Goal: Task Accomplishment & Management: Contribute content

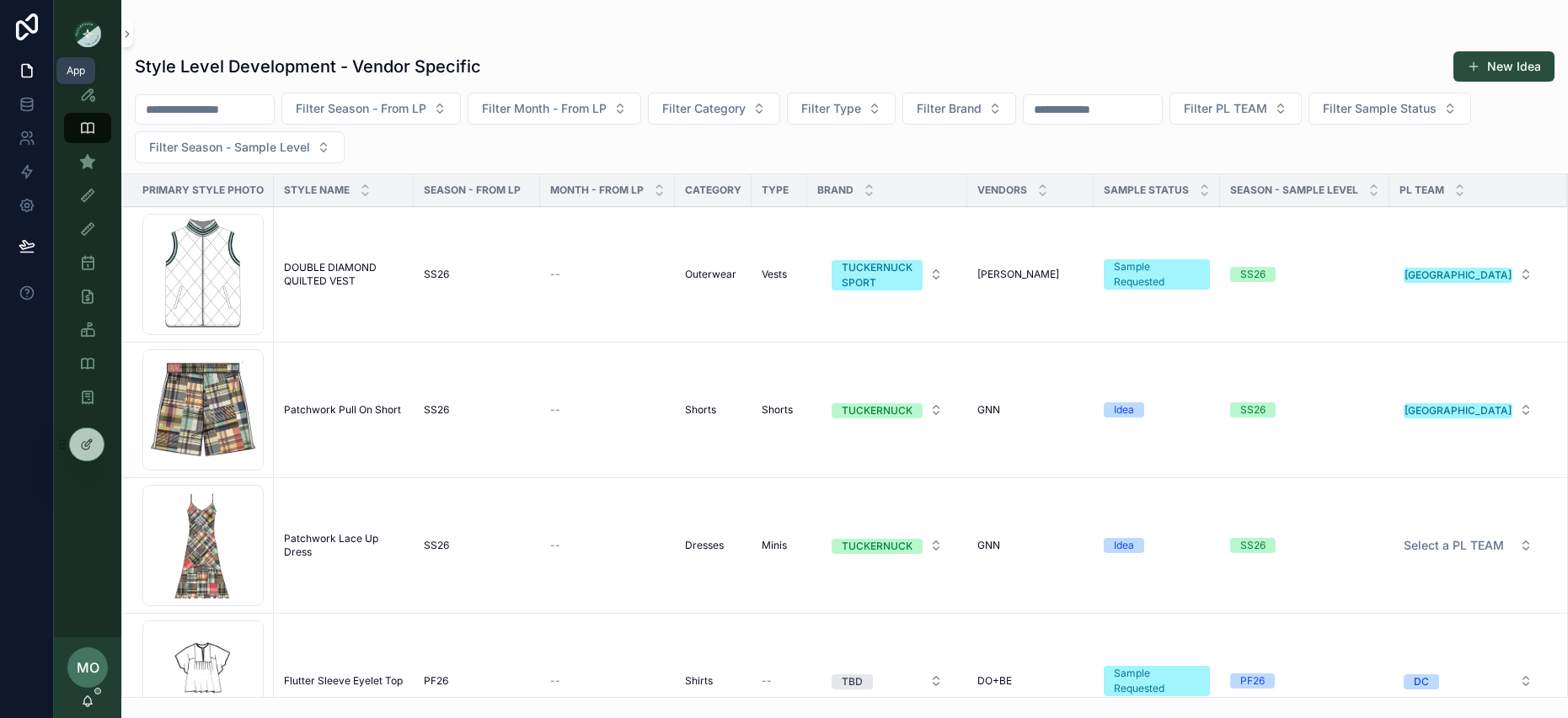
click at [37, 73] on link at bounding box center [27, 71] width 53 height 34
click at [31, 72] on icon at bounding box center [27, 71] width 10 height 12
click at [30, 71] on icon at bounding box center [27, 70] width 17 height 17
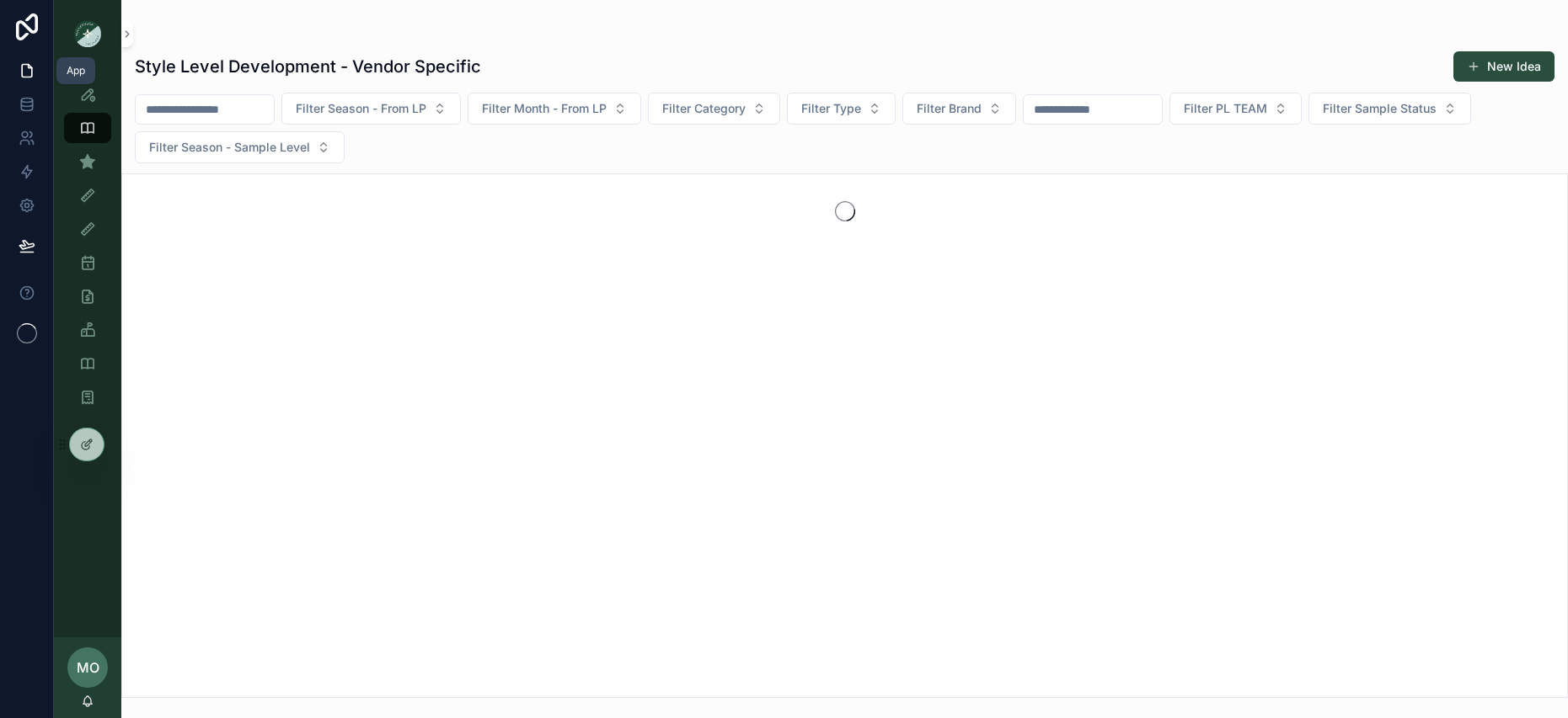
click at [27, 71] on icon at bounding box center [27, 70] width 17 height 17
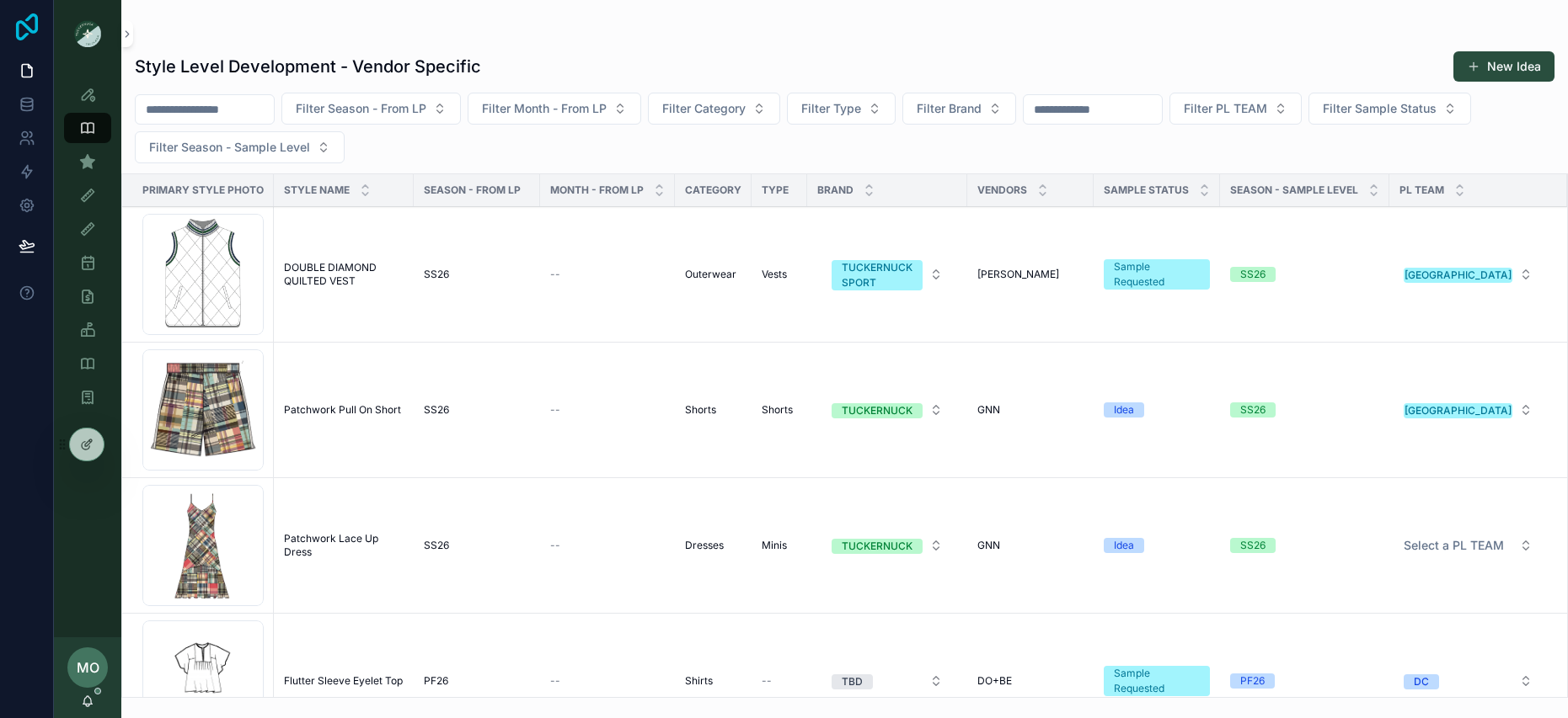
click at [24, 34] on icon at bounding box center [27, 27] width 34 height 27
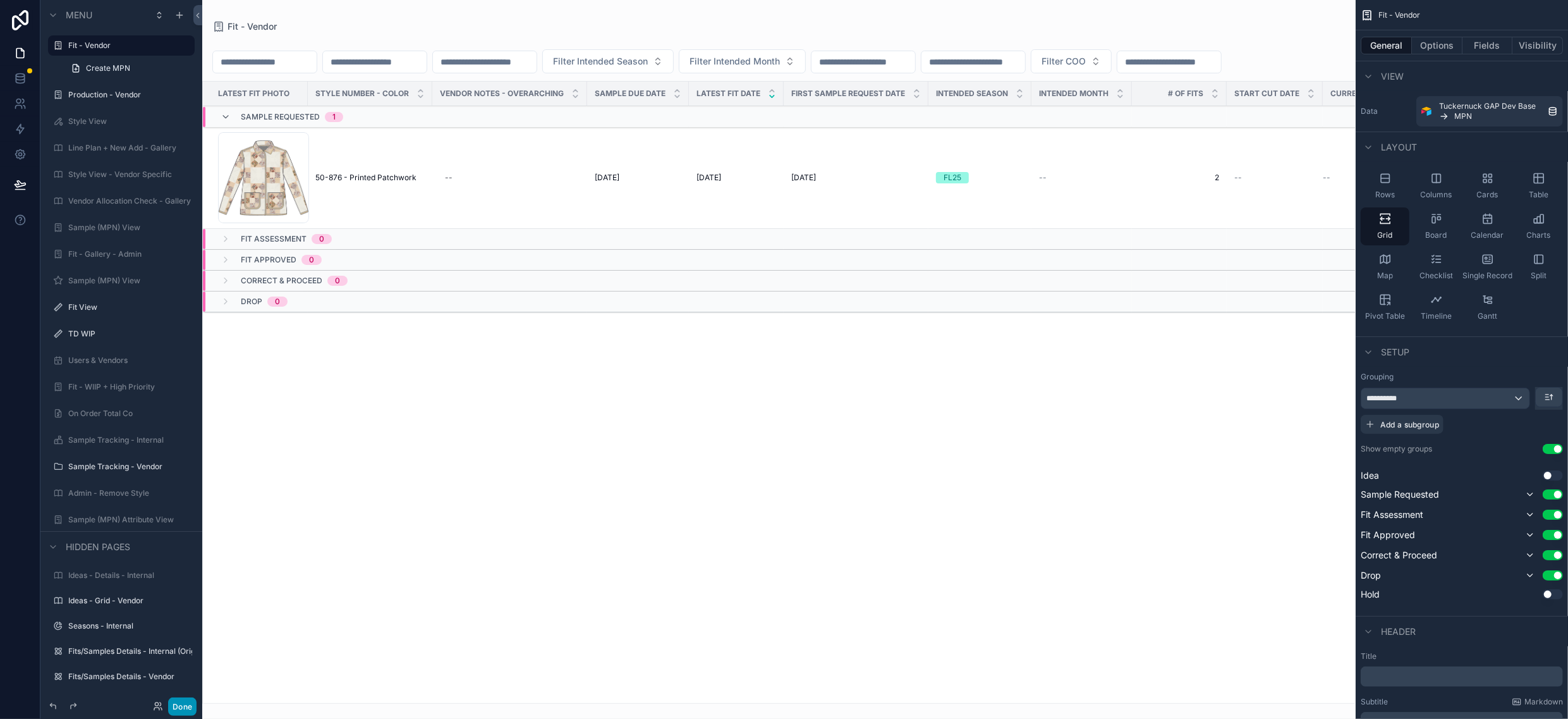
click at [188, 702] on button "Done" at bounding box center [182, 706] width 29 height 19
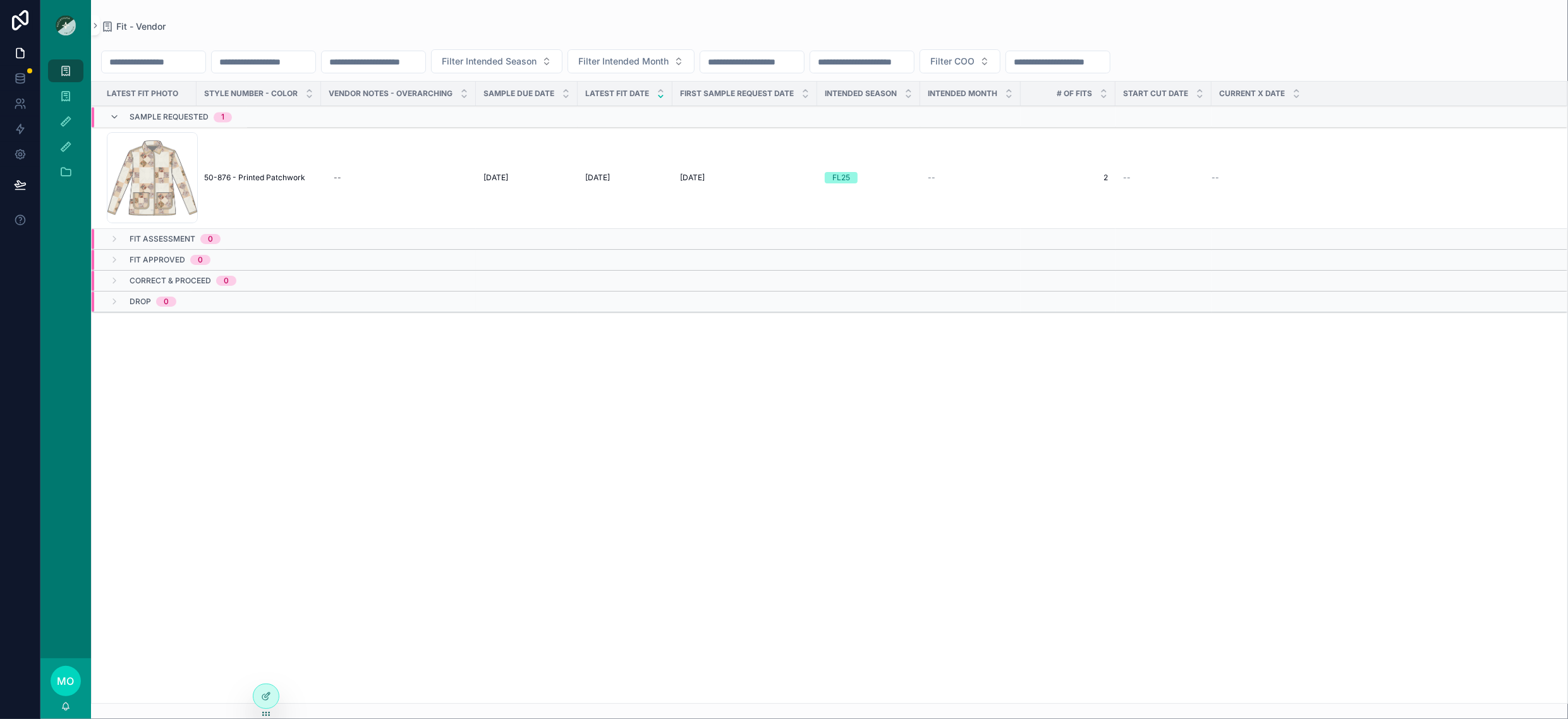
click at [246, 185] on td "50-876 - Printed Patchwork 50-876 - Printed Patchwork" at bounding box center [258, 177] width 124 height 102
click at [250, 188] on td "50-876 - Printed Patchwork 50-876 - Printed Patchwork" at bounding box center [258, 177] width 124 height 102
click at [242, 182] on span "50-876 - Printed Patchwork" at bounding box center [254, 177] width 101 height 10
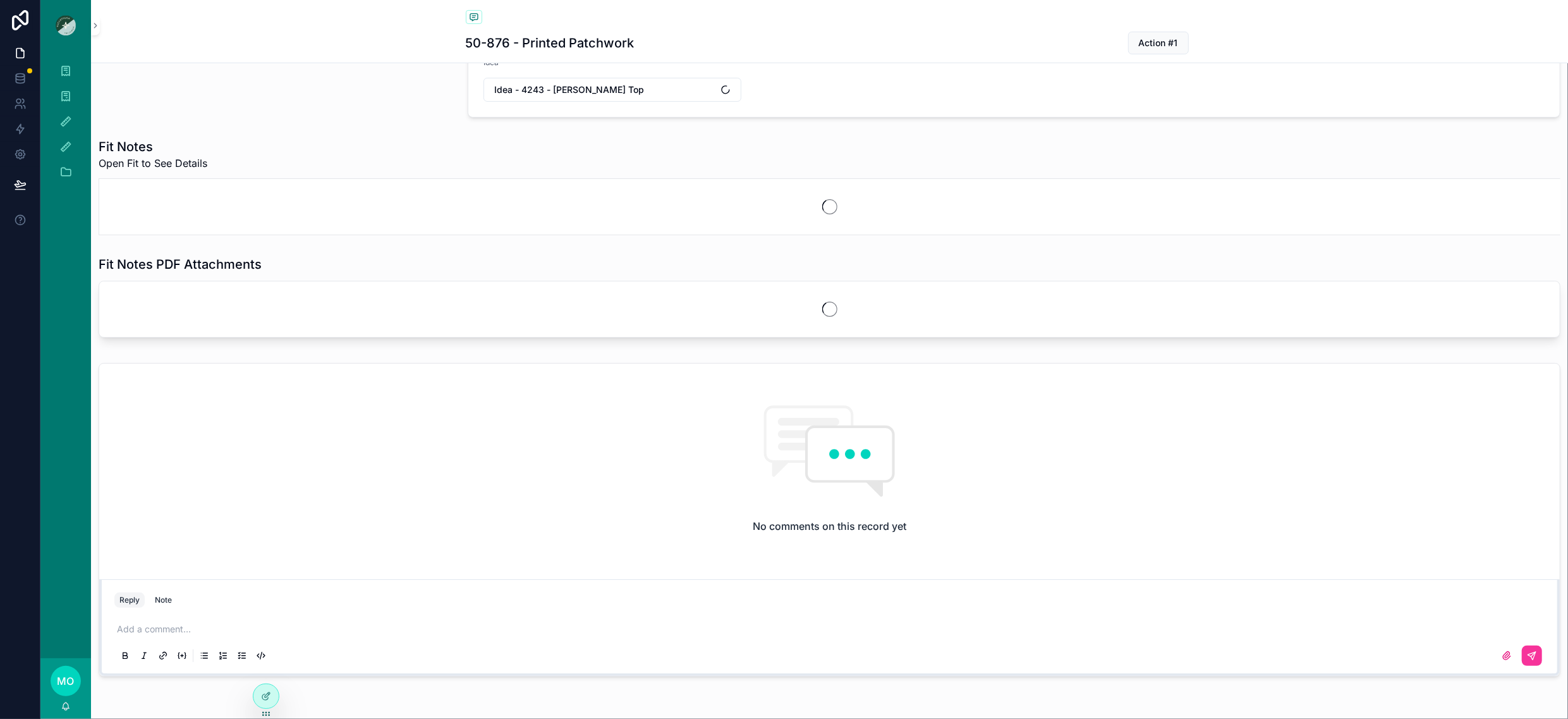
scroll to position [638, 0]
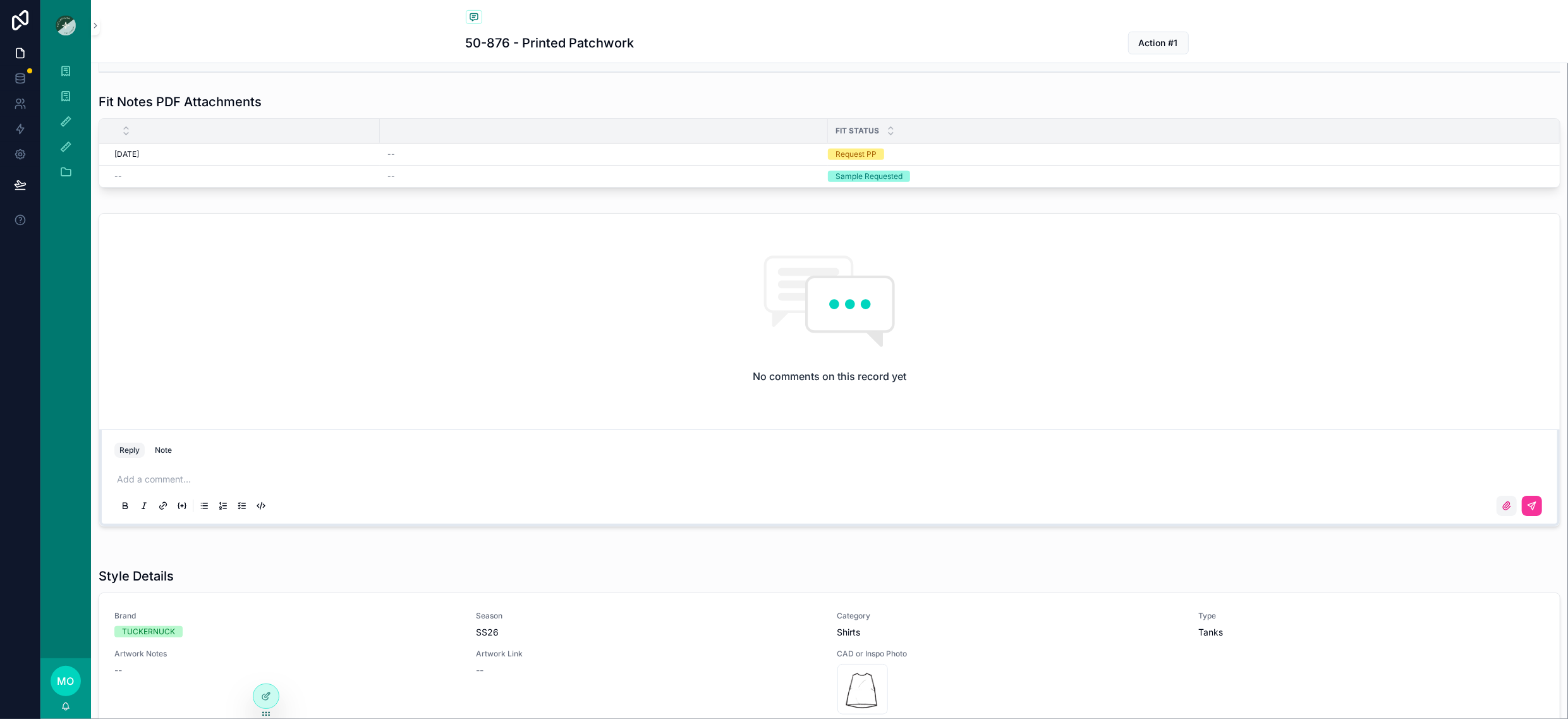
click at [1503, 510] on icon "scrollable content" at bounding box center [1506, 505] width 7 height 7
click at [0, 0] on input "scrollable content" at bounding box center [0, 0] width 0 height 0
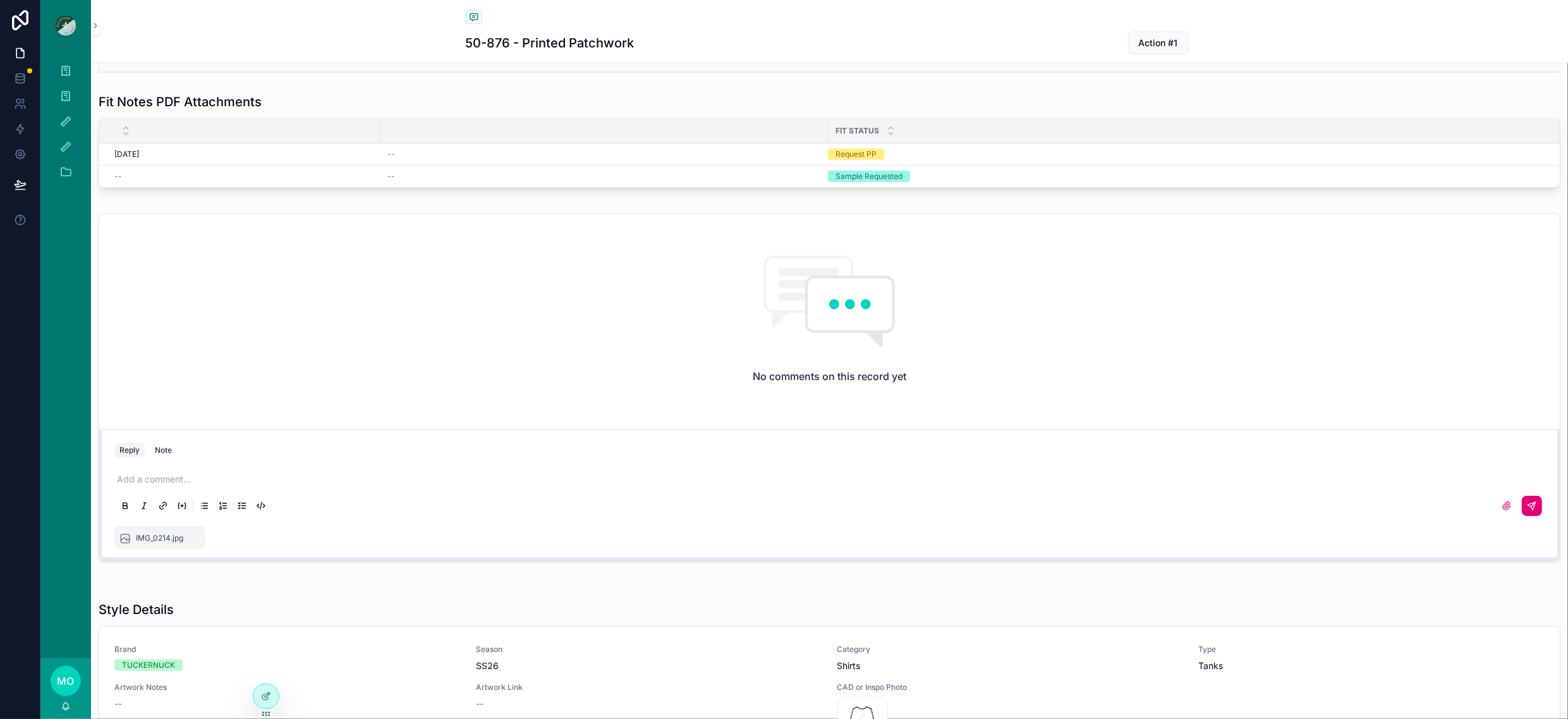
click at [1527, 511] on icon "scrollable content" at bounding box center [1531, 505] width 10 height 10
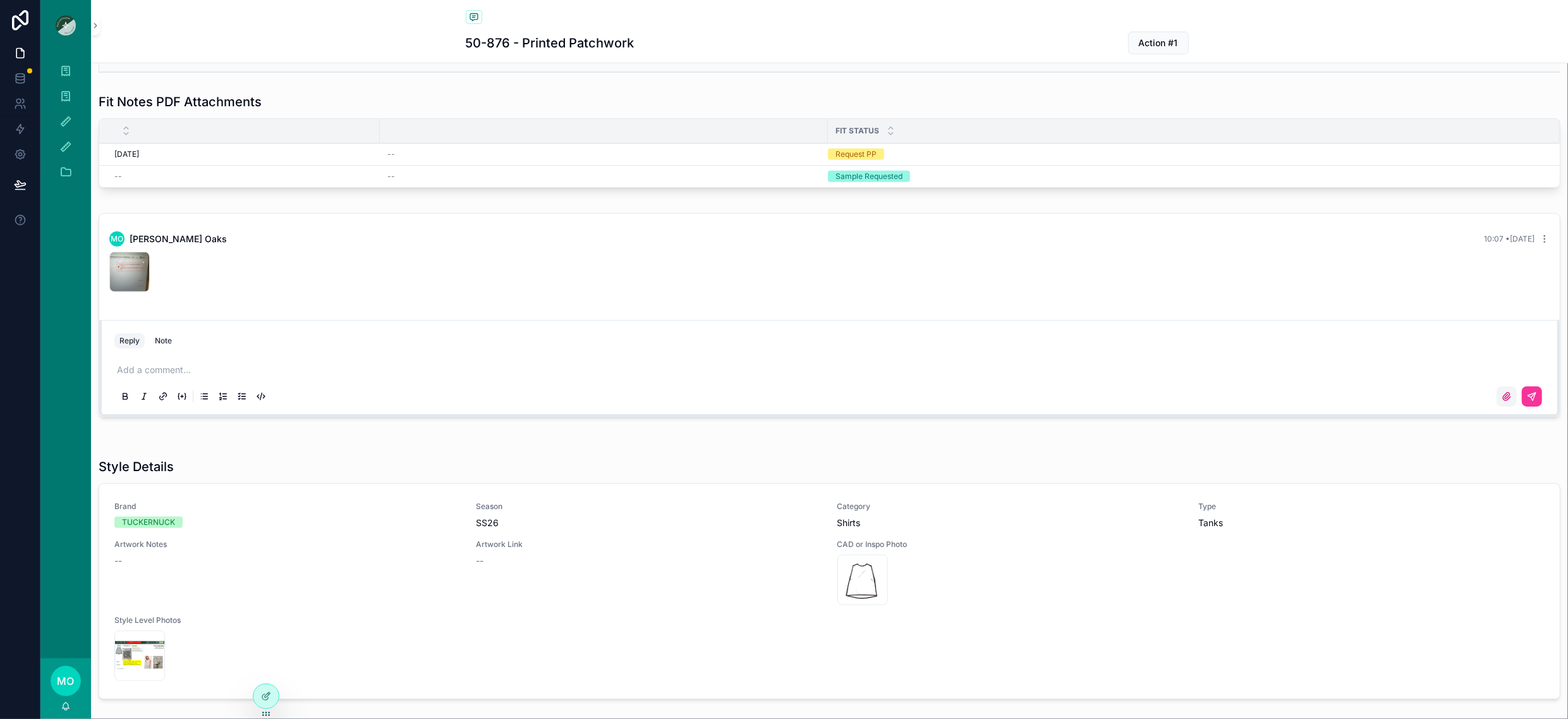
click at [1502, 401] on icon "scrollable content" at bounding box center [1506, 396] width 10 height 10
click at [0, 0] on input "scrollable content" at bounding box center [0, 0] width 0 height 0
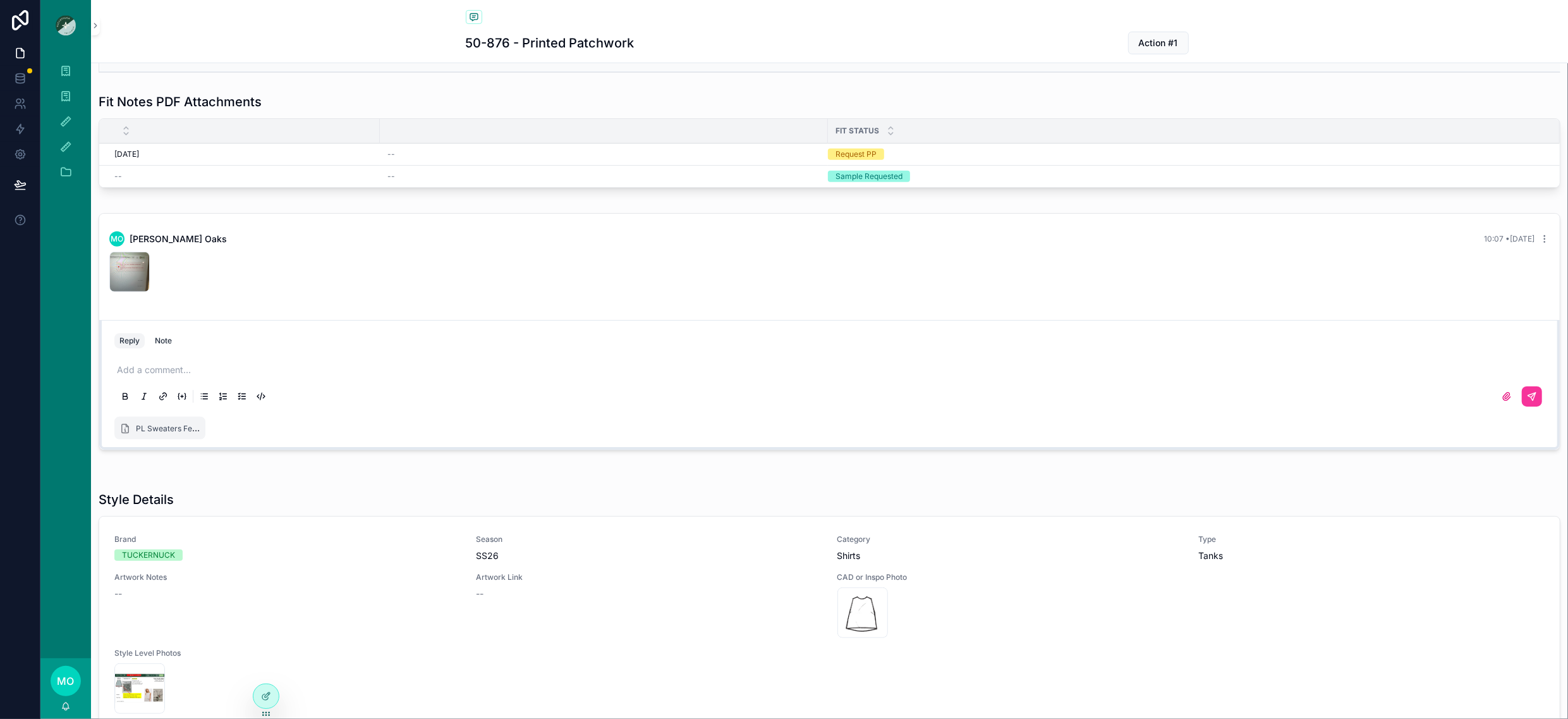
click at [1535, 405] on div "Add a comment..." at bounding box center [829, 382] width 1445 height 63
click at [1527, 399] on icon "scrollable content" at bounding box center [1531, 396] width 10 height 10
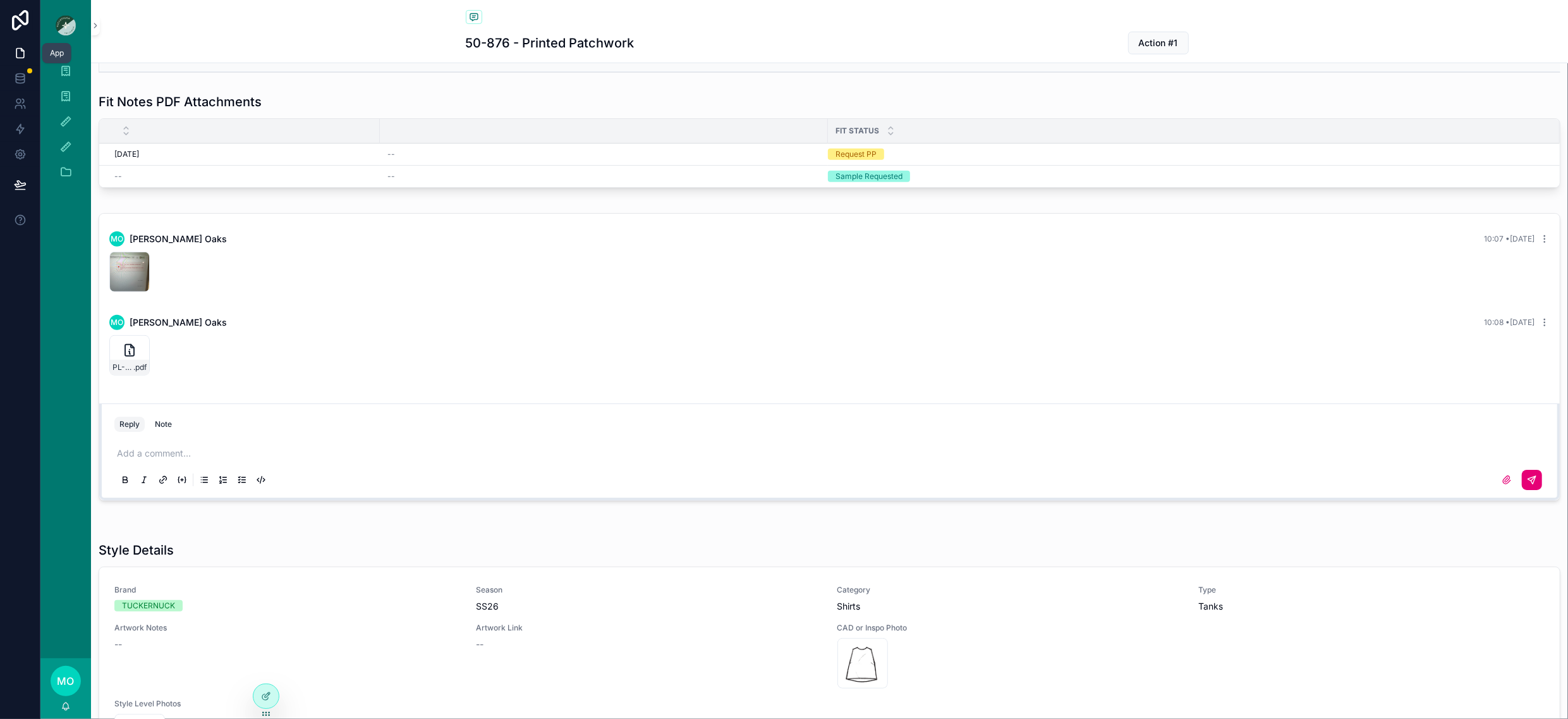
click at [19, 56] on icon at bounding box center [20, 52] width 13 height 13
click at [21, 56] on icon at bounding box center [20, 52] width 13 height 13
click at [19, 56] on icon at bounding box center [20, 52] width 13 height 13
click at [20, 30] on icon at bounding box center [20, 20] width 25 height 20
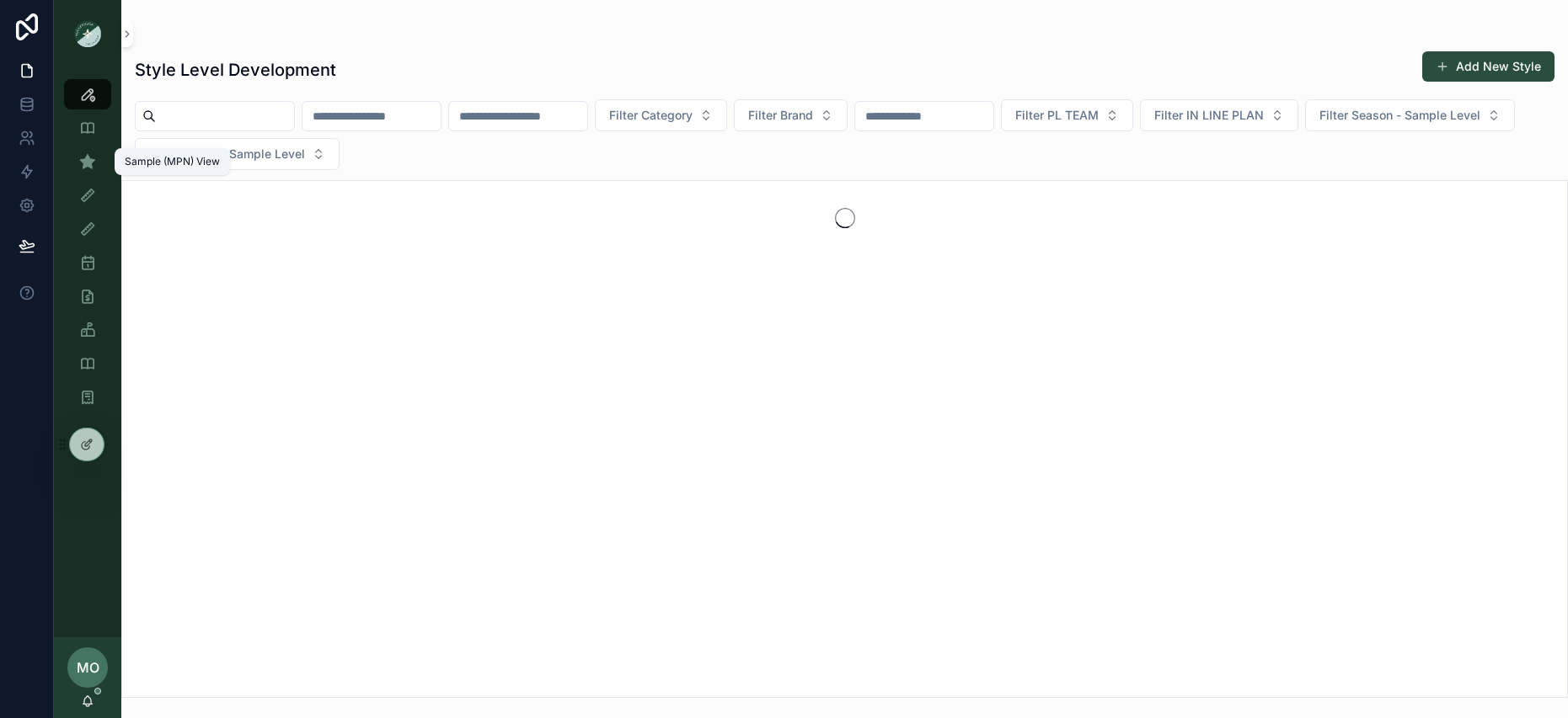
click at [82, 174] on div "Sample (MPN) View" at bounding box center [88, 161] width 27 height 27
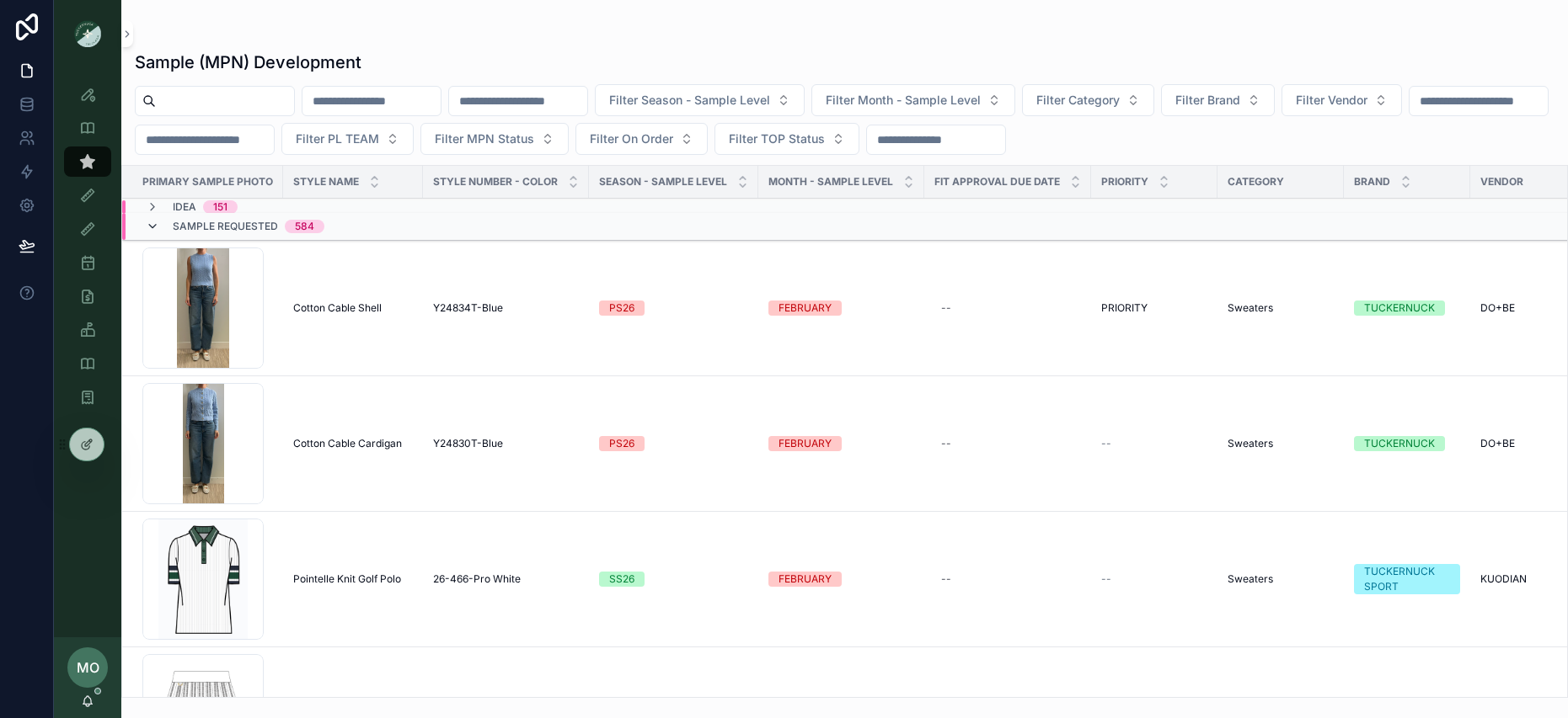
click at [159, 226] on icon "scrollable content" at bounding box center [152, 226] width 13 height 13
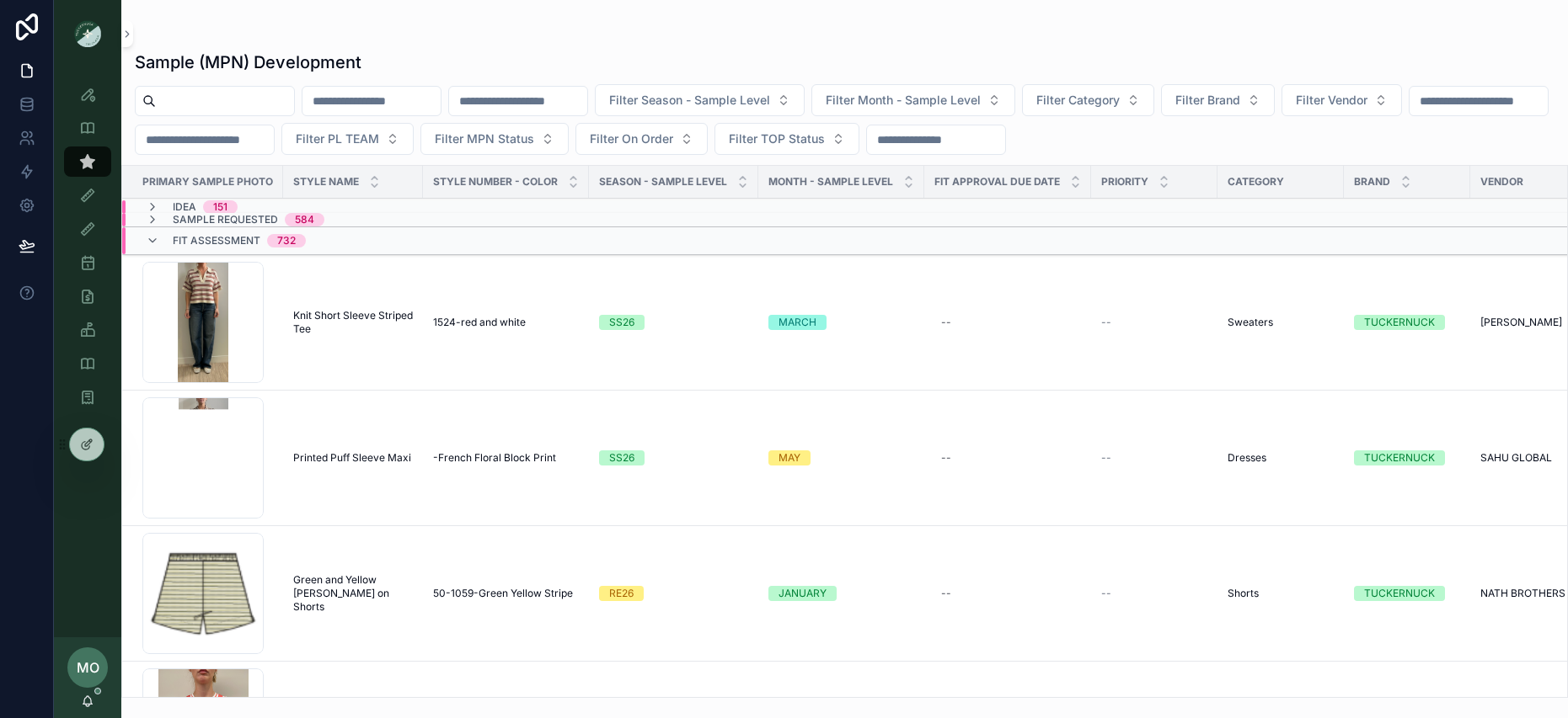
scroll to position [4, 0]
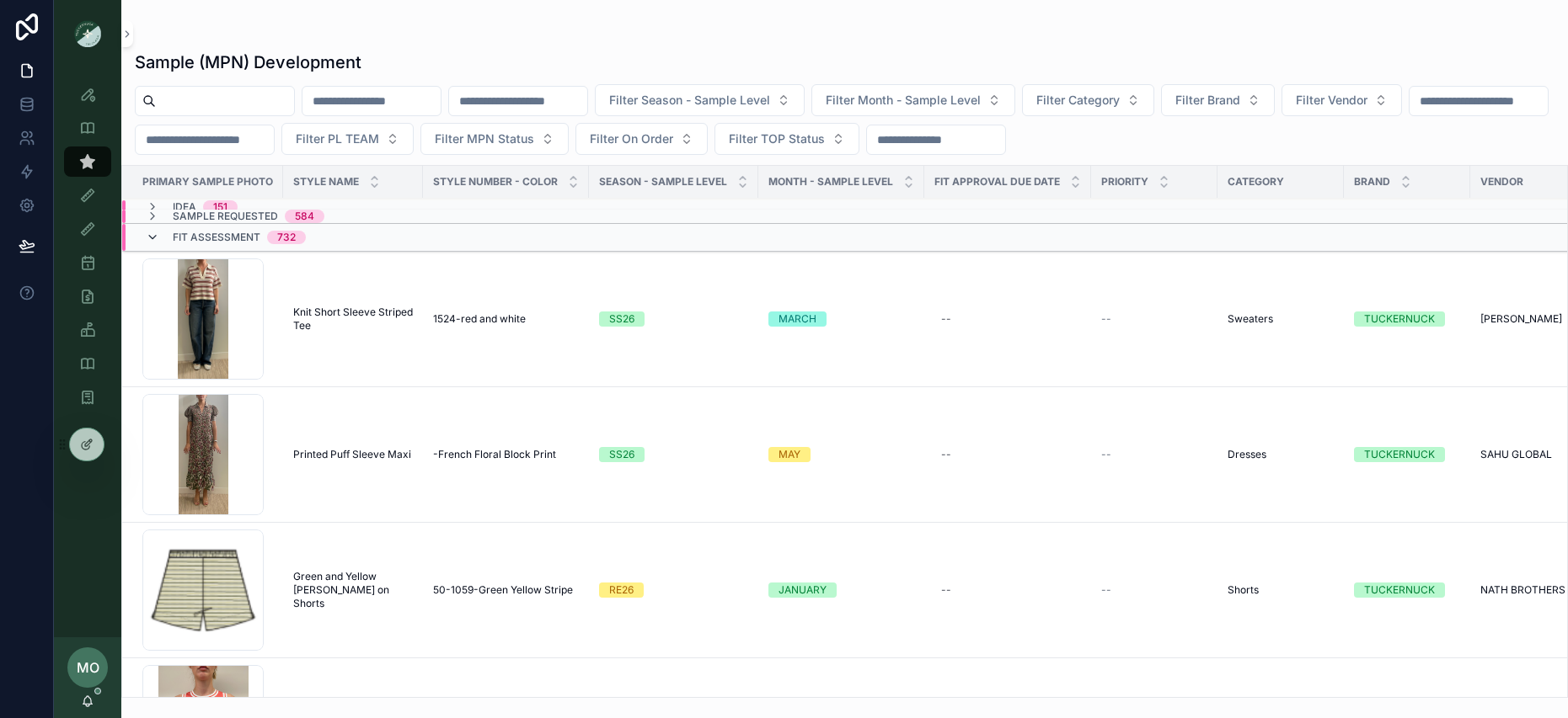
click at [146, 237] on icon "scrollable content" at bounding box center [152, 237] width 13 height 13
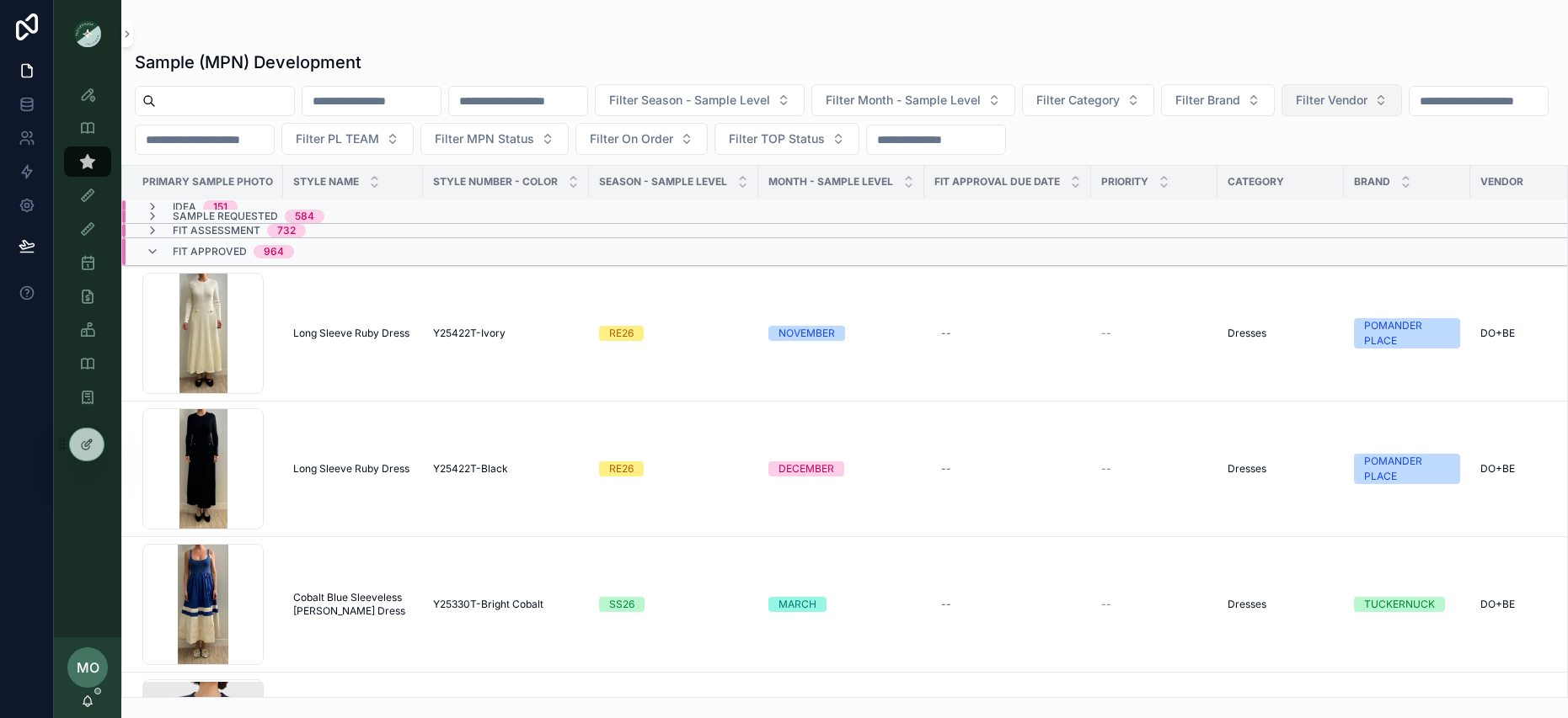
click at [1368, 99] on span "Filter Vendor" at bounding box center [1331, 100] width 72 height 17
click at [1275, 84] on button "Filter Brand" at bounding box center [1218, 100] width 113 height 32
type input "***"
click at [1261, 168] on div "POMANDER PLACE" at bounding box center [1283, 168] width 234 height 27
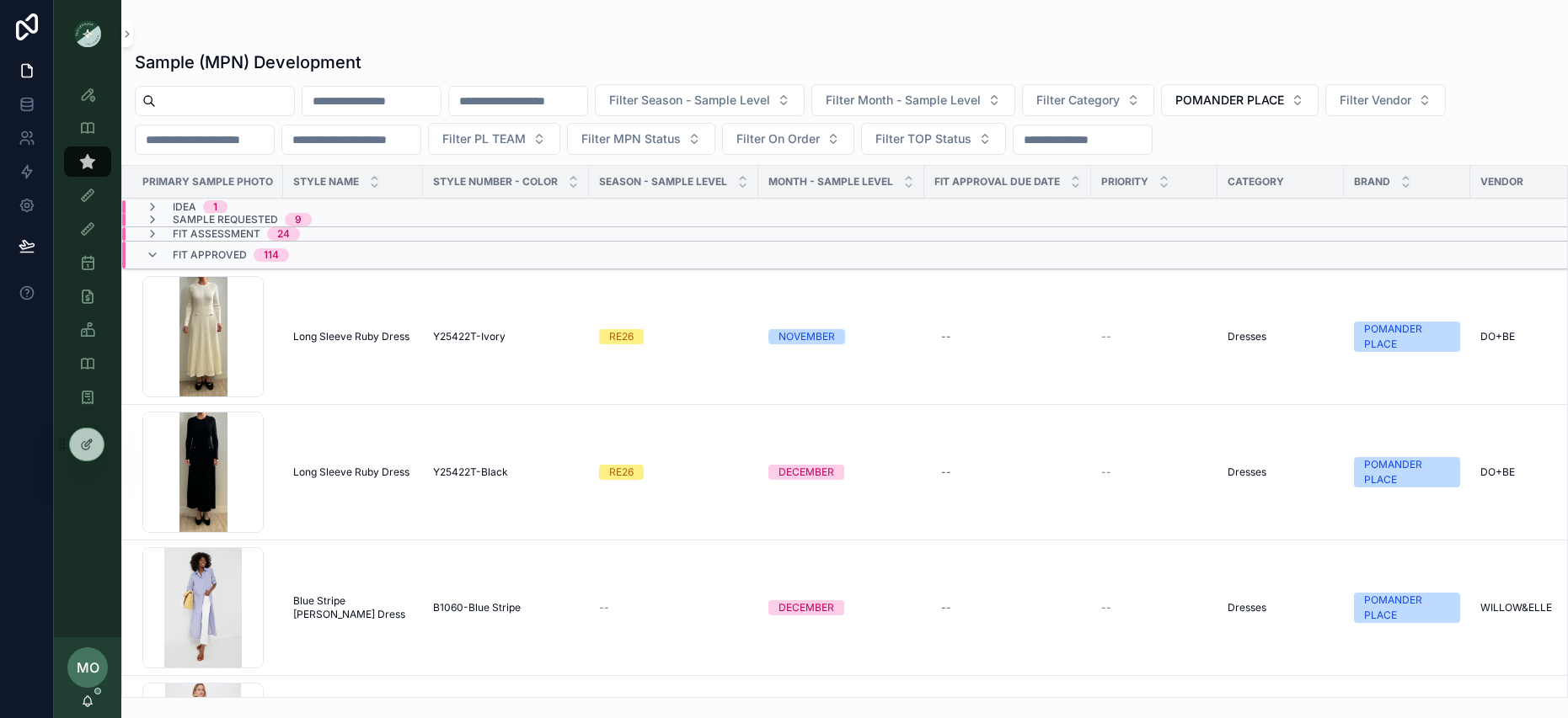
click at [328, 325] on td "Long Sleeve Ruby Dress Long Sleeve Ruby Dress" at bounding box center [353, 336] width 140 height 135
click at [333, 333] on span "Long Sleeve Ruby Dress" at bounding box center [351, 336] width 116 height 13
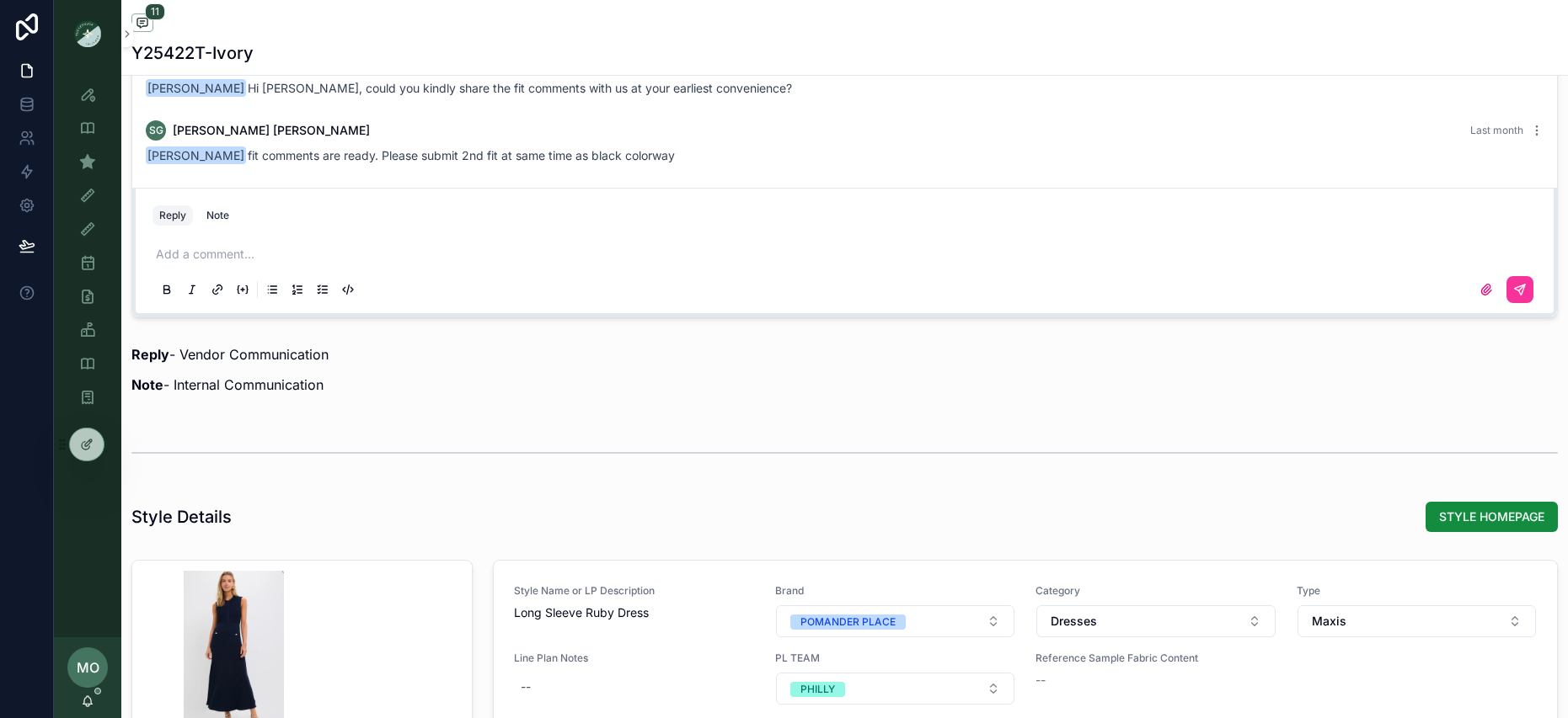
scroll to position [1535, 0]
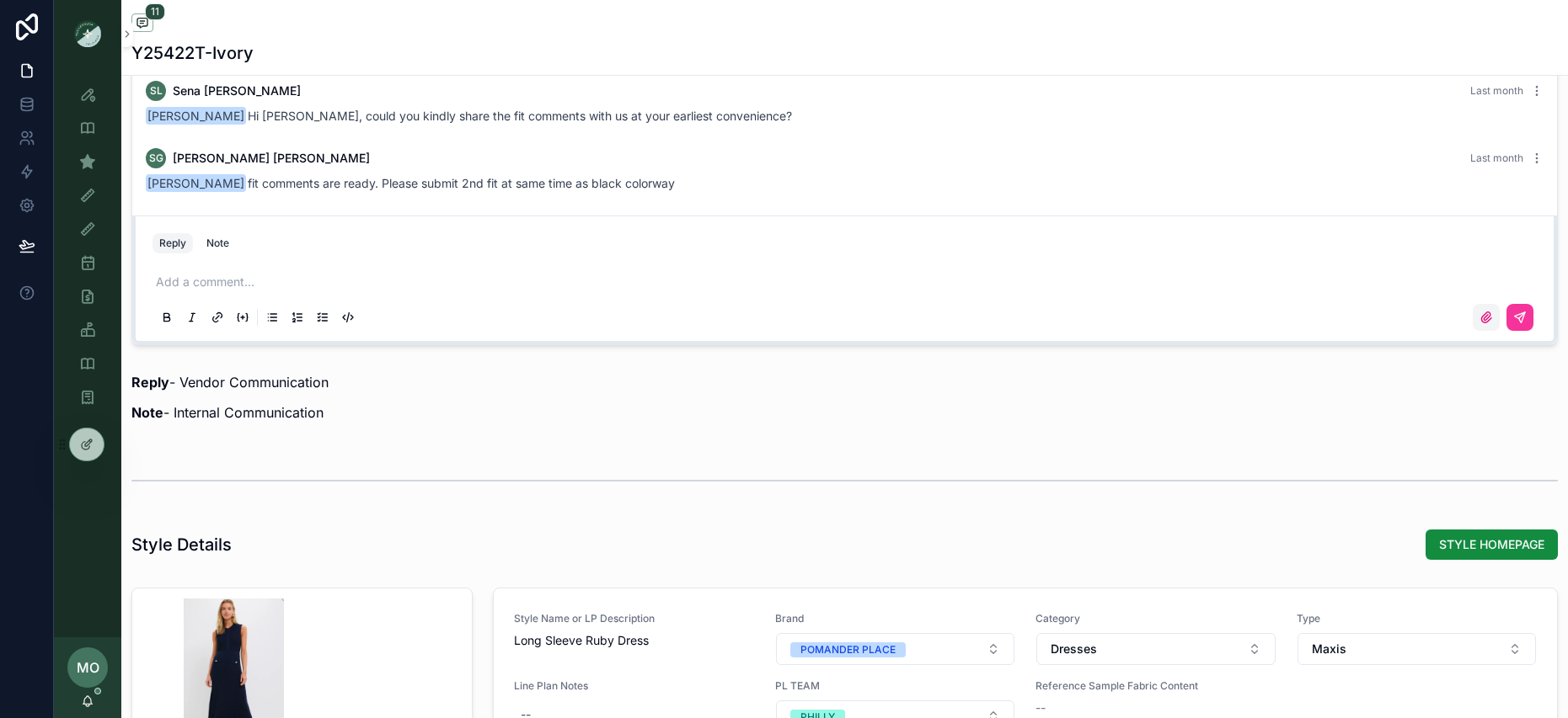
click at [1479, 321] on icon "scrollable content" at bounding box center [1486, 317] width 13 height 13
click at [0, 0] on input "scrollable content" at bounding box center [0, 0] width 0 height 0
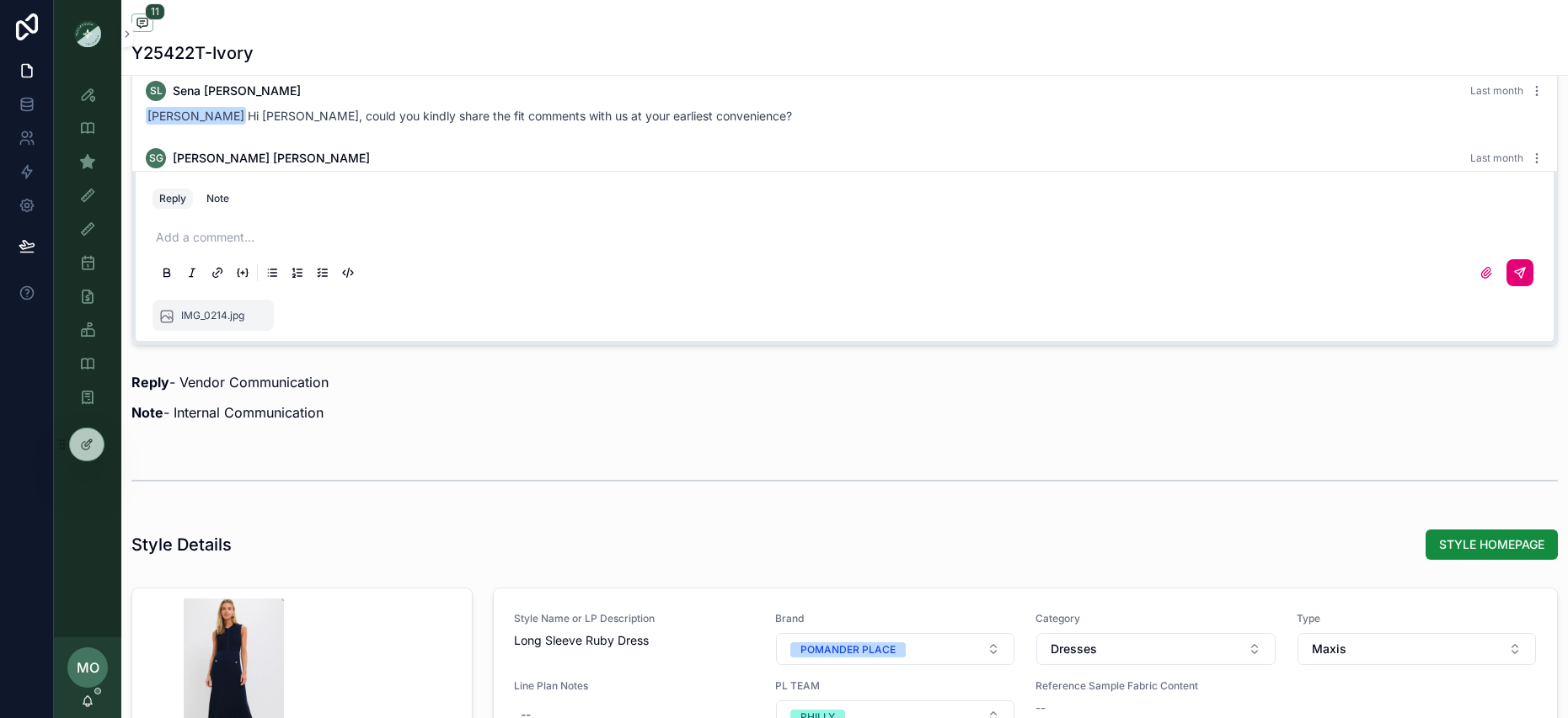
click at [1513, 270] on icon "scrollable content" at bounding box center [1519, 273] width 13 height 13
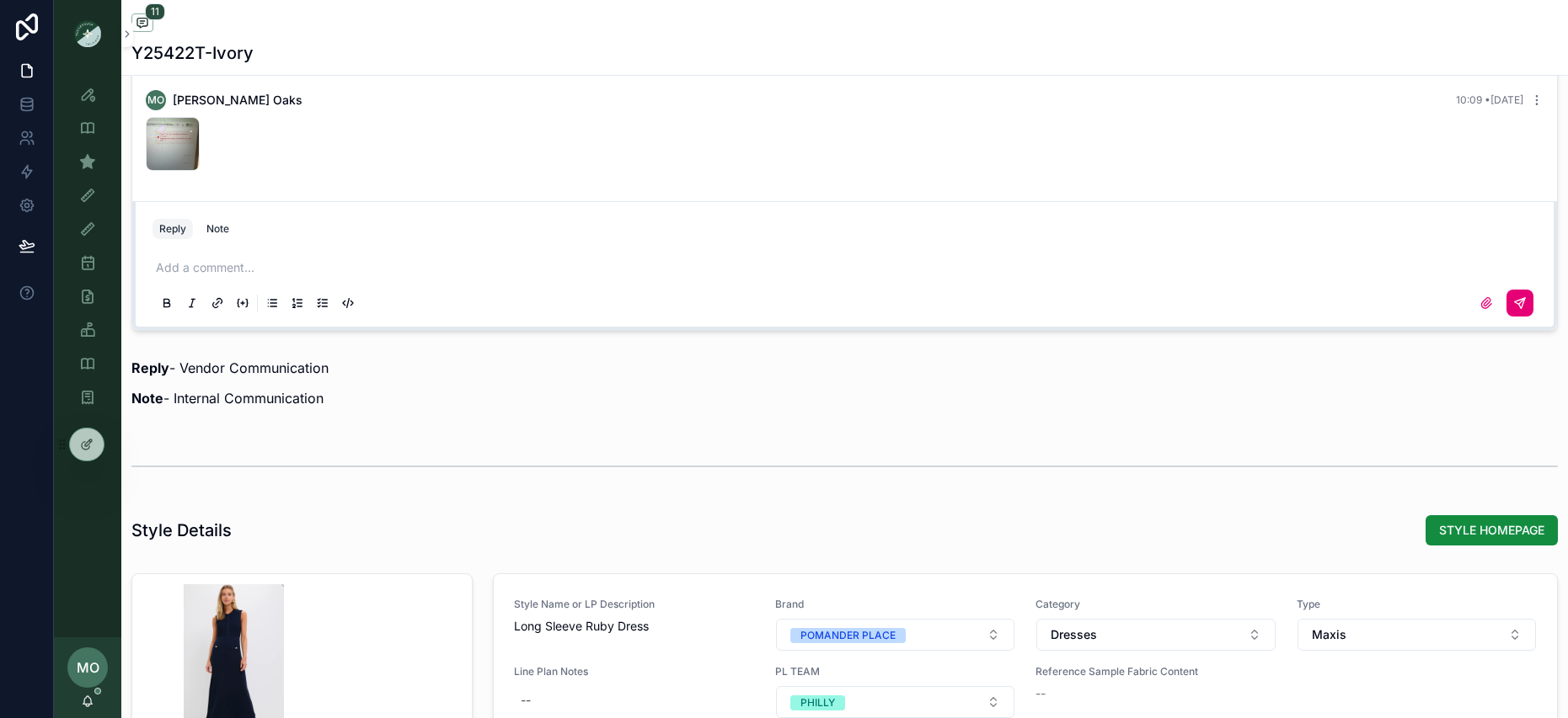
scroll to position [1567, 0]
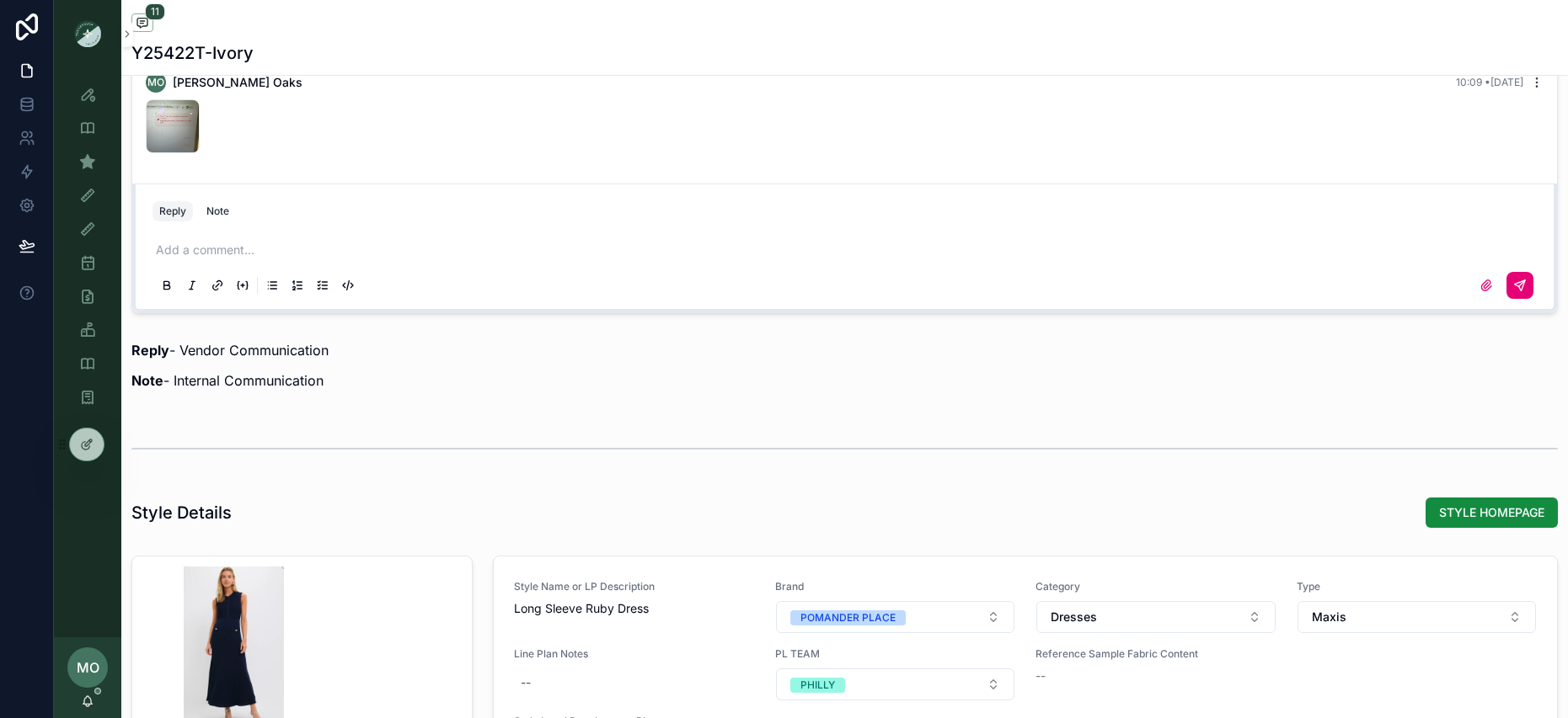
click at [1519, 82] on div "MO Maggie Oaks 10:09 • Today IMG_0214 .jpg" at bounding box center [844, 116] width 1418 height 108
click at [1530, 83] on icon "scrollable content" at bounding box center [1536, 82] width 13 height 13
click at [1500, 54] on span "Delete comment" at bounding box center [1510, 51] width 79 height 13
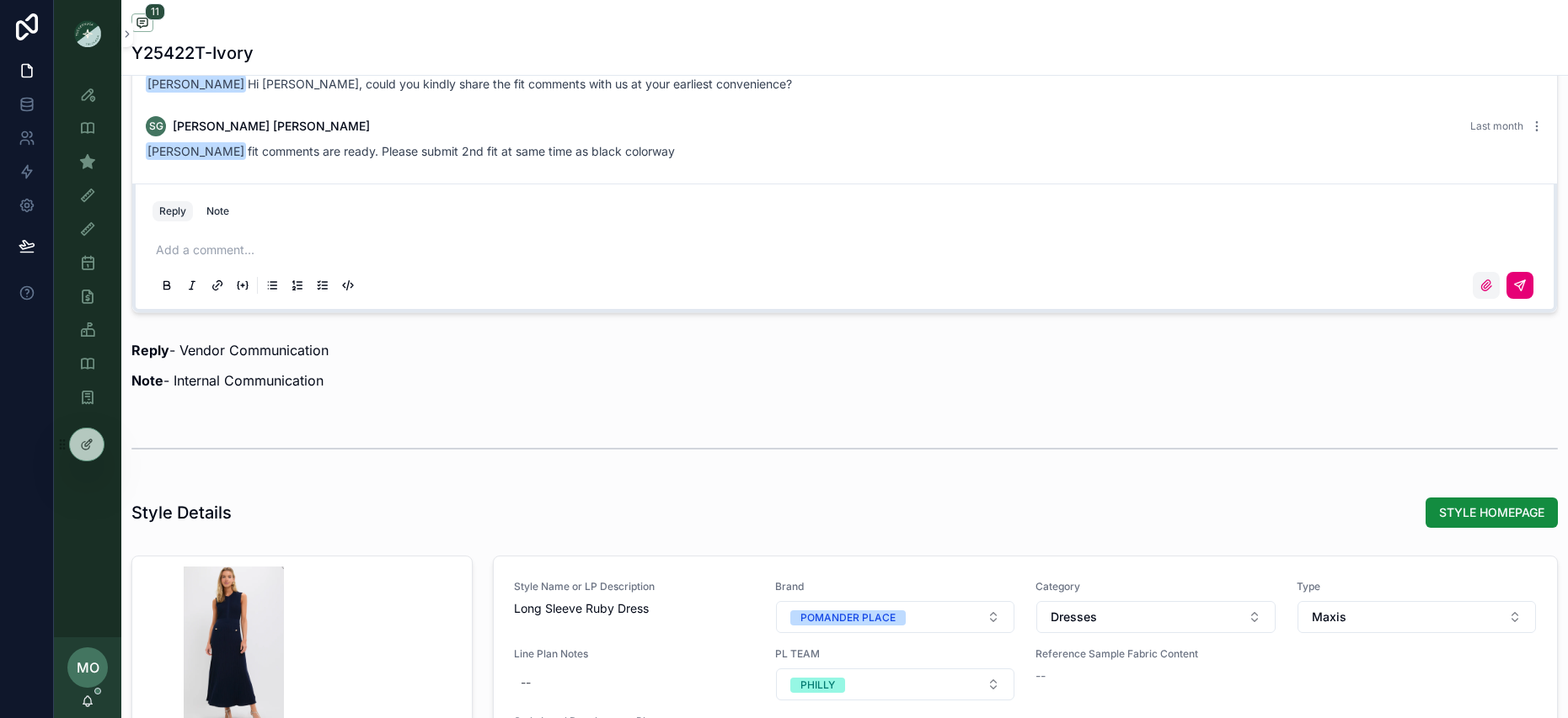
click at [1479, 289] on icon "scrollable content" at bounding box center [1486, 285] width 13 height 13
click at [0, 0] on input "scrollable content" at bounding box center [0, 0] width 0 height 0
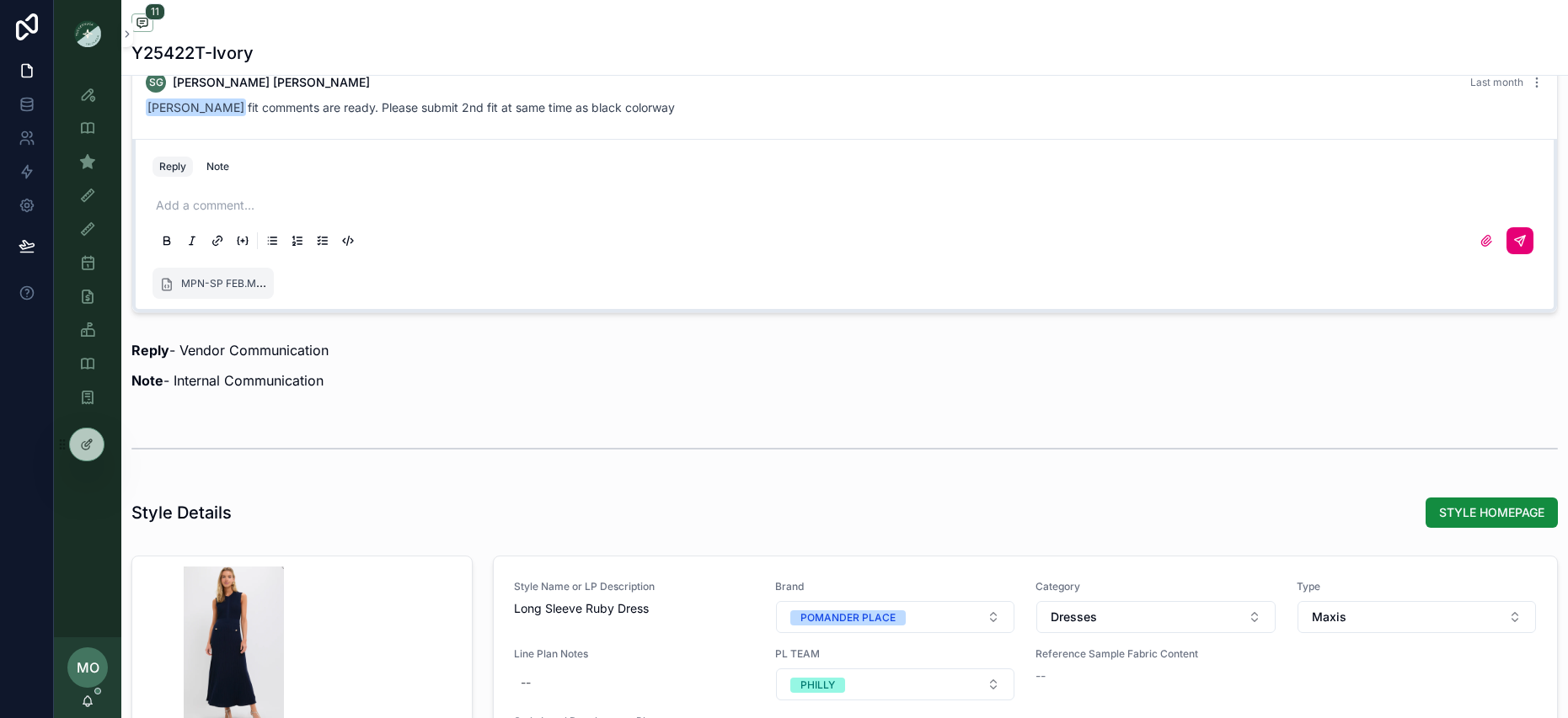
click at [1515, 241] on icon "scrollable content" at bounding box center [1519, 240] width 10 height 10
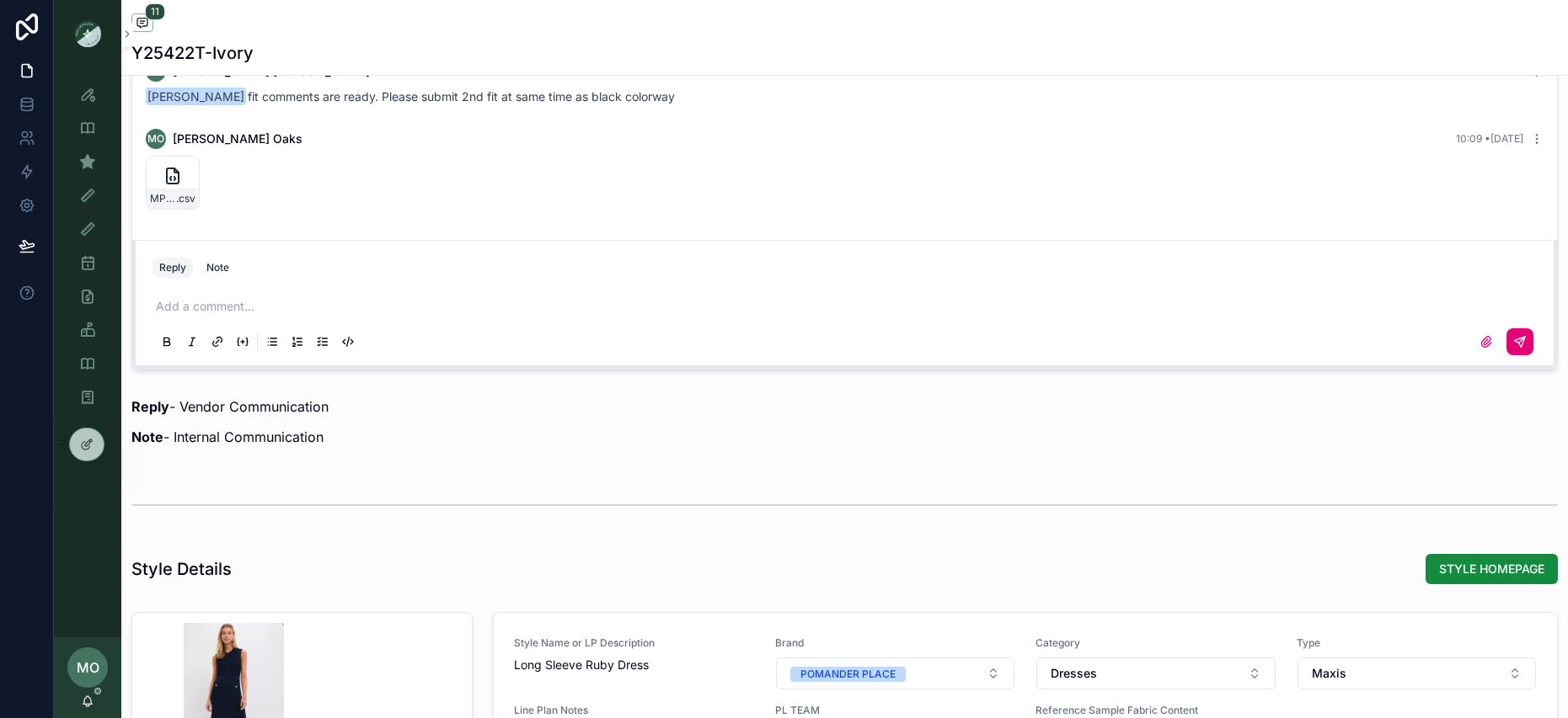
scroll to position [1506, 0]
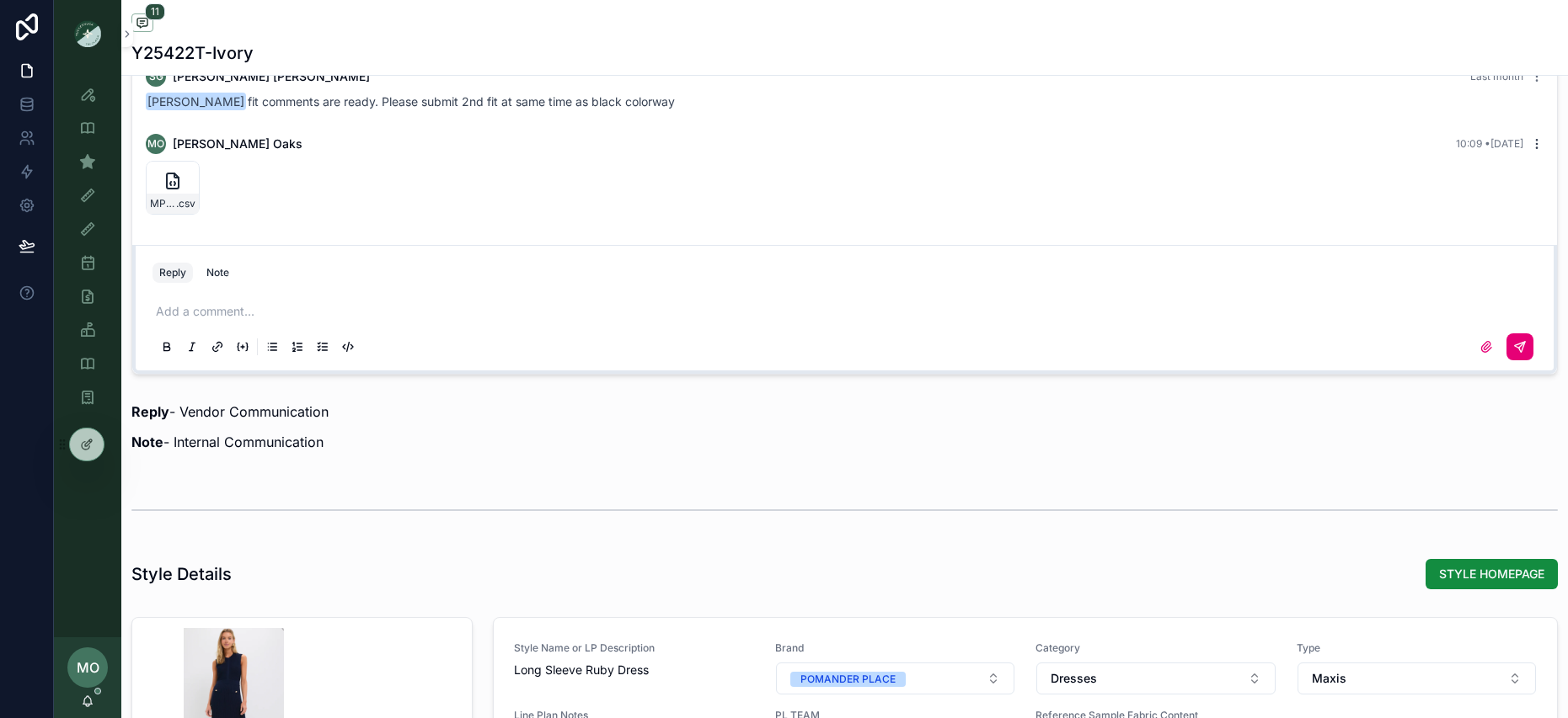
click at [1530, 147] on icon "scrollable content" at bounding box center [1536, 143] width 13 height 13
click at [1502, 114] on span "Delete comment" at bounding box center [1510, 113] width 79 height 13
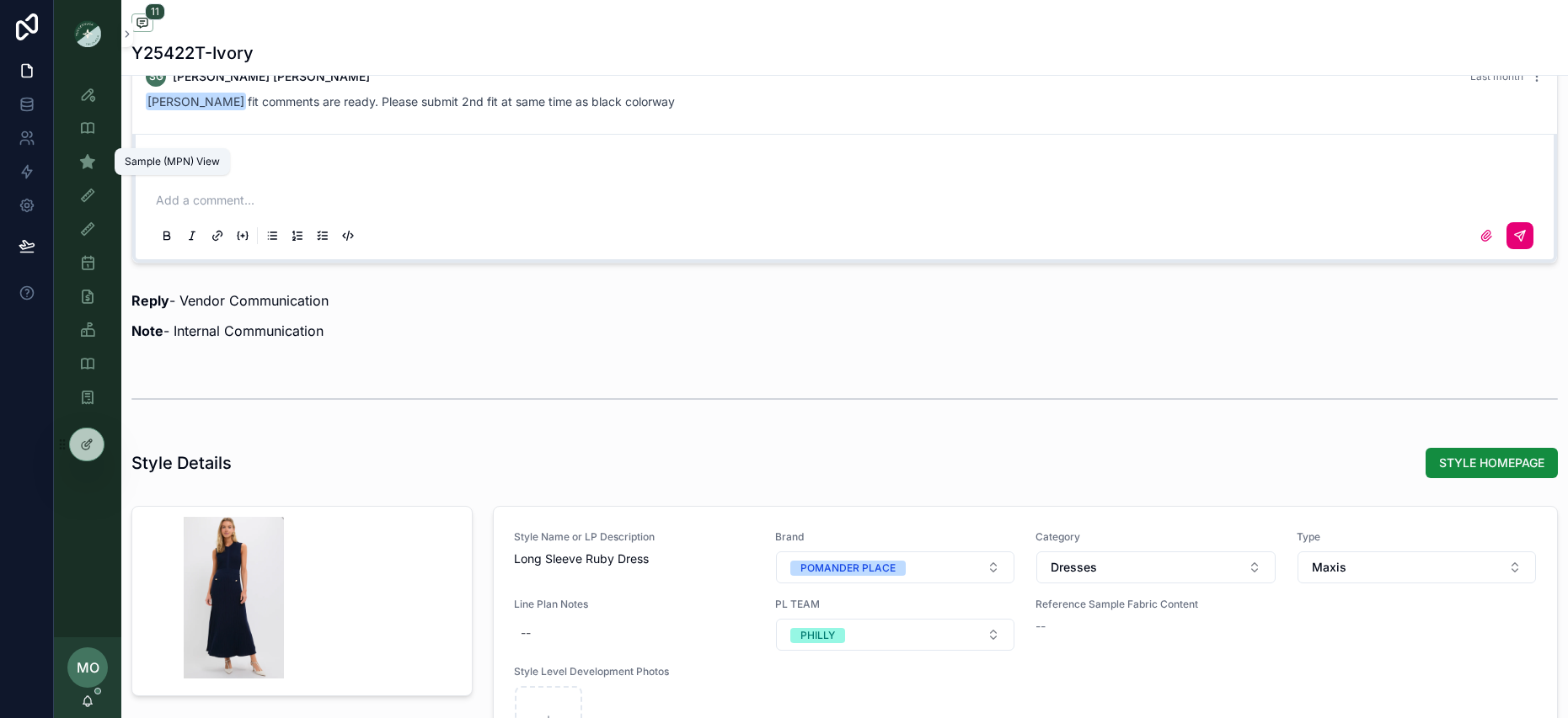
click at [85, 159] on icon "scrollable content" at bounding box center [87, 161] width 17 height 17
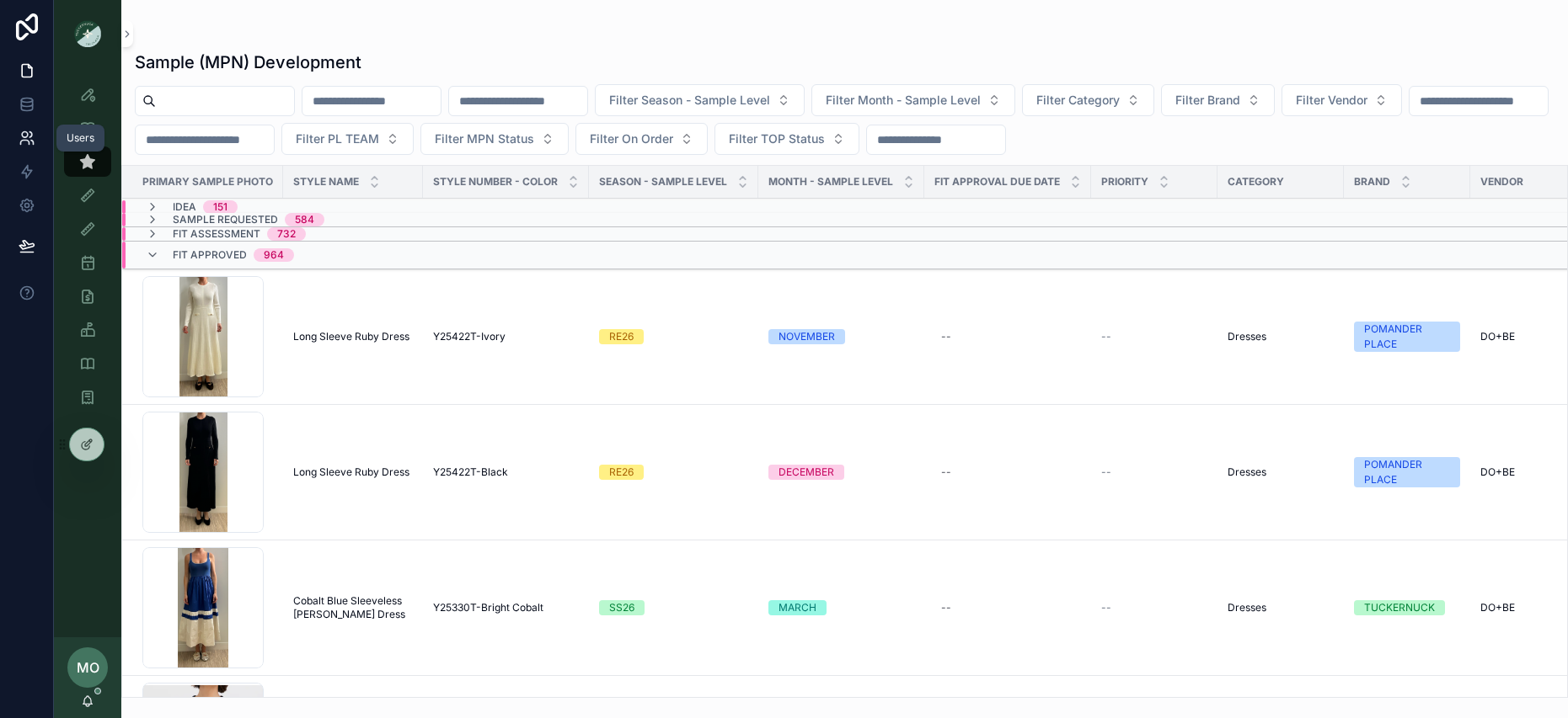
click at [26, 141] on icon at bounding box center [25, 143] width 9 height 4
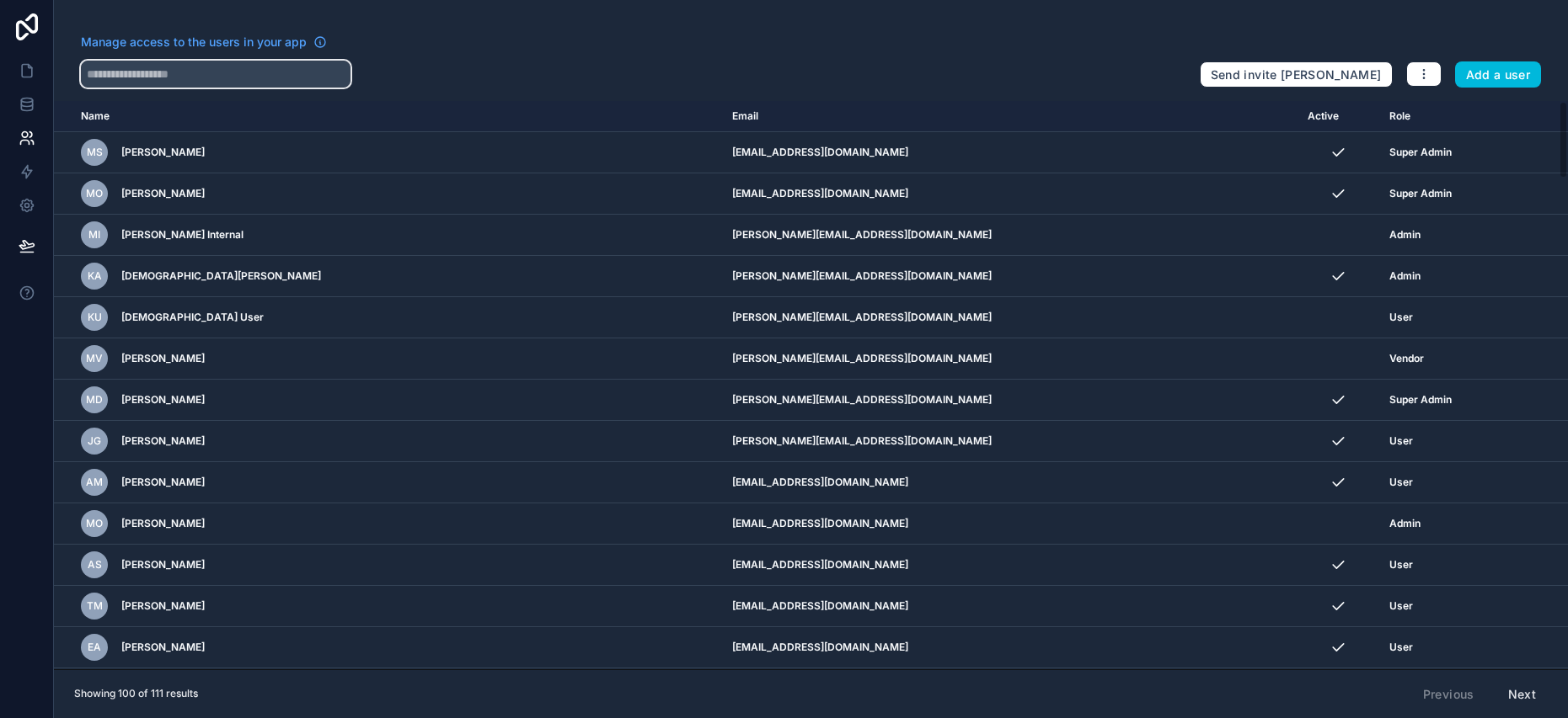
click at [166, 78] on input "text" at bounding box center [215, 73] width 269 height 27
paste input "*****"
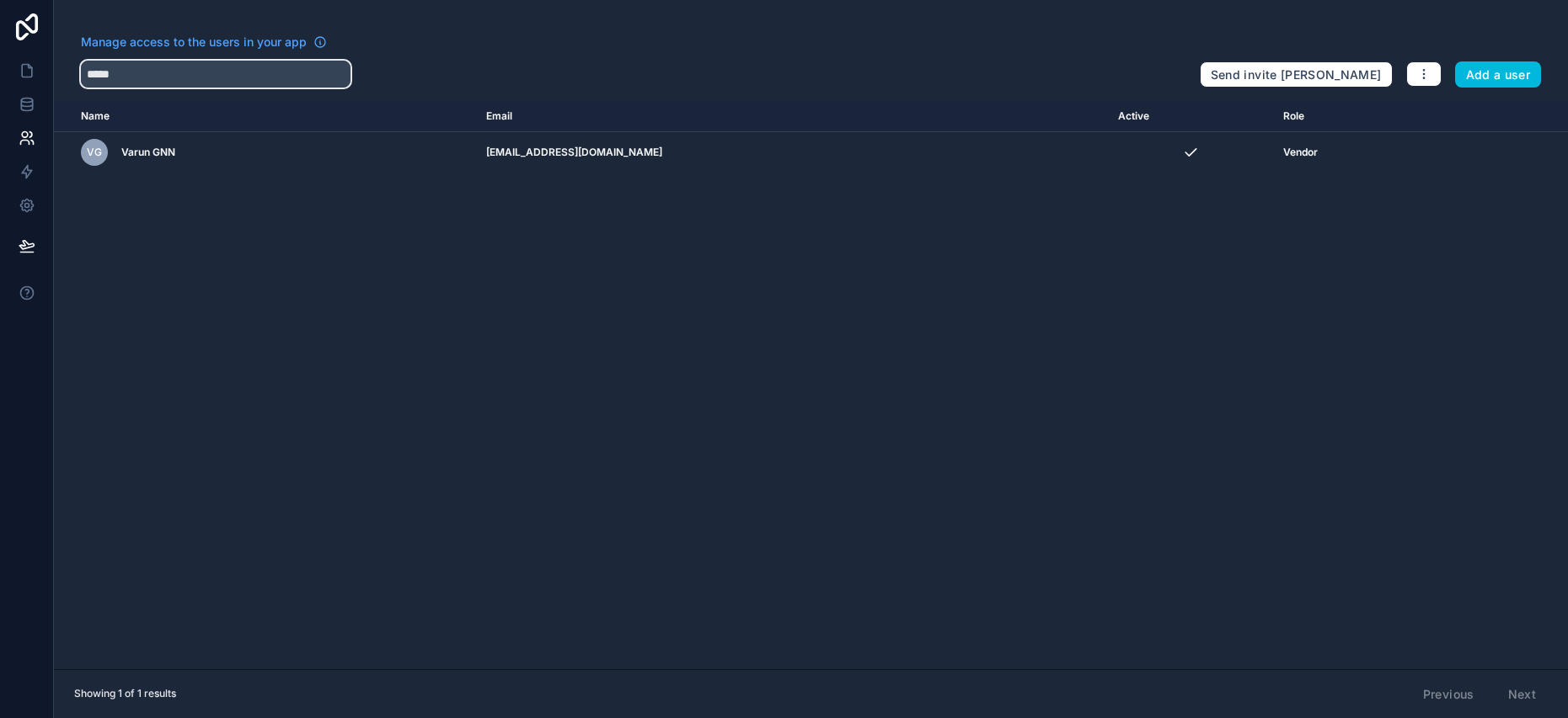
drag, startPoint x: 122, startPoint y: 80, endPoint x: 87, endPoint y: 74, distance: 35.5
click at [87, 74] on input "*****" at bounding box center [215, 73] width 269 height 27
paste input "text"
type input "*****"
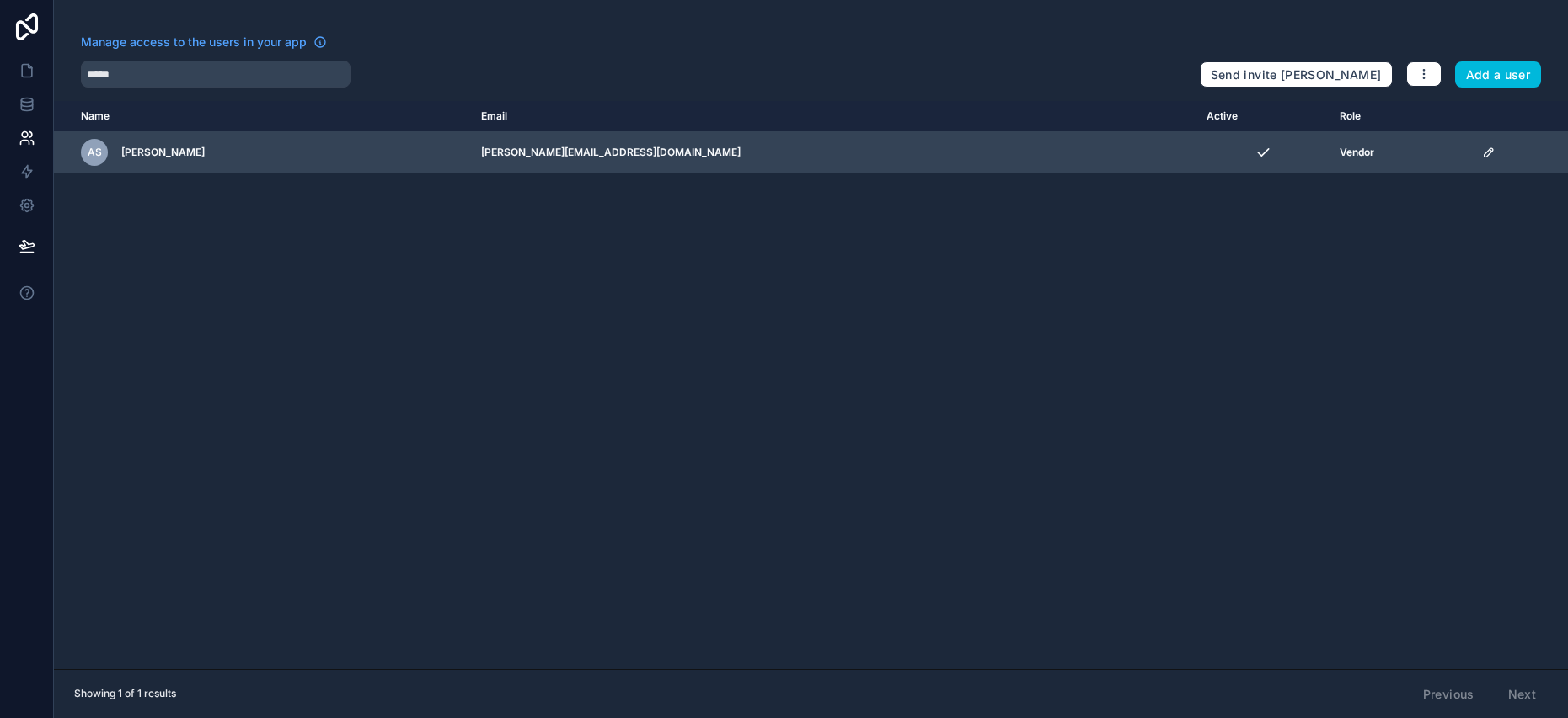
click at [1490, 150] on icon "scrollable content" at bounding box center [1491, 150] width 3 height 3
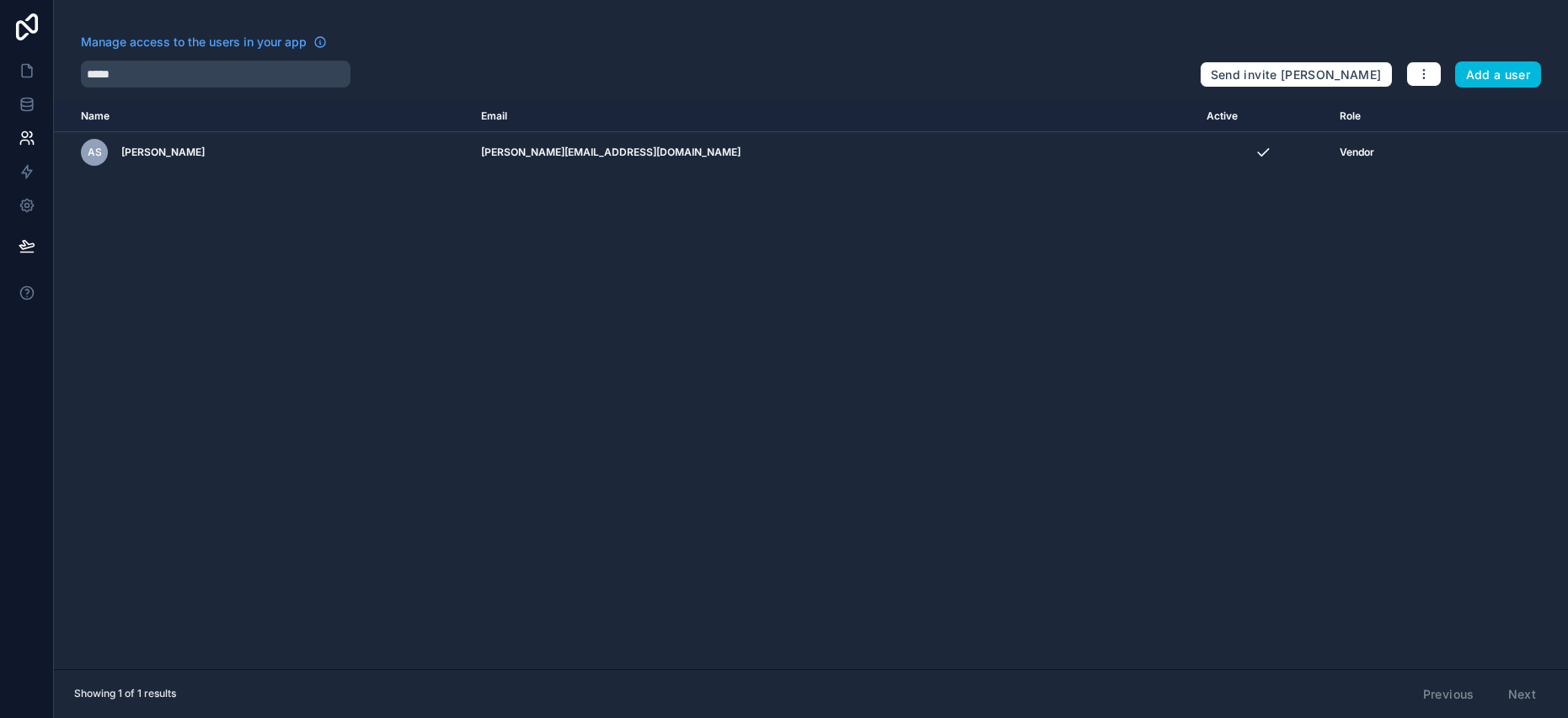
click at [1410, 530] on div "Name Email Active Role userTable.email AS Arushi Saini arushi@gnntrends.com Ven…" at bounding box center [811, 385] width 1514 height 568
click at [25, 66] on icon at bounding box center [27, 70] width 17 height 17
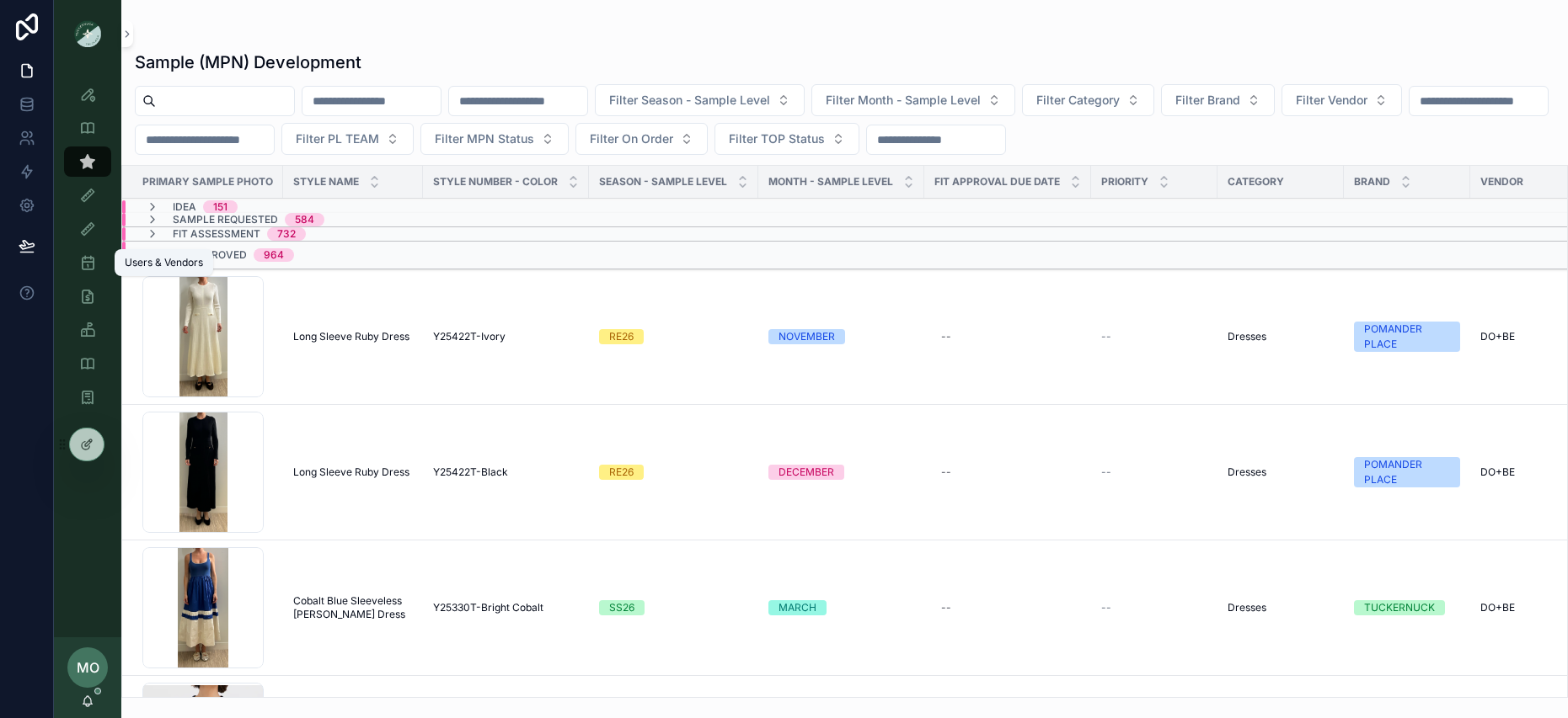
click at [82, 266] on icon "scrollable content" at bounding box center [87, 262] width 17 height 17
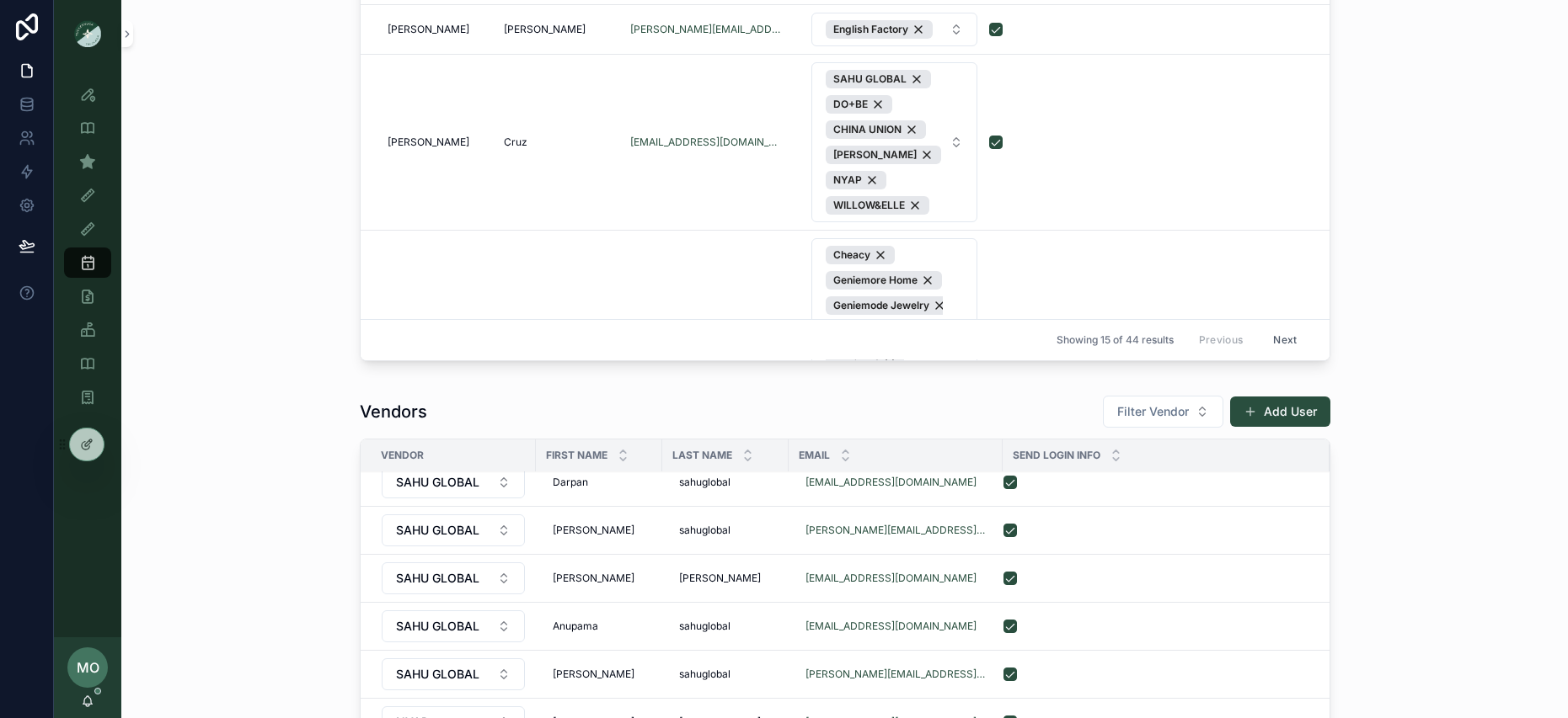
scroll to position [920, 0]
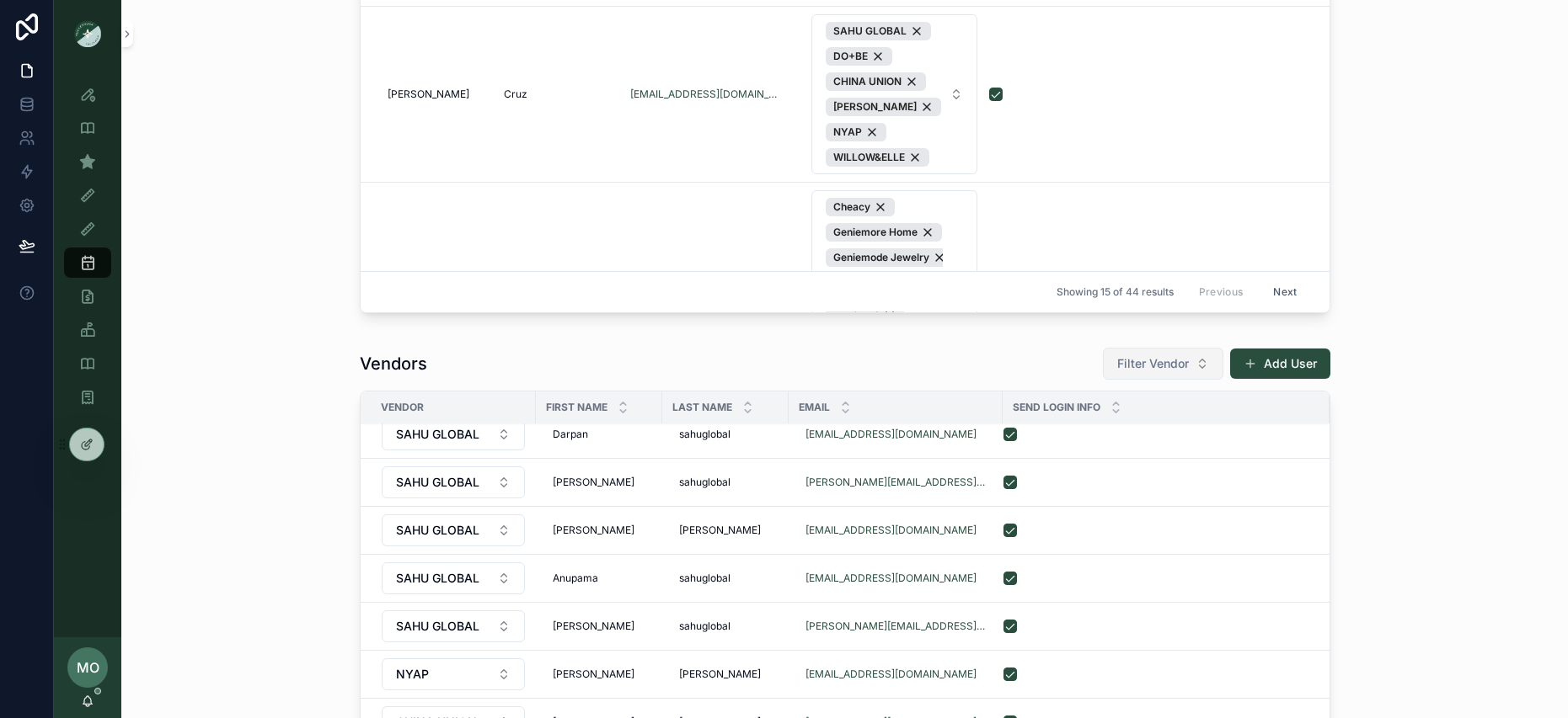
click at [1163, 368] on span "Filter Vendor" at bounding box center [1153, 363] width 72 height 17
type input "***"
click at [1086, 433] on div "GNN" at bounding box center [1157, 432] width 234 height 27
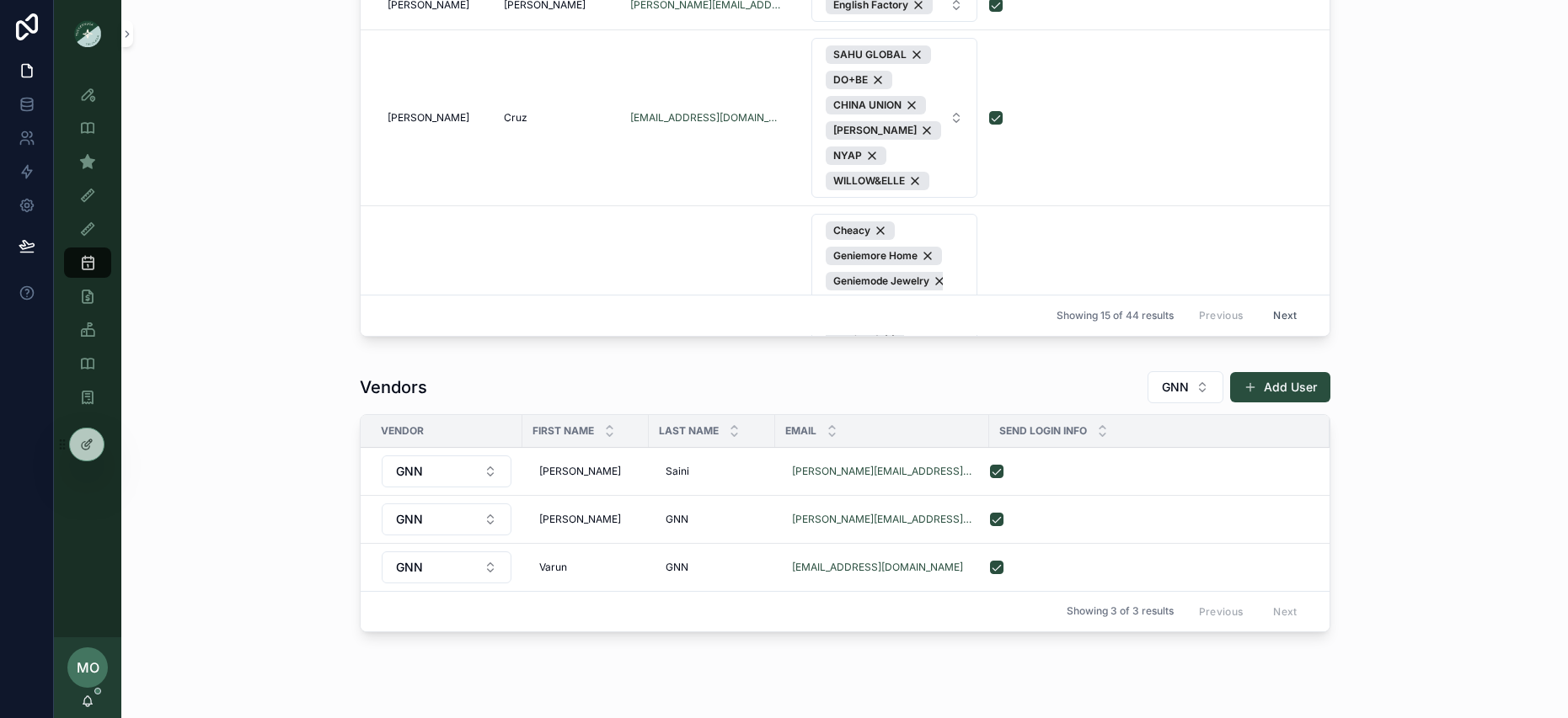
scroll to position [959, 0]
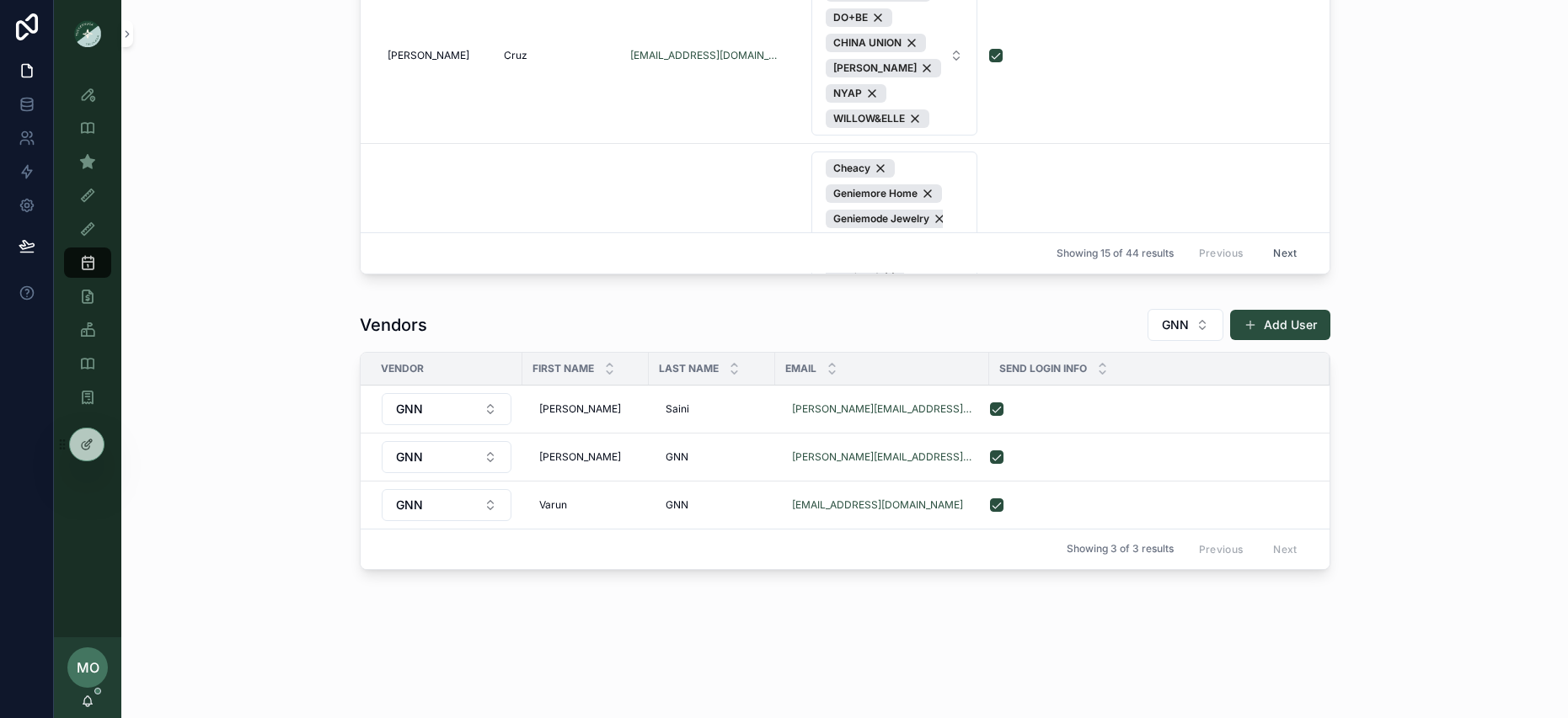
click at [1242, 414] on div "scrollable content" at bounding box center [1150, 409] width 319 height 13
click at [24, 153] on link at bounding box center [27, 138] width 53 height 34
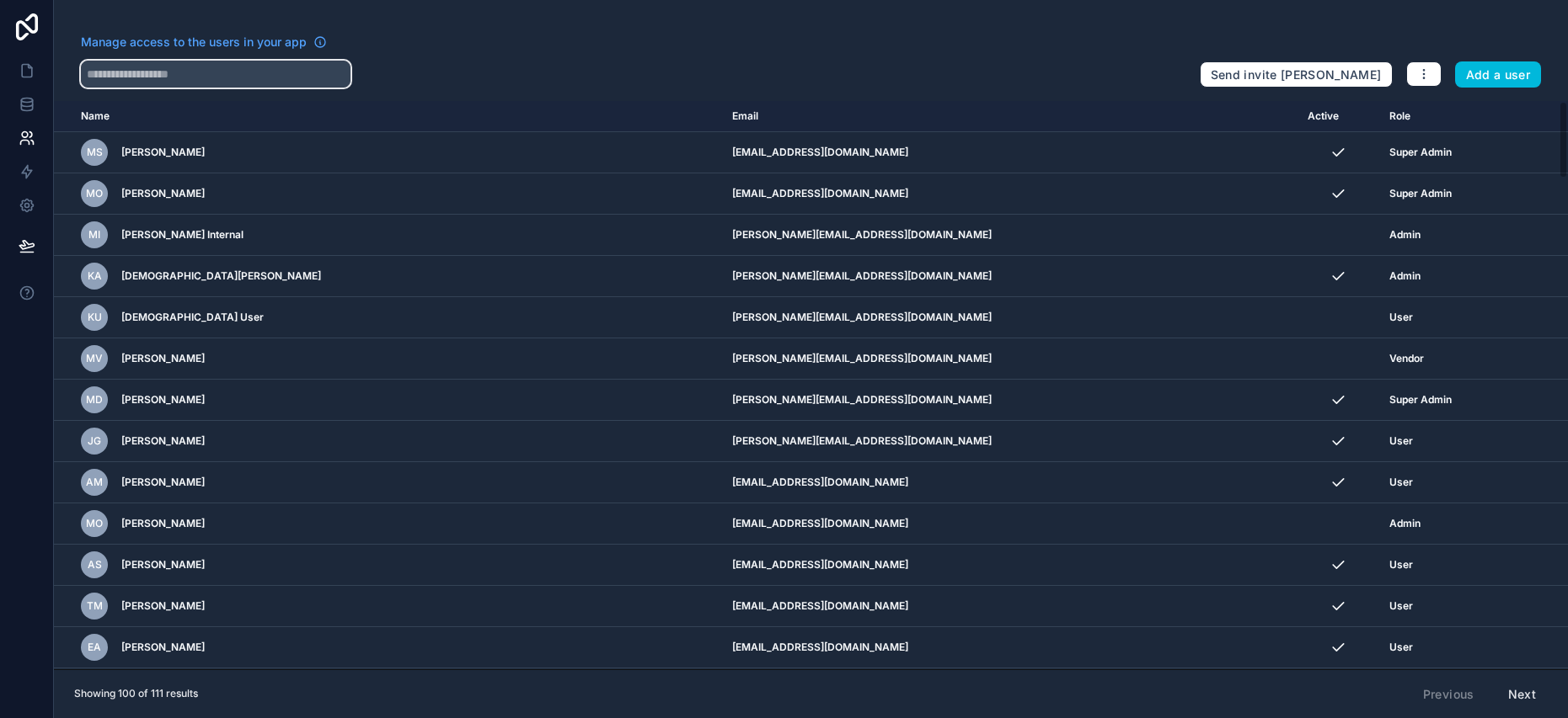
click at [113, 73] on input "text" at bounding box center [215, 73] width 269 height 27
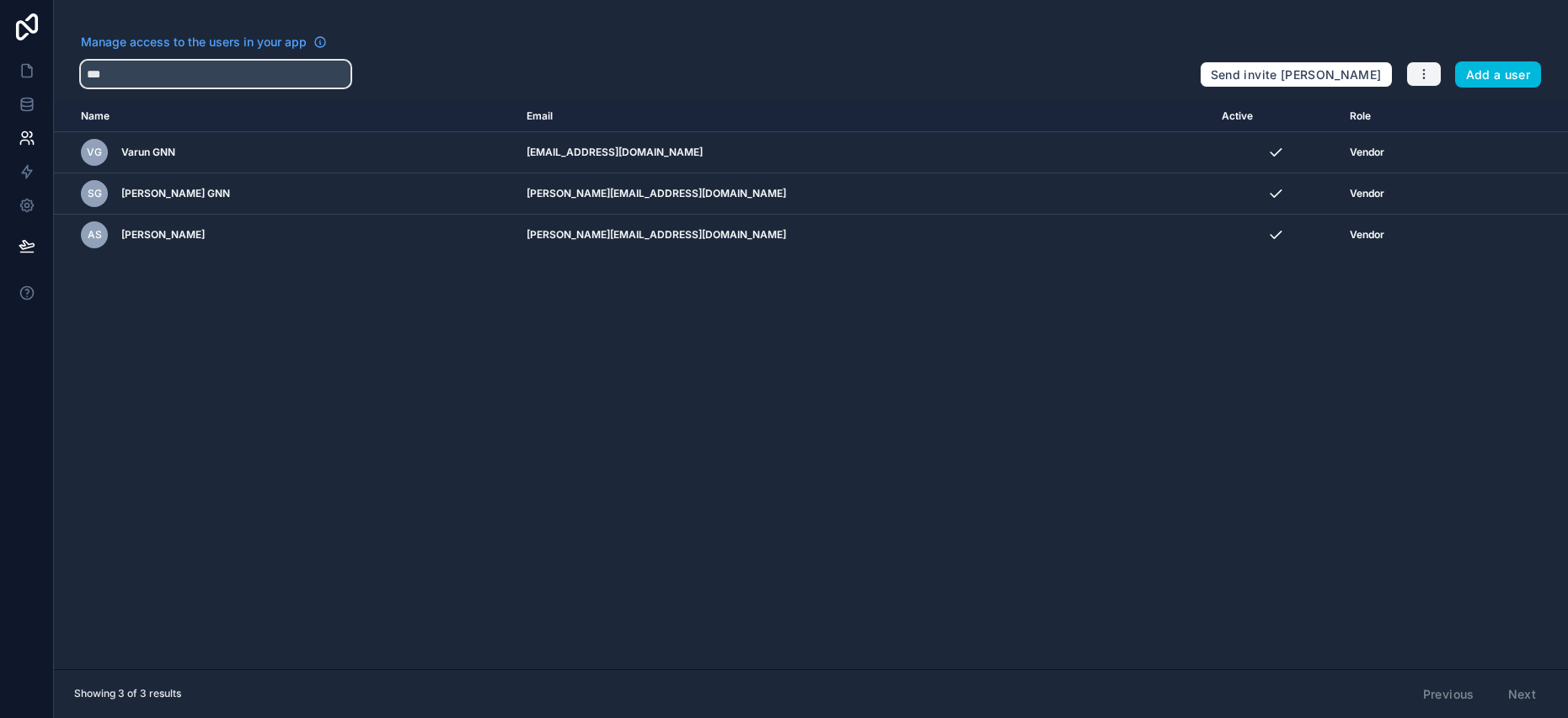
type input "***"
click at [1430, 78] on icon "button" at bounding box center [1424, 73] width 13 height 13
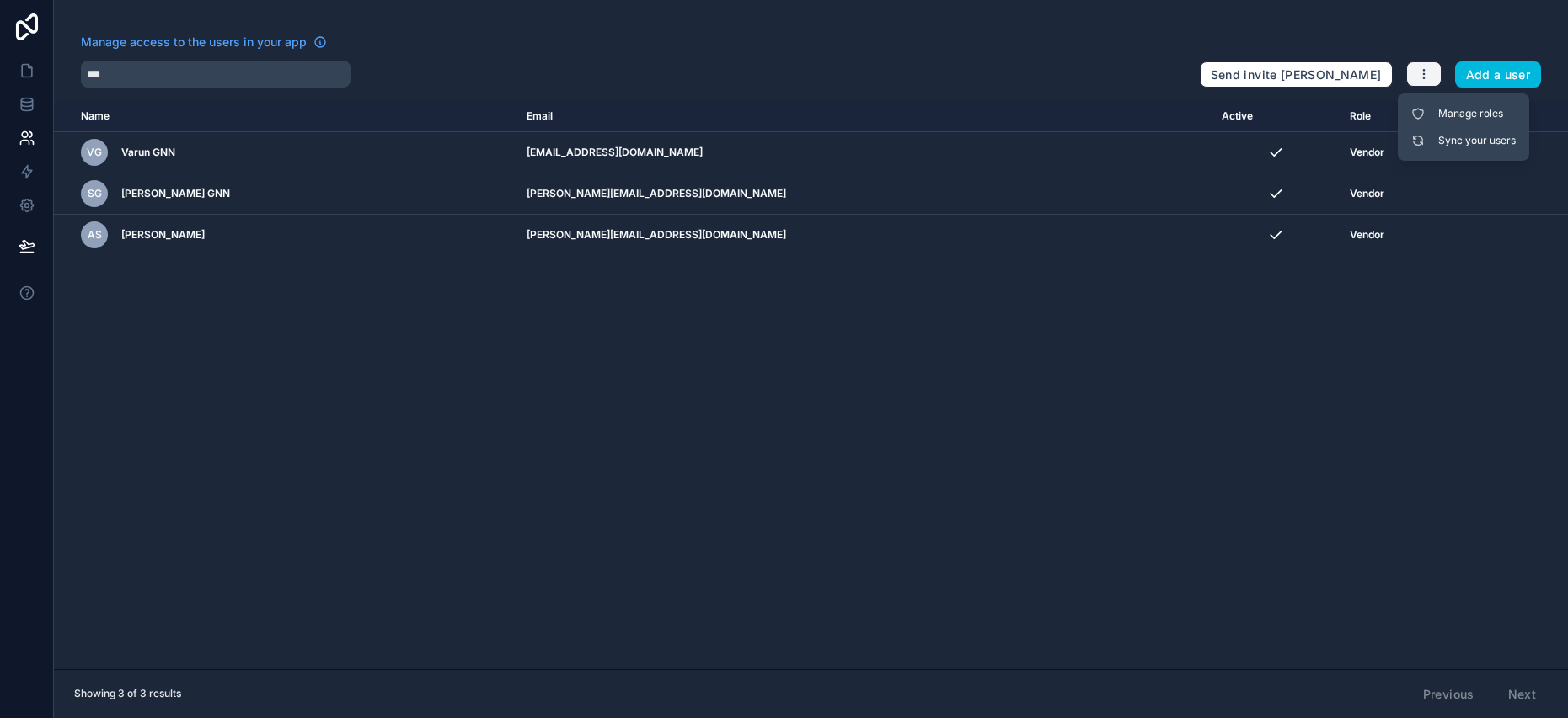
click at [1430, 78] on icon "button" at bounding box center [1424, 73] width 13 height 13
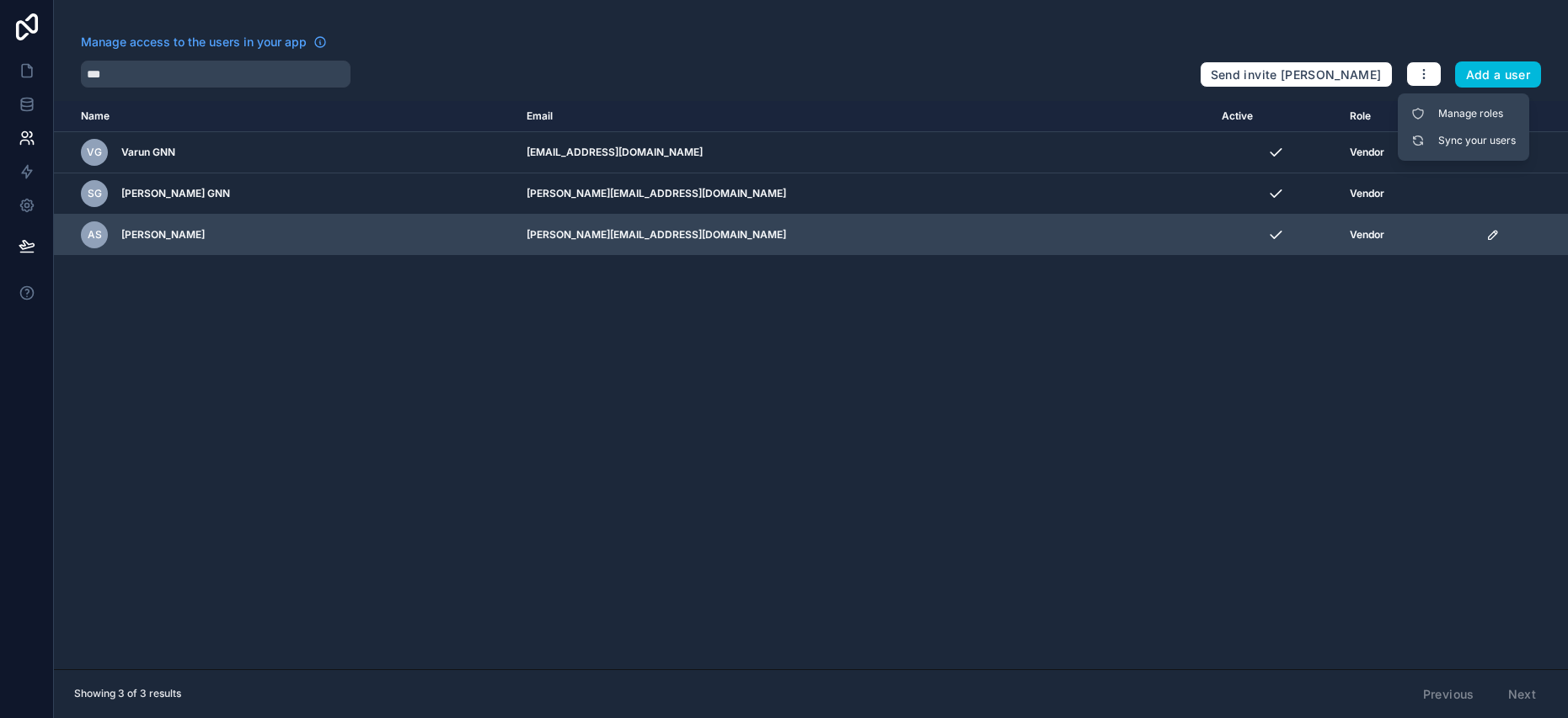
click at [1362, 217] on td "Vendor" at bounding box center [1408, 235] width 136 height 42
click at [1486, 239] on icon "scrollable content" at bounding box center [1493, 235] width 13 height 13
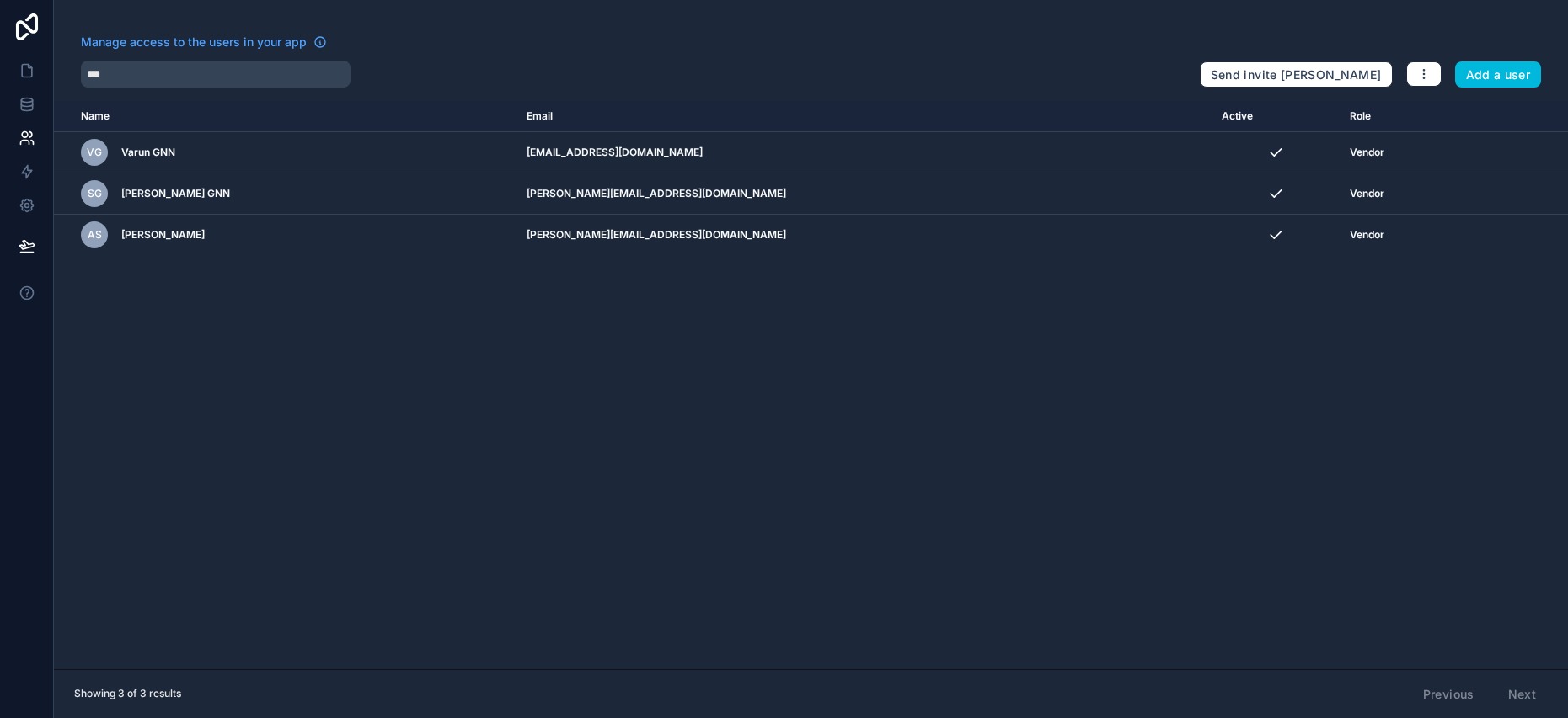
click at [991, 467] on div "Name Email Active Role userTable.email VG Varun GNN varun@gnntrends.com Vendor …" at bounding box center [811, 385] width 1514 height 568
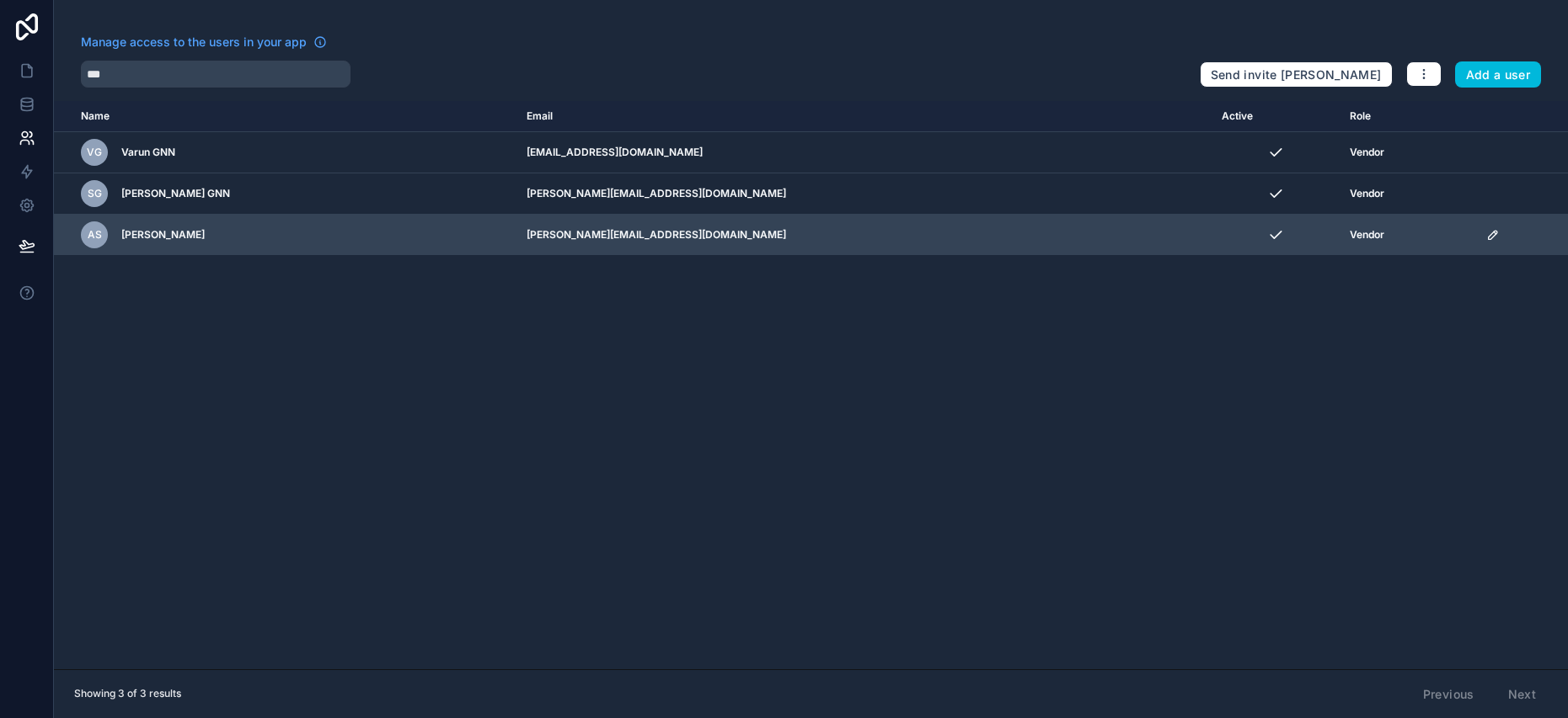
click at [1477, 243] on td "scrollable content" at bounding box center [1523, 235] width 92 height 42
click at [1488, 235] on icon "scrollable content" at bounding box center [1493, 235] width 9 height 9
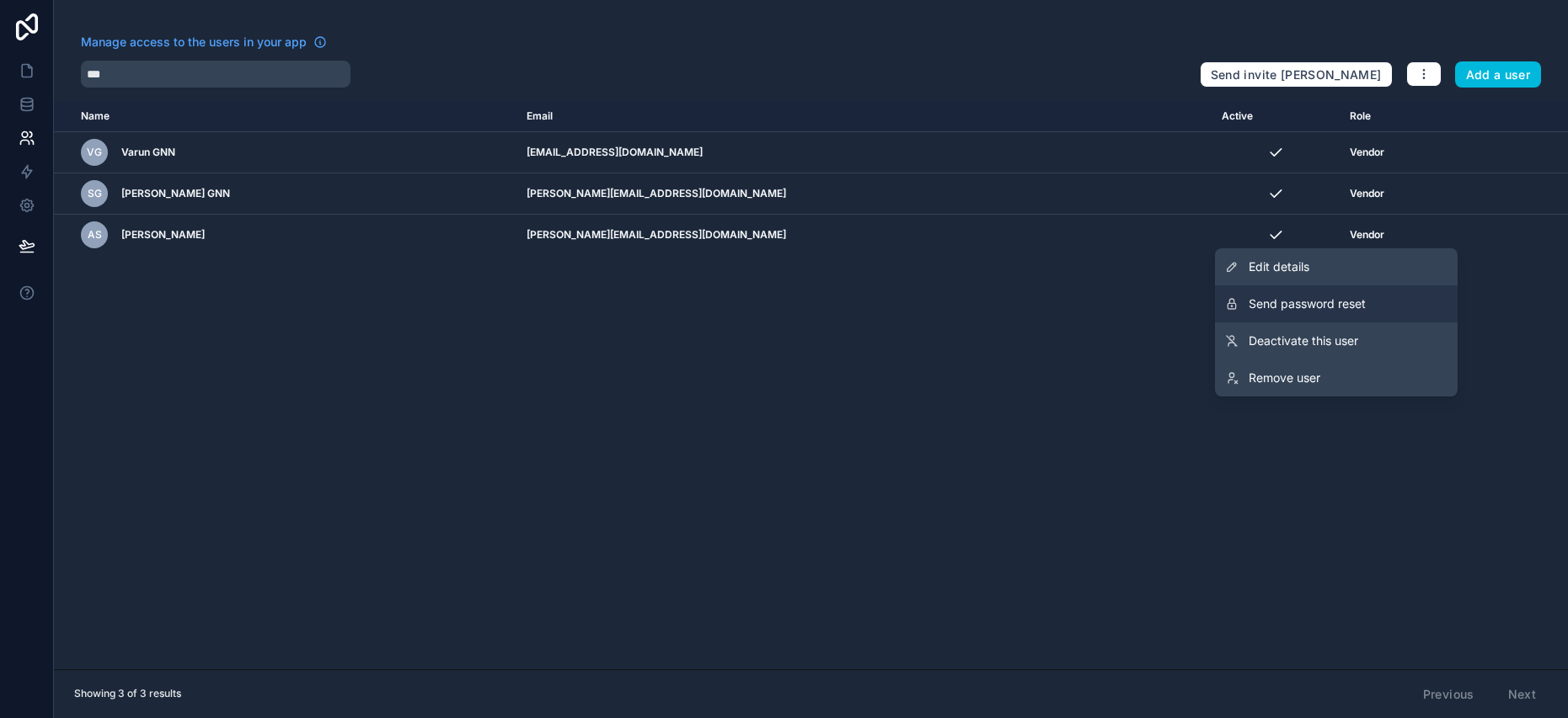
click at [1369, 299] on button "Send password reset" at bounding box center [1337, 304] width 243 height 37
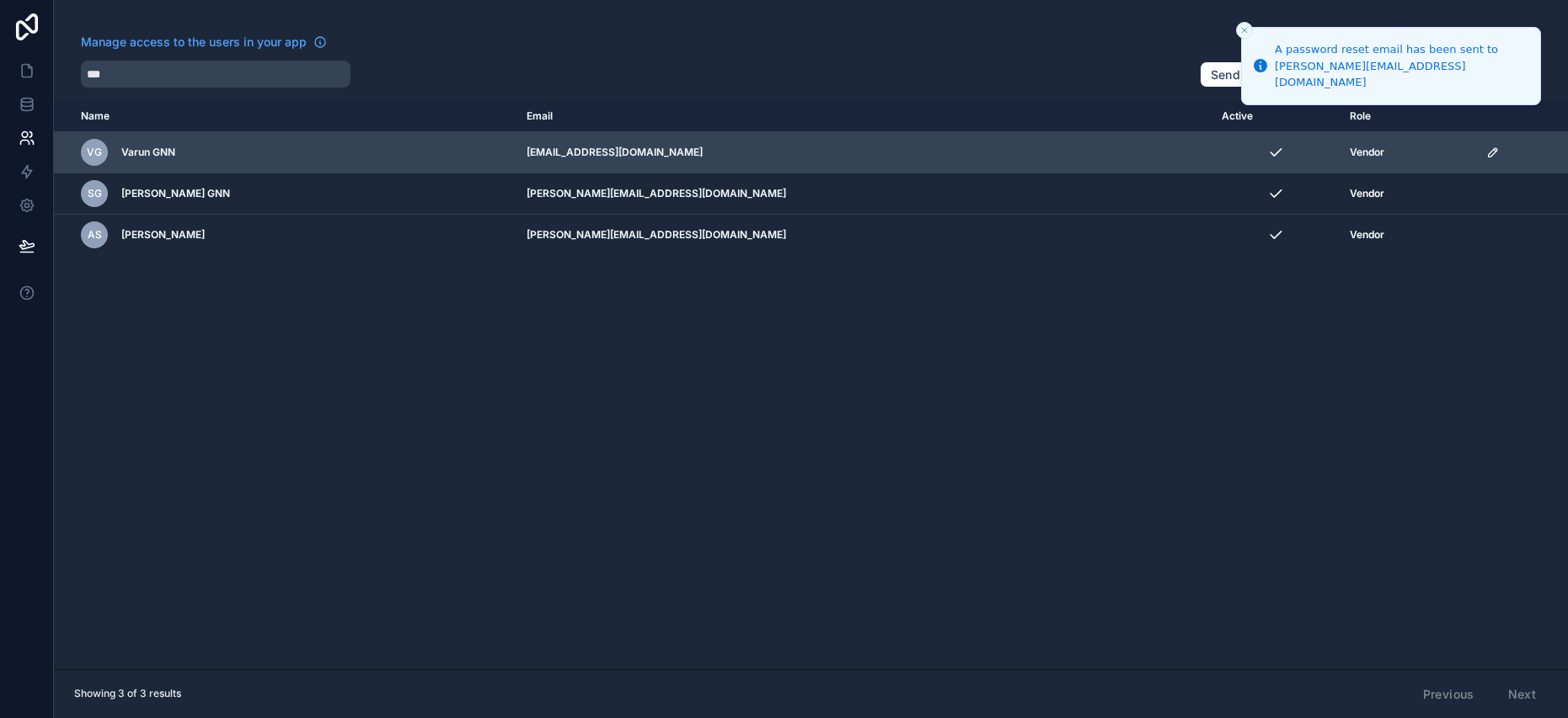
click at [1486, 154] on icon "scrollable content" at bounding box center [1493, 152] width 13 height 13
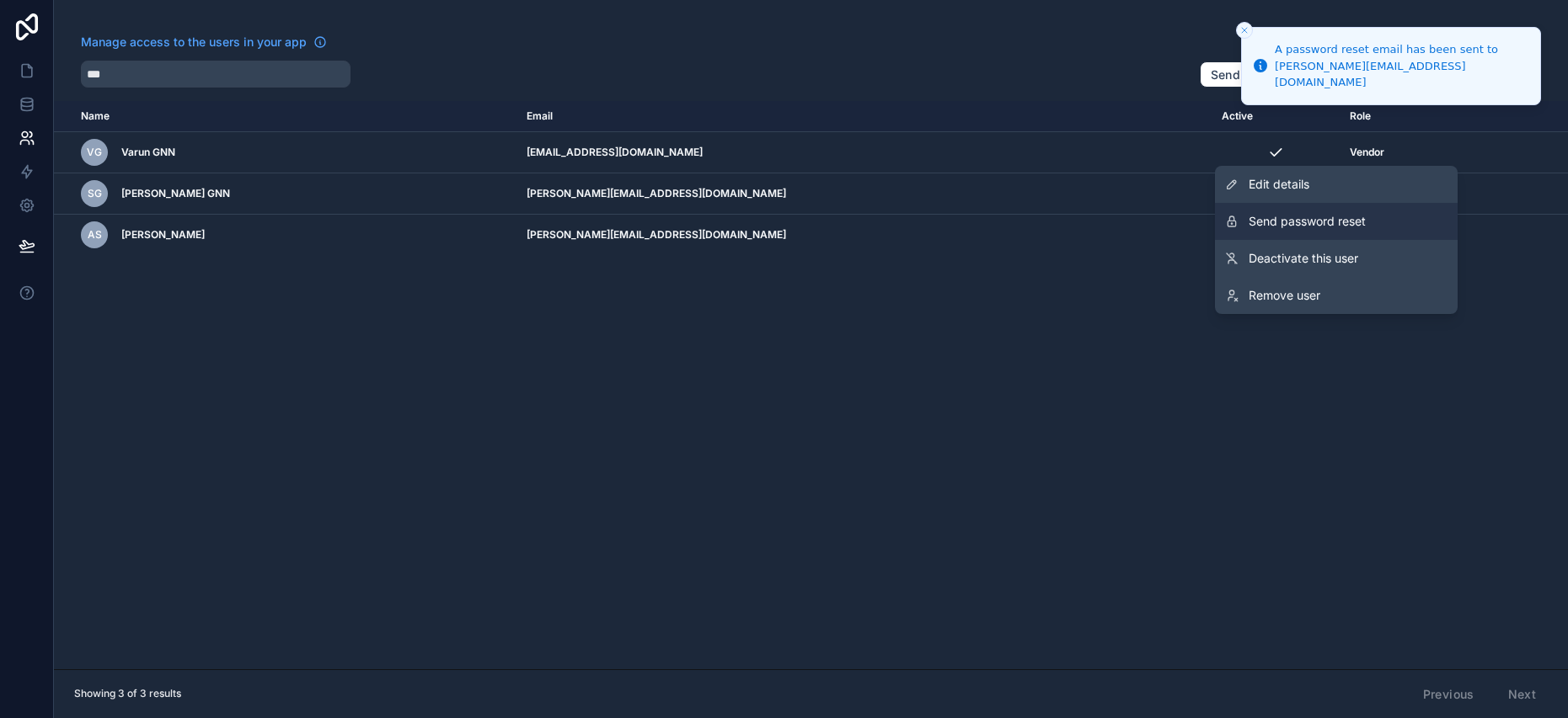
click at [1331, 229] on span "Send password reset" at bounding box center [1308, 221] width 117 height 17
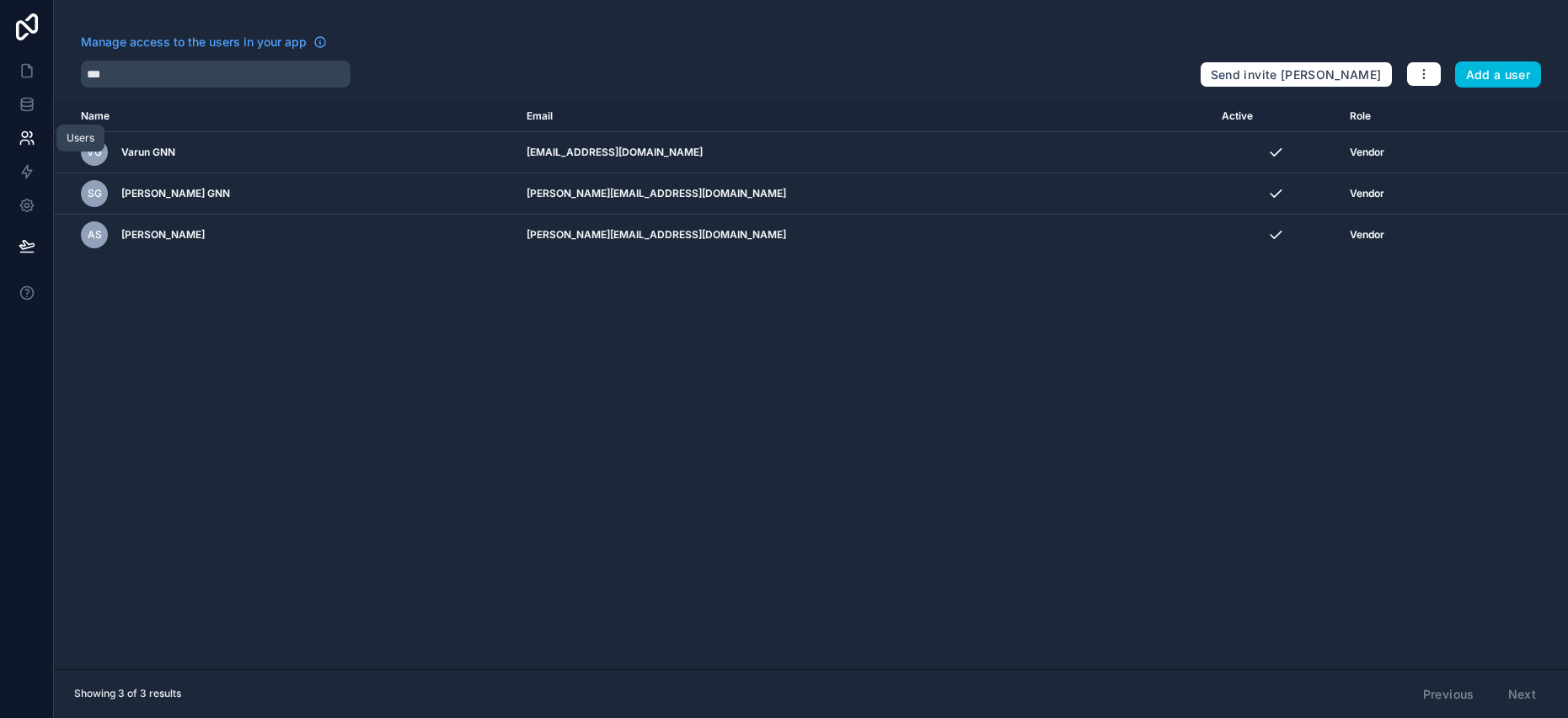
click at [32, 138] on icon at bounding box center [27, 137] width 17 height 17
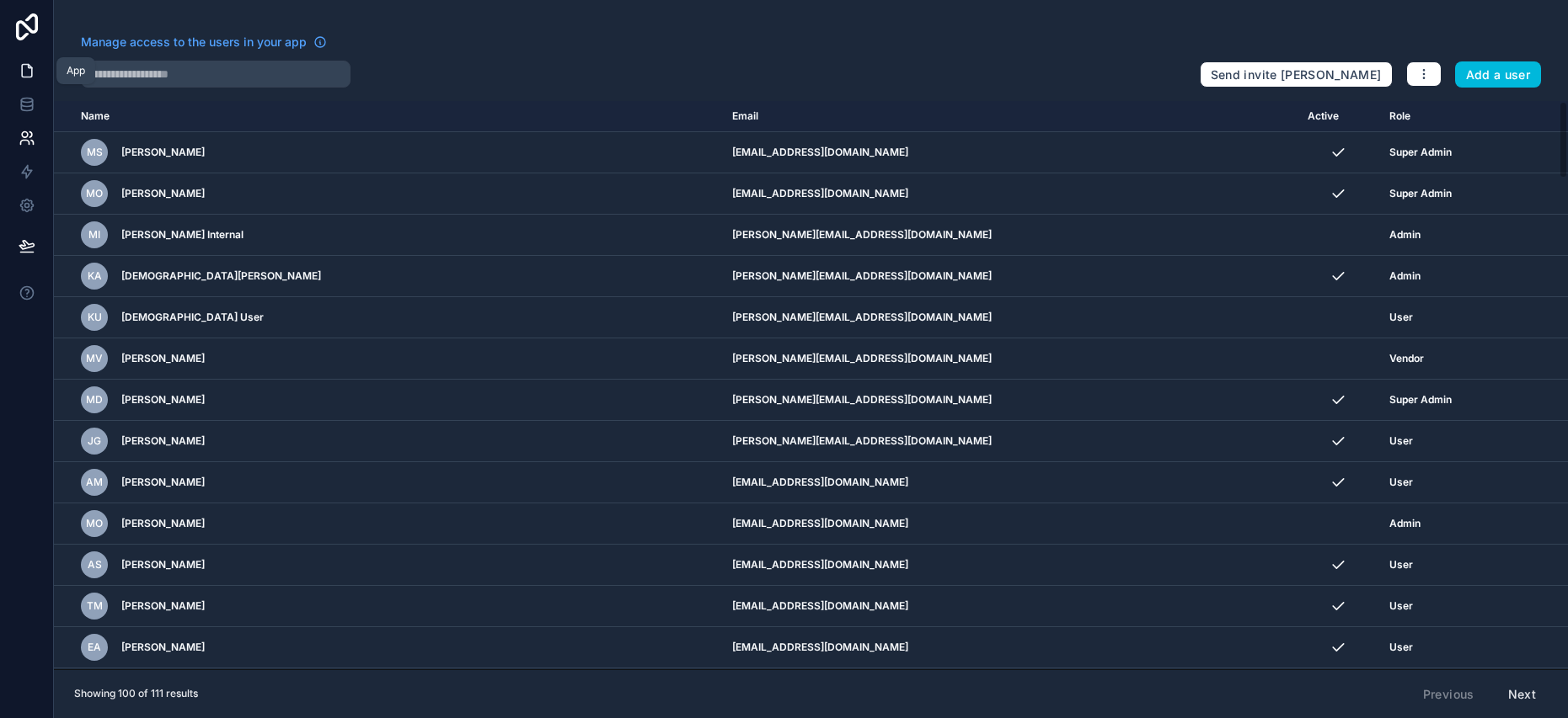
click at [29, 70] on icon at bounding box center [27, 70] width 17 height 17
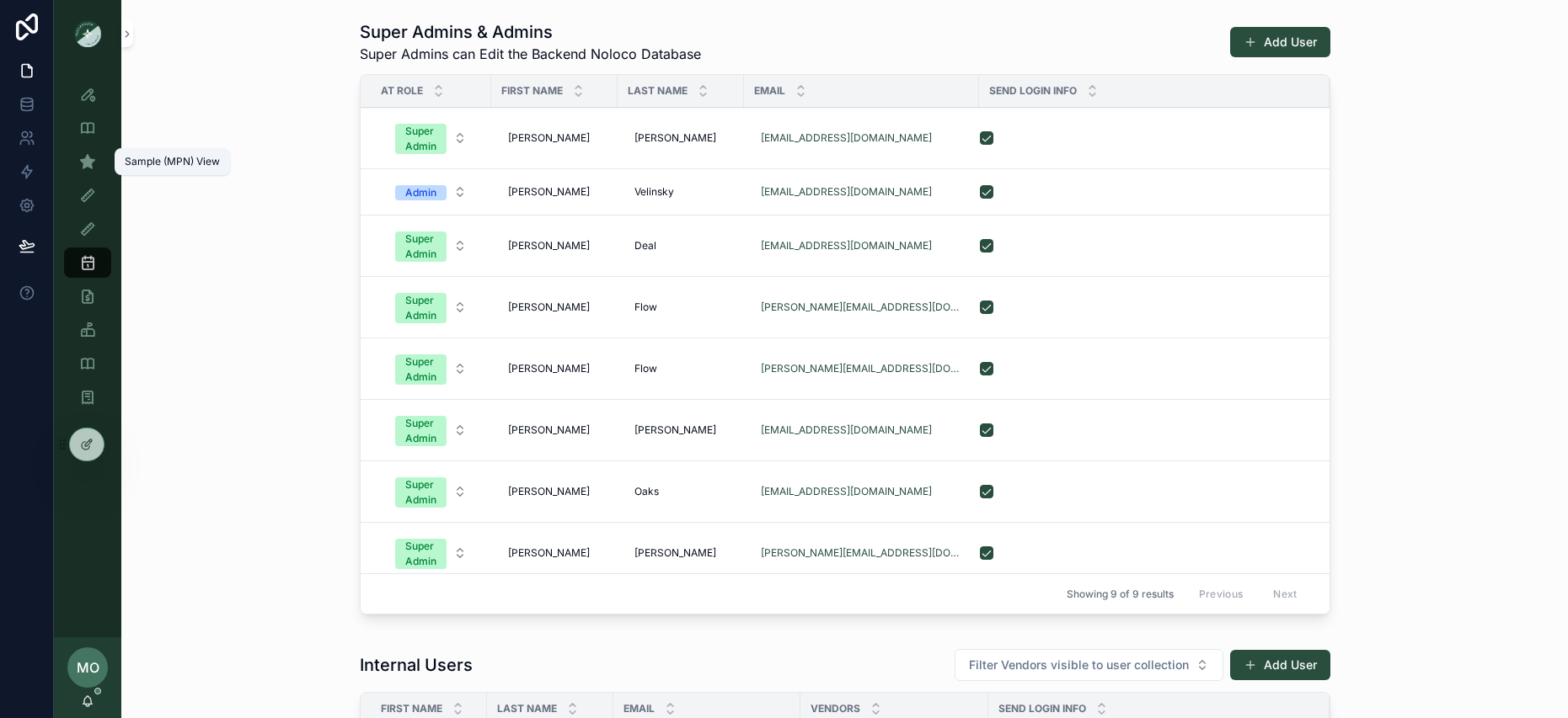
click at [97, 162] on div "Sample (MPN) View" at bounding box center [88, 161] width 27 height 27
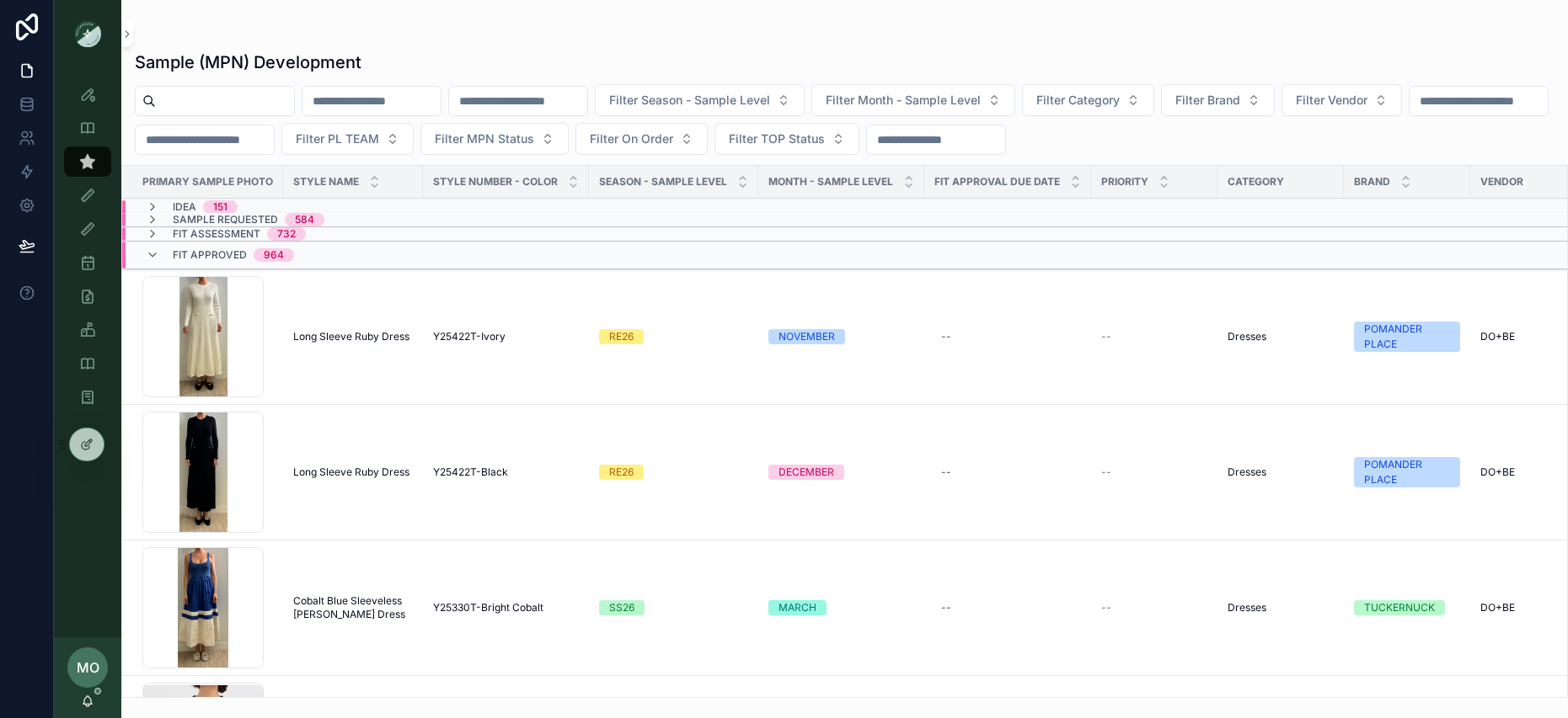
click at [190, 82] on div "Sample (MPN) Development Filter Season - Sample Level Filter Month - Sample Lev…" at bounding box center [844, 369] width 1447 height 658
click at [191, 89] on input "scrollable content" at bounding box center [225, 101] width 138 height 24
type input "****"
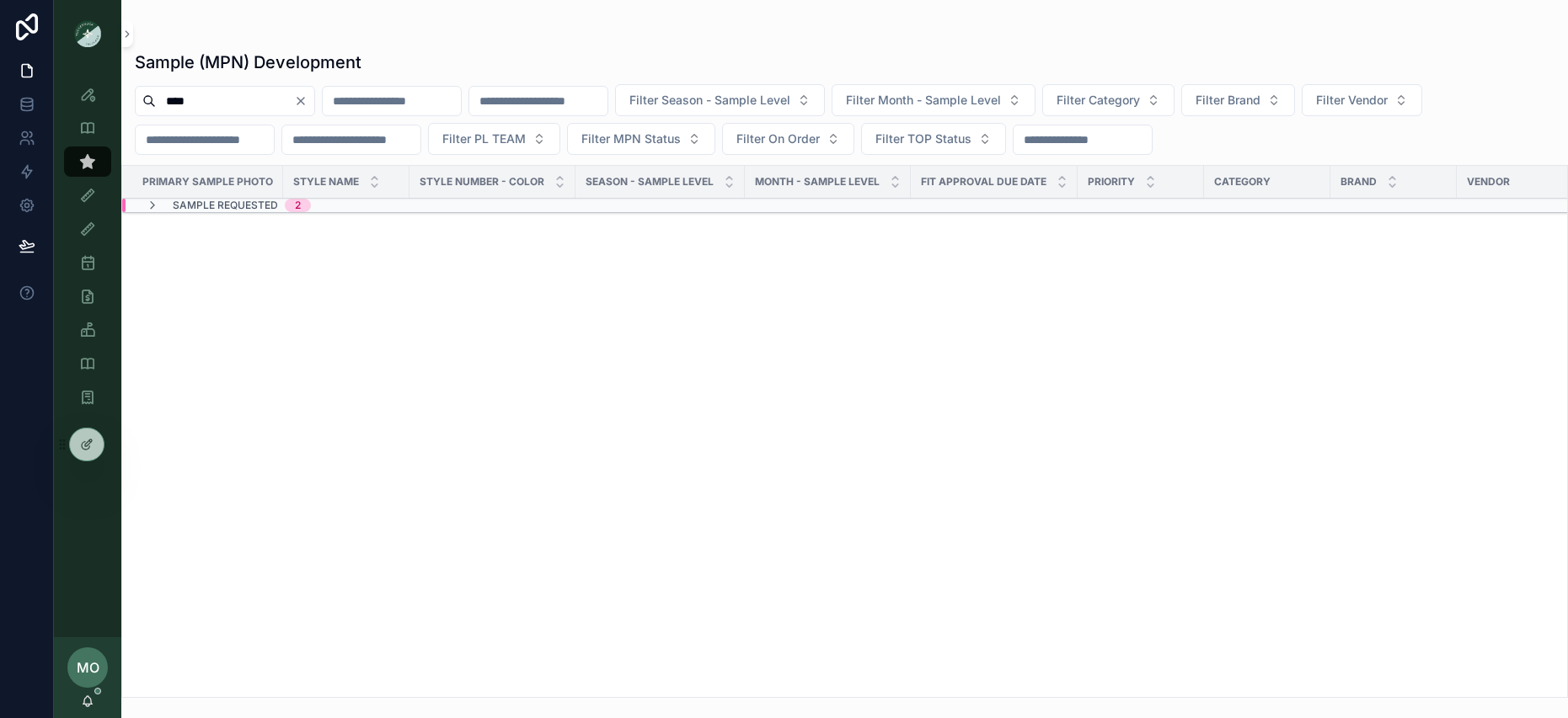
click at [200, 207] on span "Sample Requested" at bounding box center [225, 205] width 105 height 13
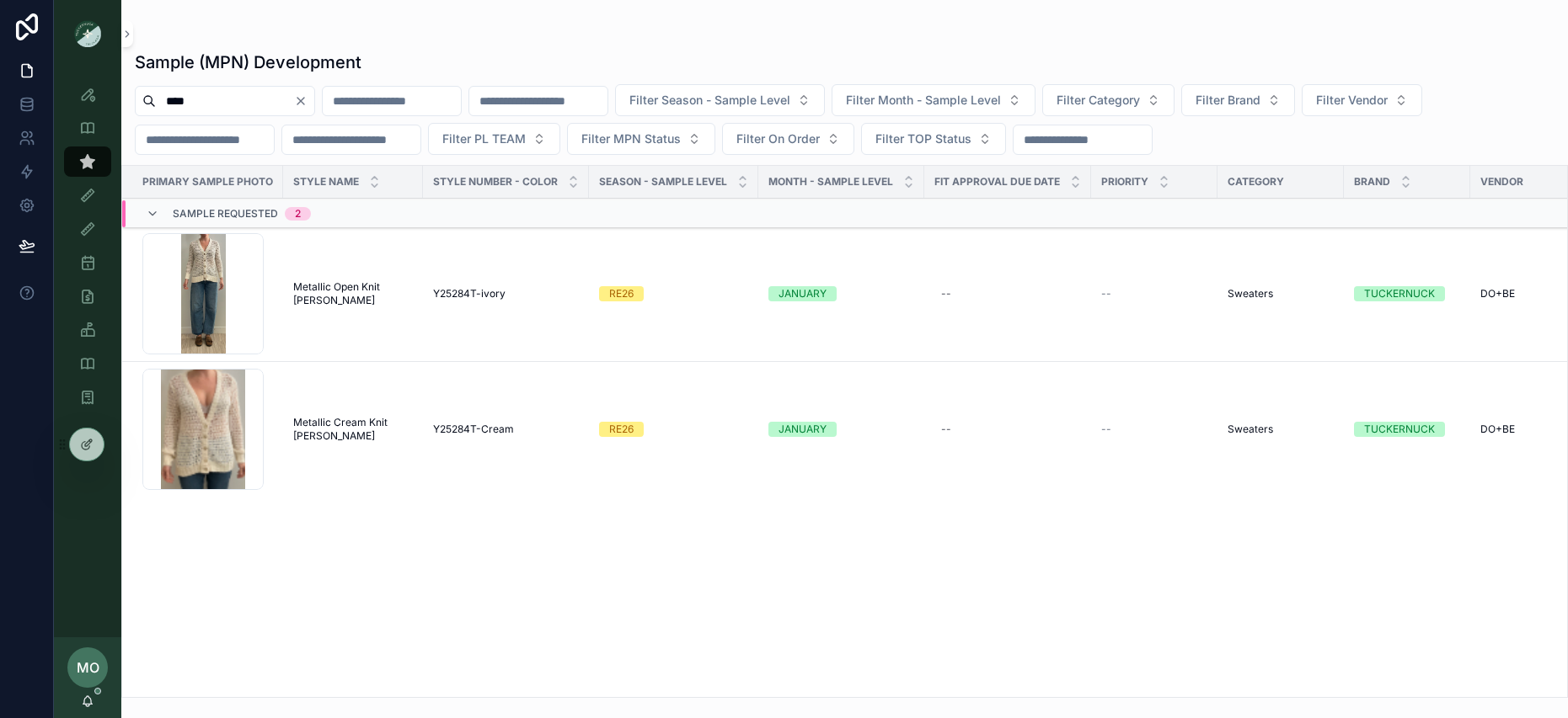
click at [354, 436] on span "Metallic Cream Knit Caspar Cardigan" at bounding box center [353, 429] width 120 height 27
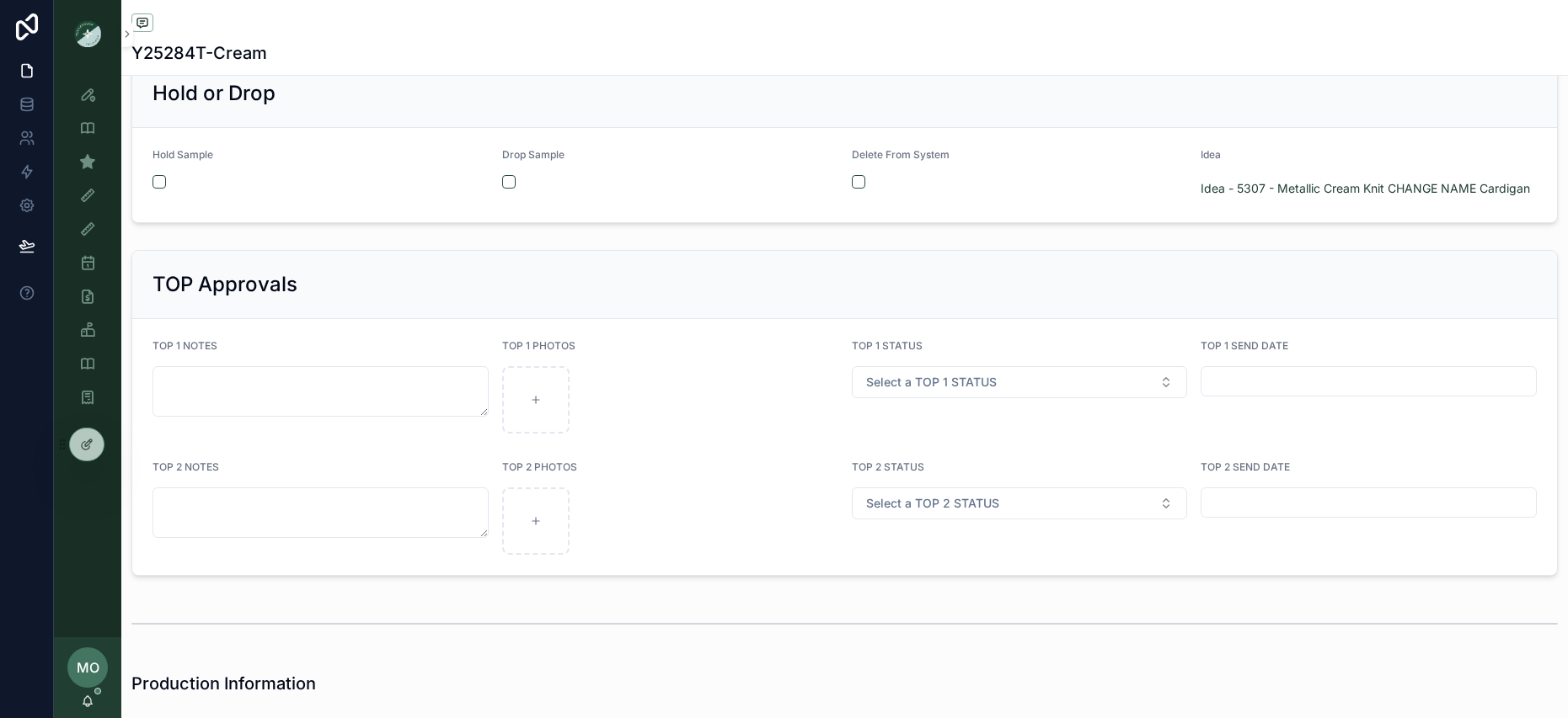
scroll to position [1636, 0]
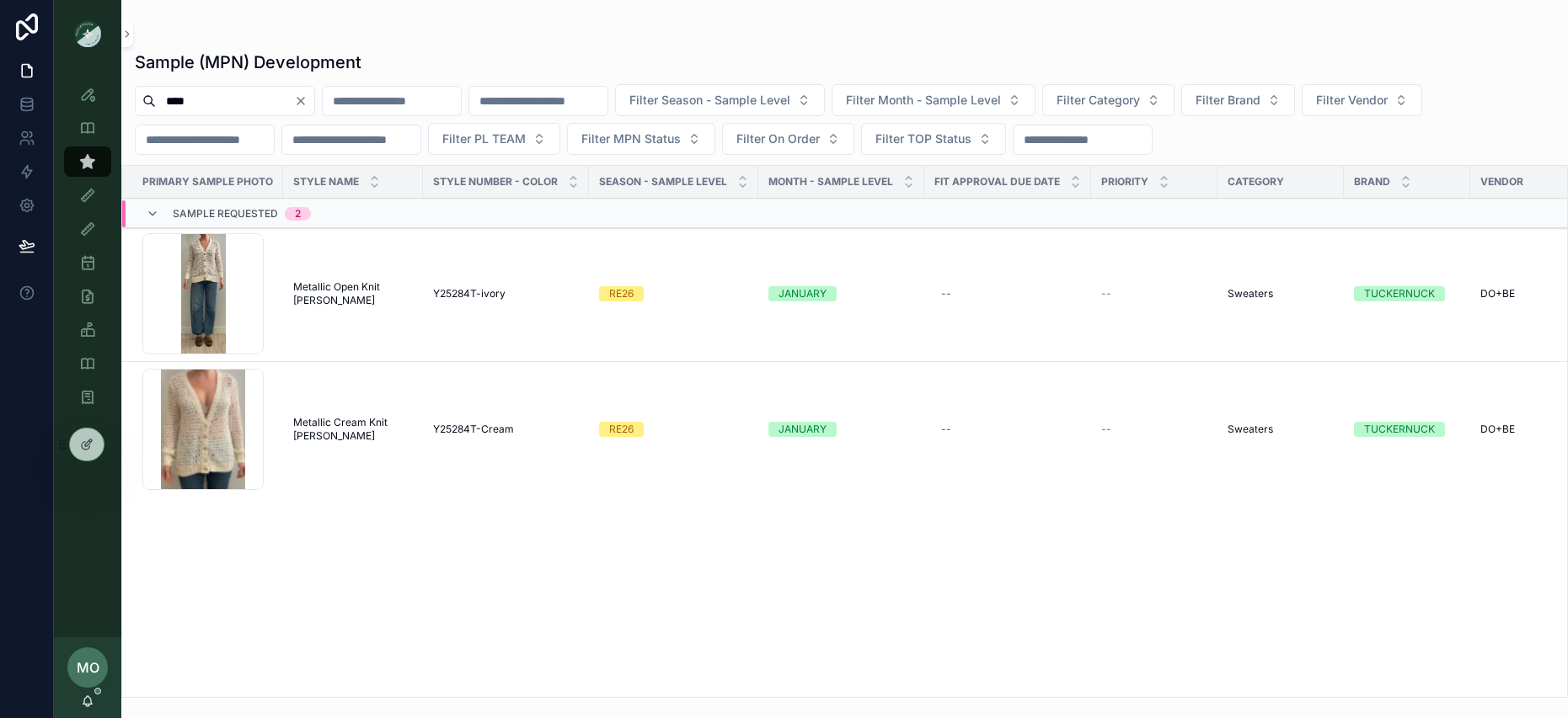
click at [359, 291] on span "Metallic Open Knit Caspar Cardigan" at bounding box center [353, 294] width 120 height 27
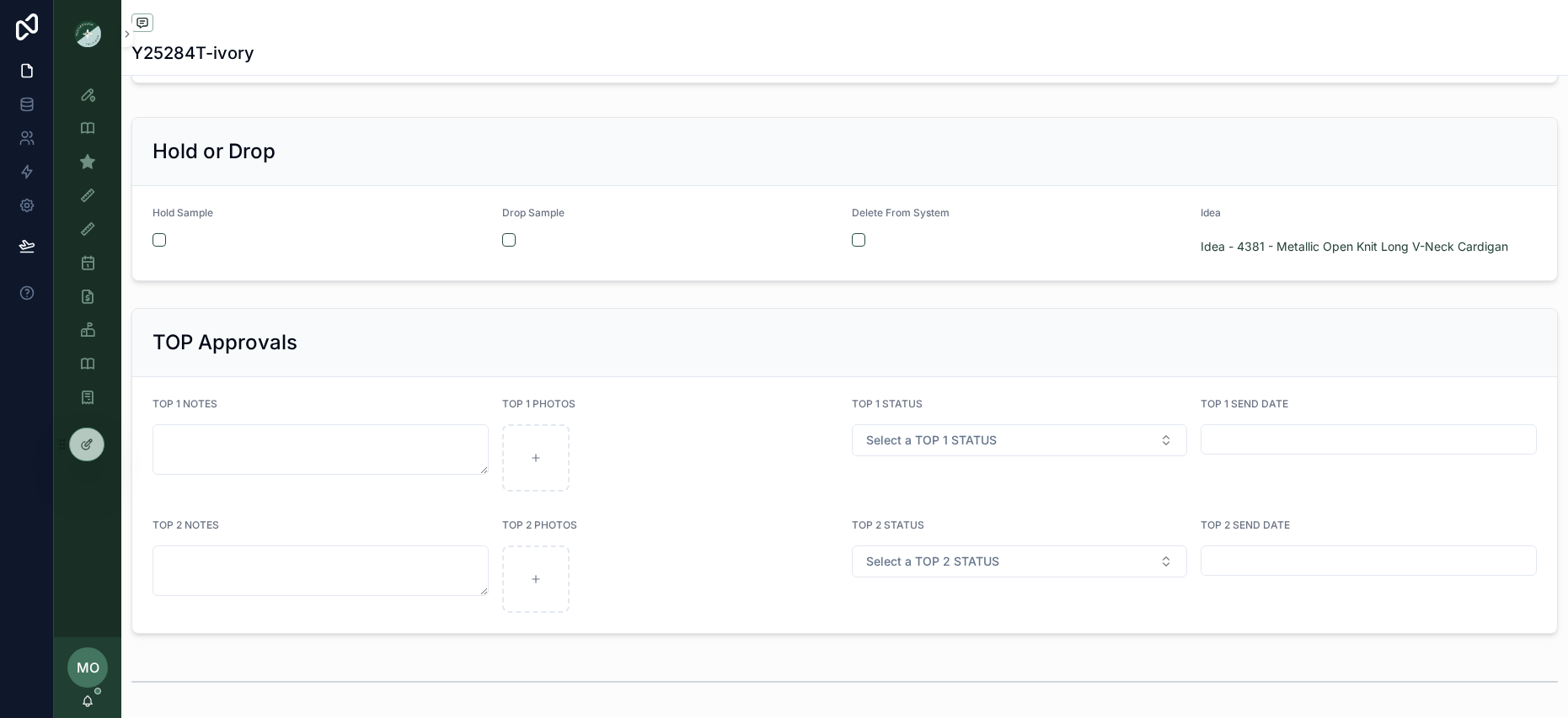
scroll to position [3117, 0]
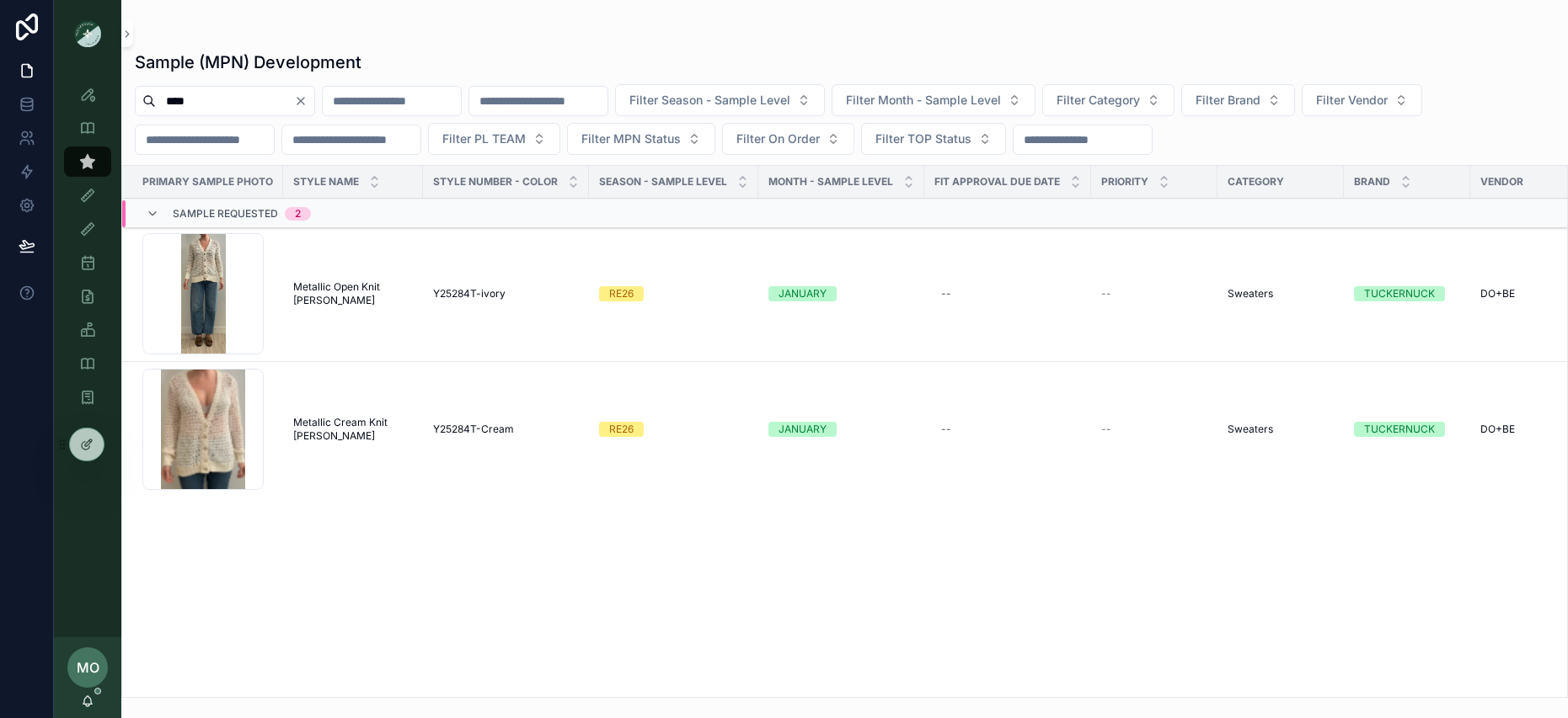
click at [474, 434] on span "Y25284T-Cream" at bounding box center [473, 429] width 81 height 13
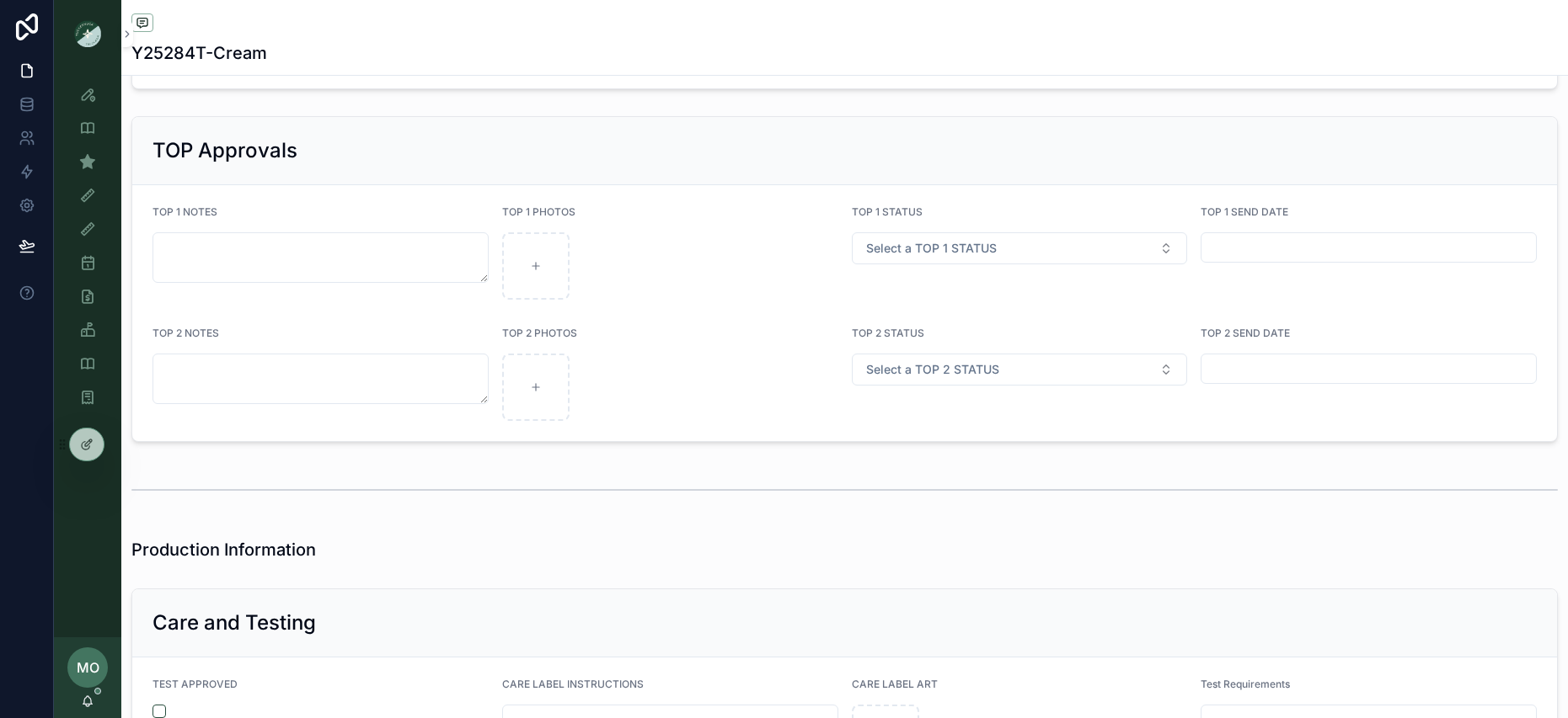
scroll to position [3003, 0]
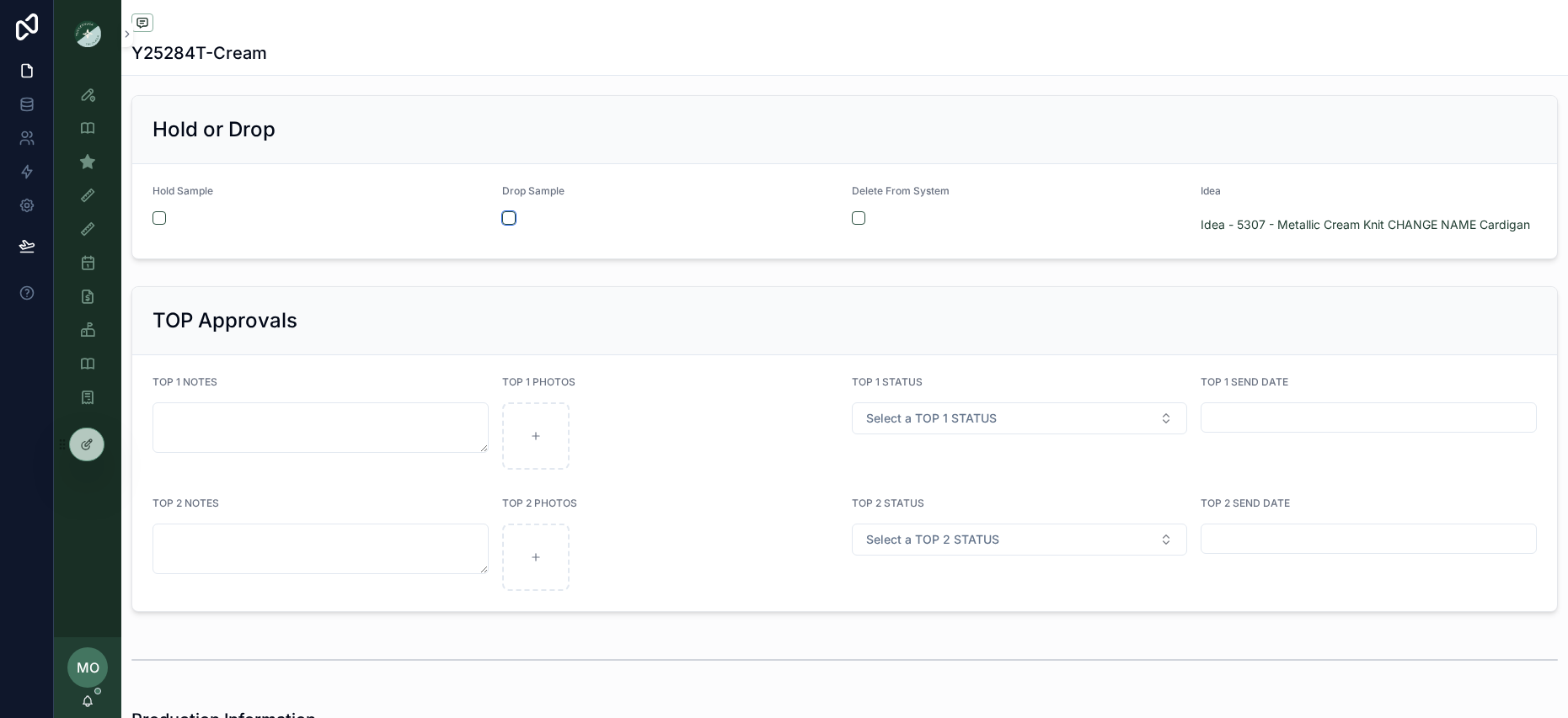
click at [509, 221] on button "scrollable content" at bounding box center [508, 218] width 13 height 13
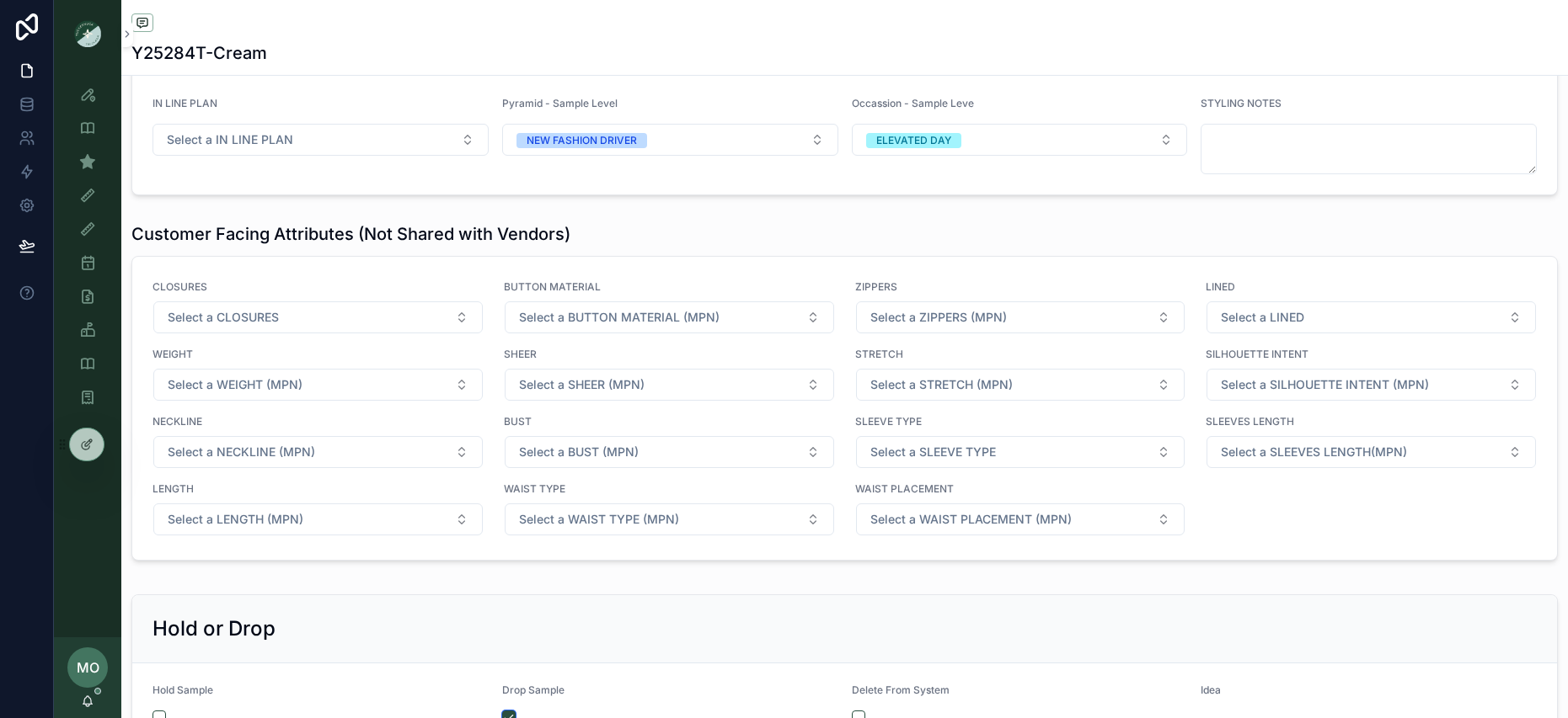
scroll to position [2504, 0]
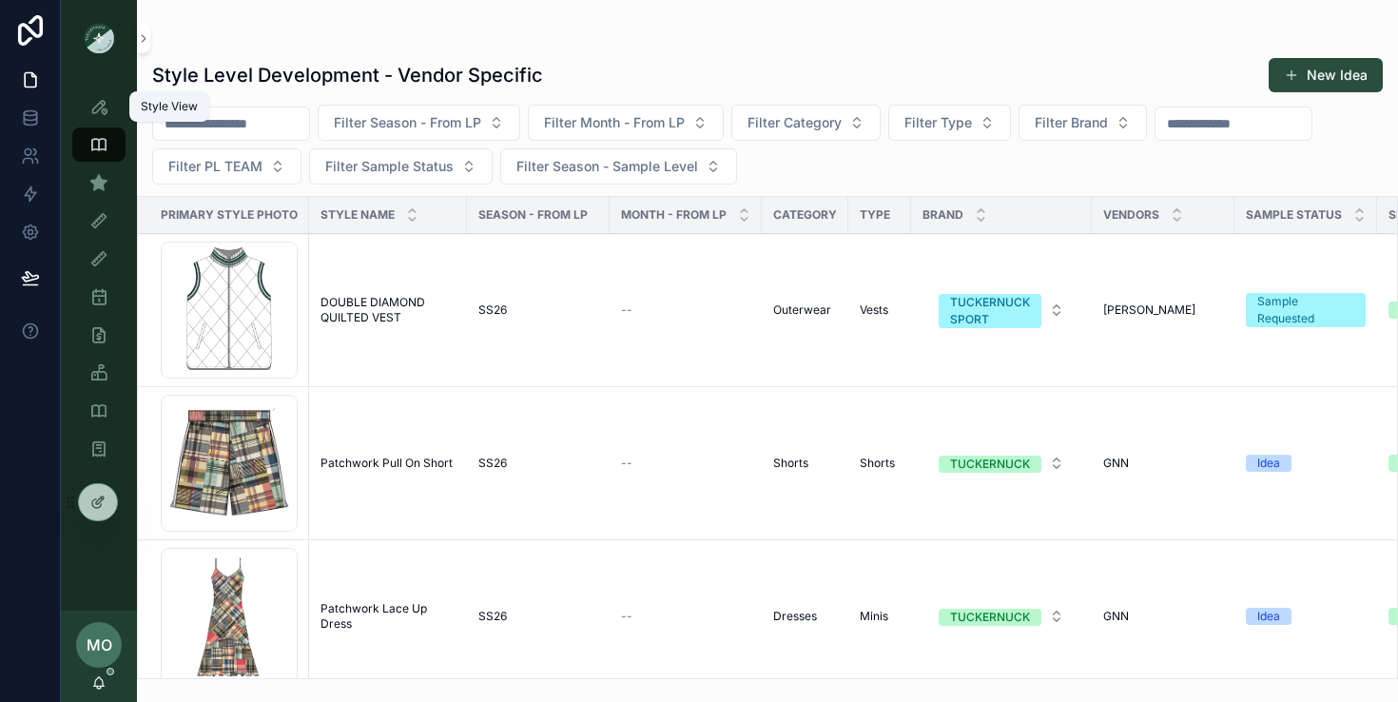
click at [108, 116] on div "Style View" at bounding box center [99, 106] width 30 height 30
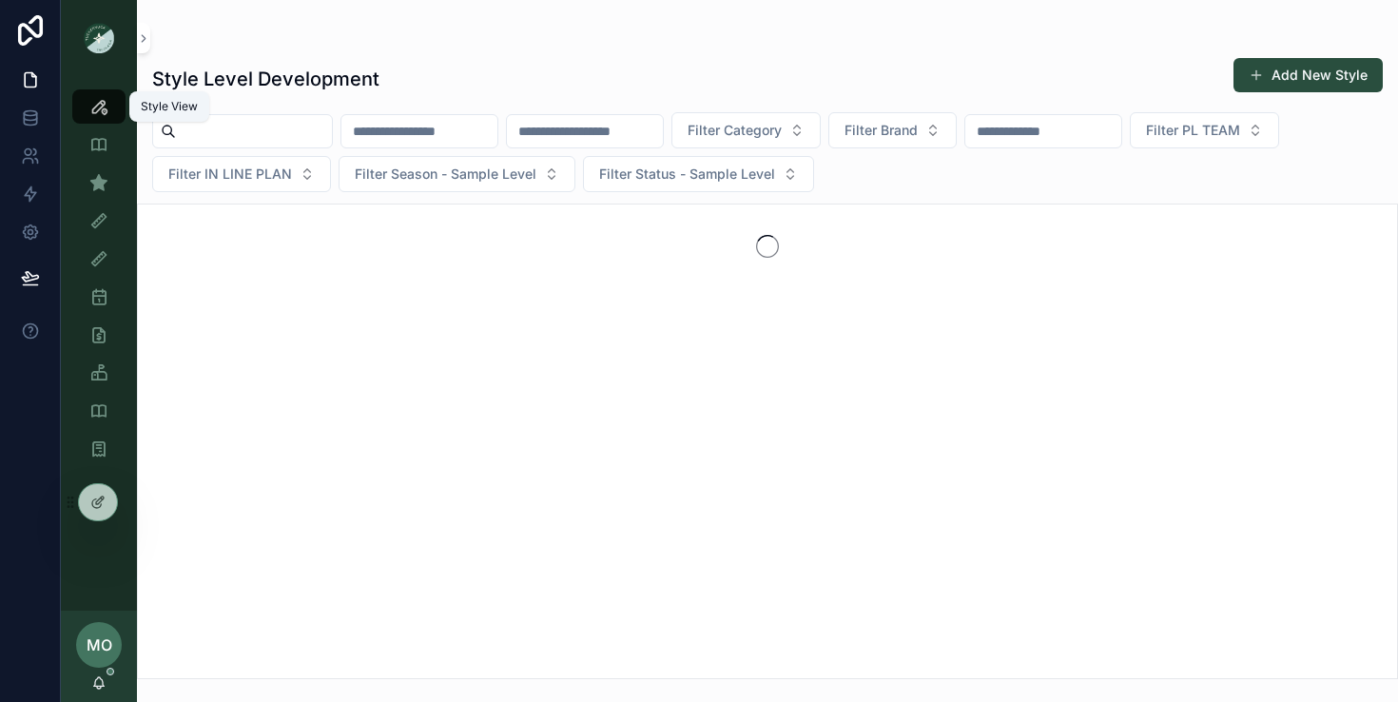
click at [89, 116] on div "Style View" at bounding box center [99, 106] width 30 height 30
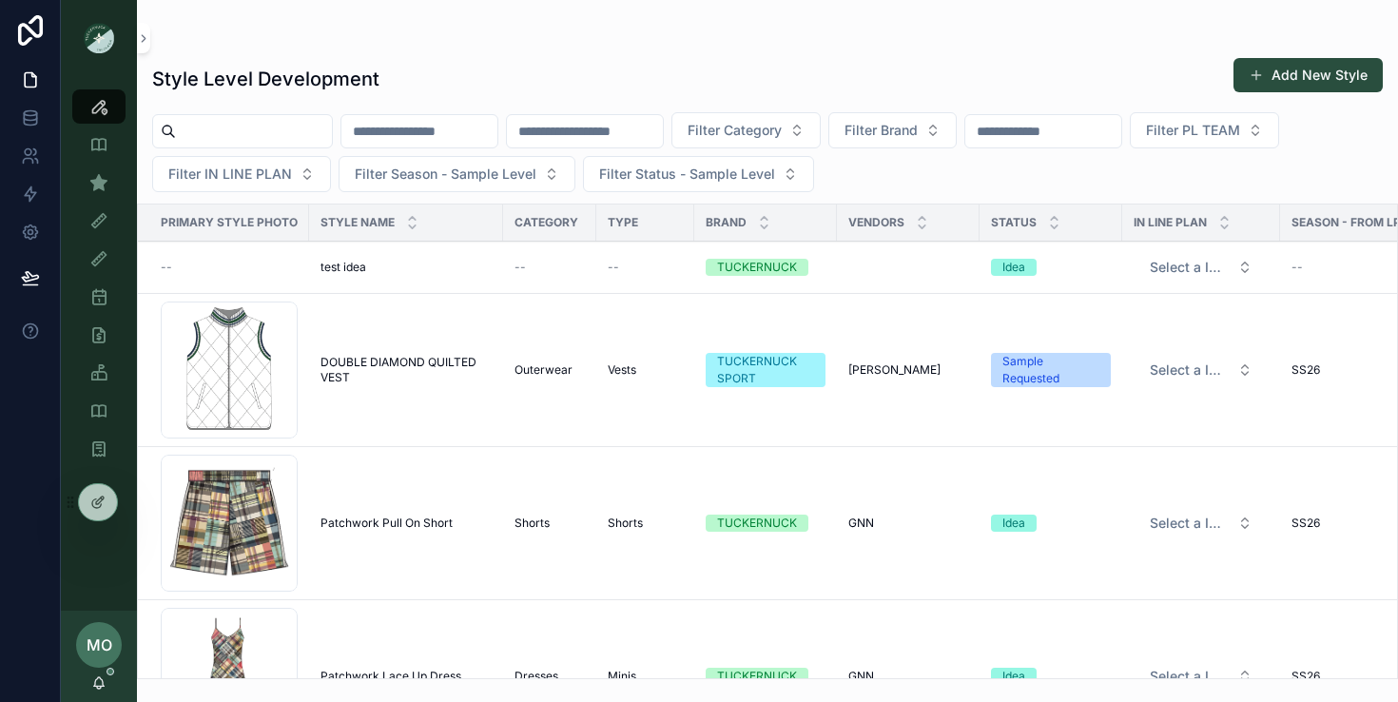
click at [335, 267] on span "test idea" at bounding box center [344, 267] width 46 height 15
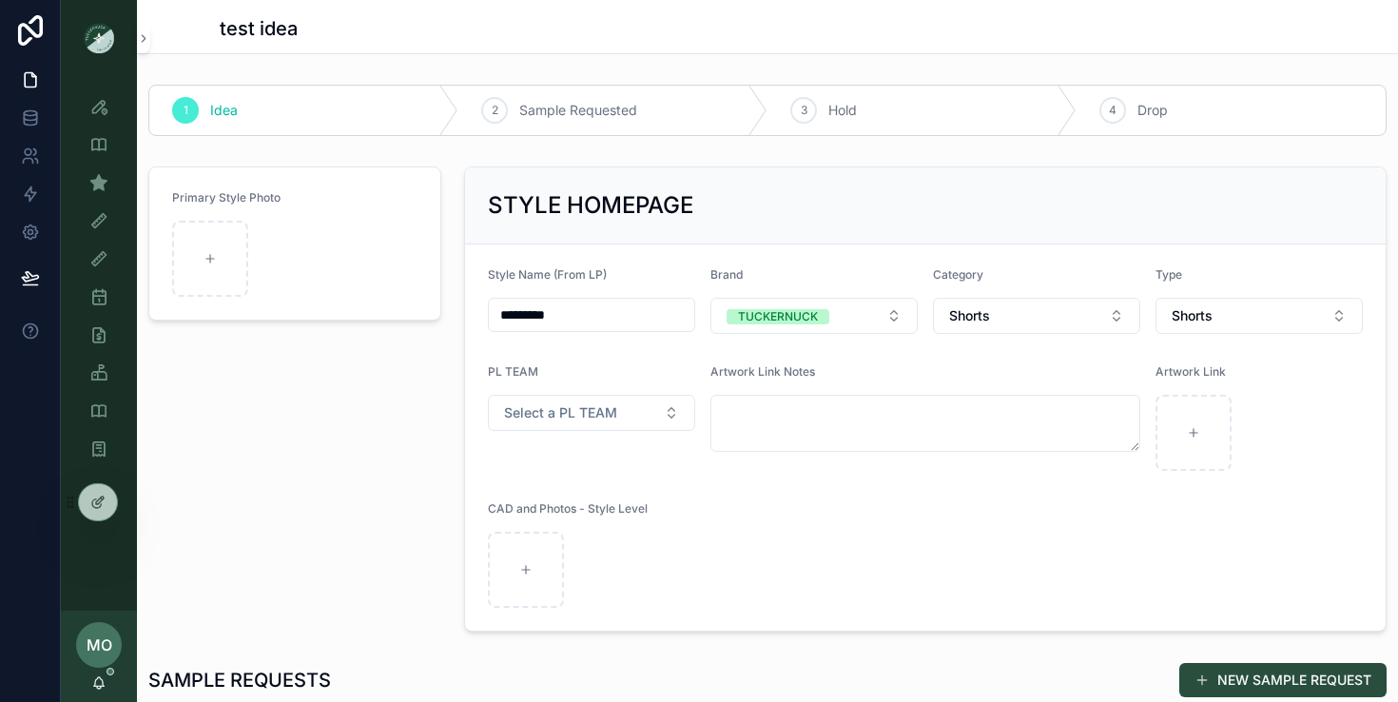
scroll to position [14, 0]
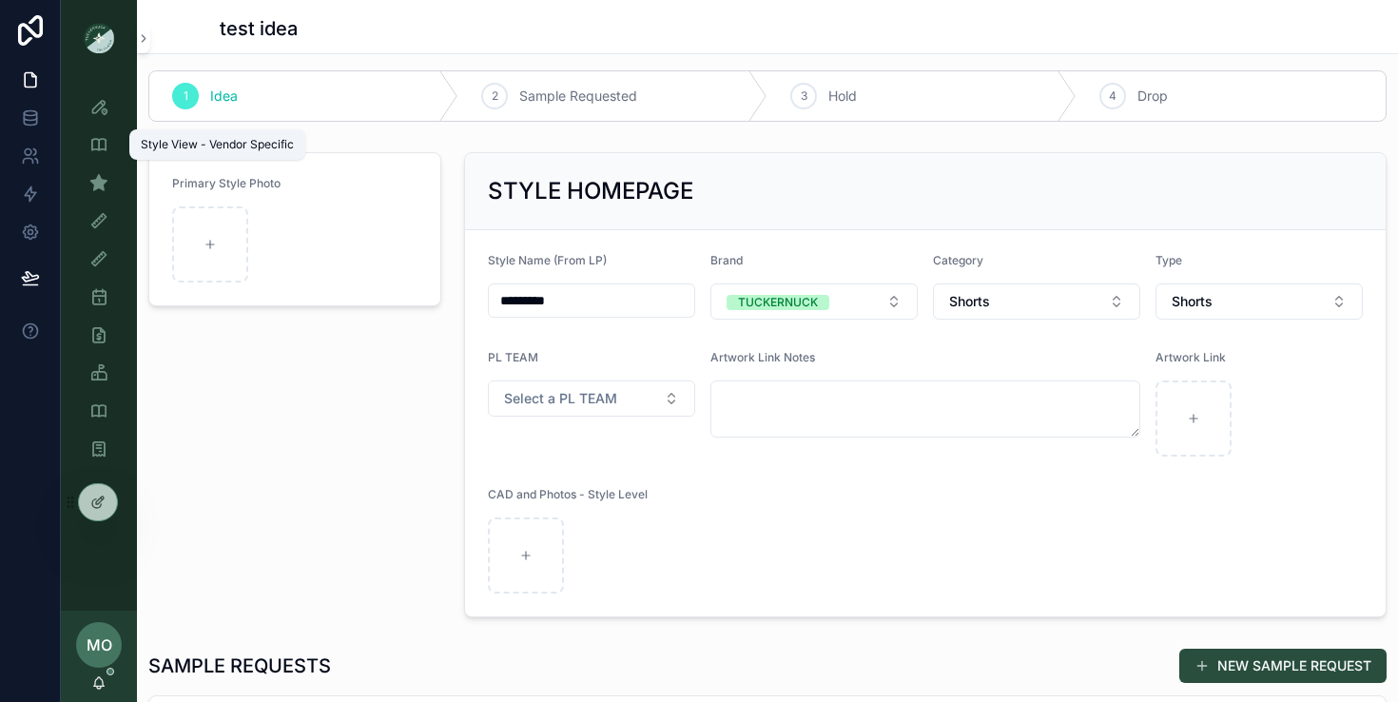
click at [97, 176] on icon "scrollable content" at bounding box center [98, 182] width 19 height 19
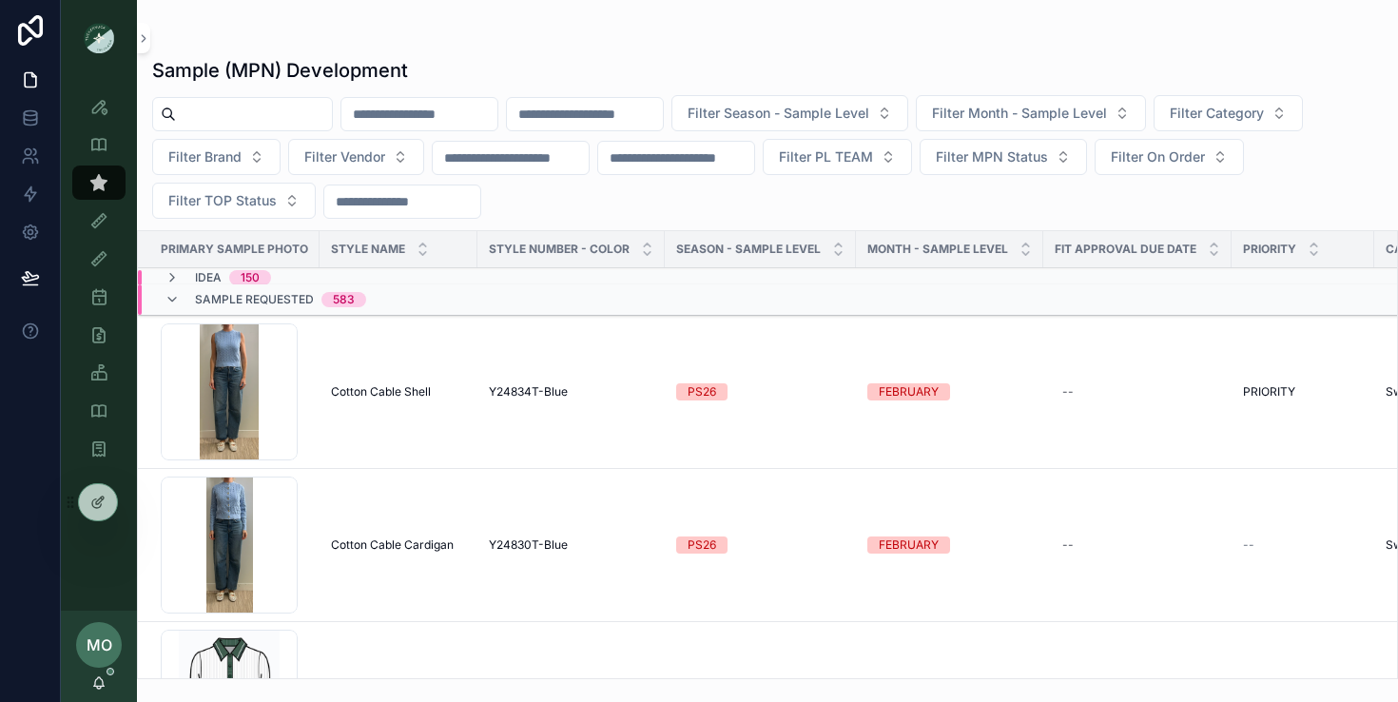
click at [197, 273] on span "Idea" at bounding box center [208, 277] width 27 height 15
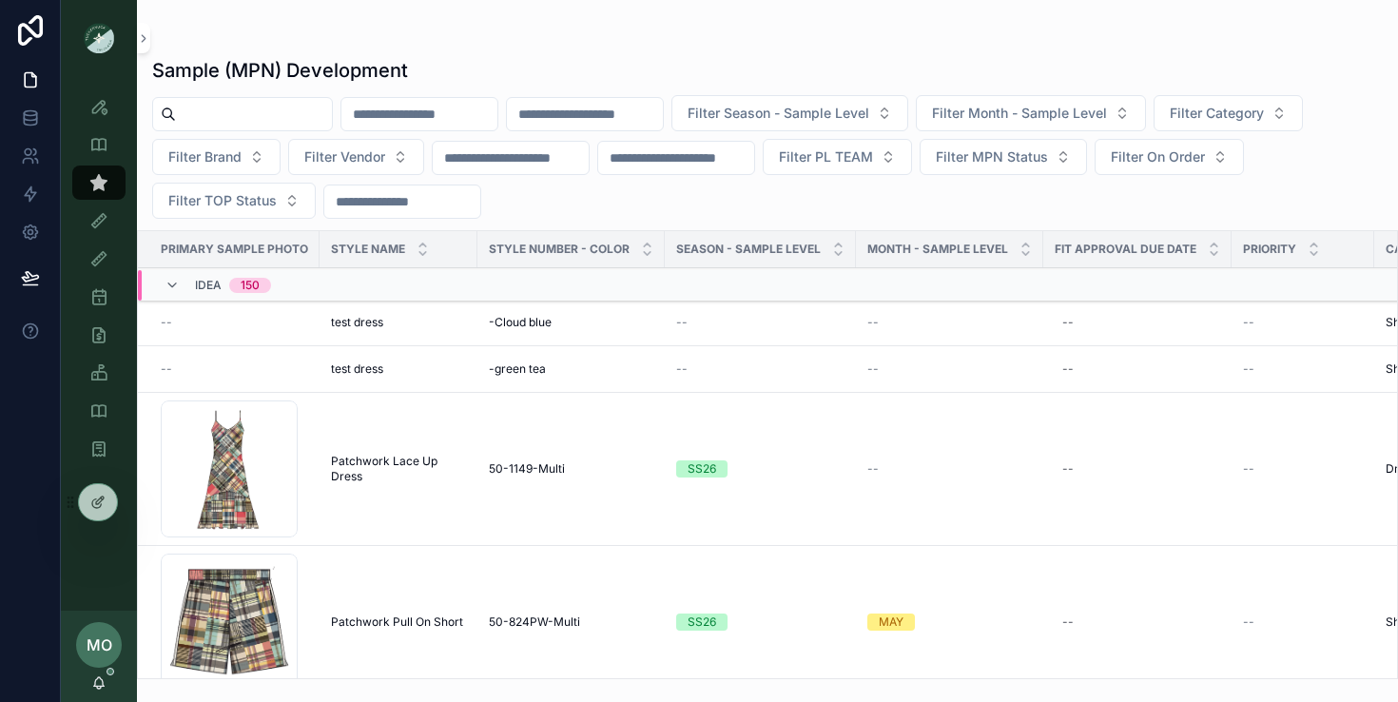
click at [347, 368] on span "test dress" at bounding box center [357, 368] width 52 height 15
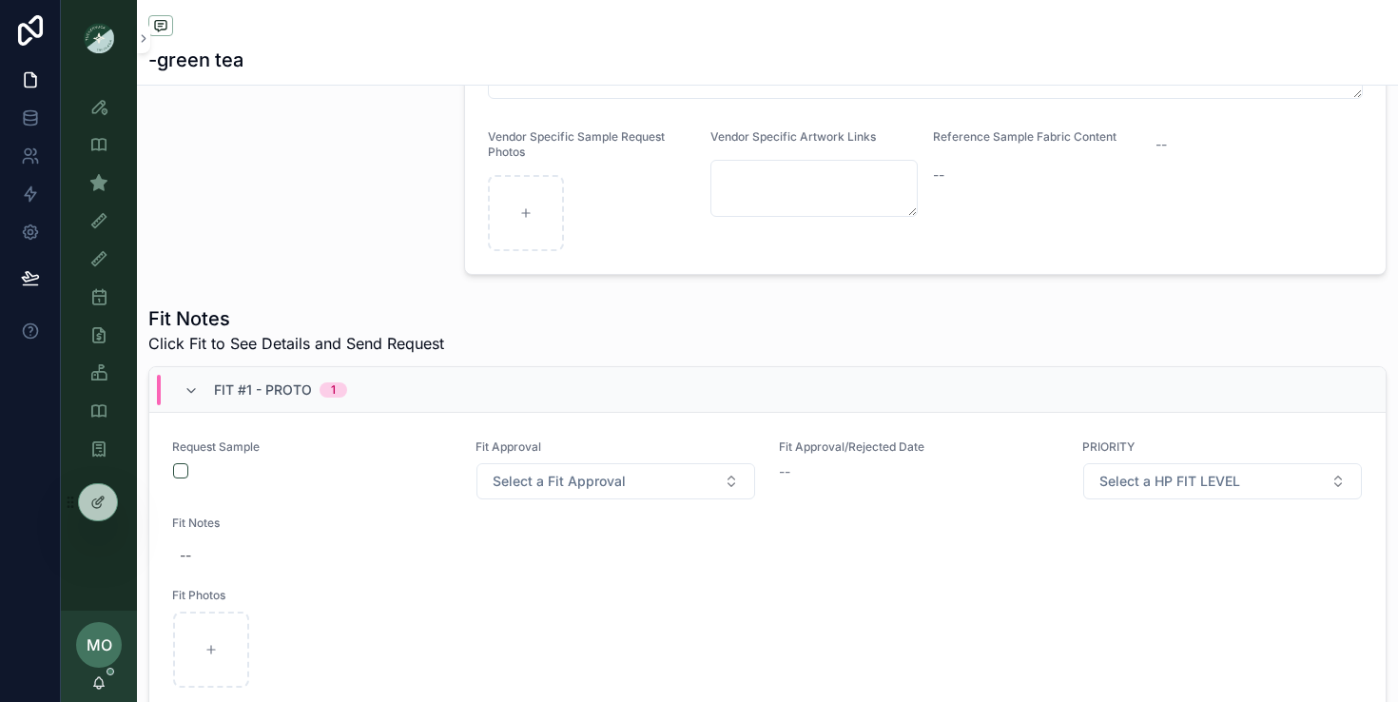
scroll to position [514, 0]
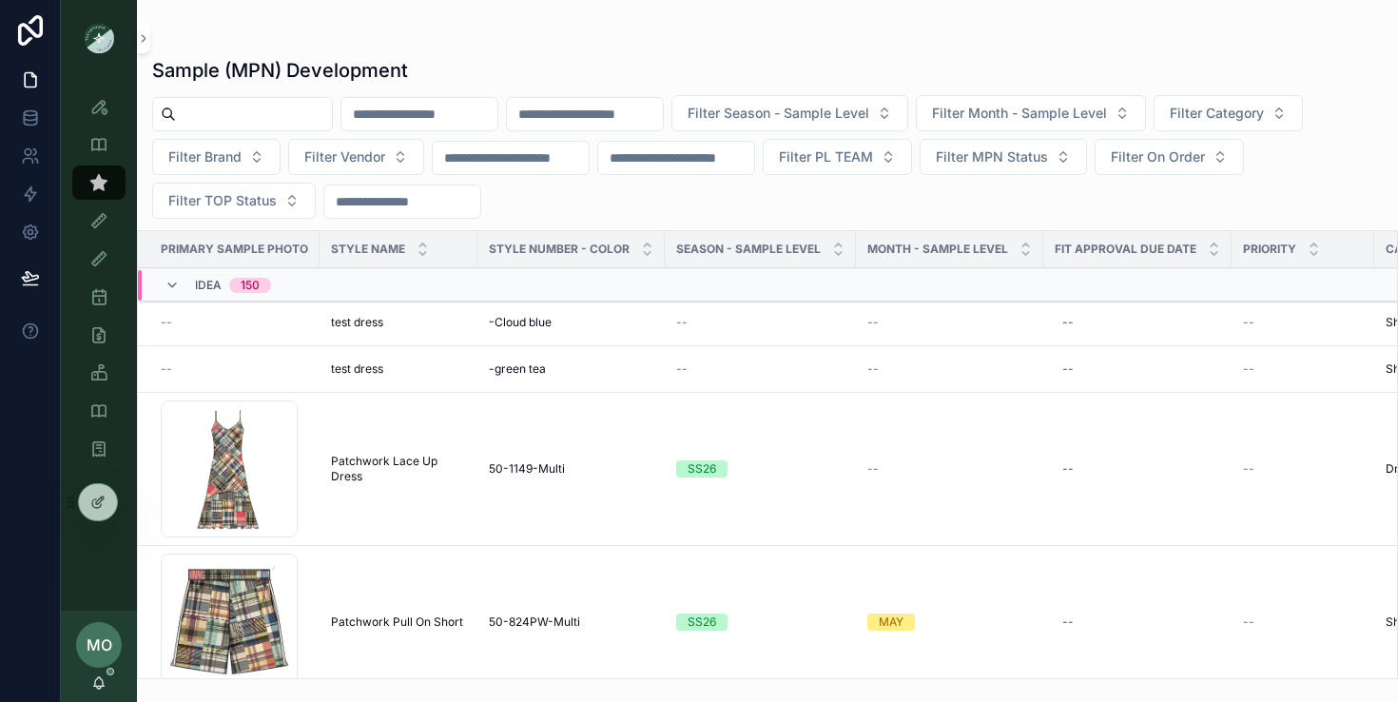
click at [404, 373] on div "test dress test dress" at bounding box center [398, 368] width 135 height 15
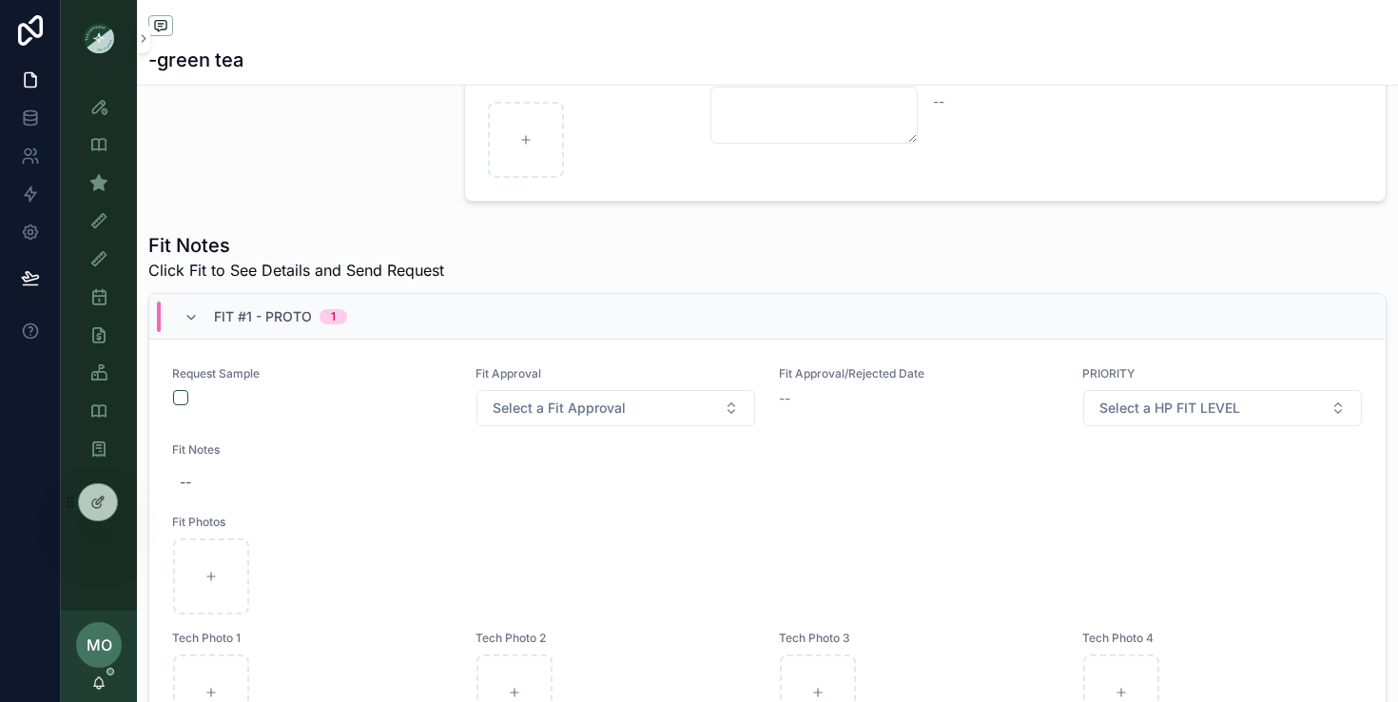
scroll to position [556, 0]
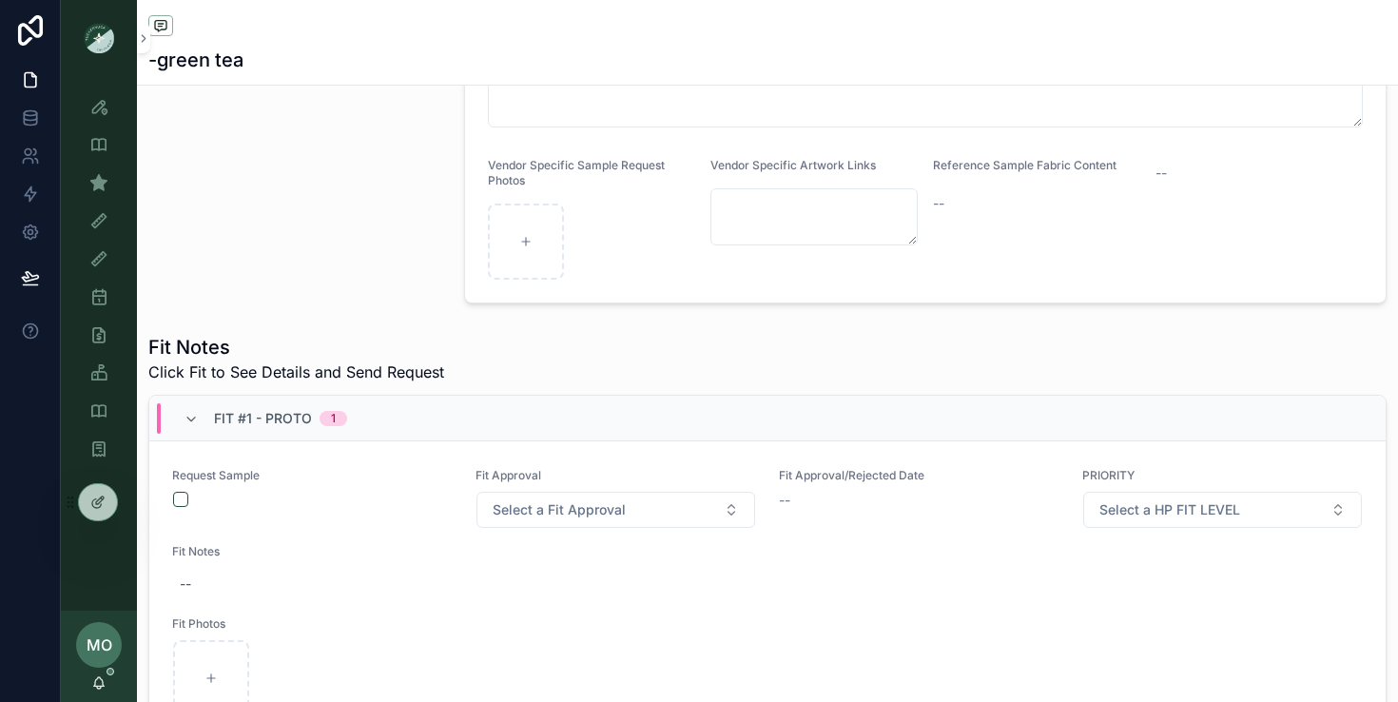
scroll to position [452, 0]
click at [100, 178] on icon "scrollable content" at bounding box center [98, 182] width 19 height 19
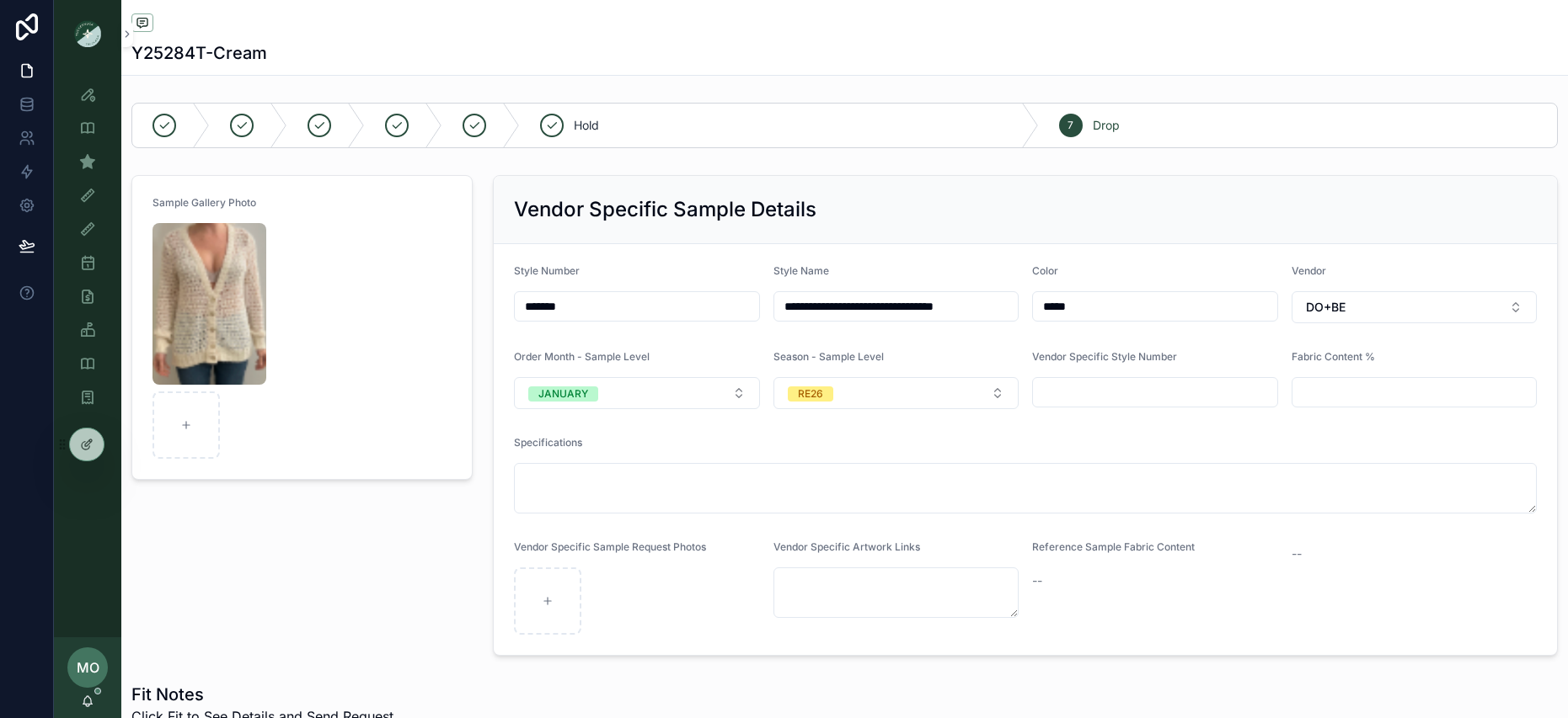
scroll to position [2504, 0]
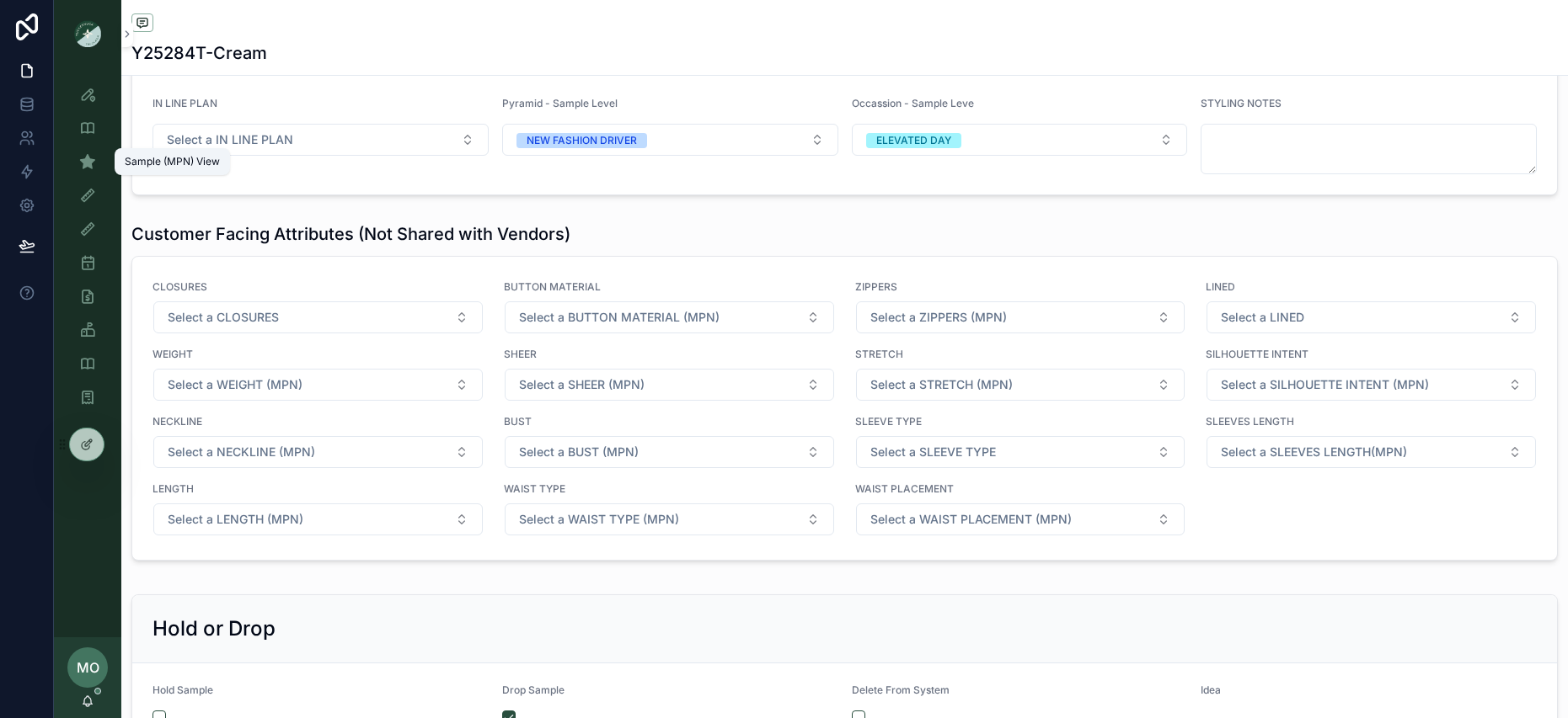
click at [85, 161] on icon "scrollable content" at bounding box center [87, 161] width 17 height 17
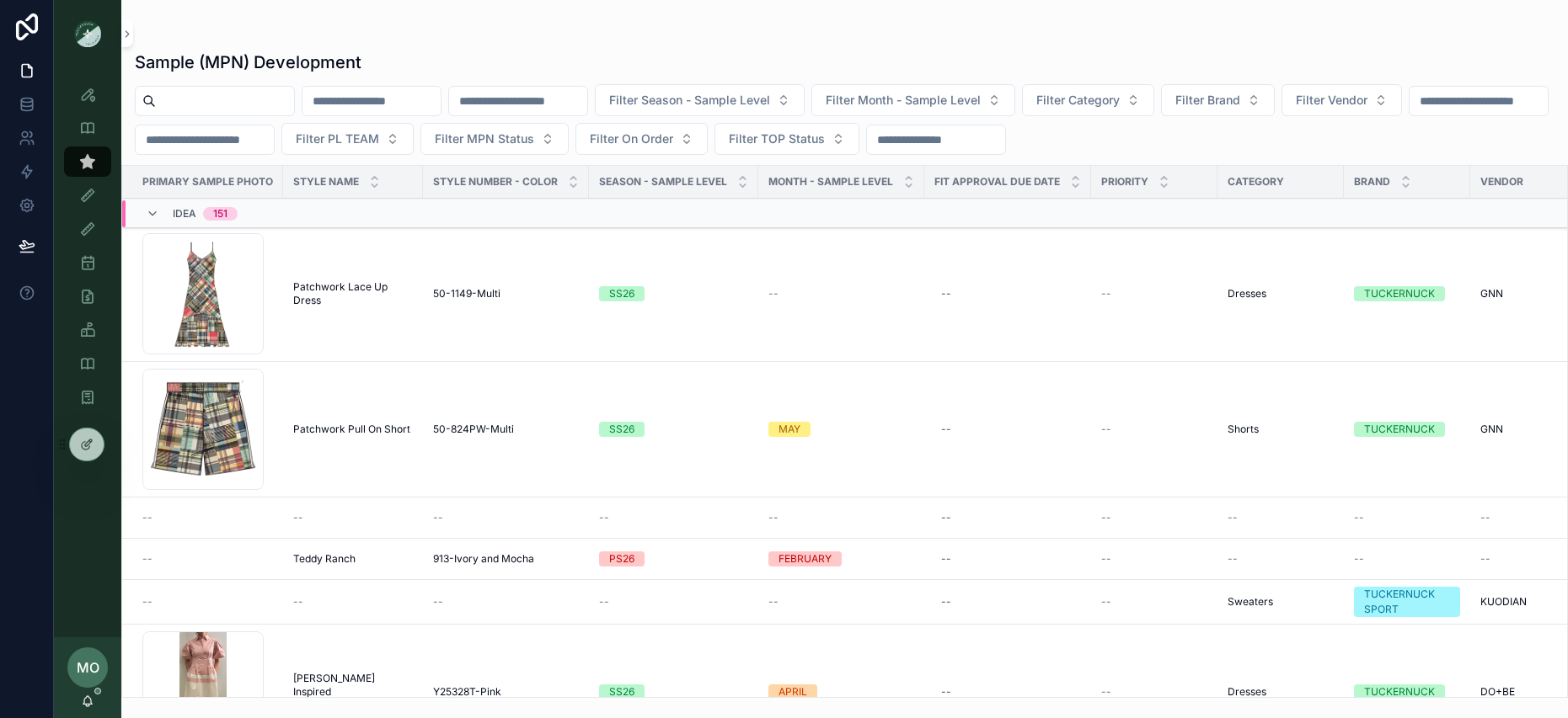
drag, startPoint x: 388, startPoint y: 106, endPoint x: 407, endPoint y: 95, distance: 22.0
click at [389, 106] on input "scrollable content" at bounding box center [371, 101] width 138 height 24
click at [578, 109] on input "scrollable content" at bounding box center [518, 101] width 138 height 24
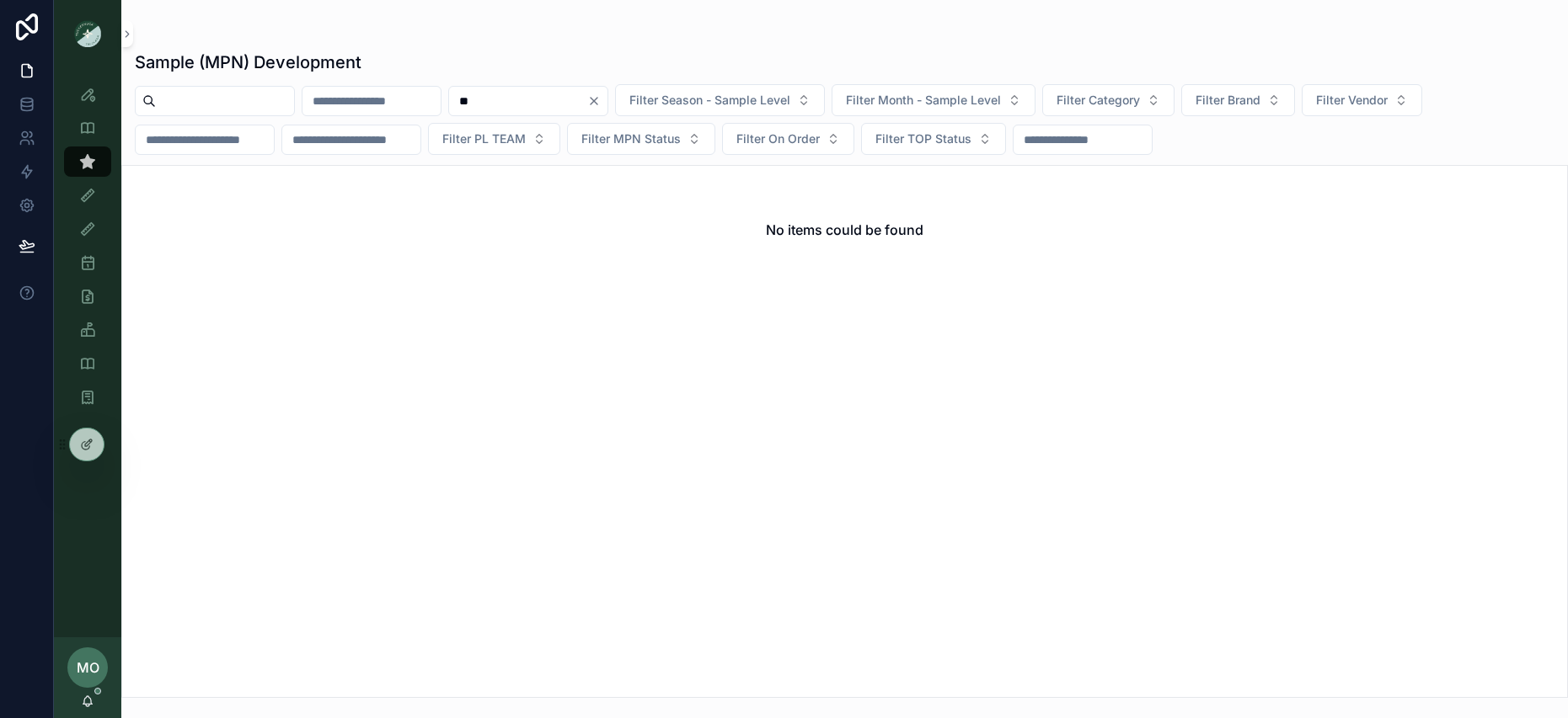
click at [587, 100] on input "**" at bounding box center [518, 101] width 138 height 24
click at [587, 97] on input "**" at bounding box center [518, 101] width 138 height 24
type input "*"
type input "*******"
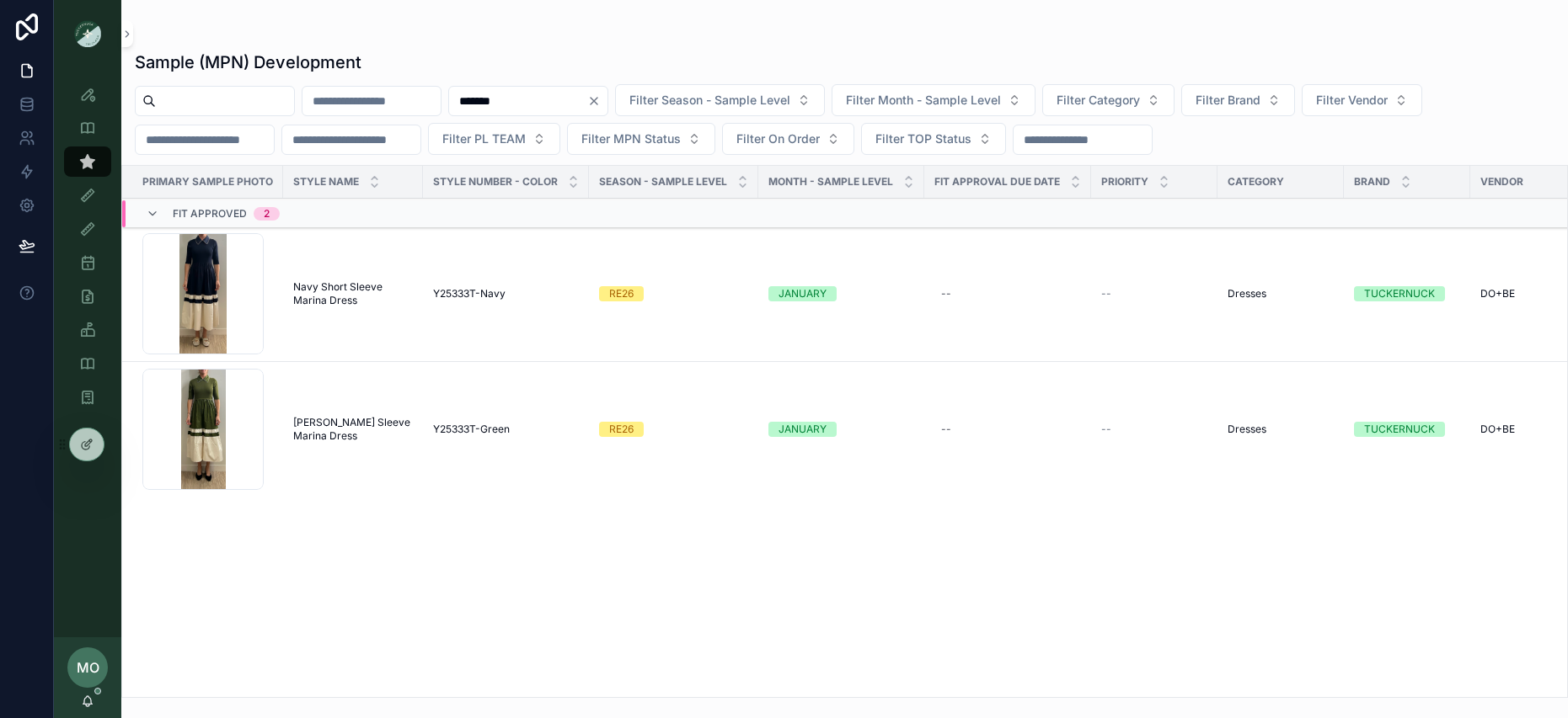
click at [338, 302] on span "Navy Short Sleeve Marina Dress" at bounding box center [353, 294] width 120 height 27
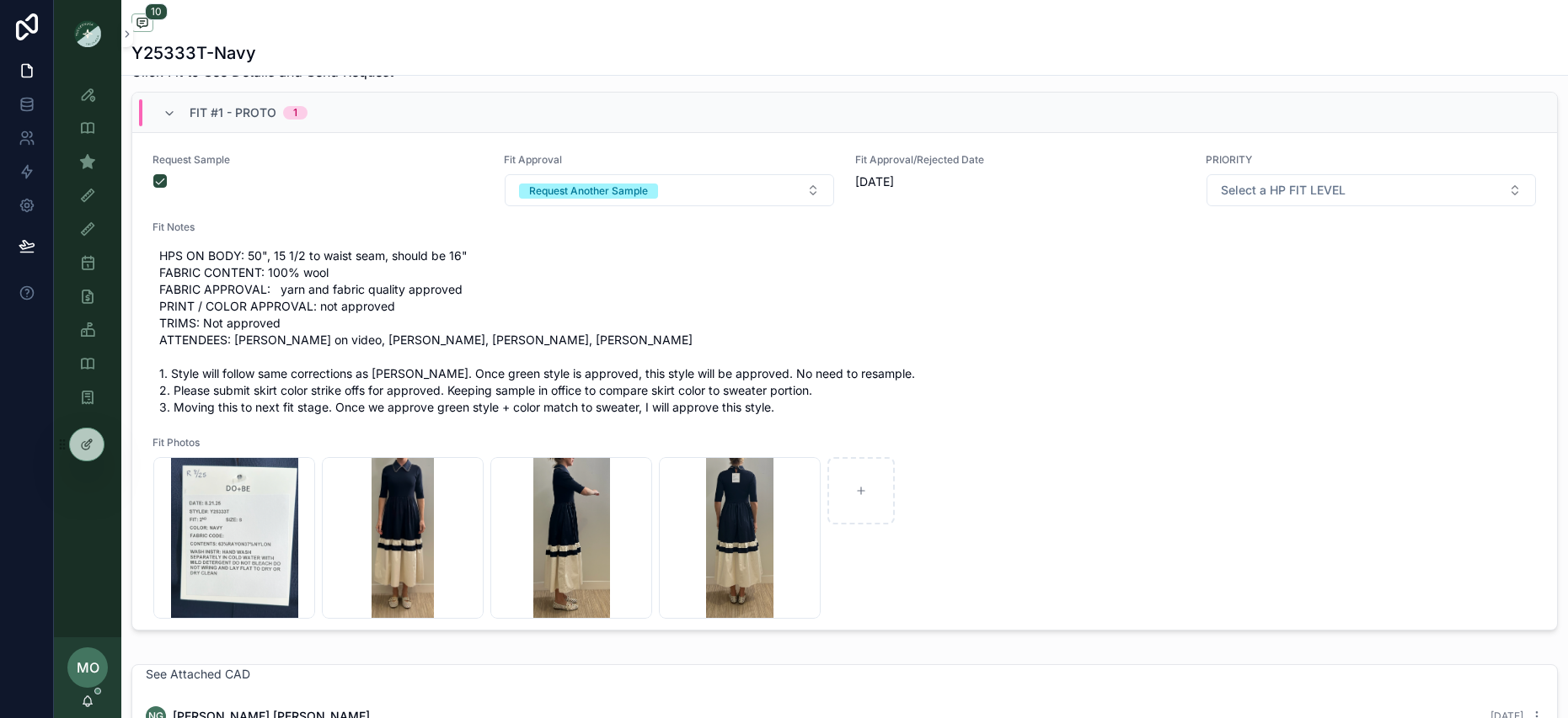
scroll to position [299, 0]
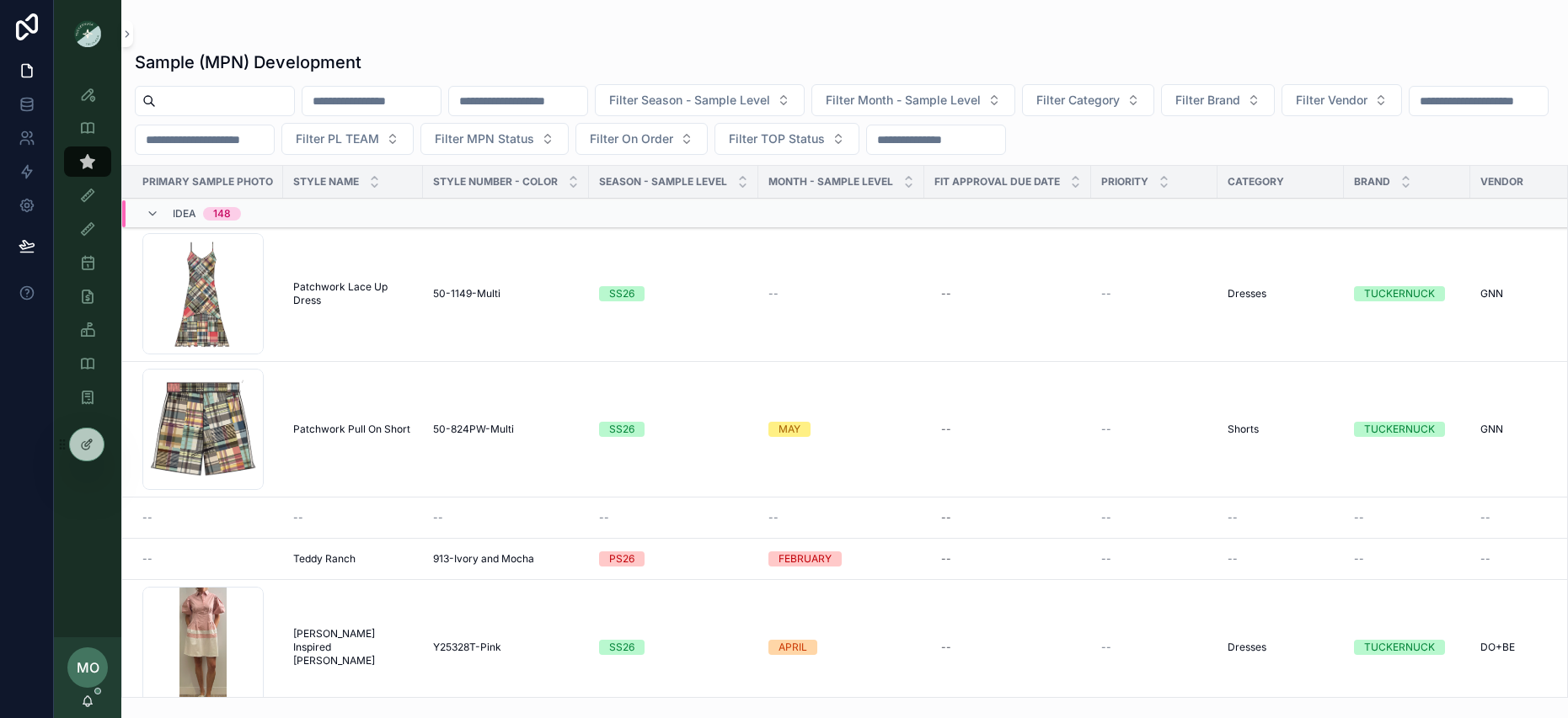
click at [211, 101] on input "scrollable content" at bounding box center [225, 101] width 138 height 24
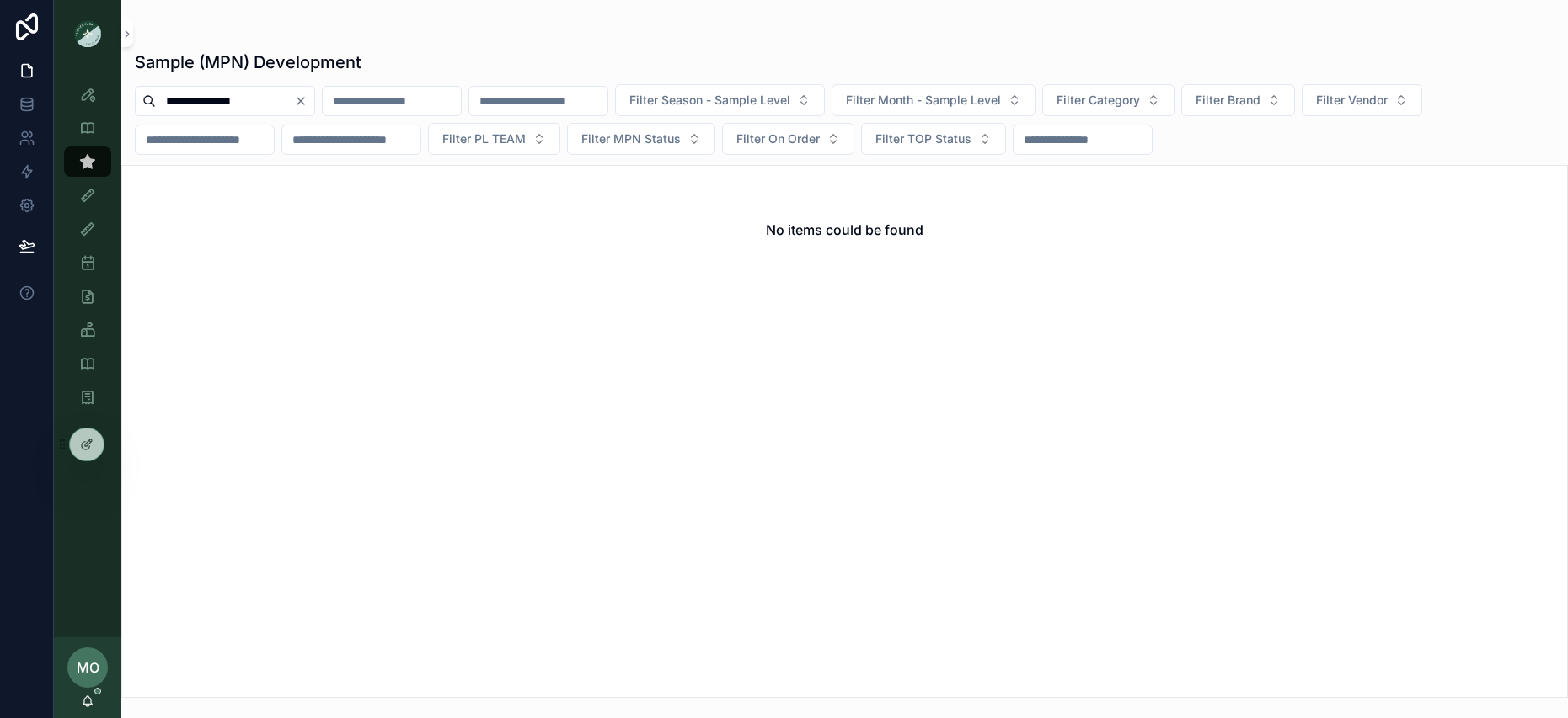
drag, startPoint x: 218, startPoint y: 104, endPoint x: 262, endPoint y: 95, distance: 44.9
click at [262, 95] on input "**********" at bounding box center [225, 101] width 138 height 24
type input "*"
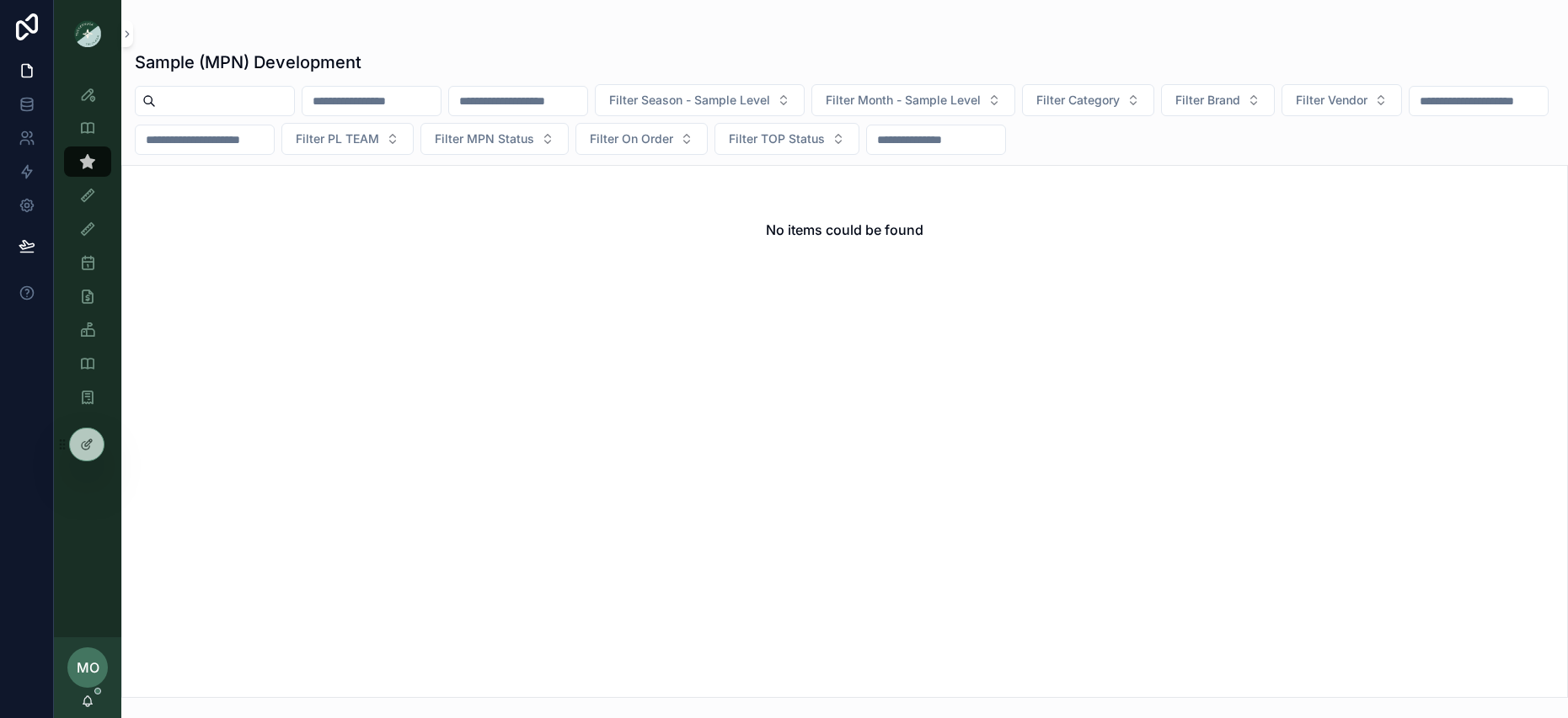
type input "*"
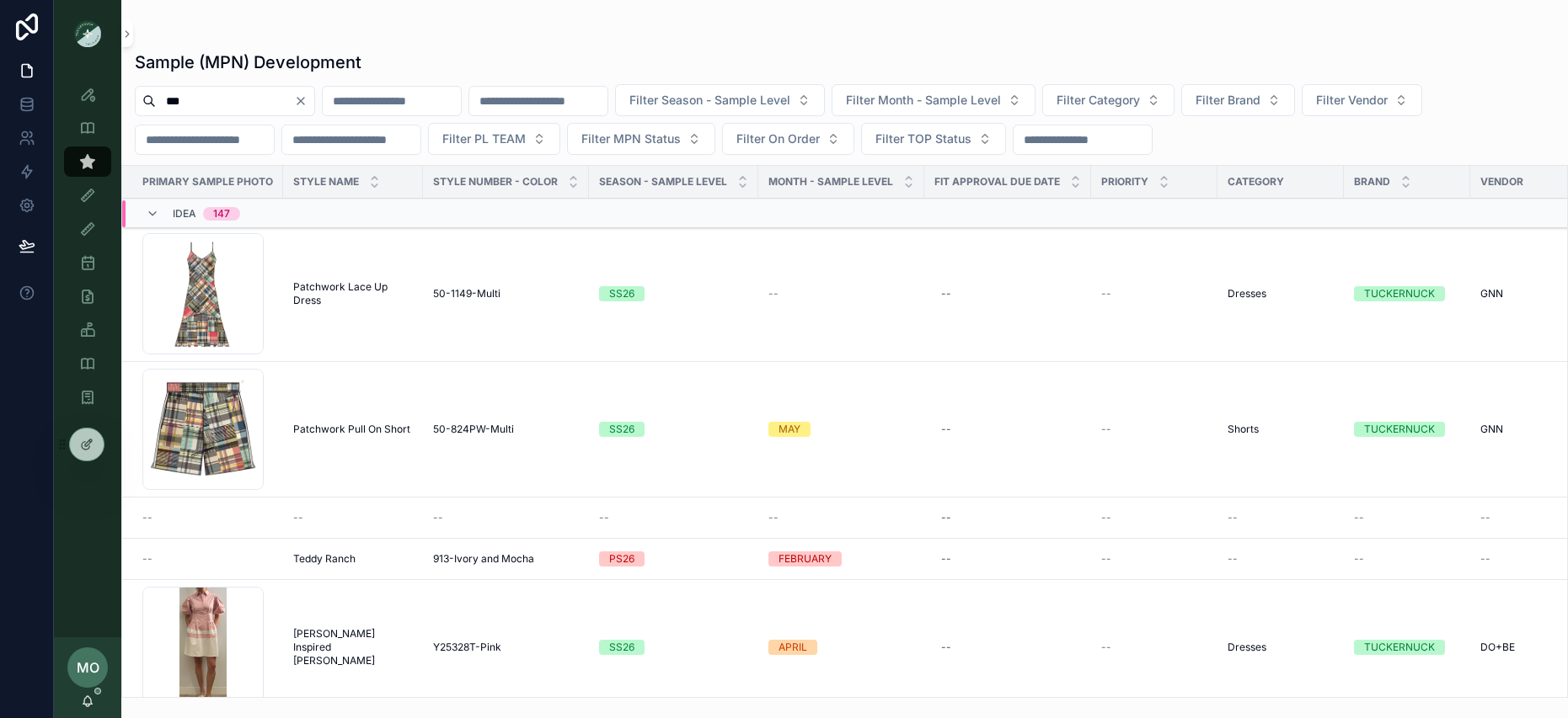
type input "***"
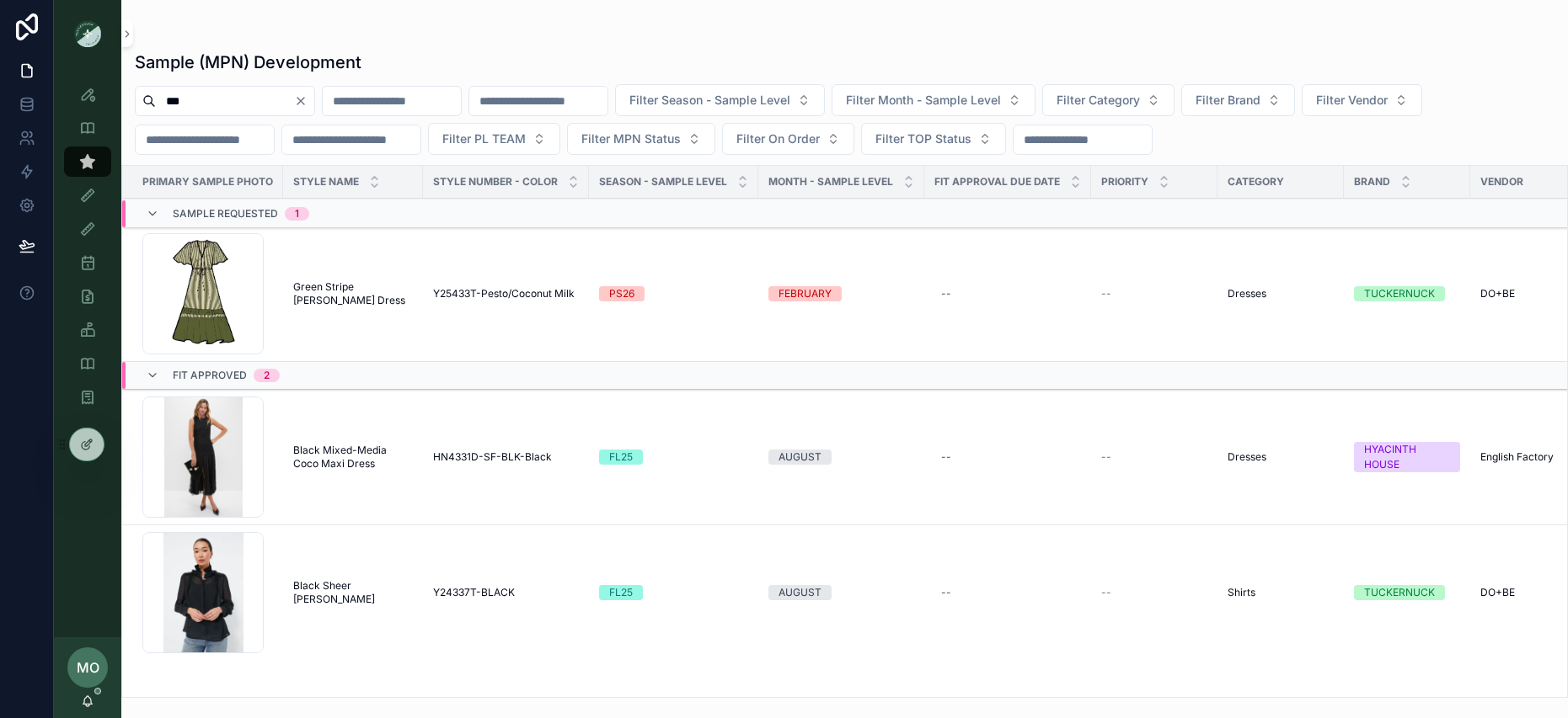
click at [350, 278] on td "Green Stripe [PERSON_NAME] Dress Green Stripe [PERSON_NAME] Dress" at bounding box center [353, 294] width 140 height 135
click at [353, 282] on span "Green Stripe [PERSON_NAME] Dress" at bounding box center [353, 294] width 120 height 27
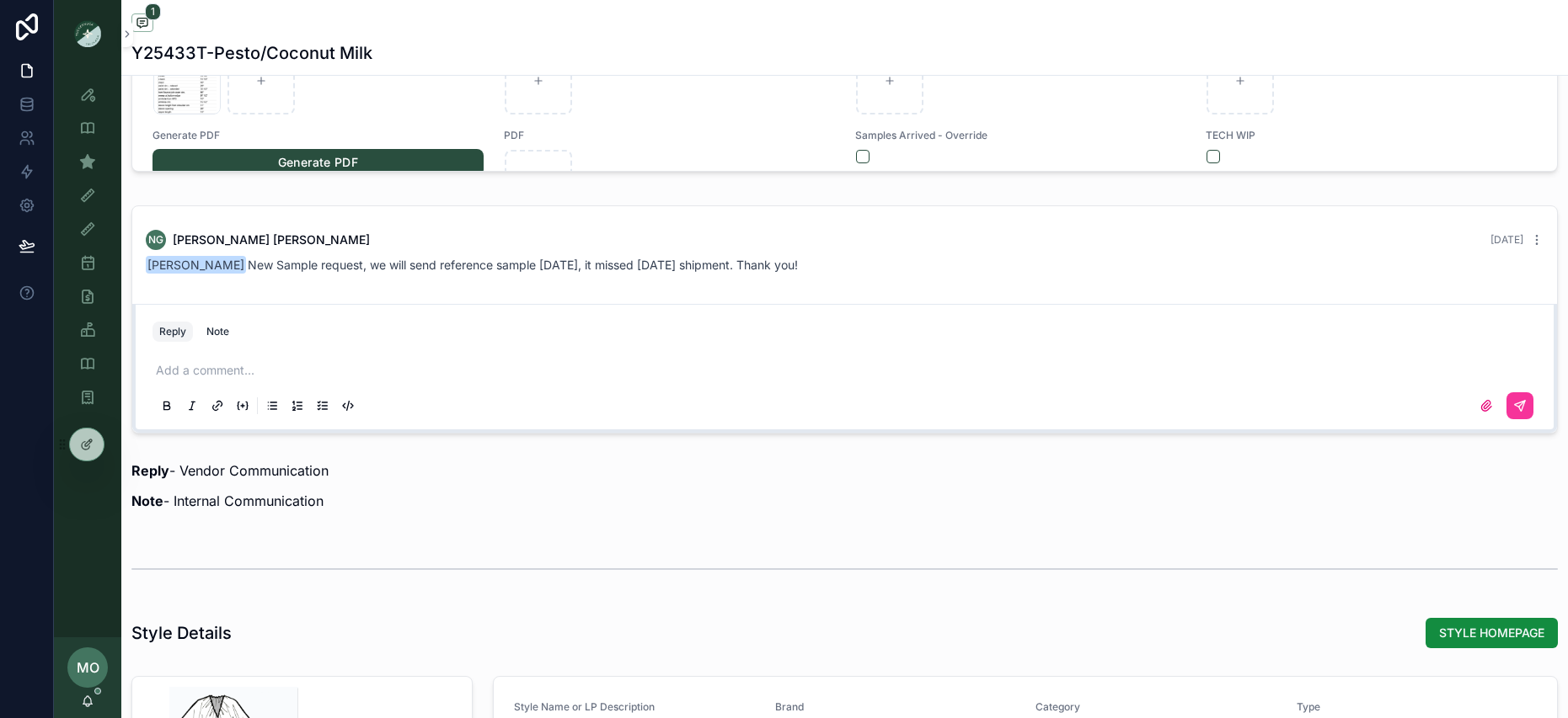
scroll to position [1456, 0]
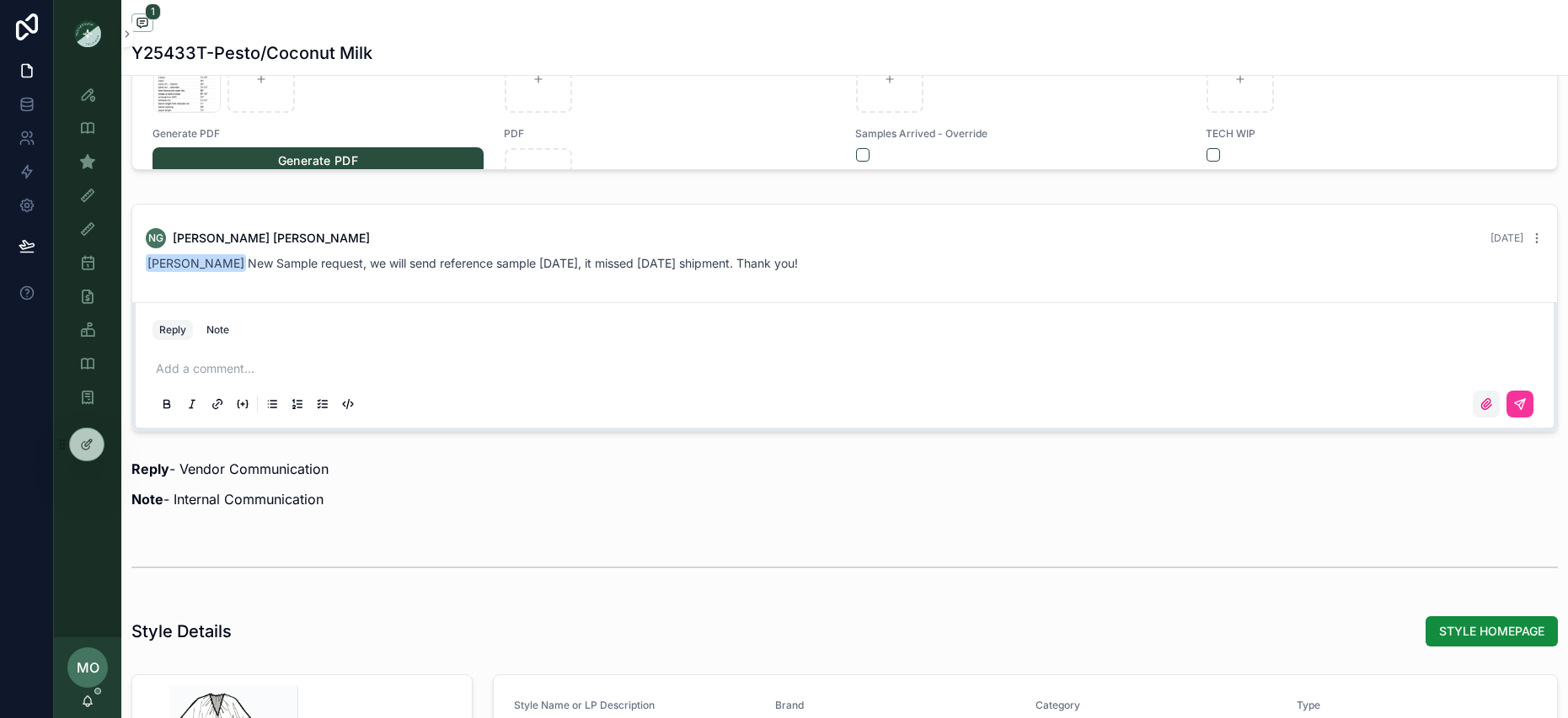
click at [1494, 402] on label "scrollable content" at bounding box center [1486, 404] width 27 height 27
click at [0, 0] on input "scrollable content" at bounding box center [0, 0] width 0 height 0
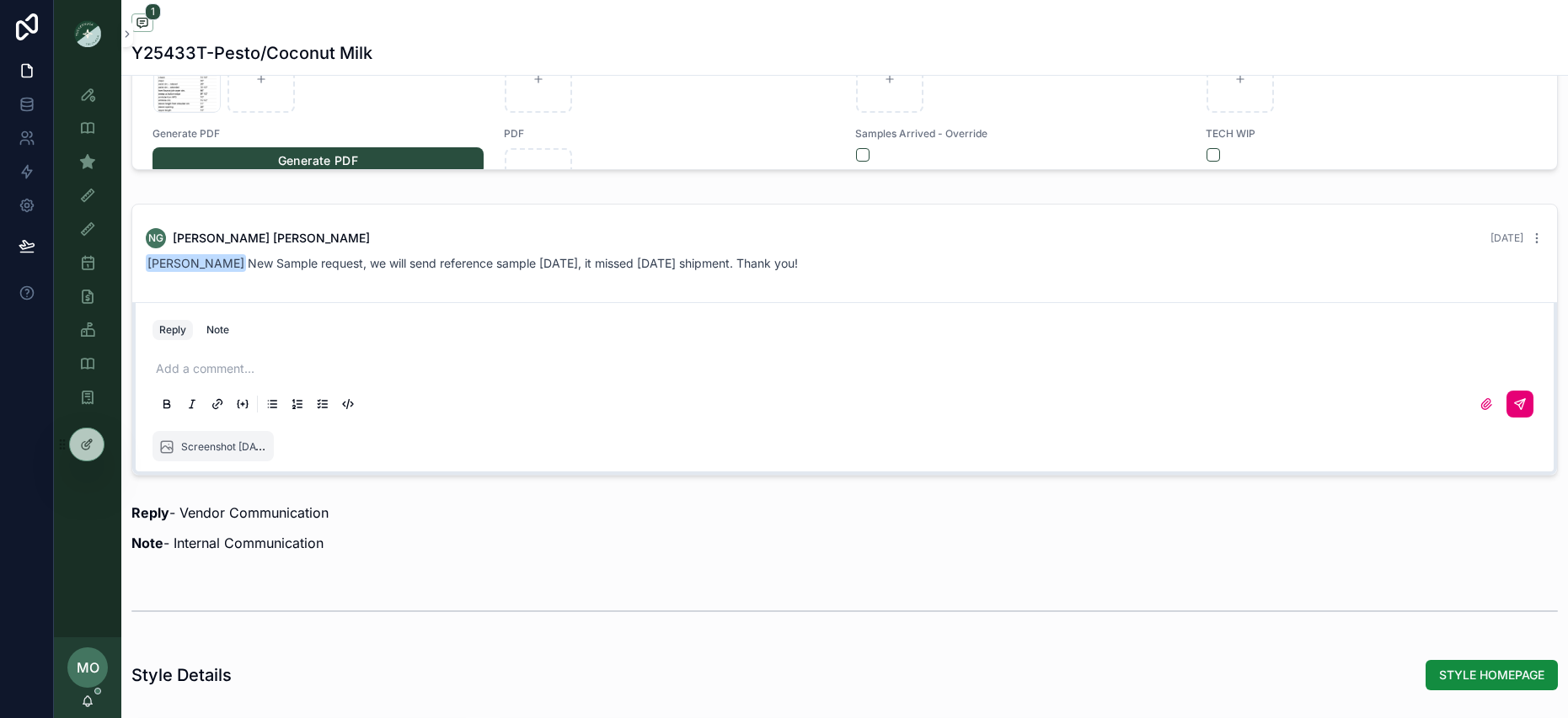
click at [1521, 401] on icon "scrollable content" at bounding box center [1519, 404] width 13 height 13
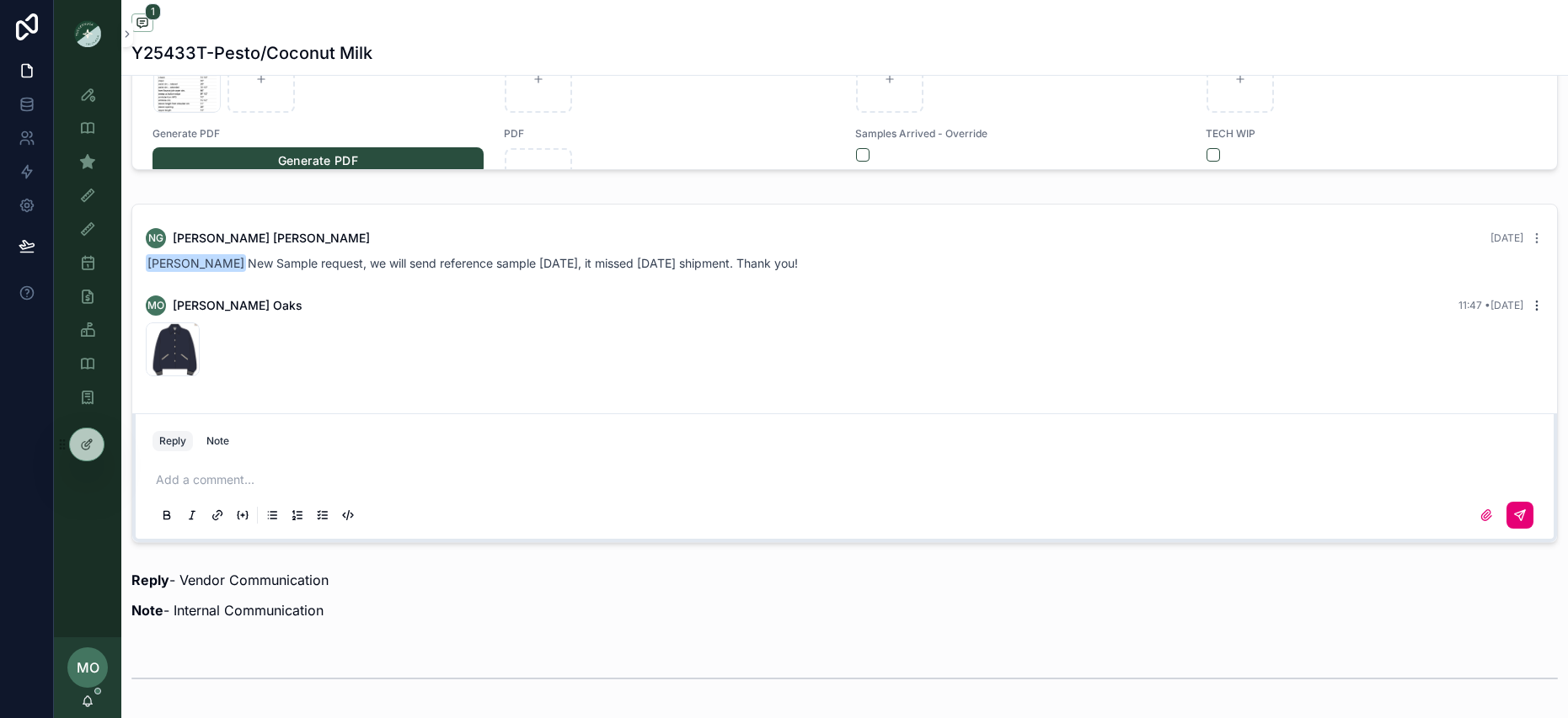
click at [1536, 311] on icon "scrollable content" at bounding box center [1536, 305] width 13 height 13
click at [1523, 278] on span "Delete comment" at bounding box center [1516, 274] width 79 height 13
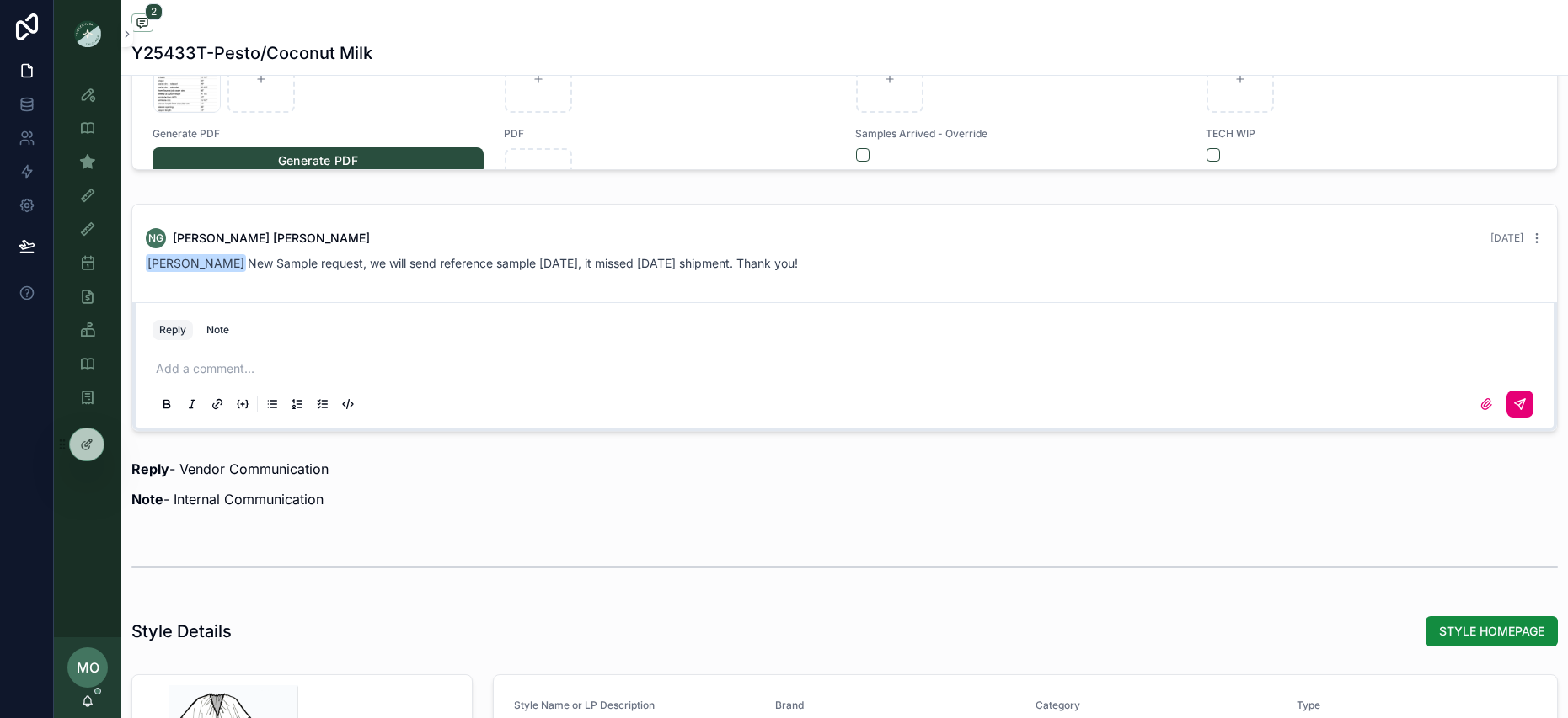
click at [1478, 399] on label "scrollable content" at bounding box center [1486, 404] width 27 height 27
click at [0, 0] on input "scrollable content" at bounding box center [0, 0] width 0 height 0
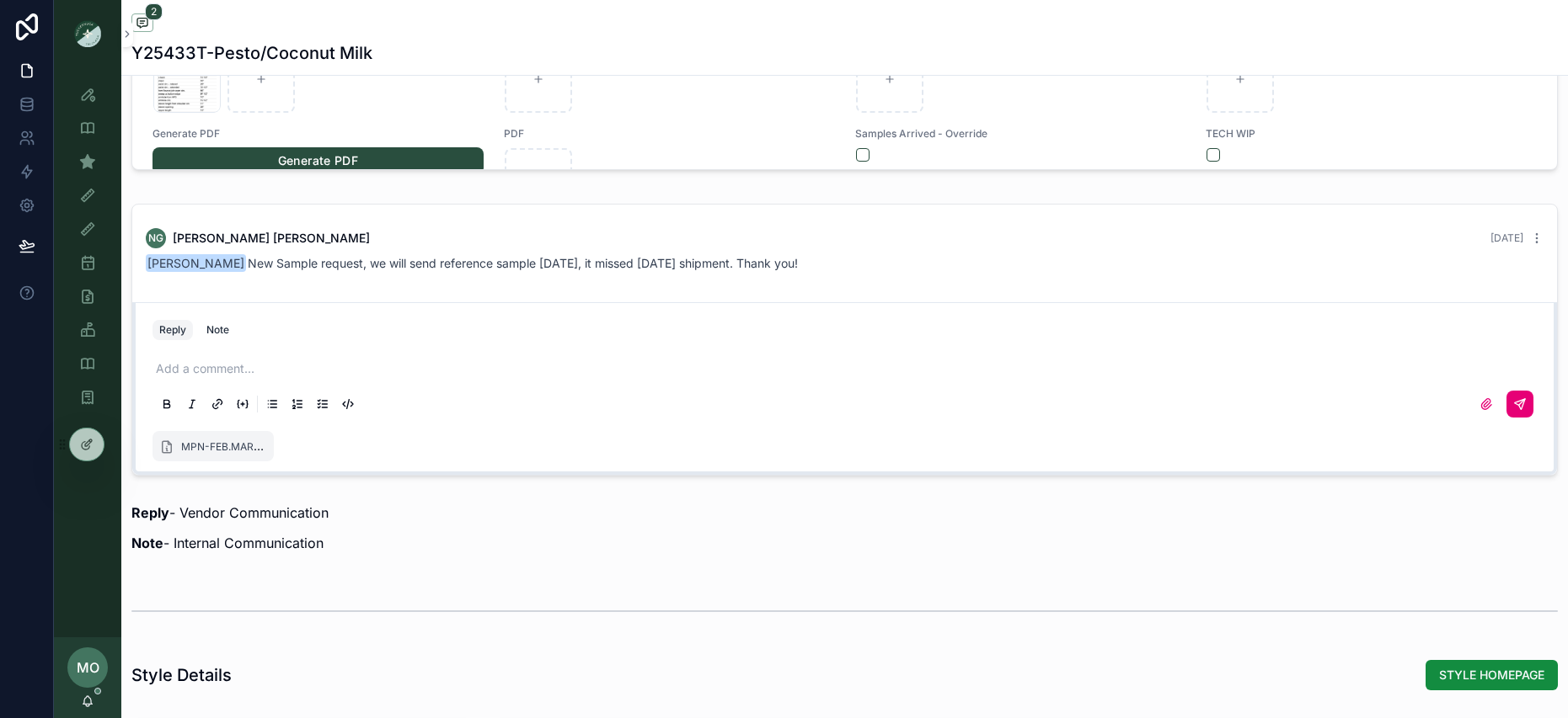
click at [1515, 402] on icon "scrollable content" at bounding box center [1519, 404] width 10 height 10
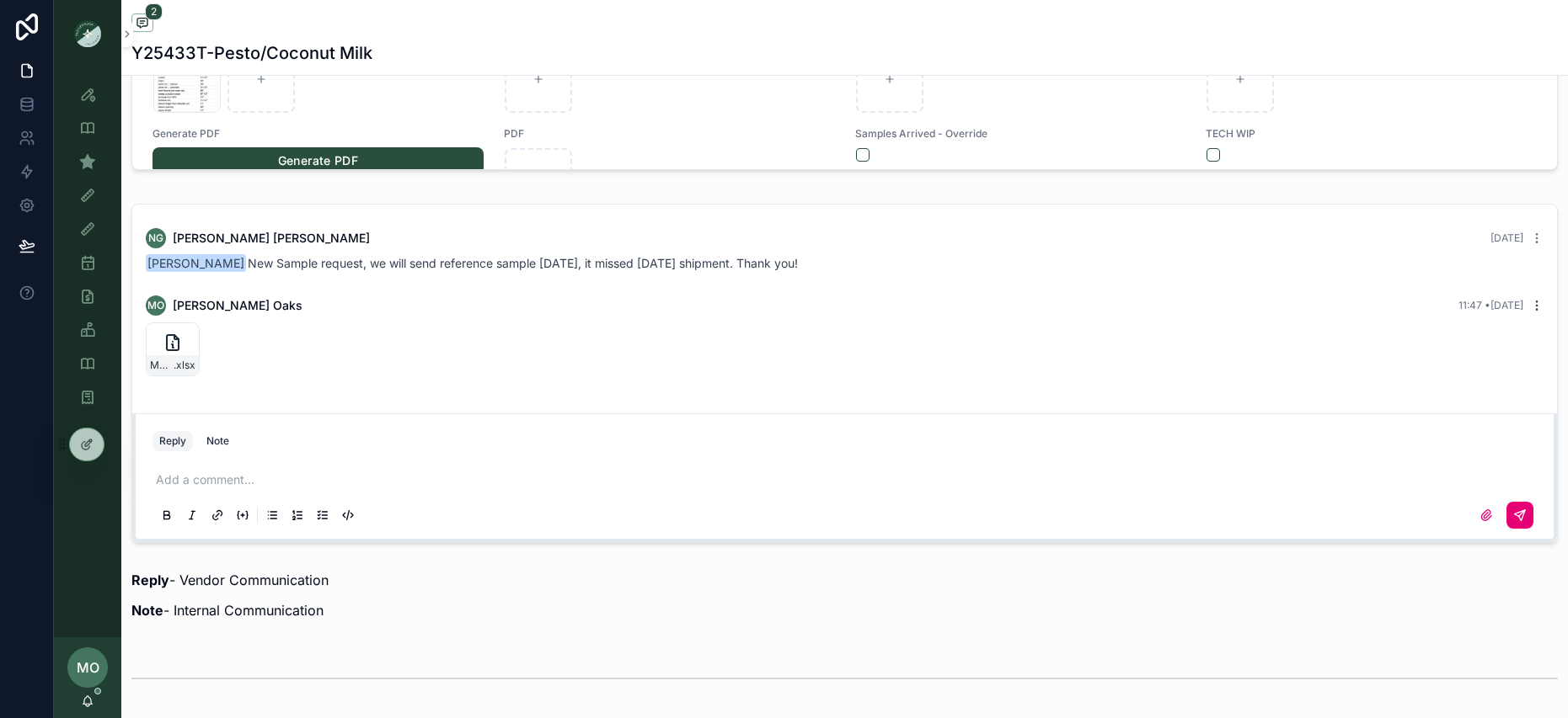
click at [1540, 306] on icon "scrollable content" at bounding box center [1536, 305] width 13 height 13
click at [1499, 266] on button "Delete comment" at bounding box center [1506, 275] width 106 height 20
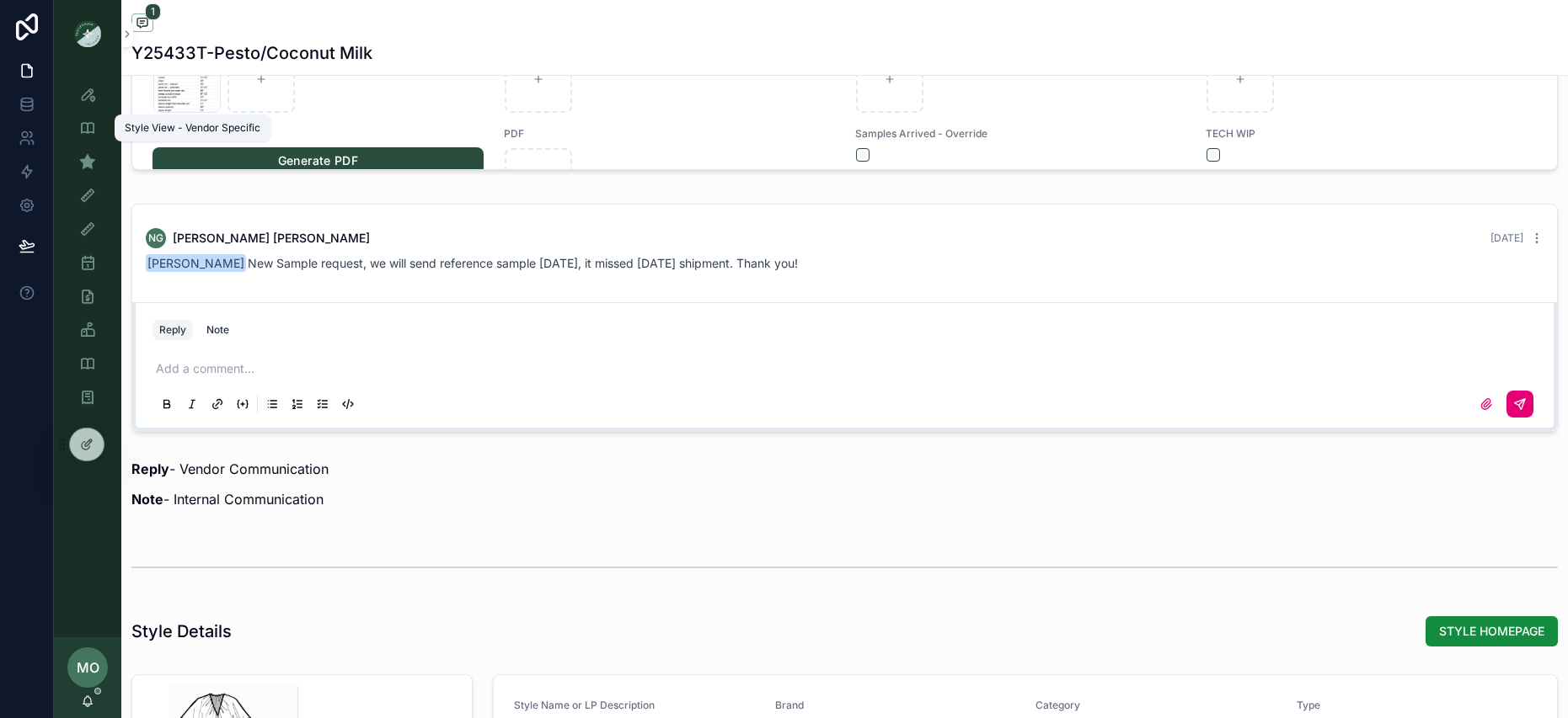
click at [87, 125] on icon "scrollable content" at bounding box center [87, 127] width 17 height 17
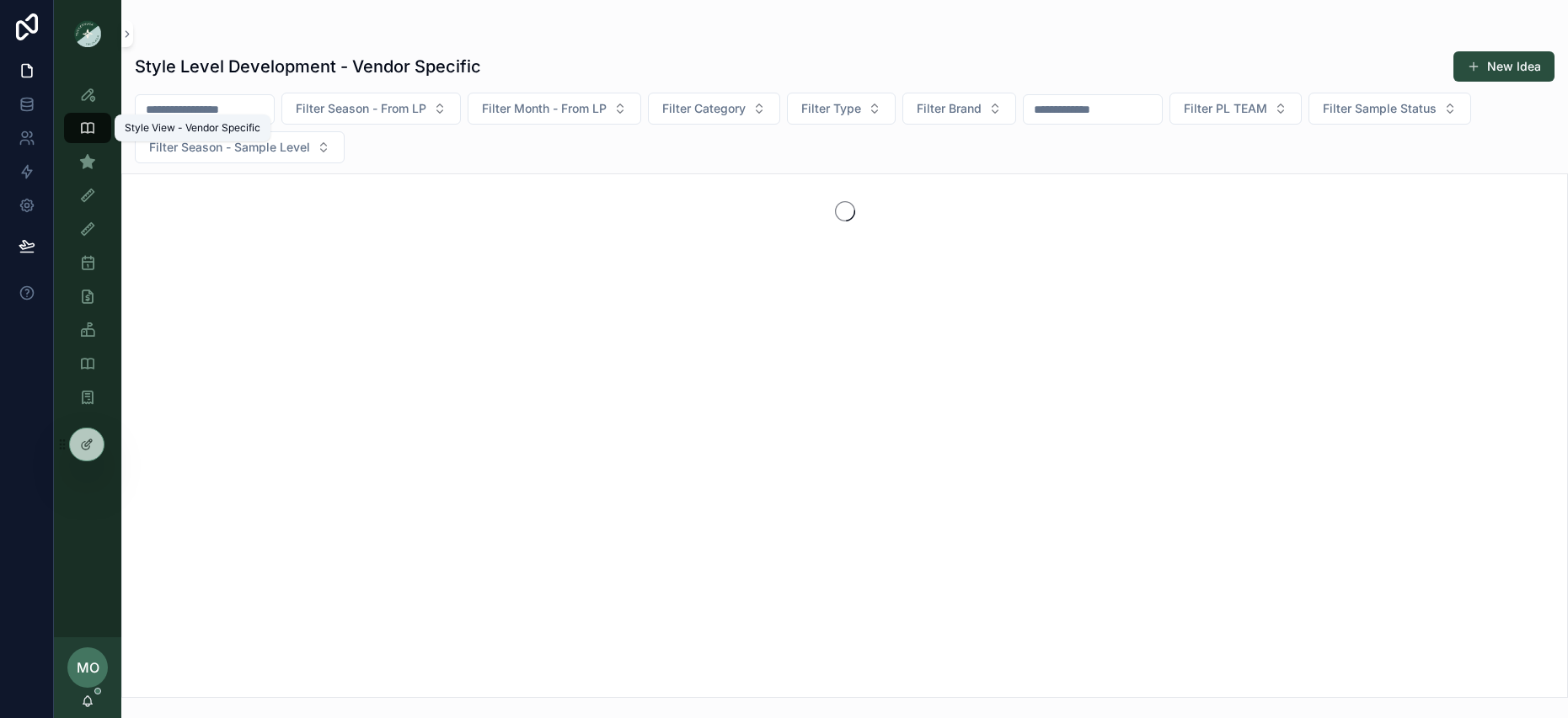
click at [88, 157] on icon "scrollable content" at bounding box center [87, 161] width 17 height 17
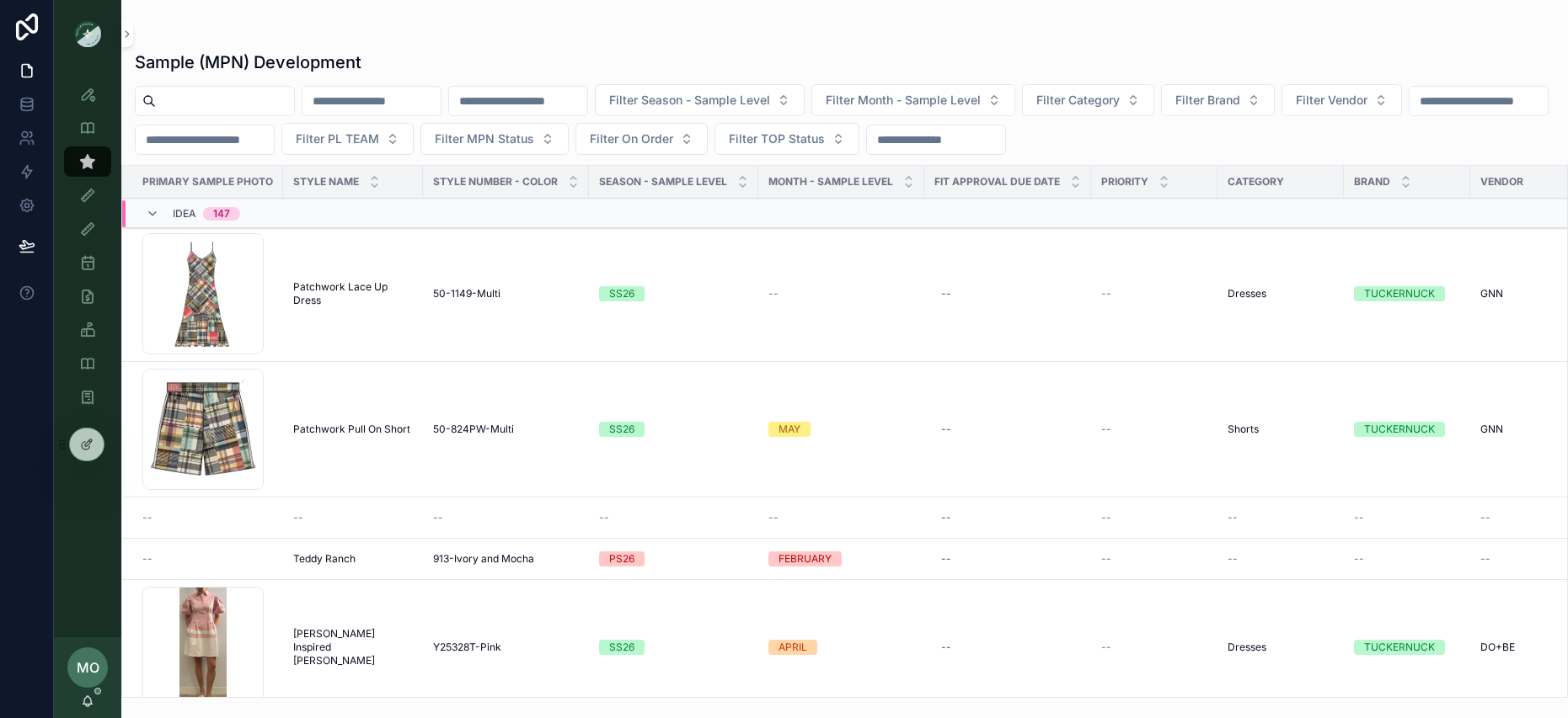
click at [223, 105] on input "scrollable content" at bounding box center [225, 101] width 138 height 24
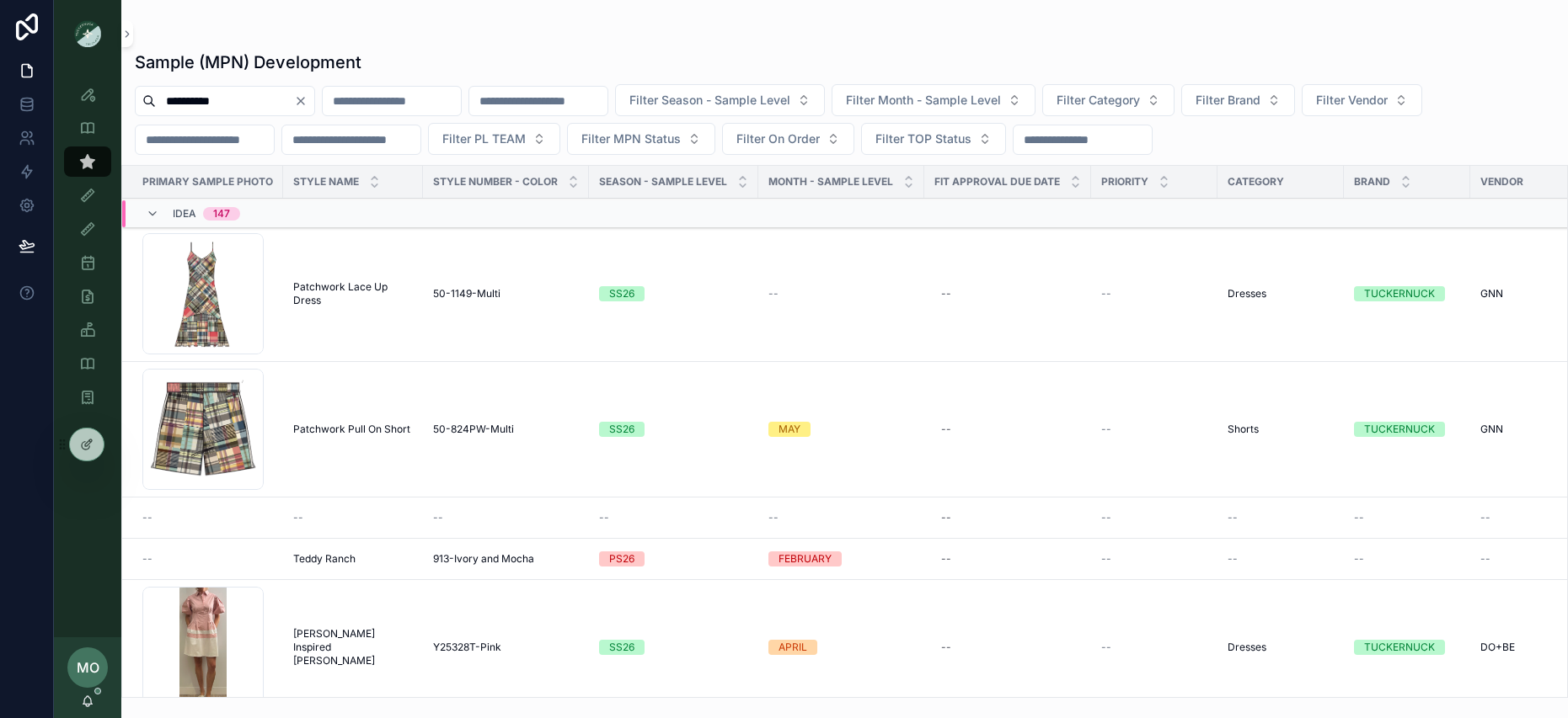
type input "**********"
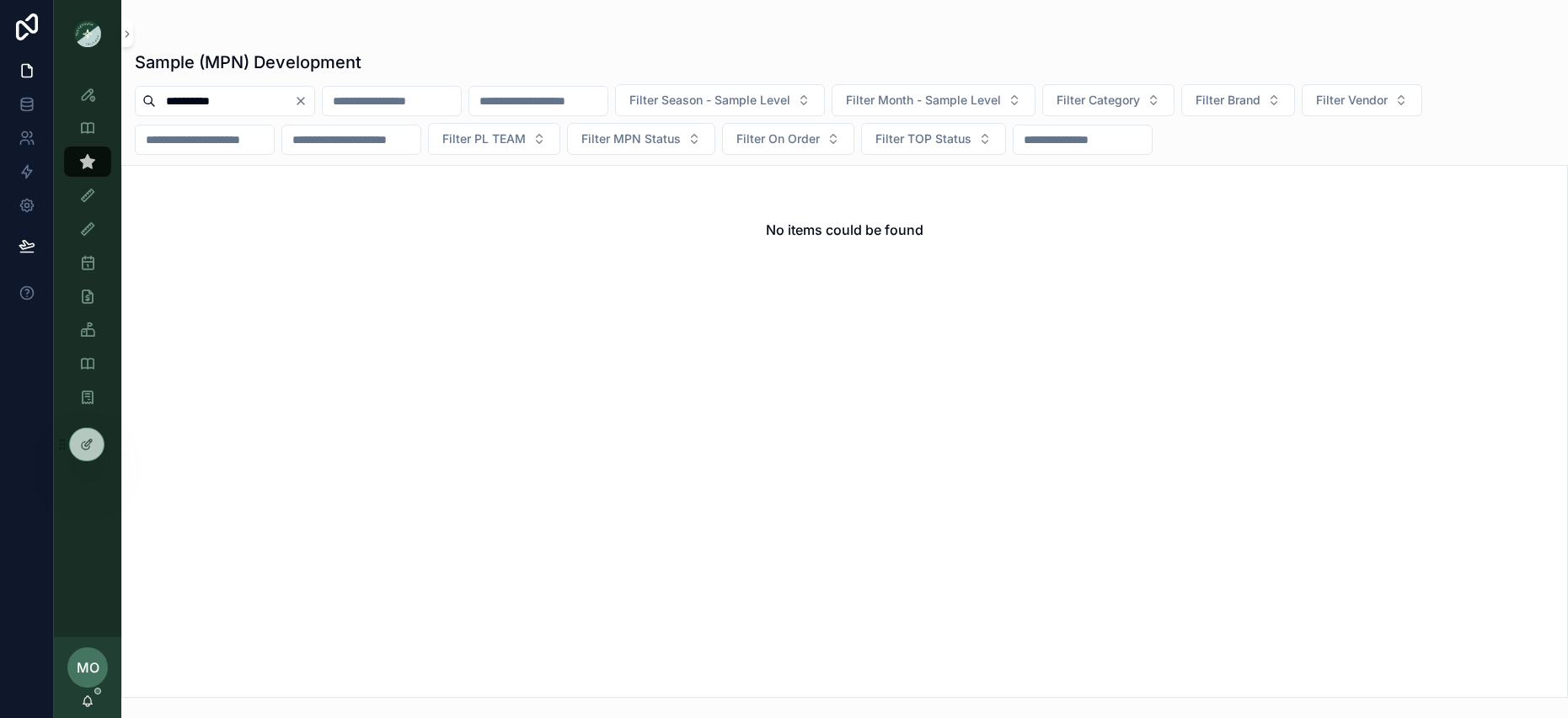
click at [314, 101] on button "Clear" at bounding box center [304, 101] width 20 height 13
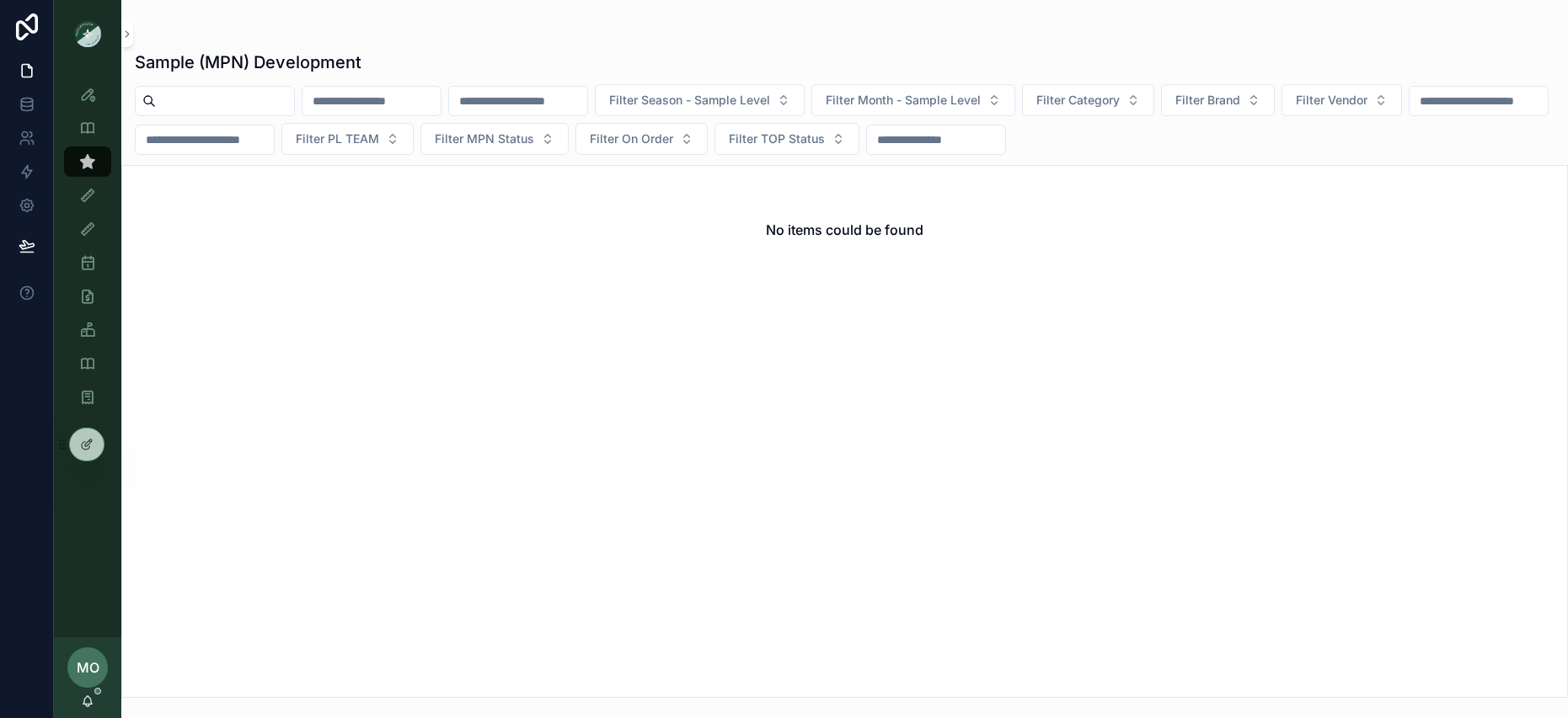
click at [265, 101] on input "scrollable content" at bounding box center [225, 101] width 138 height 24
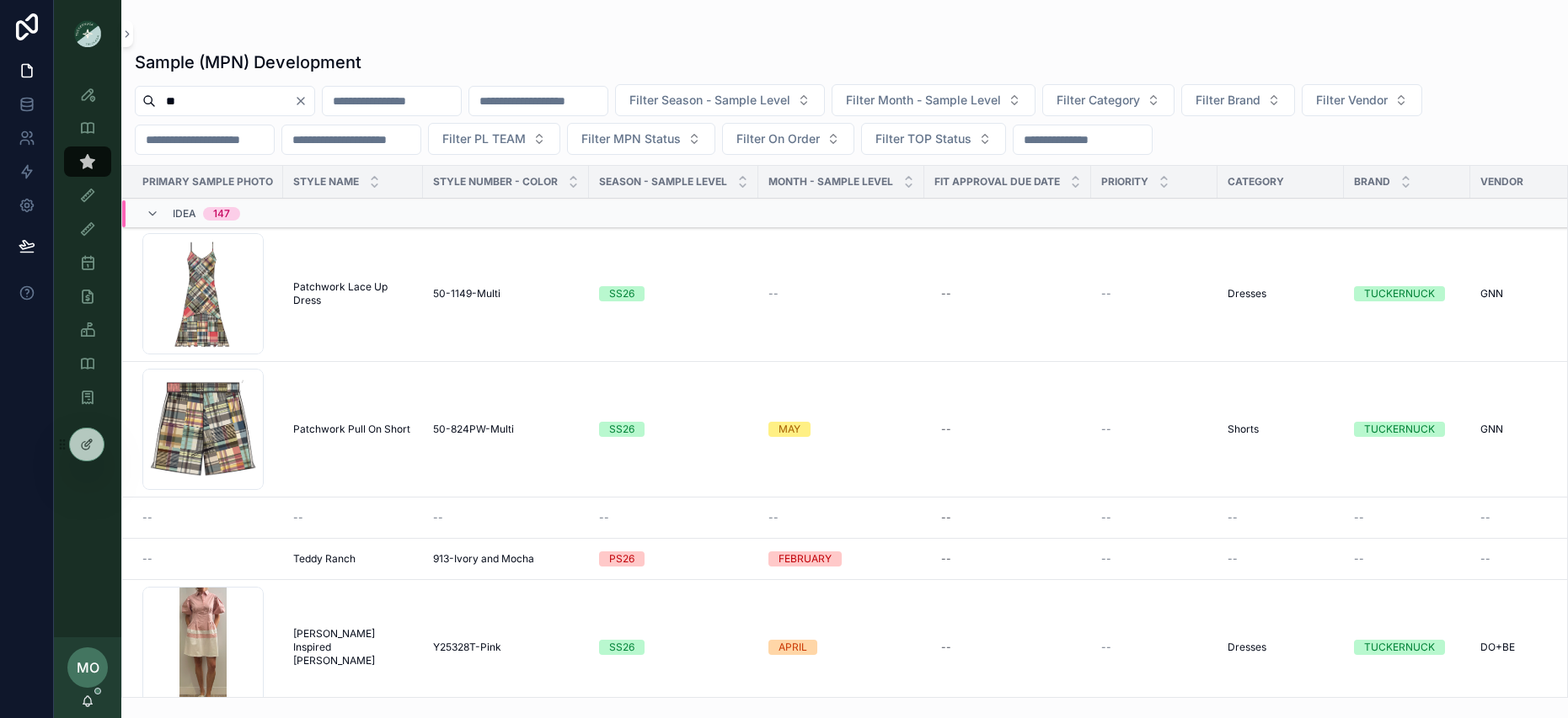
type input "*"
type input "*******"
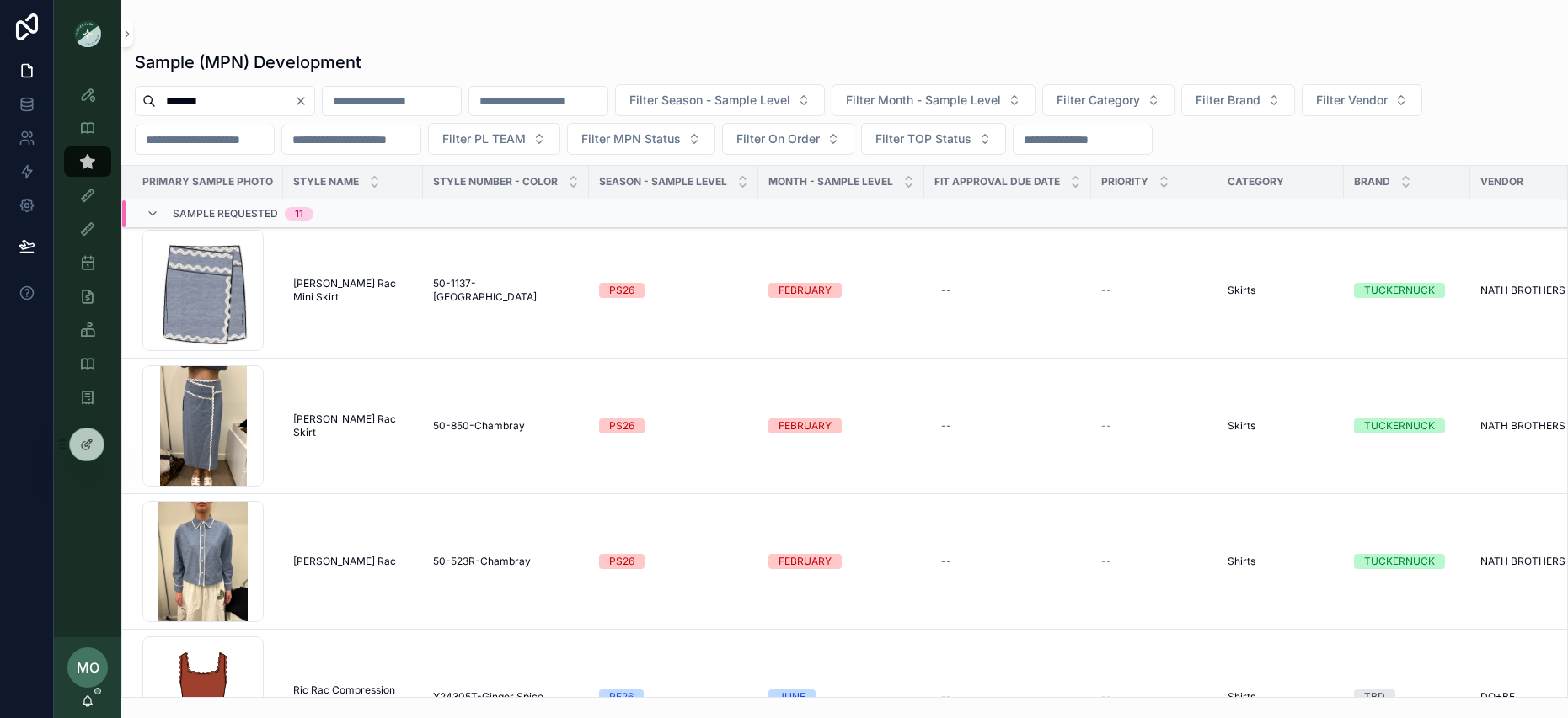
scroll to position [7, 0]
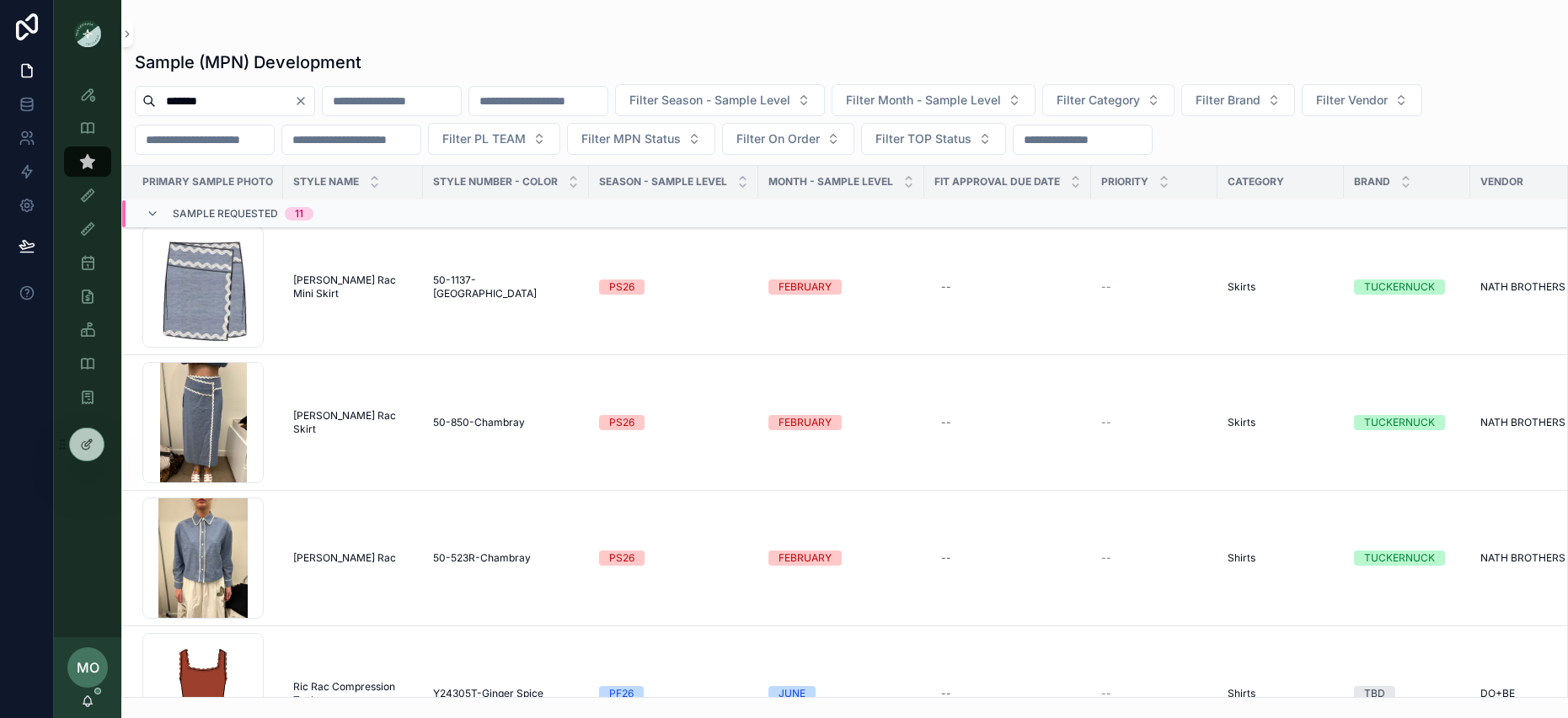
click at [307, 95] on icon "Clear" at bounding box center [300, 101] width 13 height 13
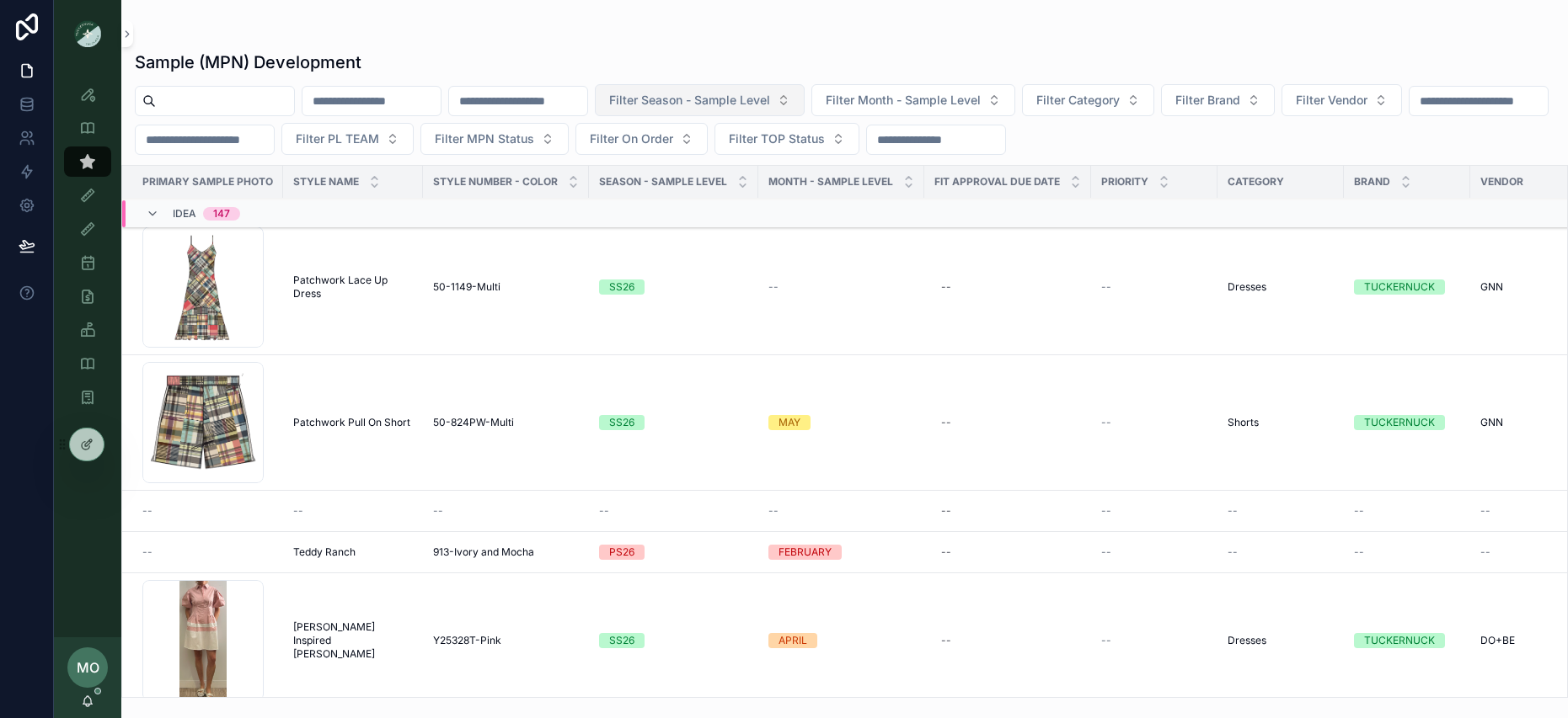
click at [770, 99] on span "Filter Season - Sample Level" at bounding box center [690, 100] width 161 height 17
type input "**"
click at [702, 170] on div "PF26" at bounding box center [765, 168] width 234 height 27
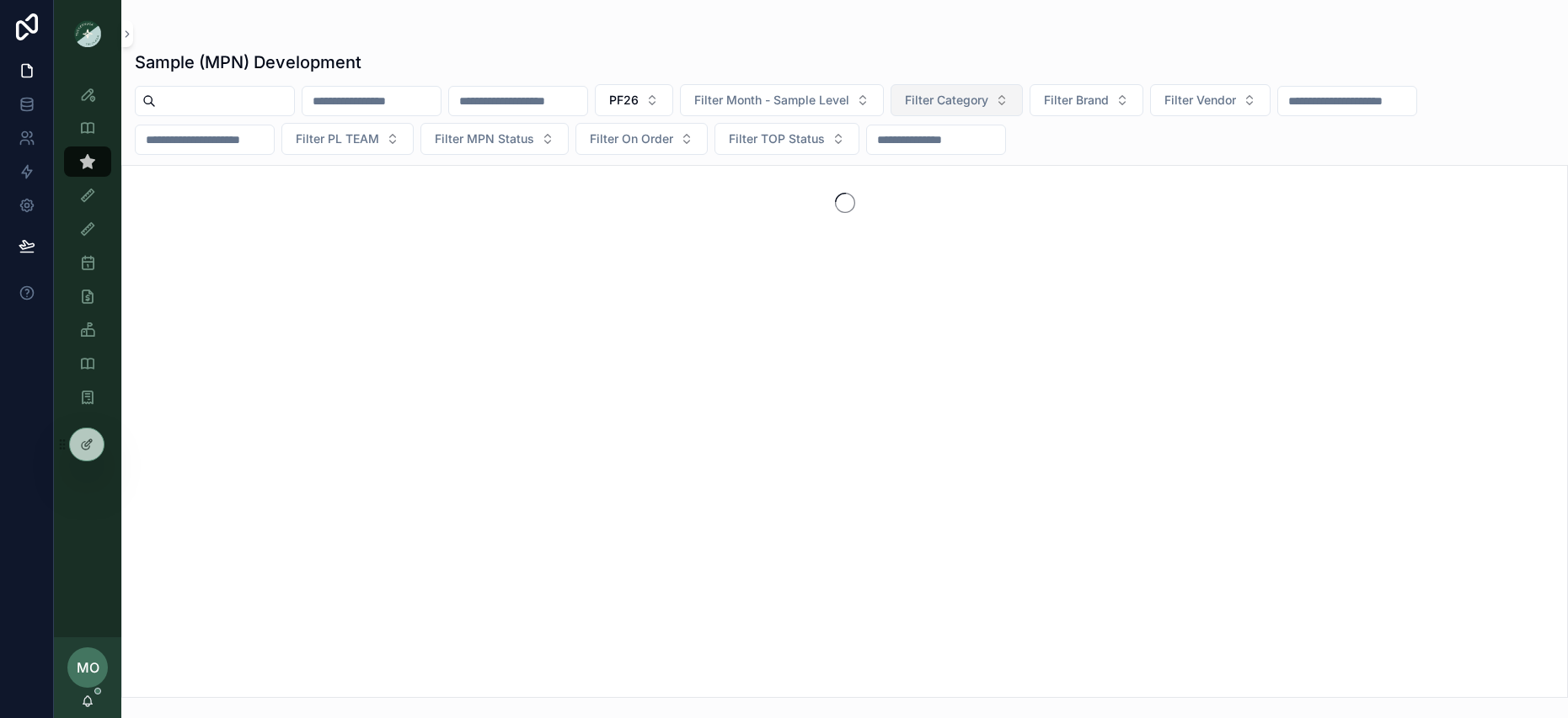
click at [989, 104] on span "Filter Category" at bounding box center [947, 100] width 83 height 17
type input "****"
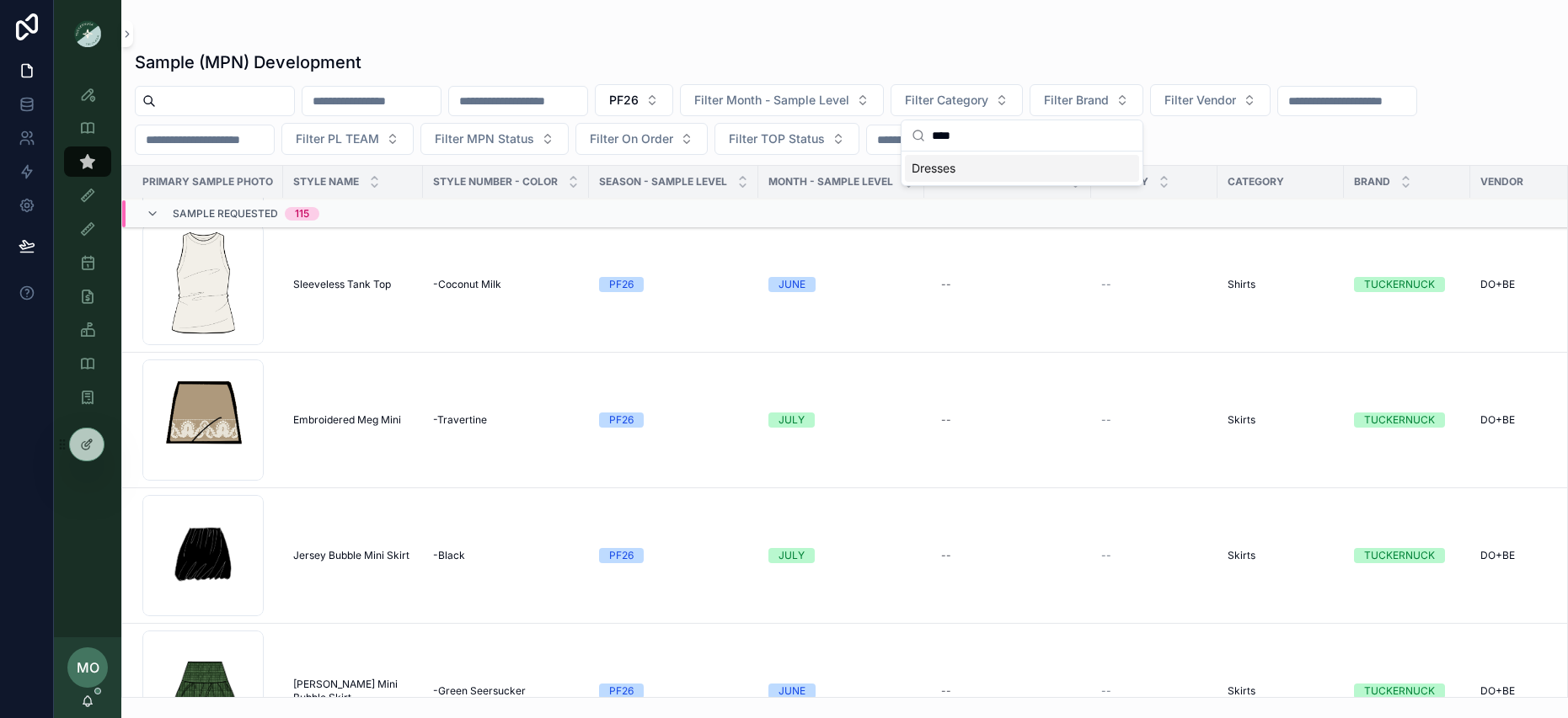
scroll to position [7902, 0]
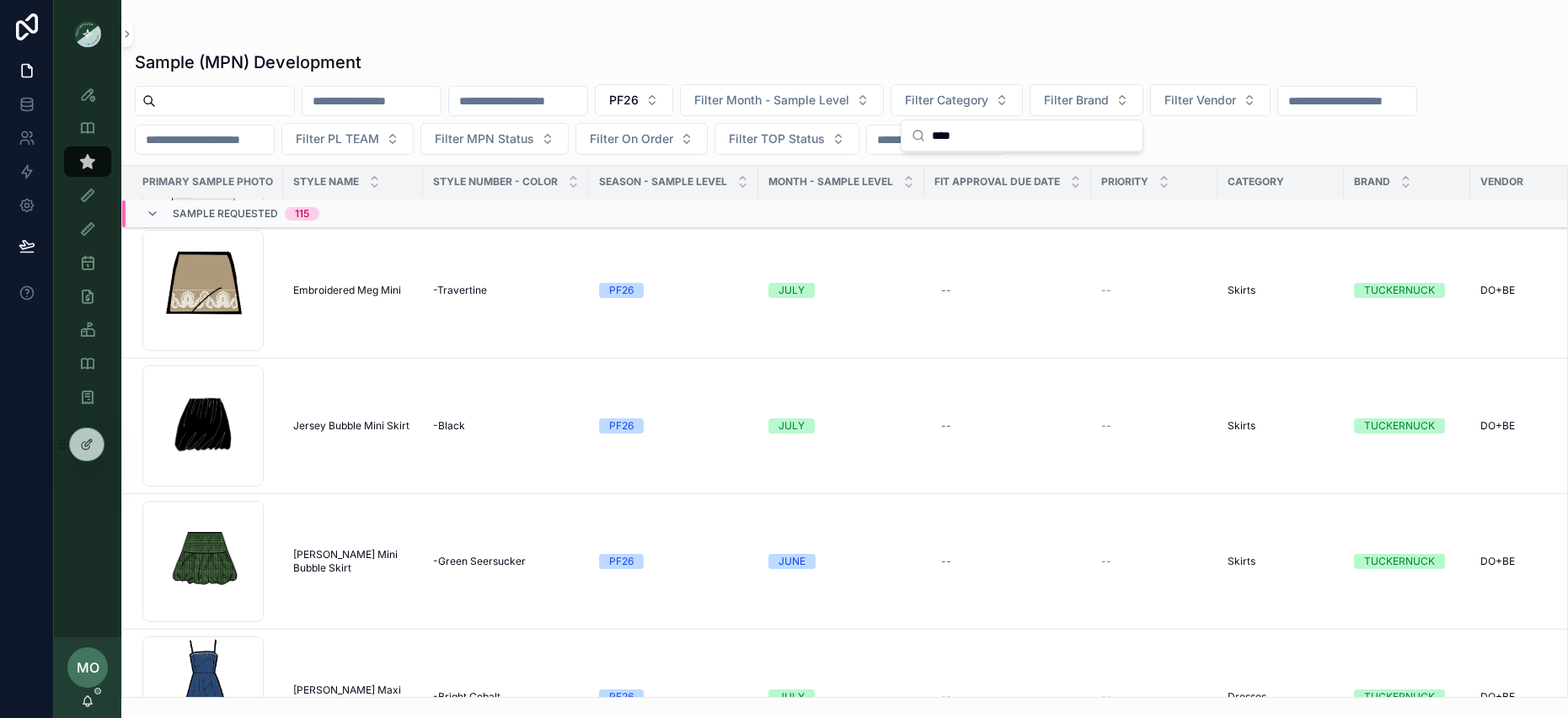
click at [237, 97] on input "scrollable content" at bounding box center [225, 101] width 138 height 24
type input "******"
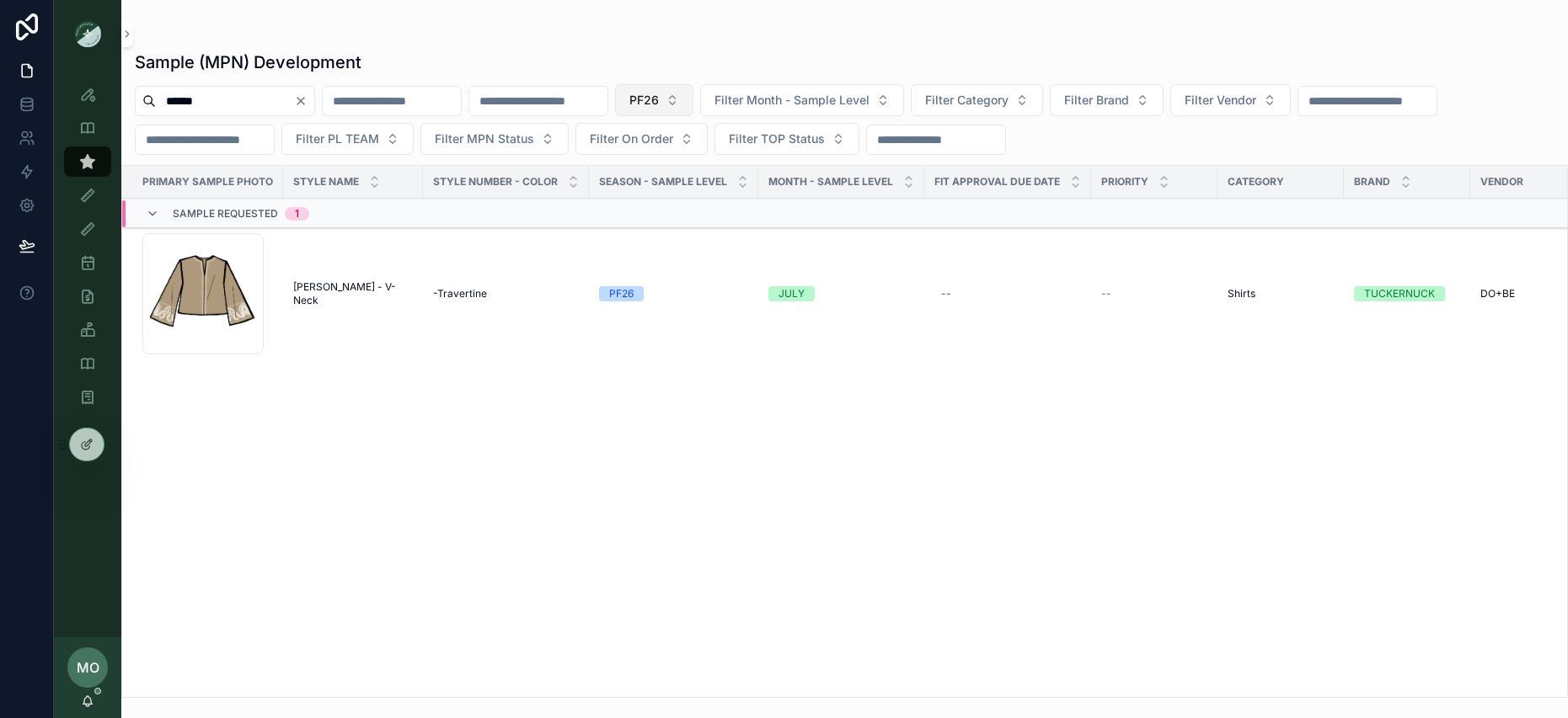
click at [659, 102] on span "PF26" at bounding box center [644, 100] width 29 height 17
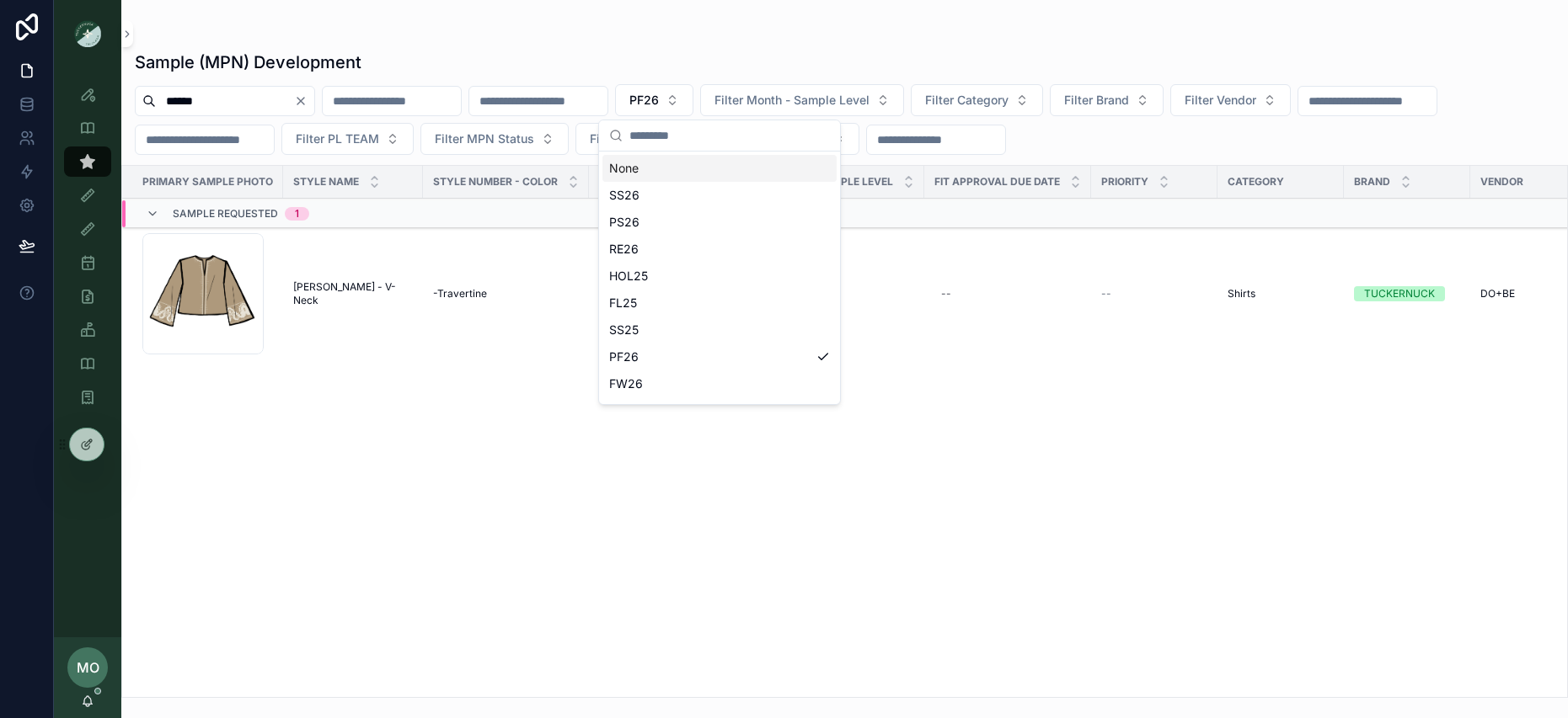
click at [700, 163] on div "None" at bounding box center [719, 168] width 234 height 27
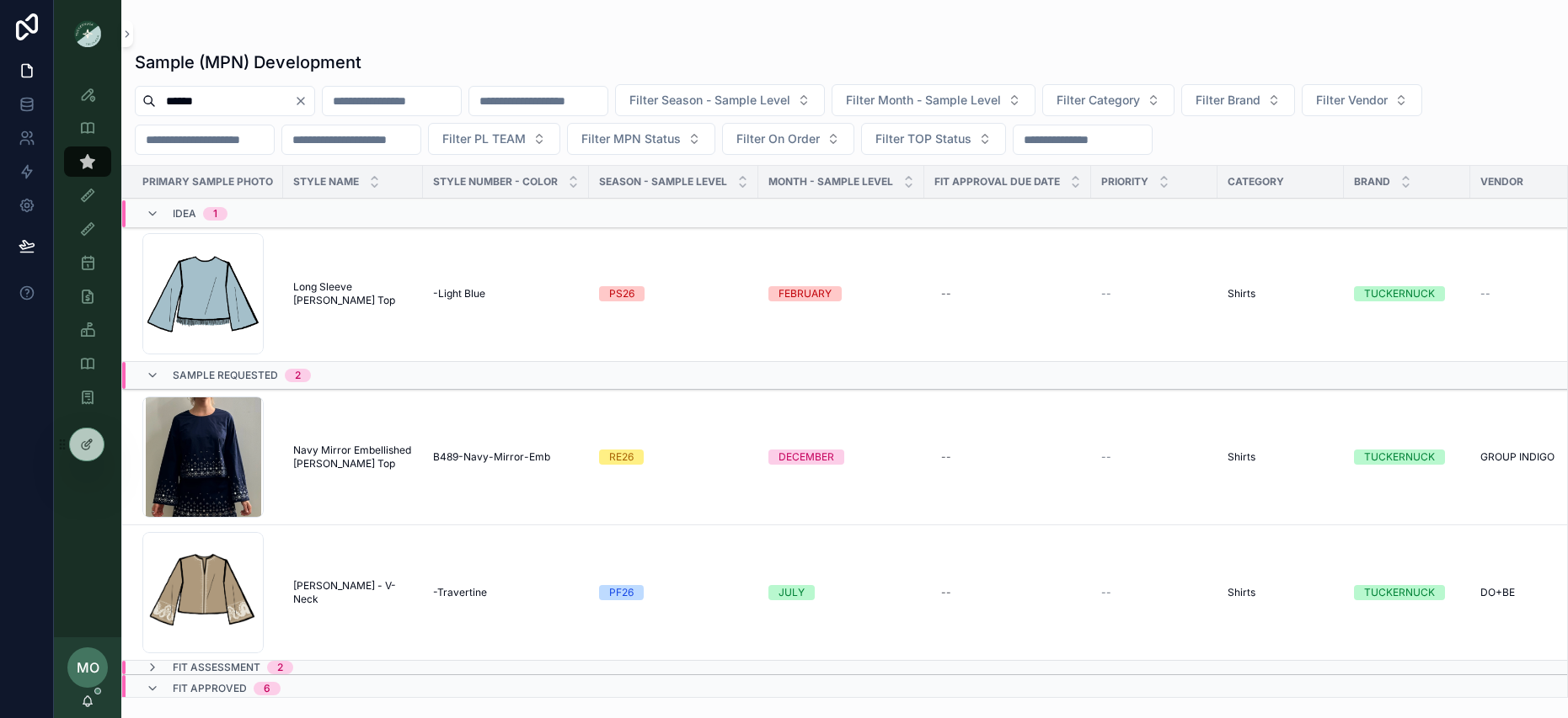
click at [318, 296] on span "Long Sleeve Maxine Tassel Top" at bounding box center [353, 294] width 120 height 27
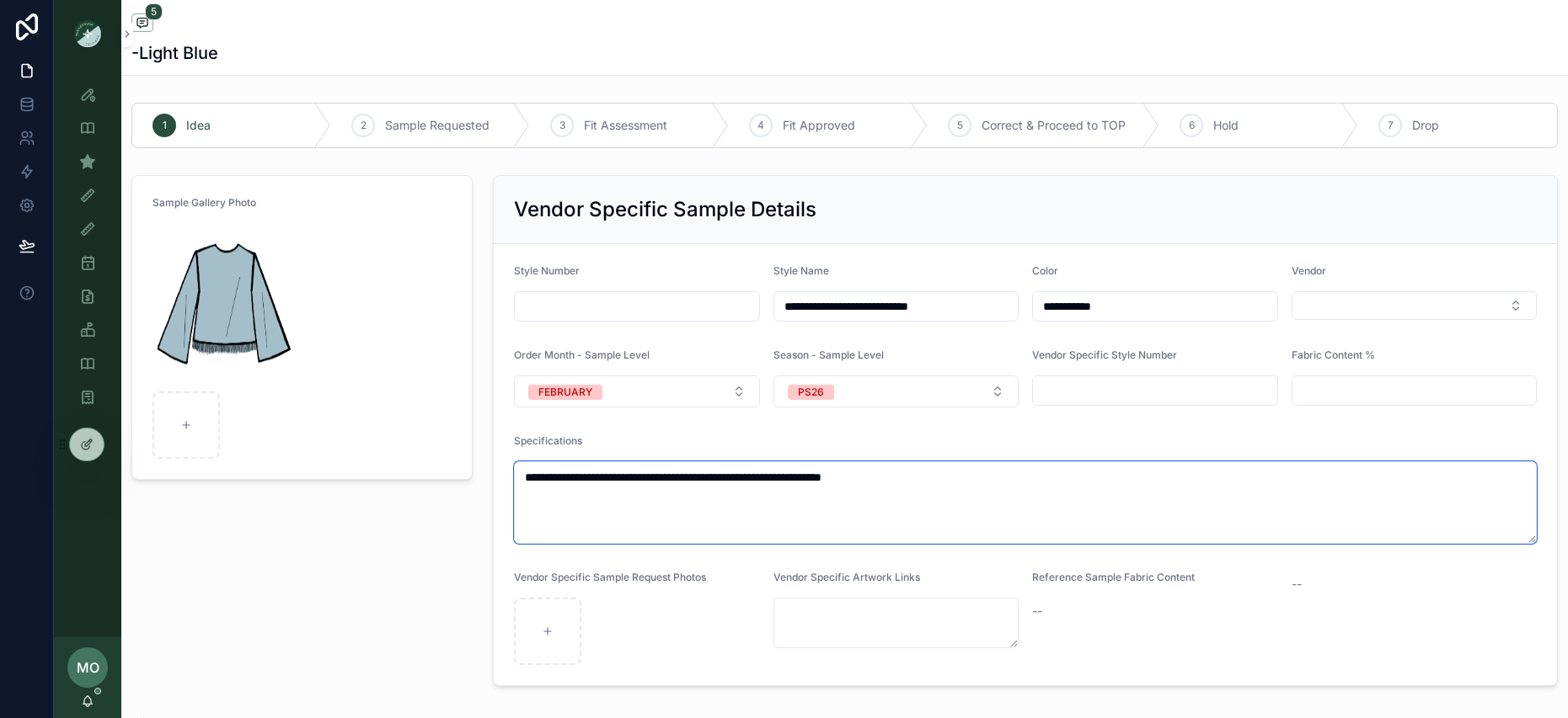
click at [705, 514] on textarea "**********" at bounding box center [1025, 502] width 1023 height 82
click at [819, 476] on textarea "**********" at bounding box center [1025, 502] width 1023 height 82
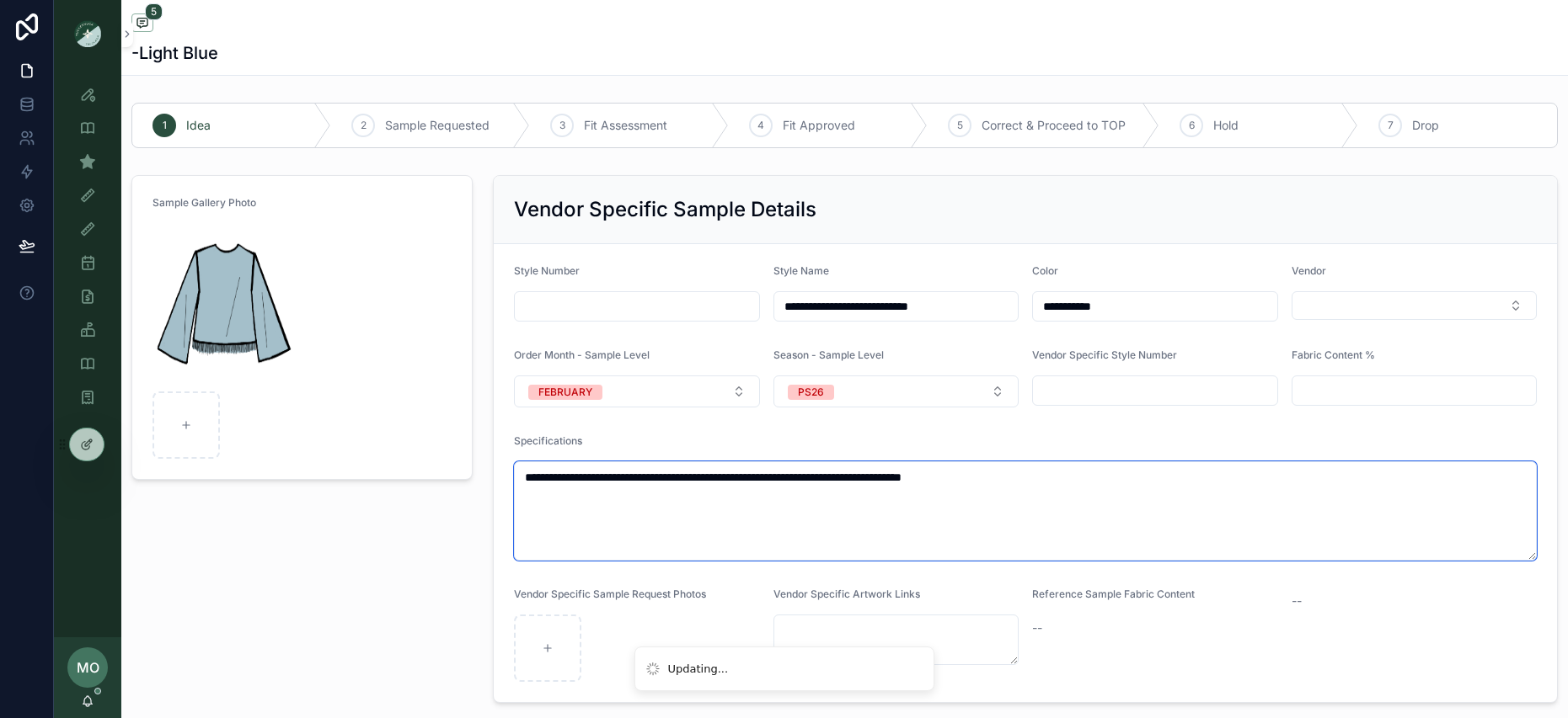
type textarea "**********"
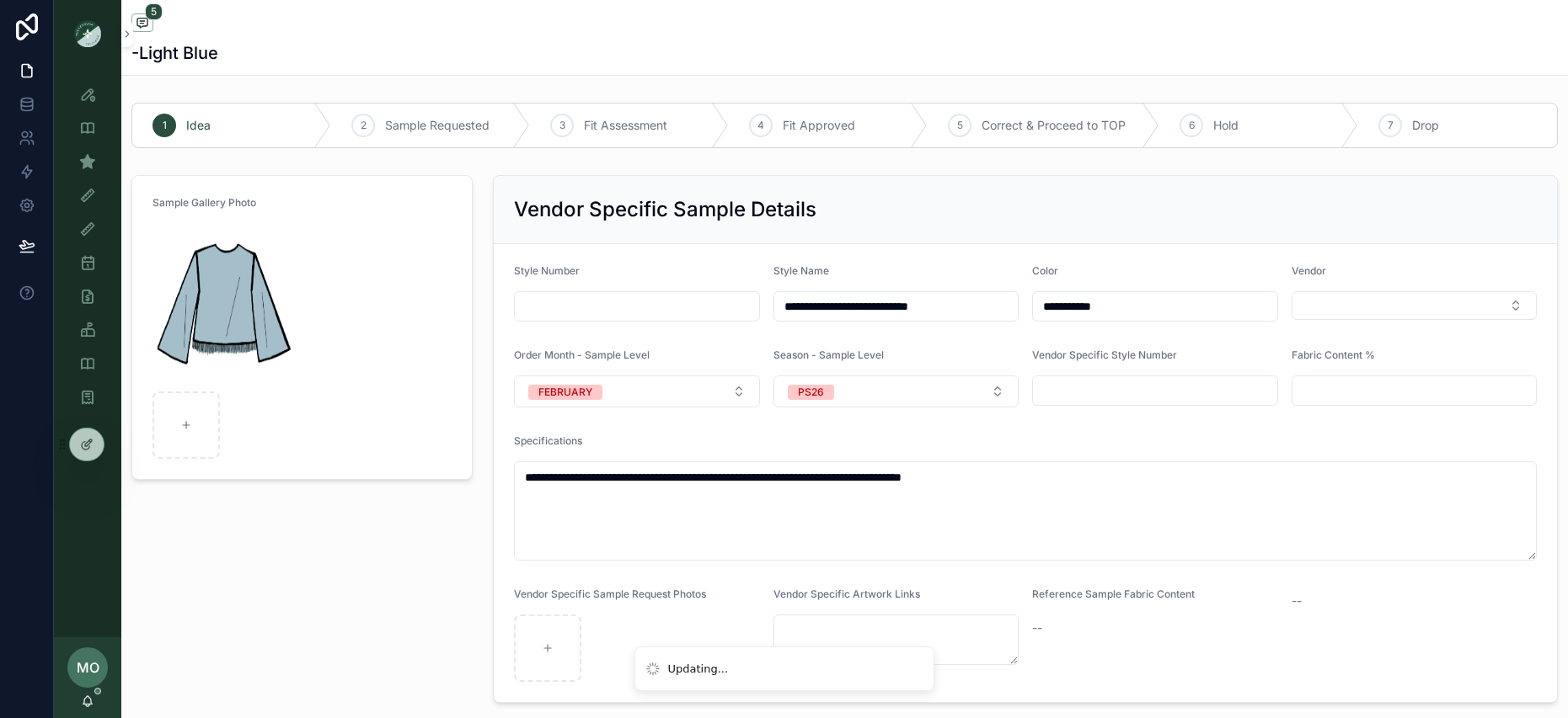
drag, startPoint x: 299, startPoint y: 583, endPoint x: 302, endPoint y: 576, distance: 7.6
click at [299, 583] on div "Sample Gallery Photo" at bounding box center [302, 439] width 361 height 542
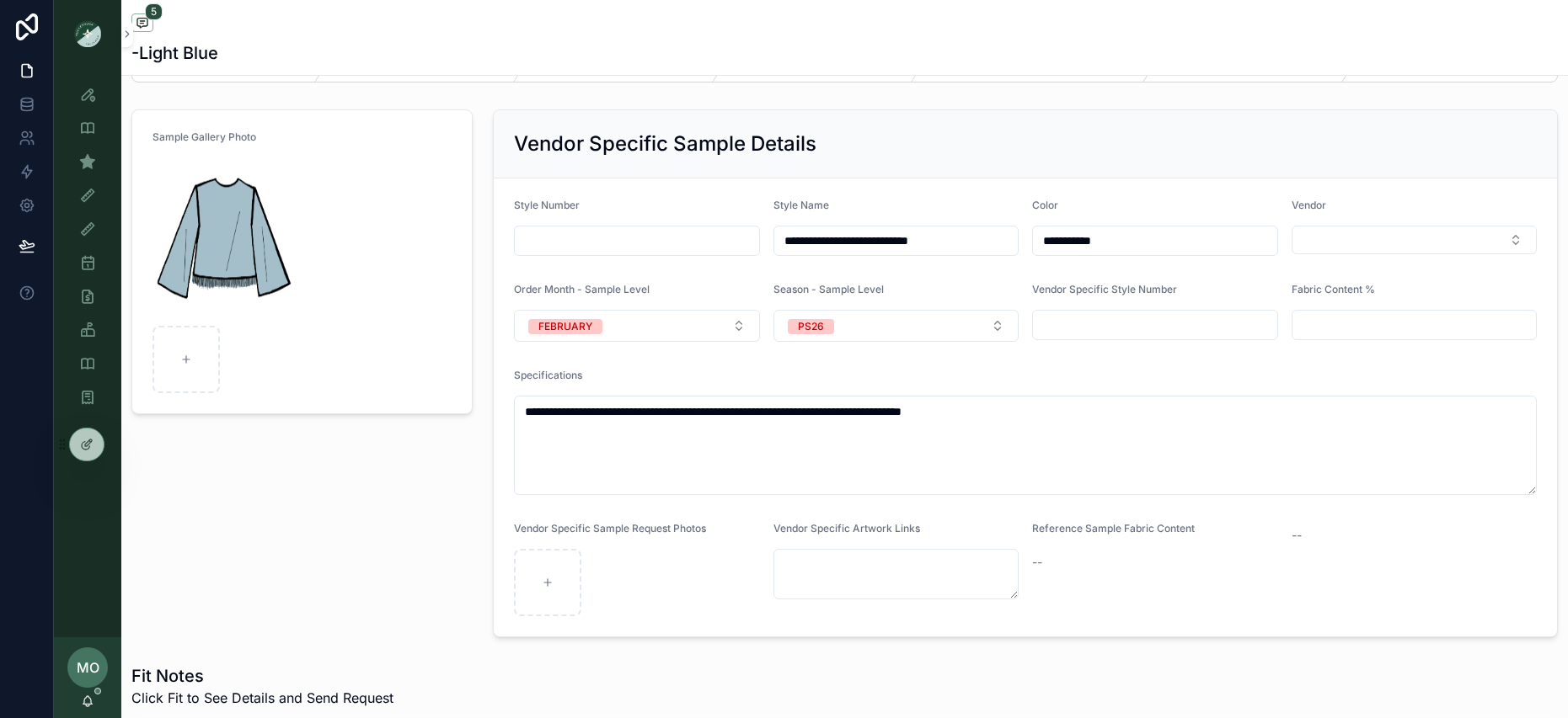
scroll to position [81, 0]
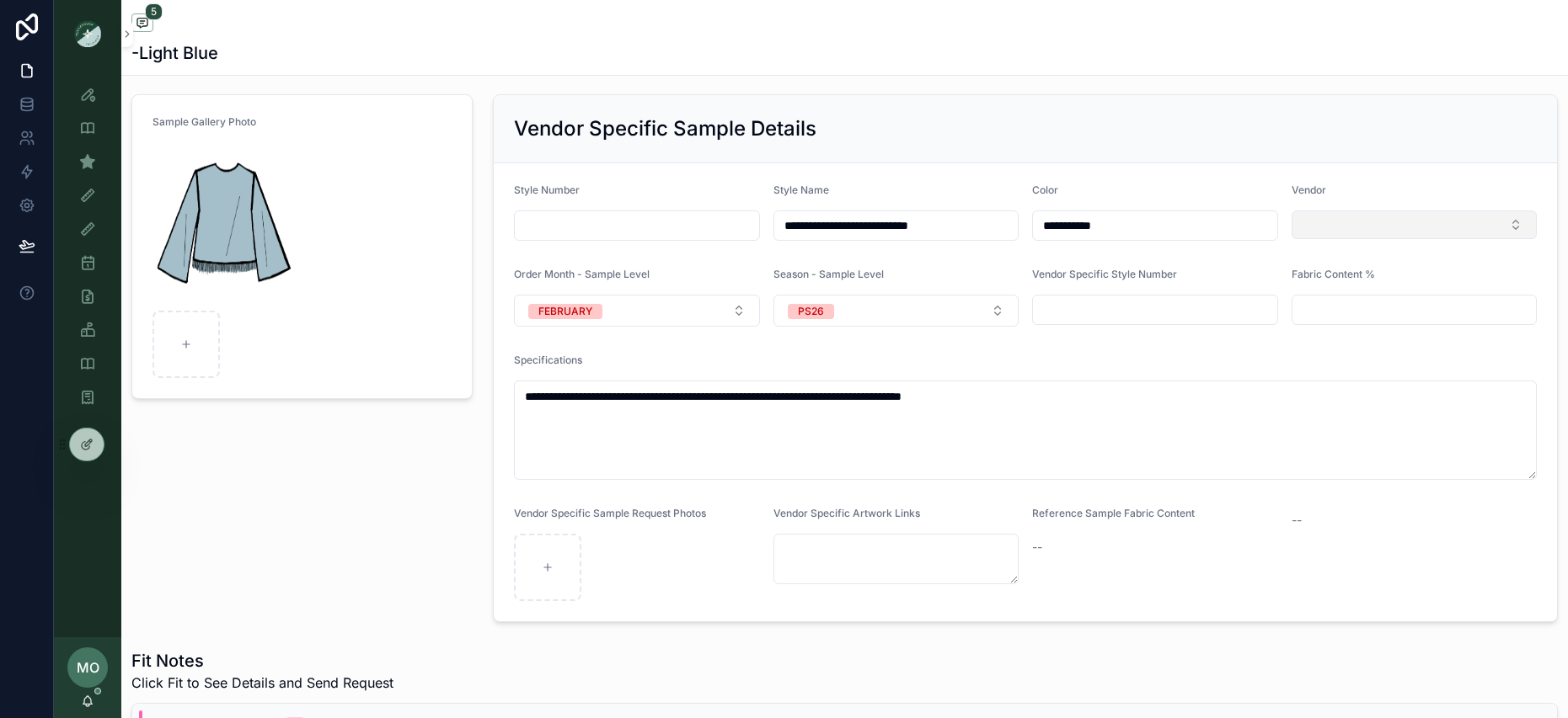
click at [1323, 227] on button "Select Button" at bounding box center [1414, 225] width 245 height 28
type input "****"
drag, startPoint x: 1342, startPoint y: 282, endPoint x: 1345, endPoint y: 290, distance: 8.5
click at [1342, 283] on span "WILLOW&ELLE" at bounding box center [1346, 291] width 83 height 17
click at [392, 433] on div "Sample Gallery Photo" at bounding box center [302, 359] width 361 height 544
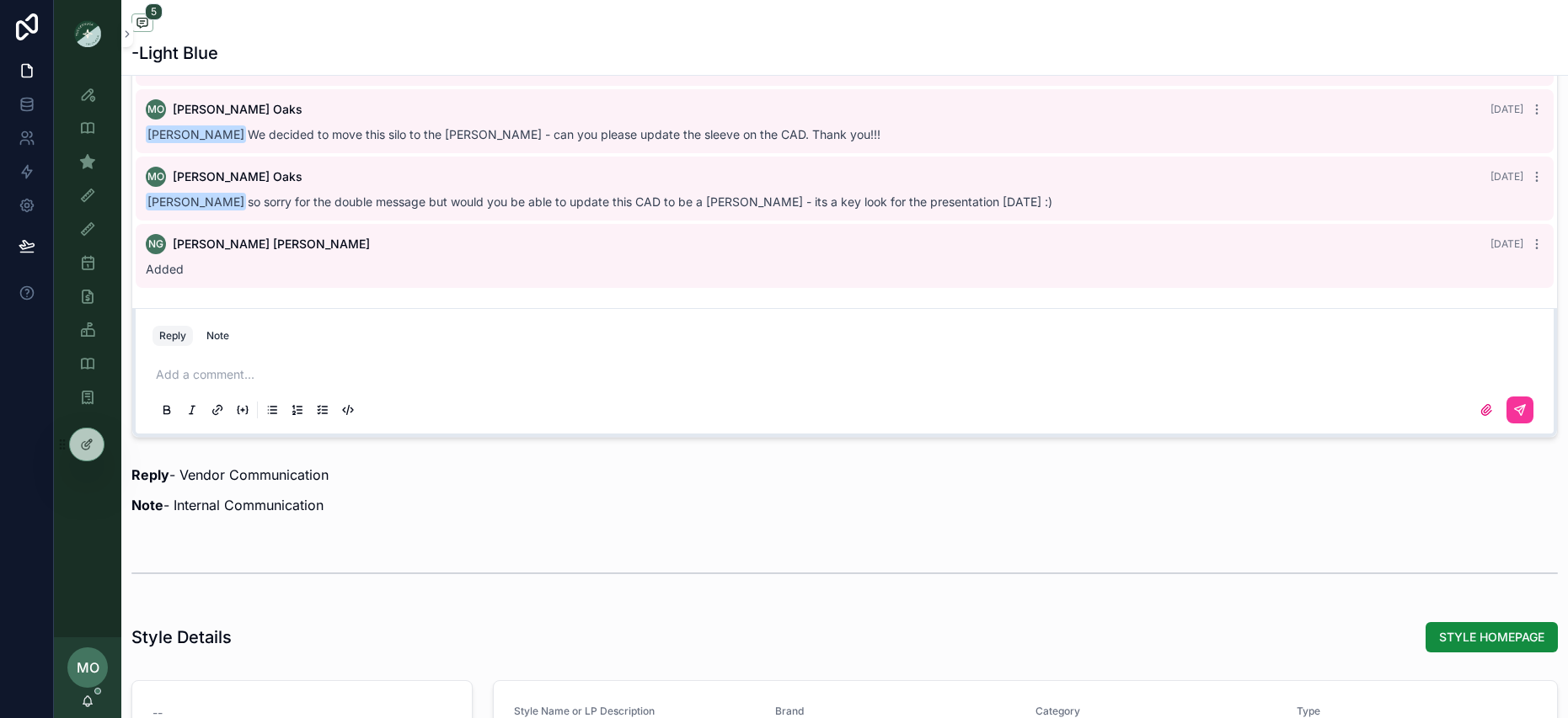
scroll to position [41, 0]
click at [89, 157] on icon "scrollable content" at bounding box center [87, 161] width 17 height 17
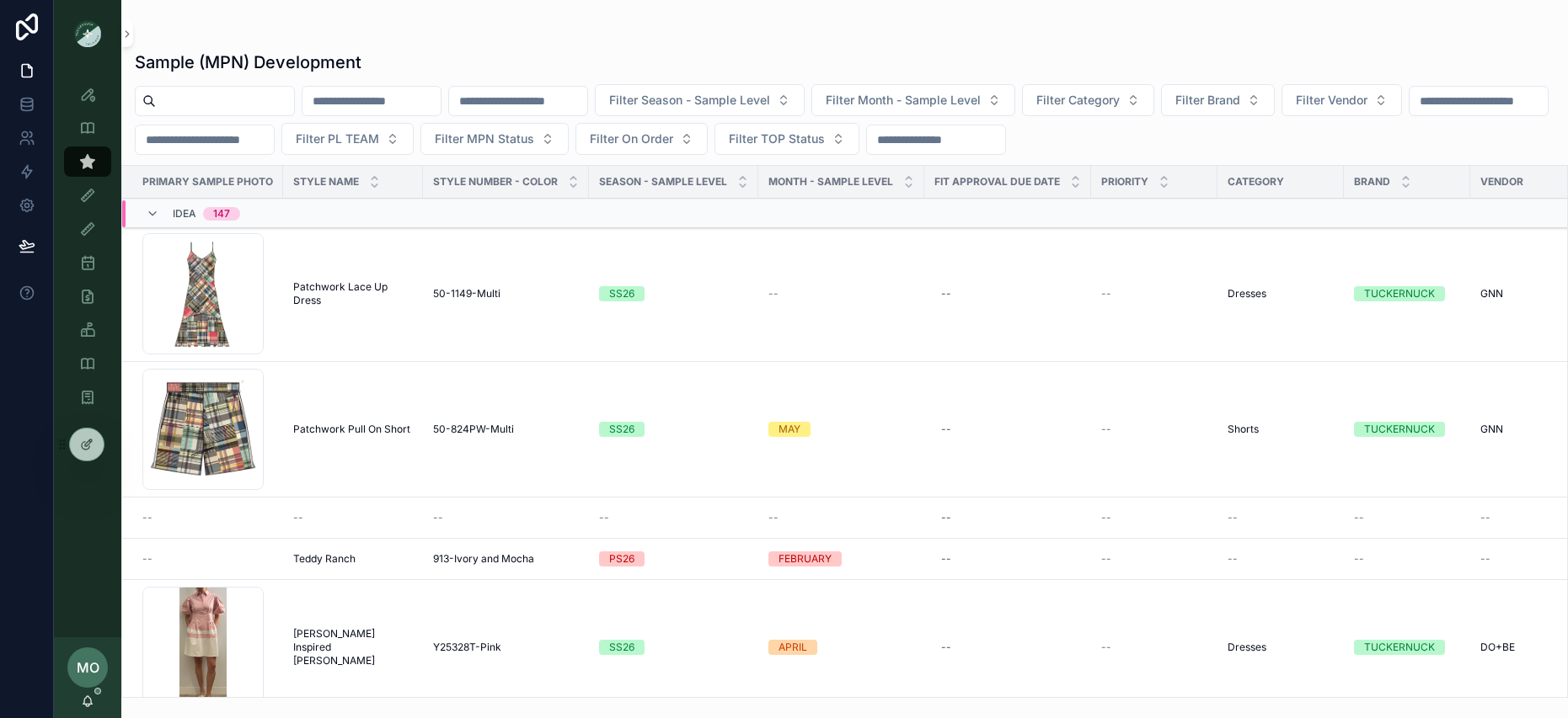
click at [198, 88] on div "scrollable content" at bounding box center [214, 101] width 160 height 30
click at [198, 94] on input "scrollable content" at bounding box center [225, 101] width 138 height 24
type input "*"
type input "****"
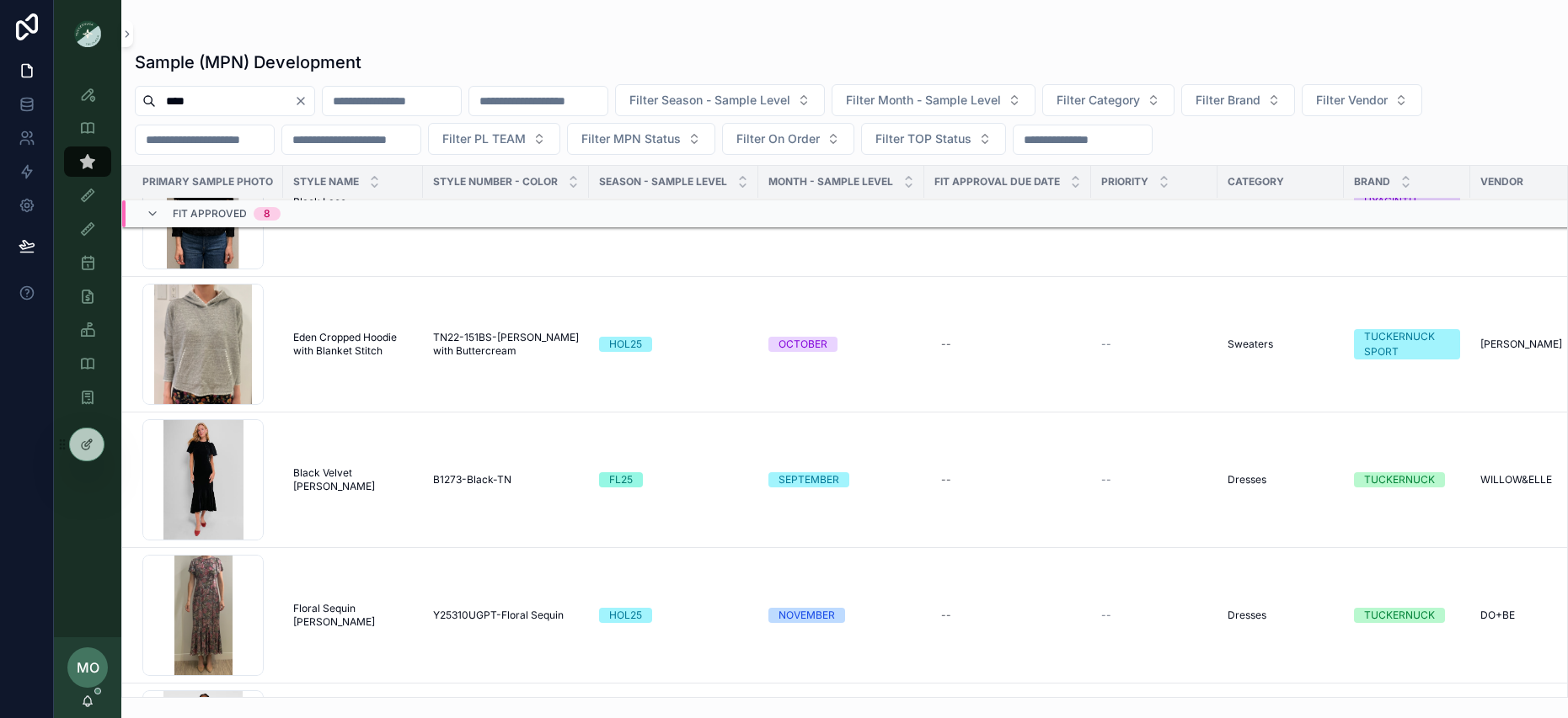
scroll to position [604, 0]
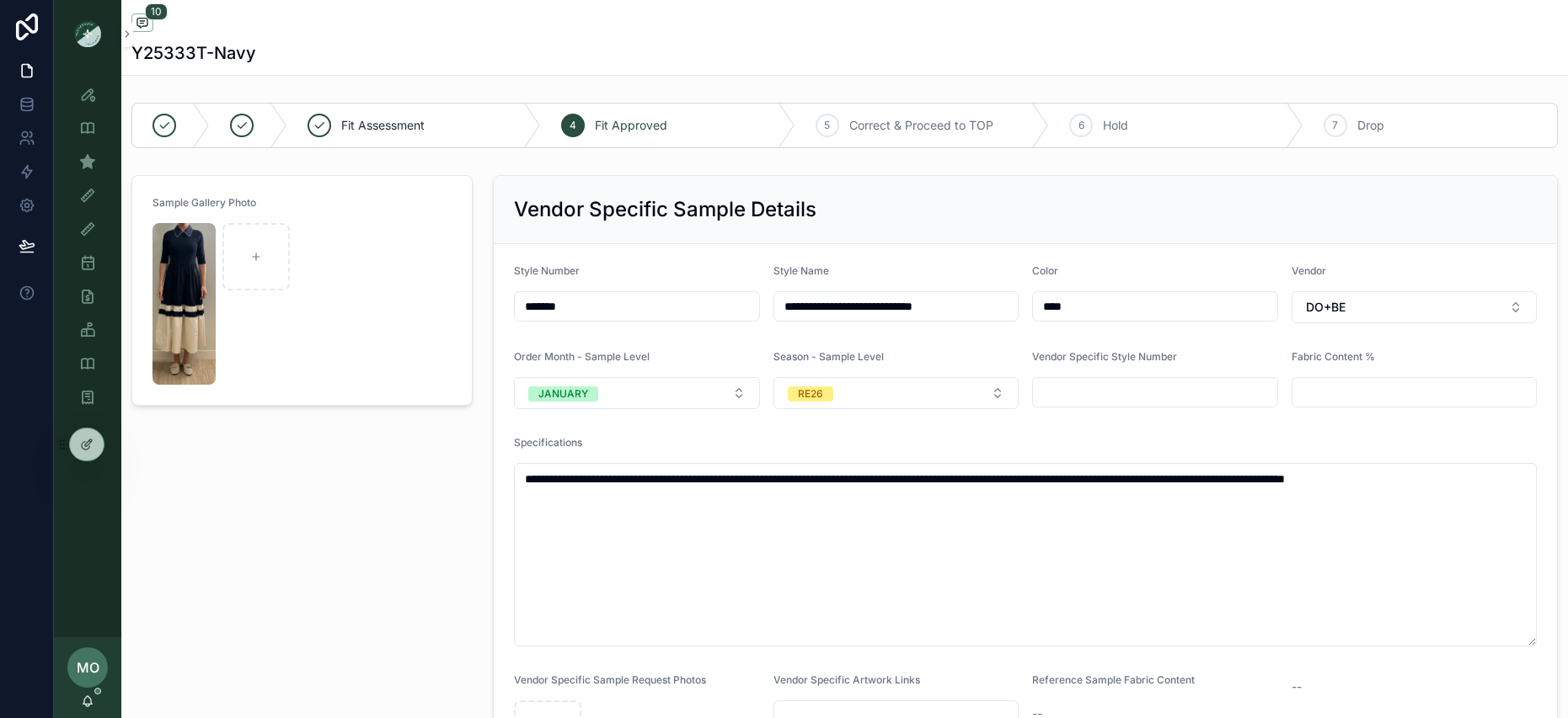
scroll to position [1072, 0]
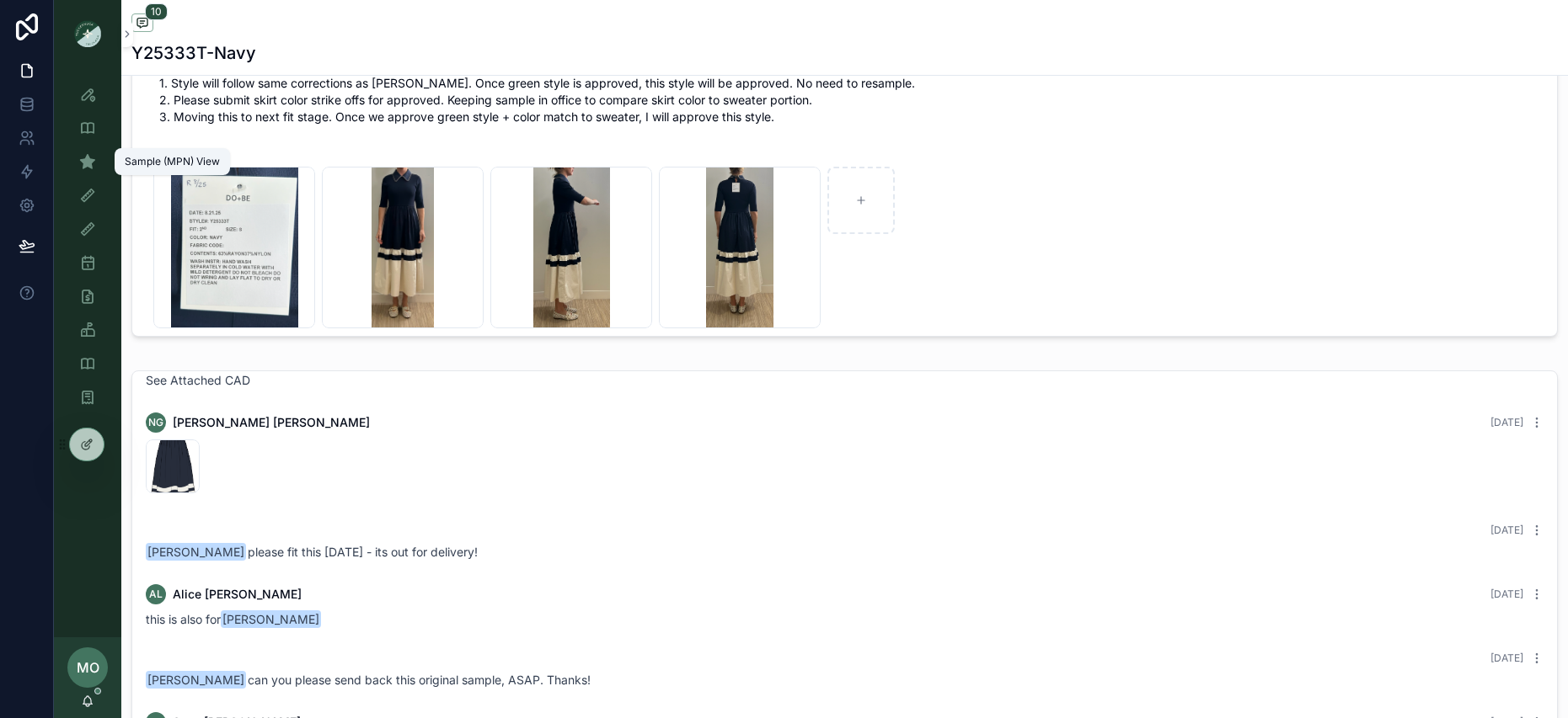
click at [82, 158] on icon "scrollable content" at bounding box center [87, 161] width 17 height 17
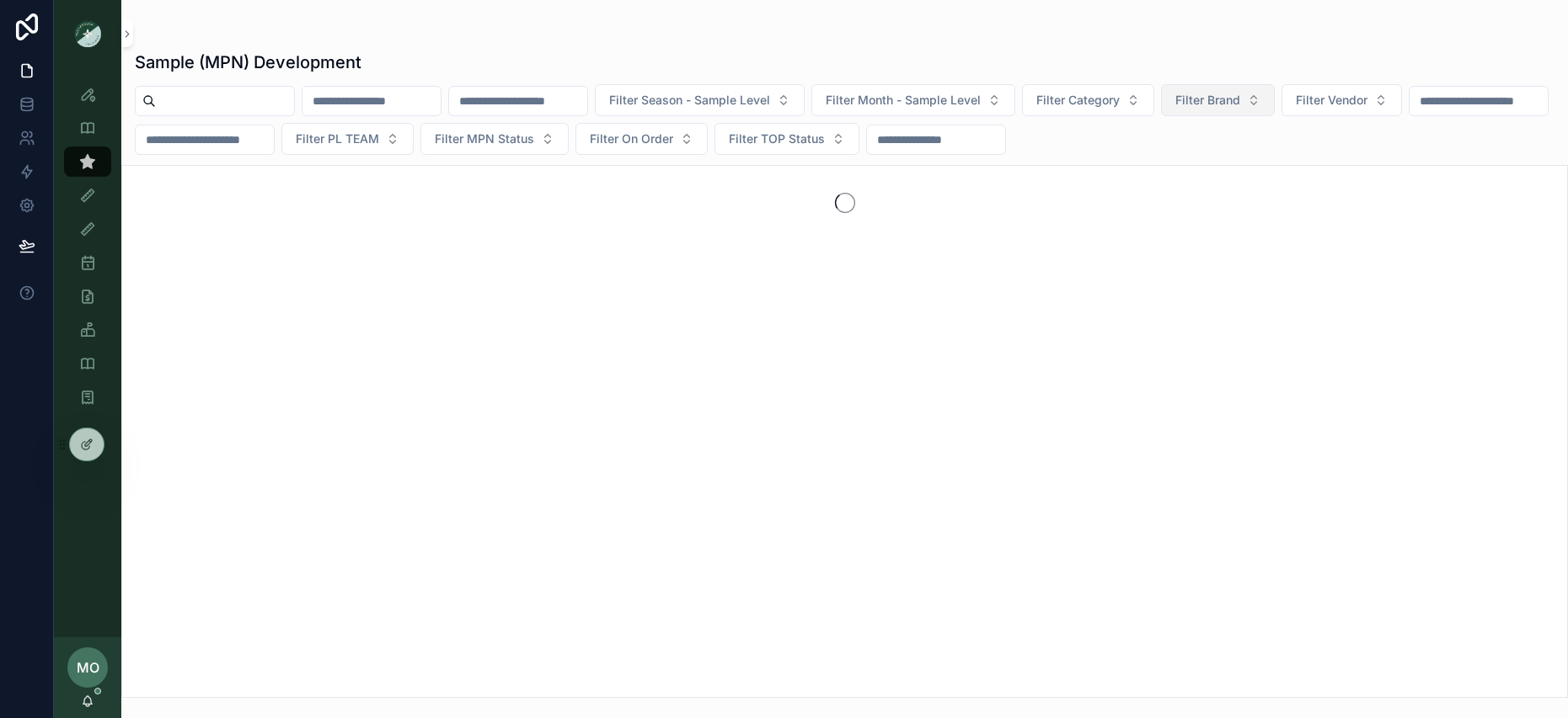
click at [1275, 109] on button "Filter Brand" at bounding box center [1218, 100] width 113 height 32
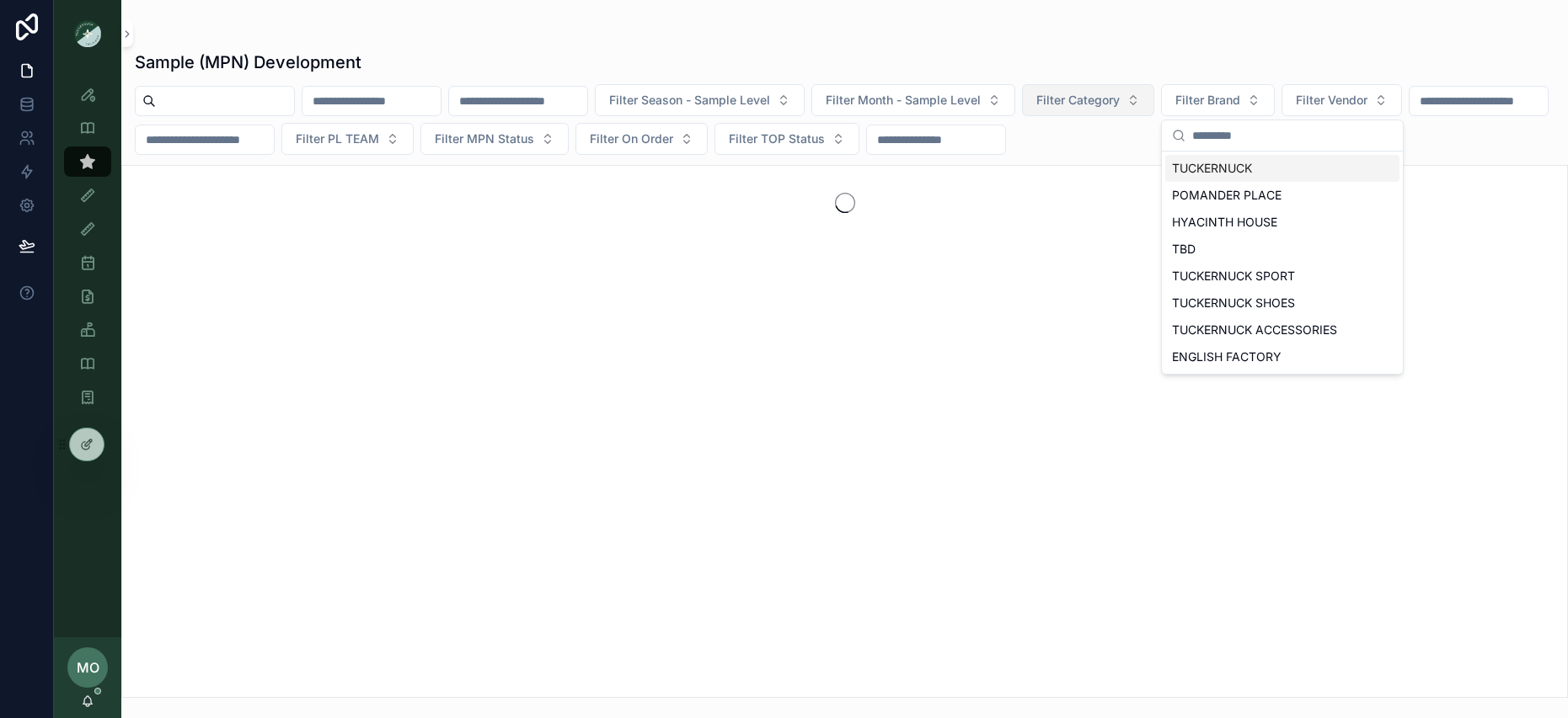
click at [1153, 114] on button "Filter Category" at bounding box center [1088, 100] width 132 height 32
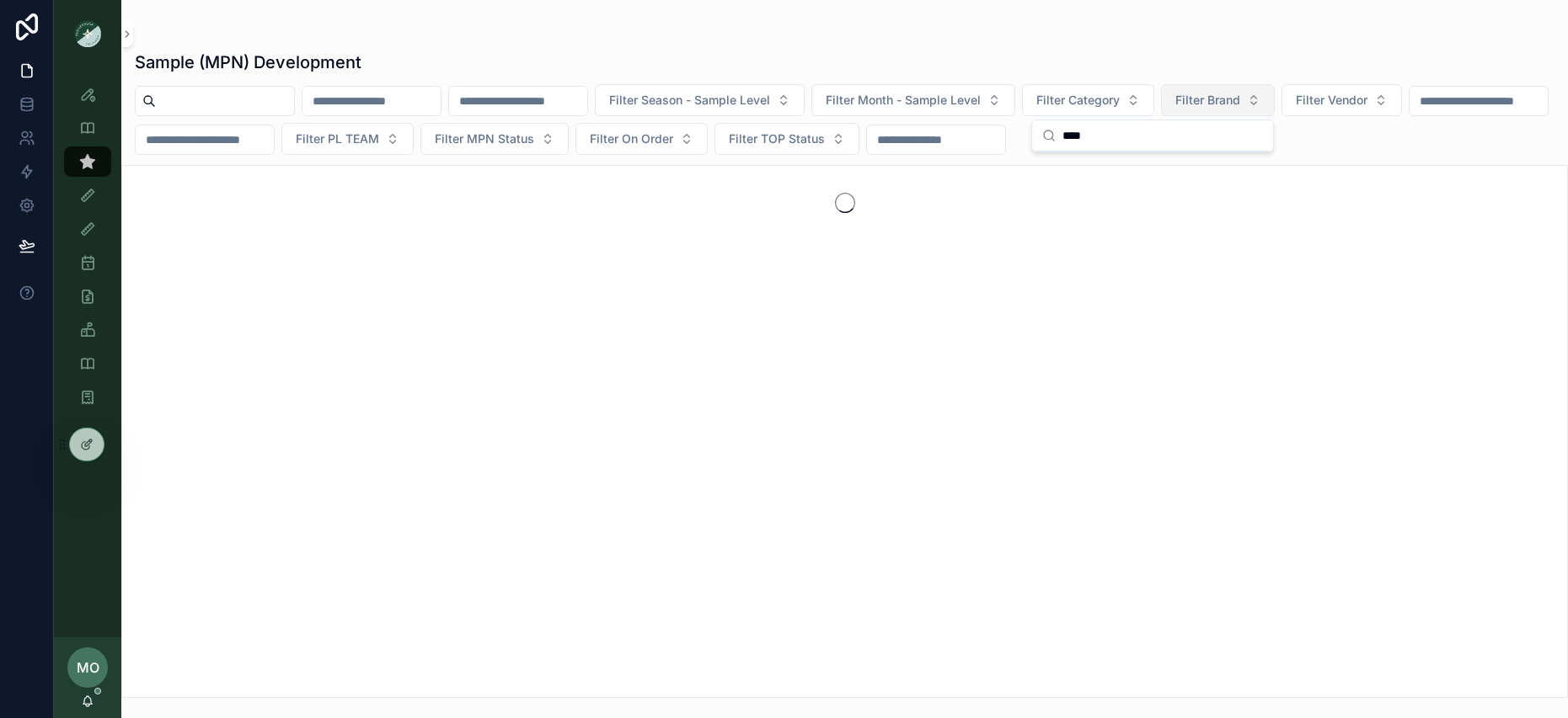
type input "****"
click at [1233, 92] on button "Filter Brand" at bounding box center [1218, 100] width 113 height 32
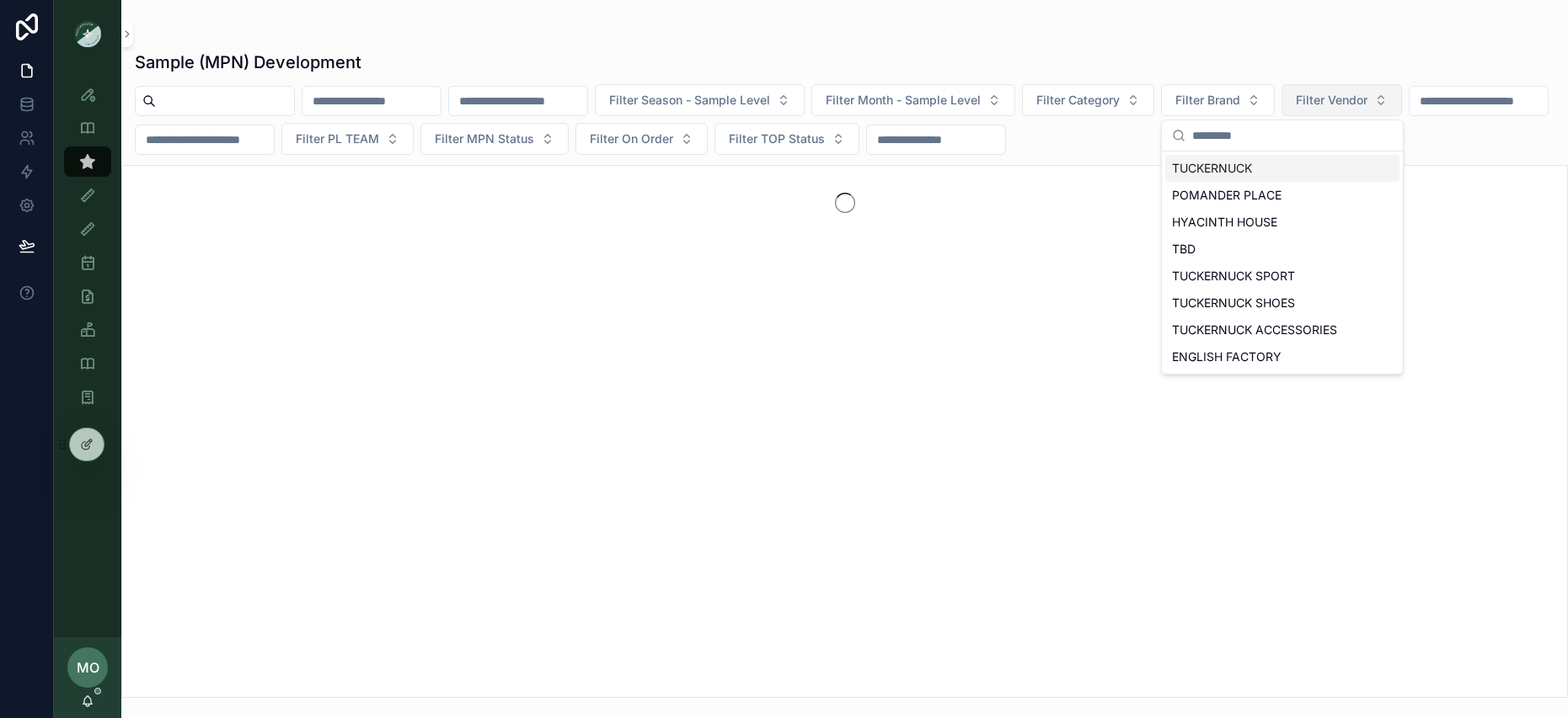
click at [1368, 108] on span "Filter Vendor" at bounding box center [1331, 100] width 72 height 17
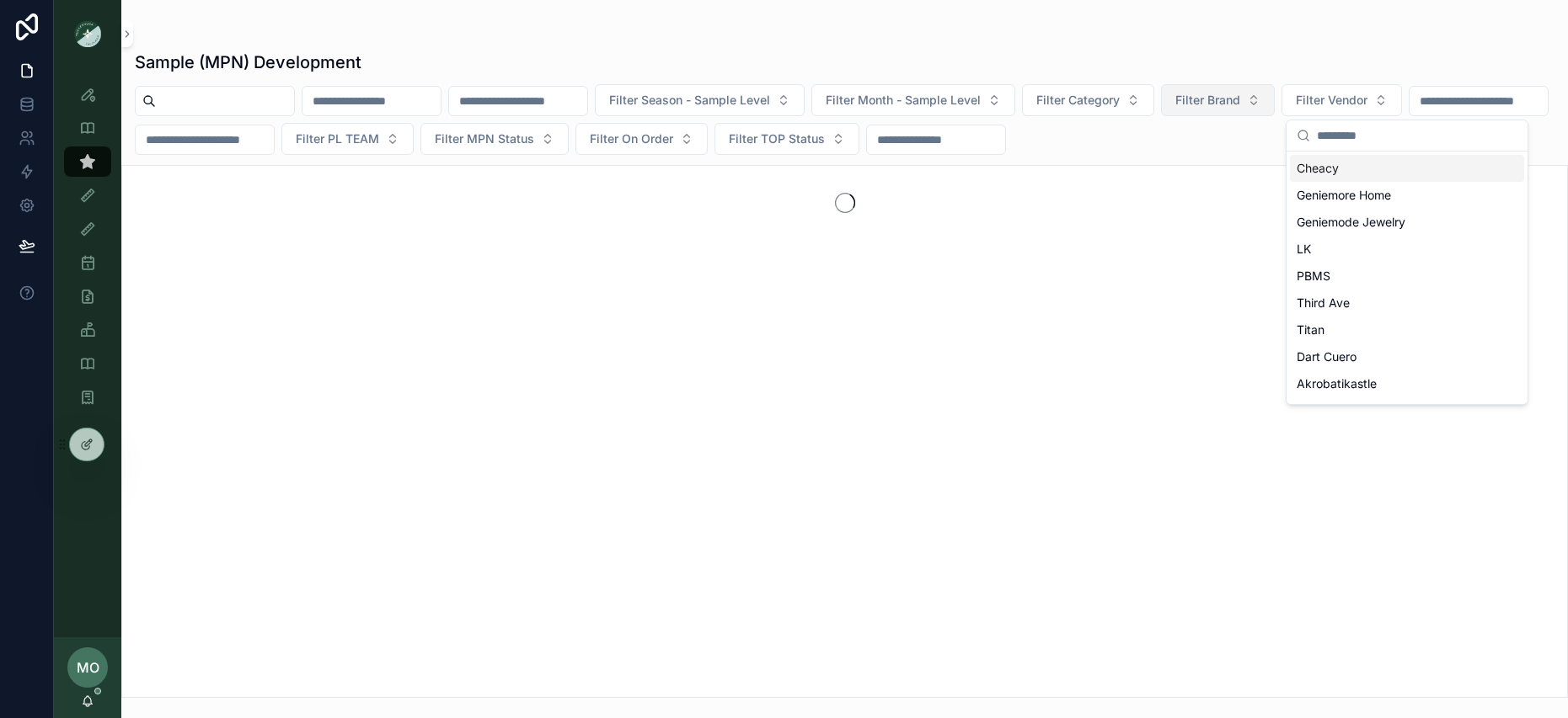
click at [1275, 109] on button "Filter Brand" at bounding box center [1218, 100] width 113 height 32
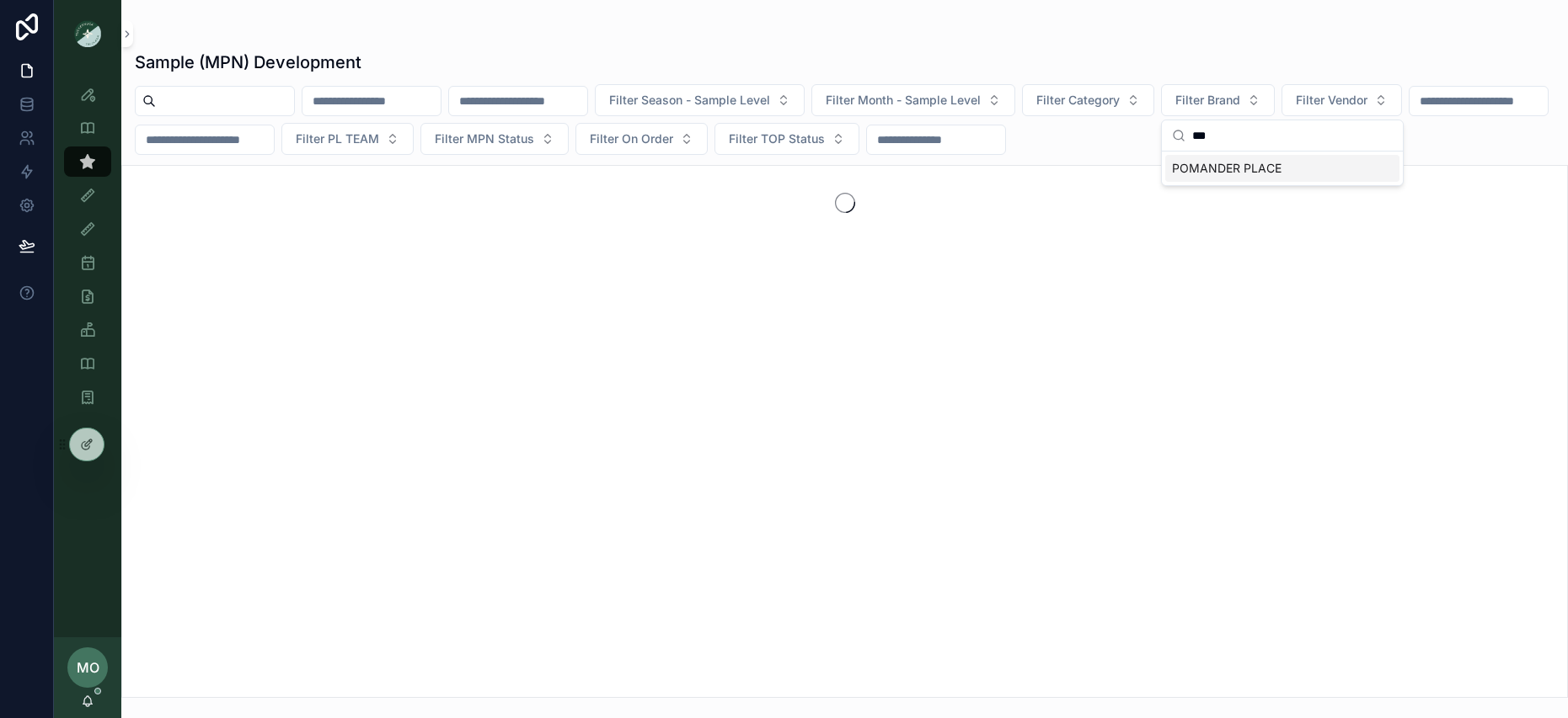
type input "***"
click at [1273, 161] on div "POMANDER PLACE" at bounding box center [1283, 168] width 234 height 27
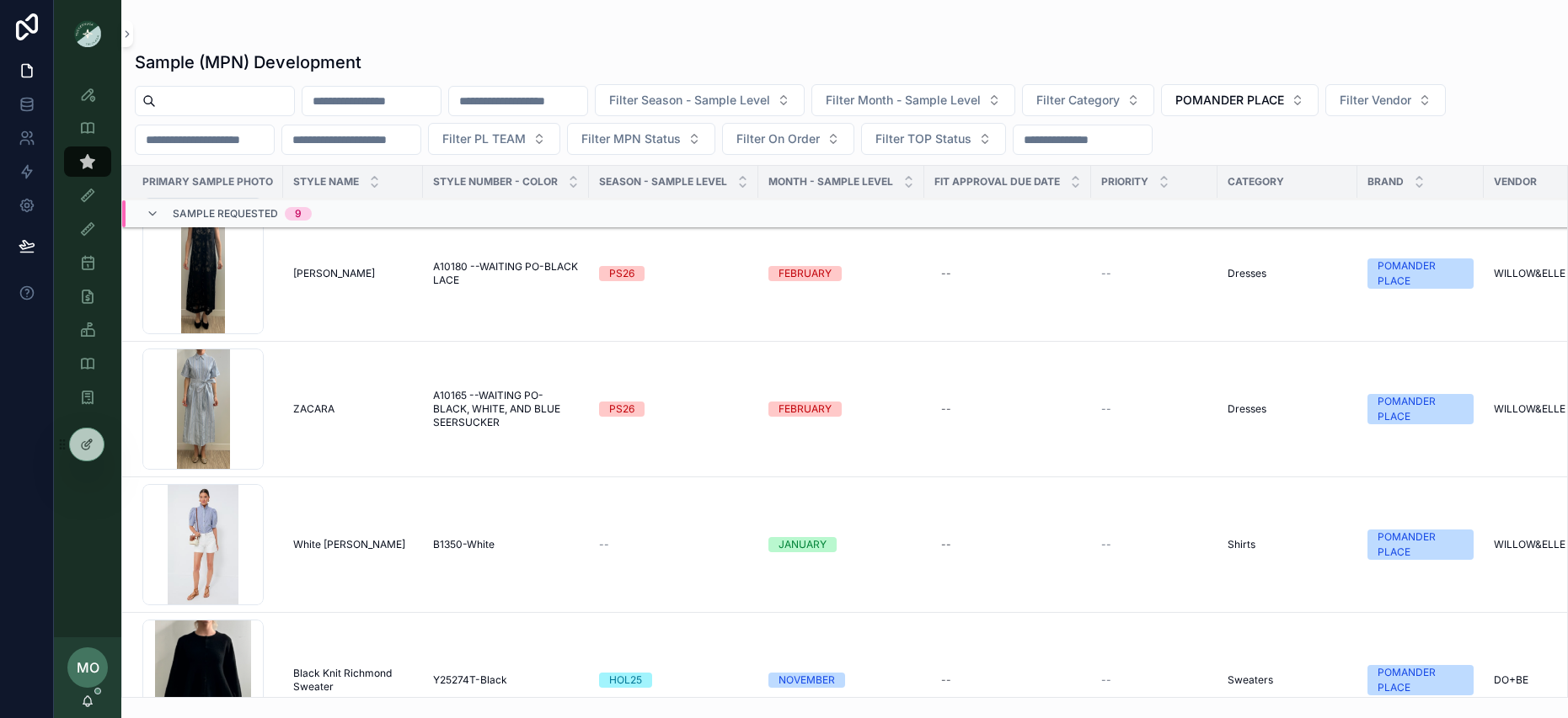
scroll to position [1052, 0]
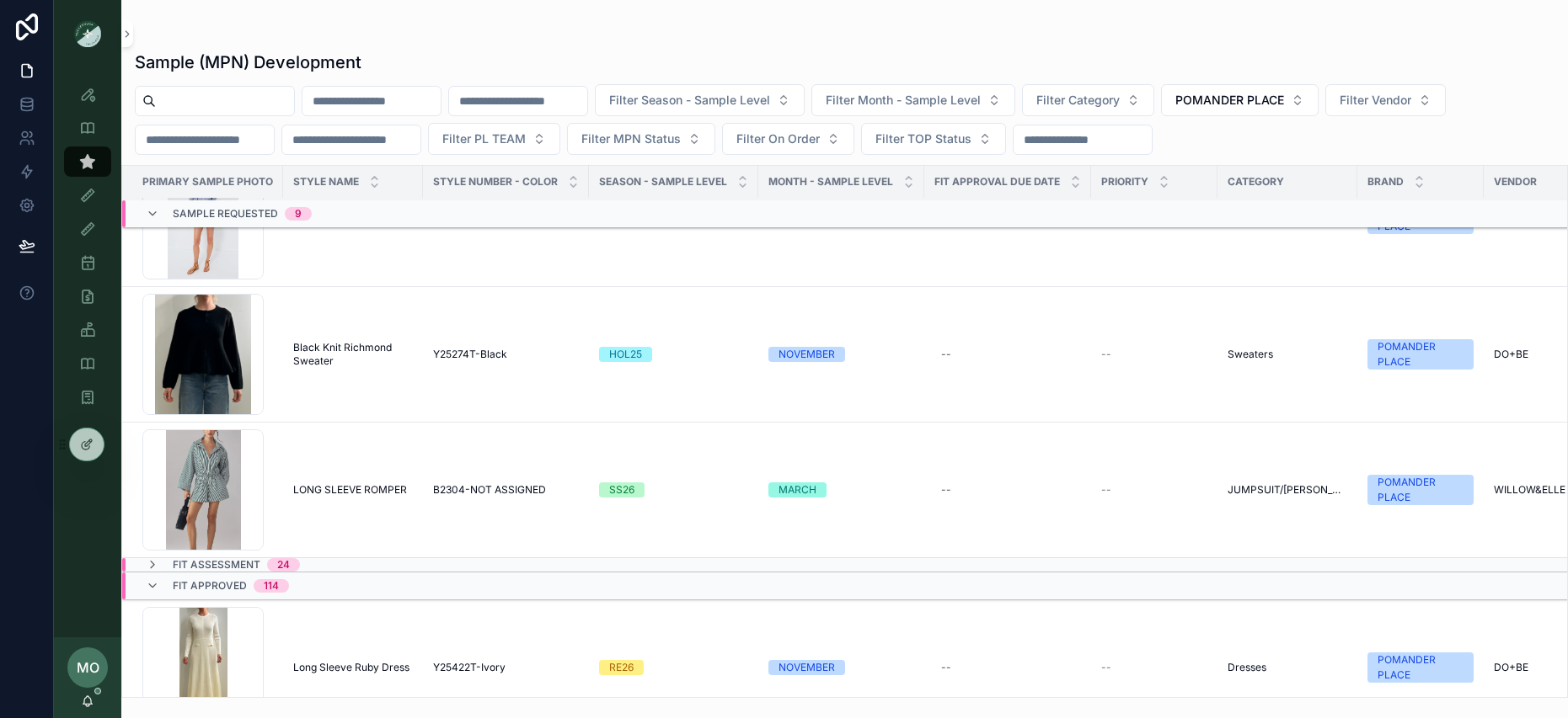
click at [313, 483] on span "LONG SLEEVE ROMPER" at bounding box center [350, 490] width 113 height 13
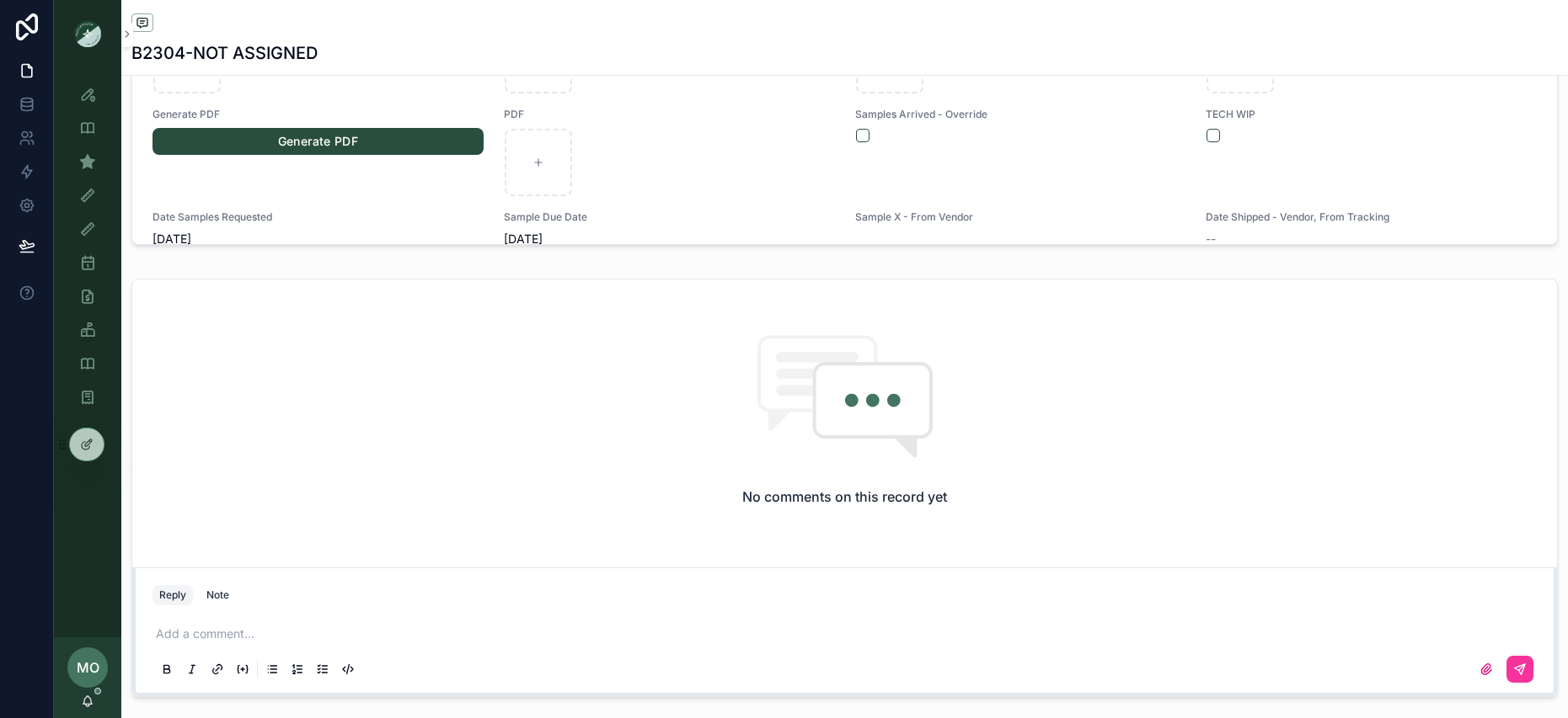
scroll to position [1210, 0]
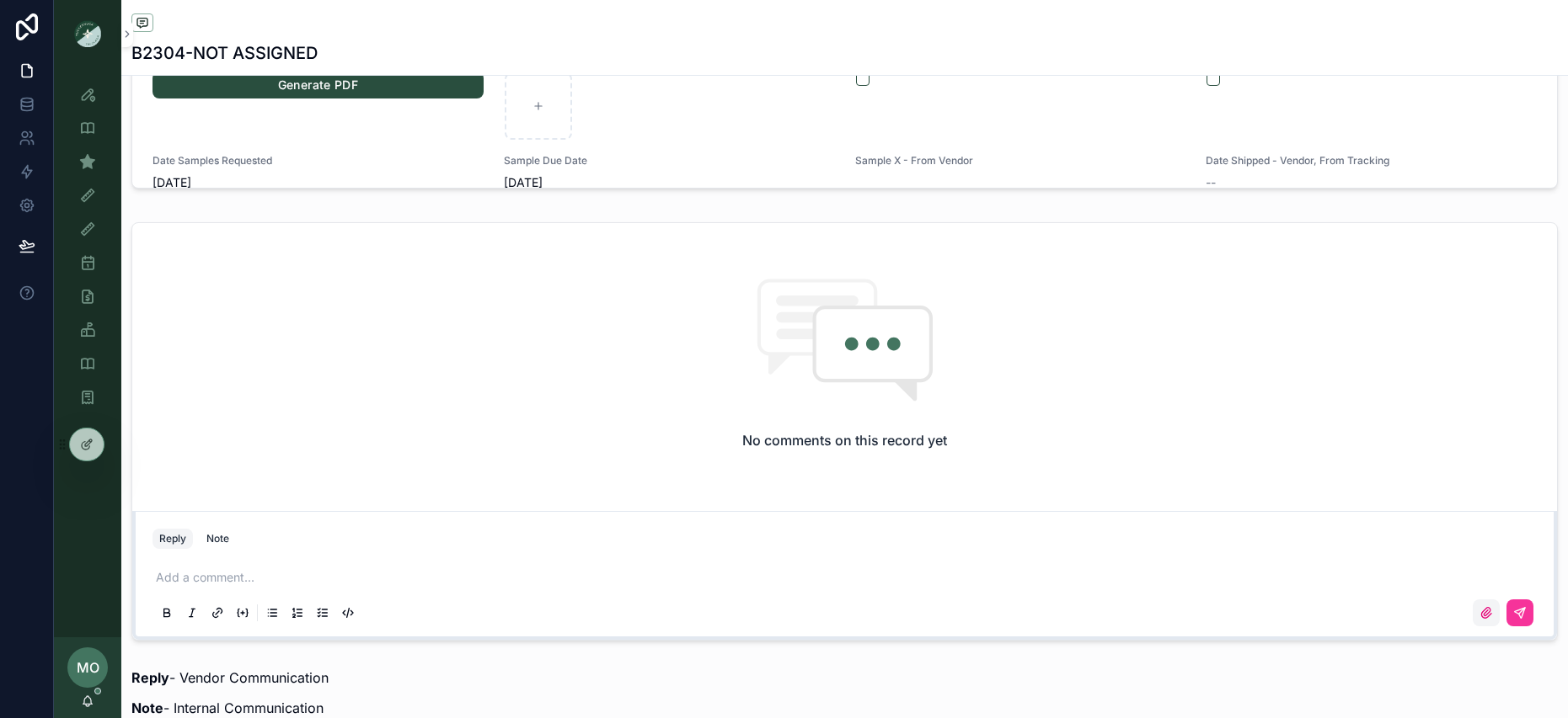
click at [1488, 617] on icon "scrollable content" at bounding box center [1486, 613] width 13 height 13
click at [0, 0] on input "scrollable content" at bounding box center [0, 0] width 0 height 0
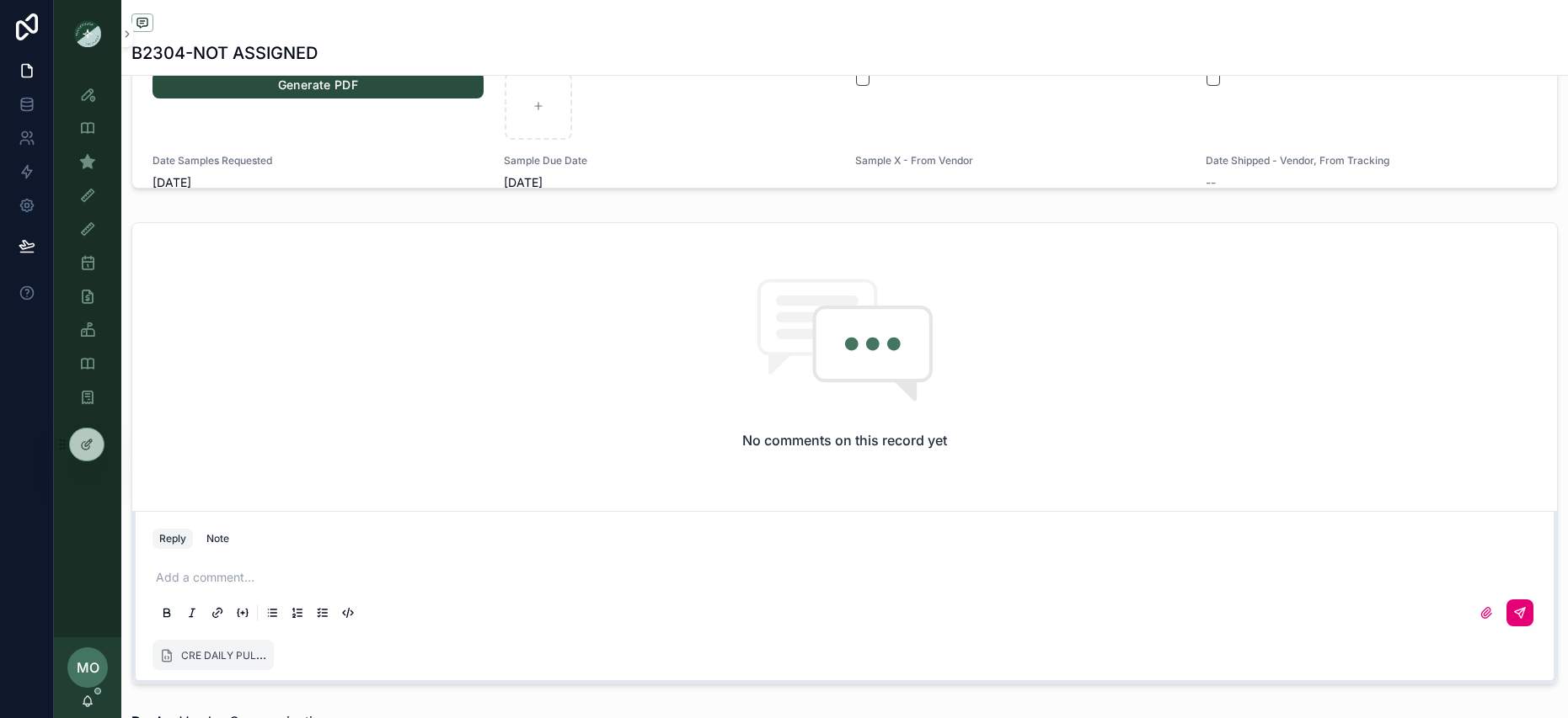
click at [1532, 613] on button "scrollable content" at bounding box center [1520, 613] width 27 height 27
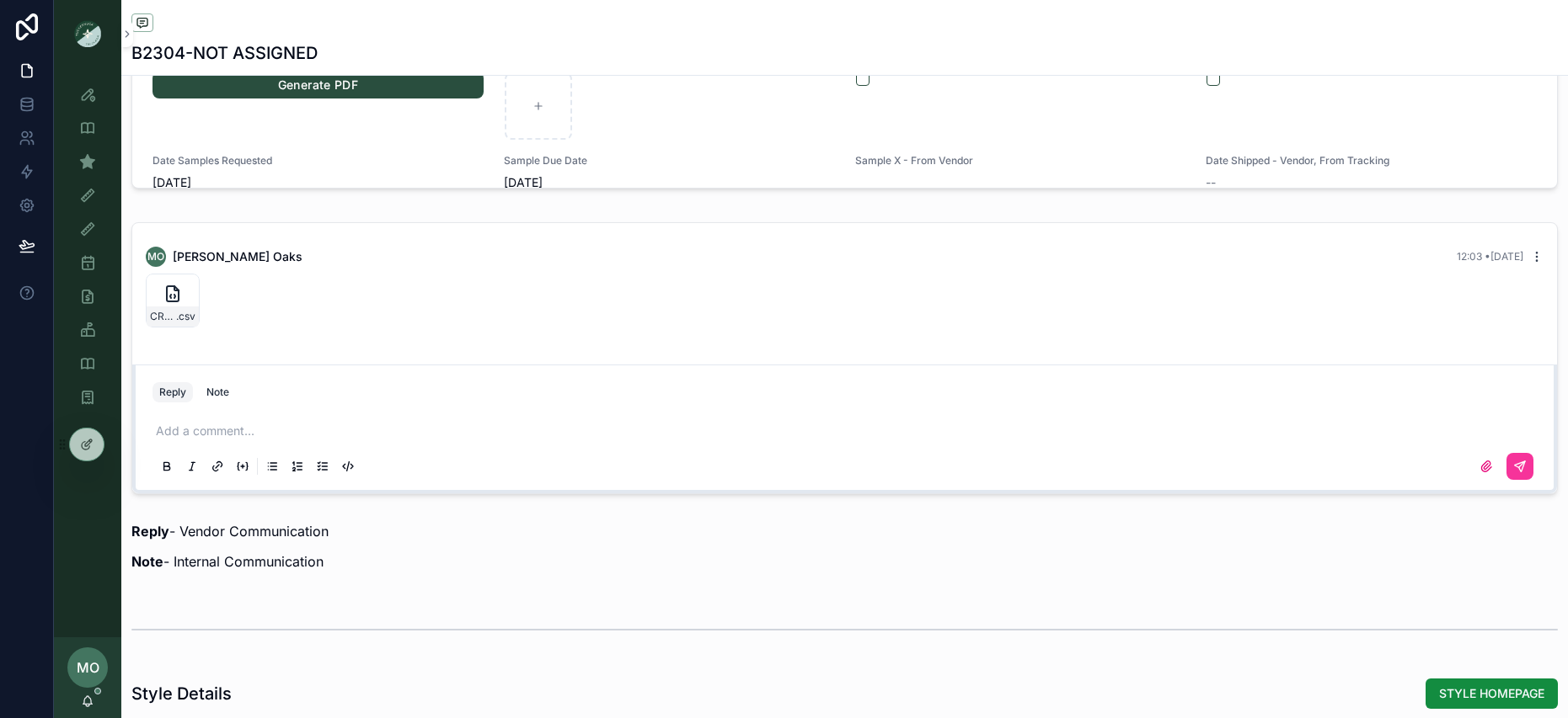
click at [1537, 261] on icon "scrollable content" at bounding box center [1536, 257] width 13 height 13
click at [1511, 229] on span "Delete comment" at bounding box center [1516, 226] width 79 height 13
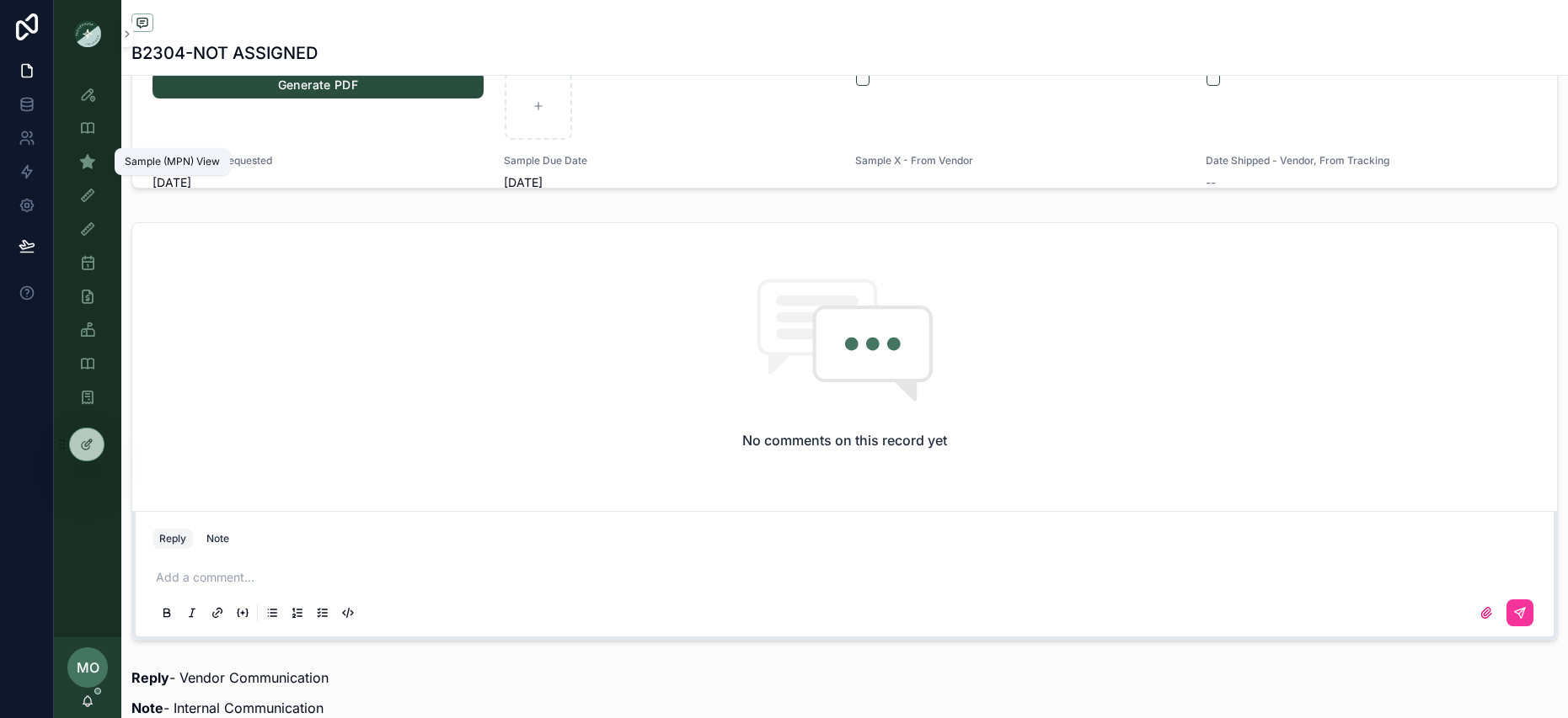
click at [97, 165] on div "Sample (MPN) View" at bounding box center [88, 161] width 27 height 27
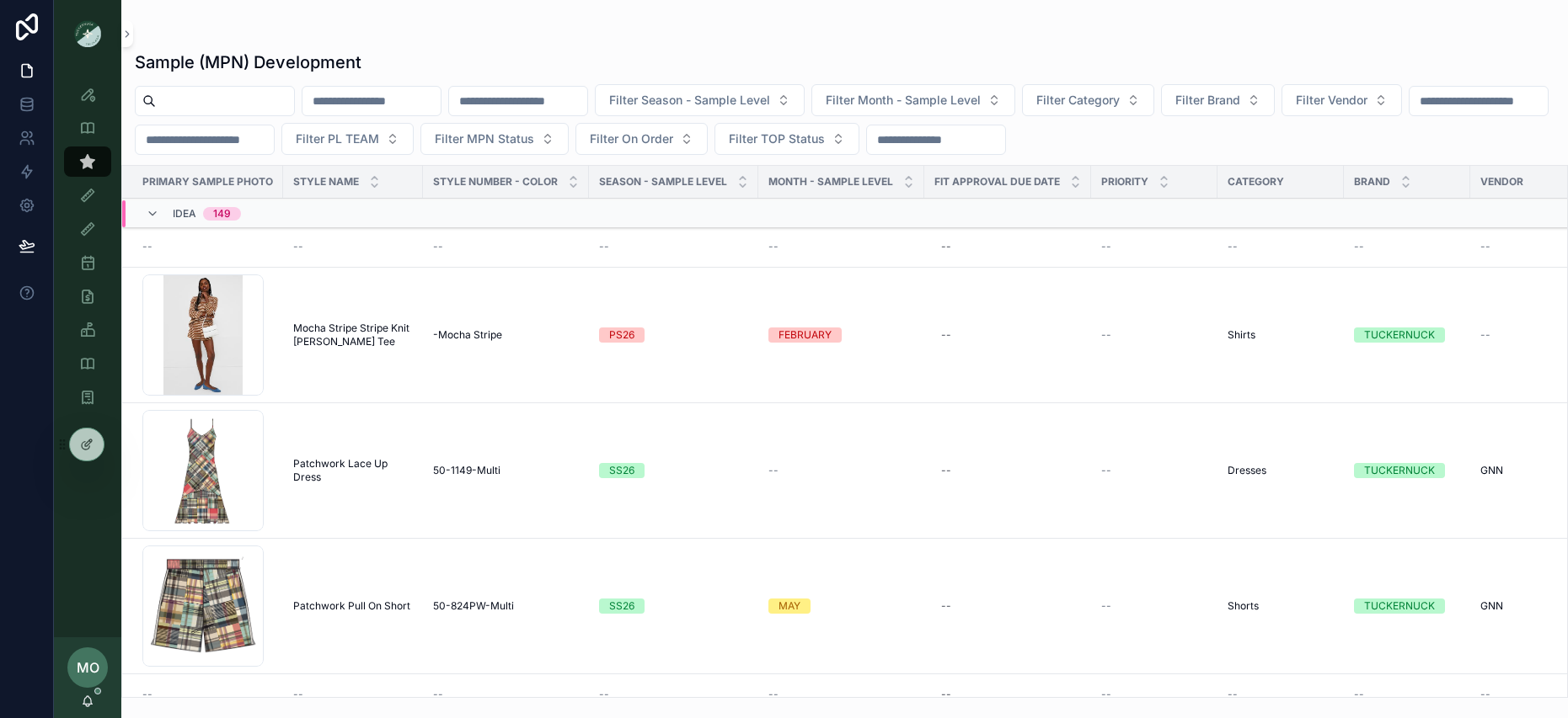
click at [173, 105] on input "scrollable content" at bounding box center [225, 101] width 138 height 24
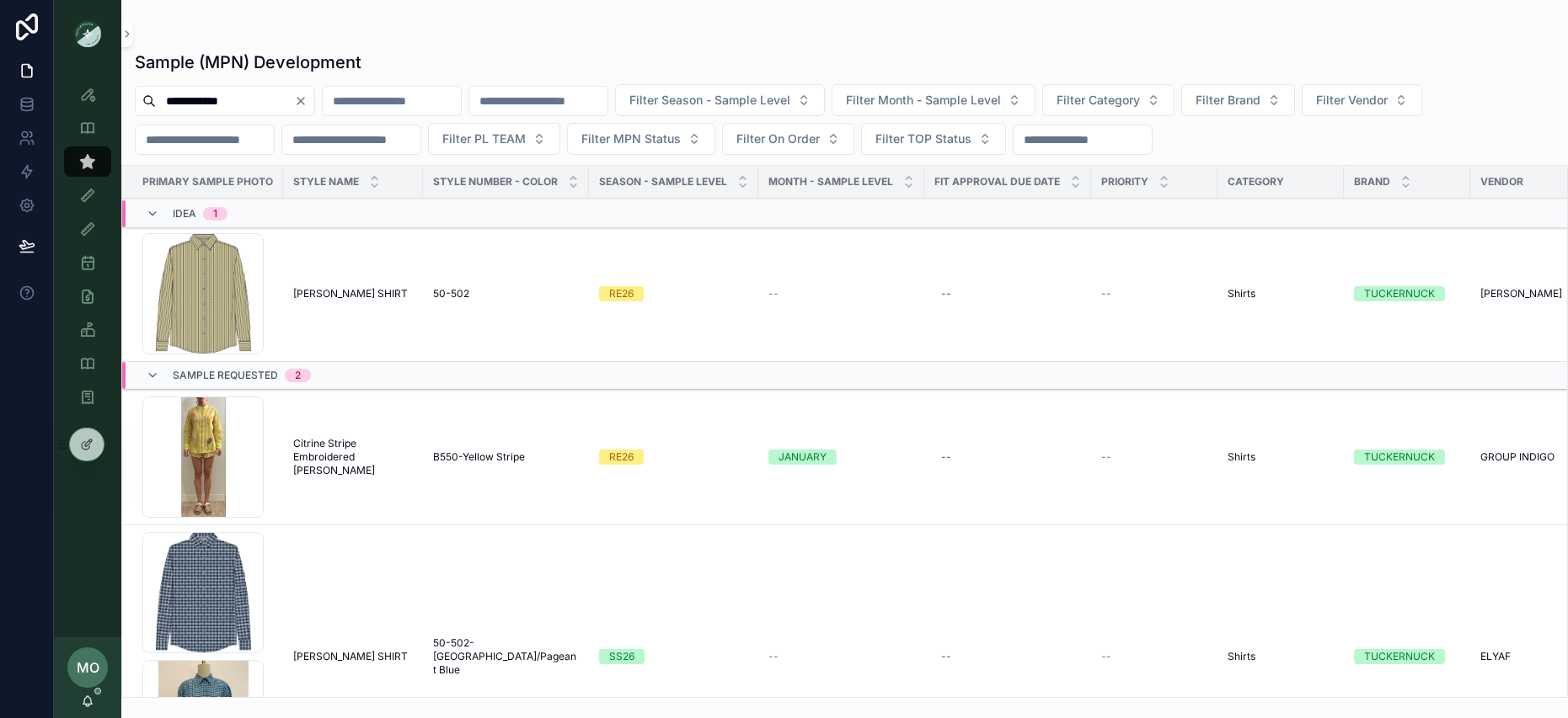
click at [243, 98] on input "**********" at bounding box center [225, 101] width 138 height 24
type input "******"
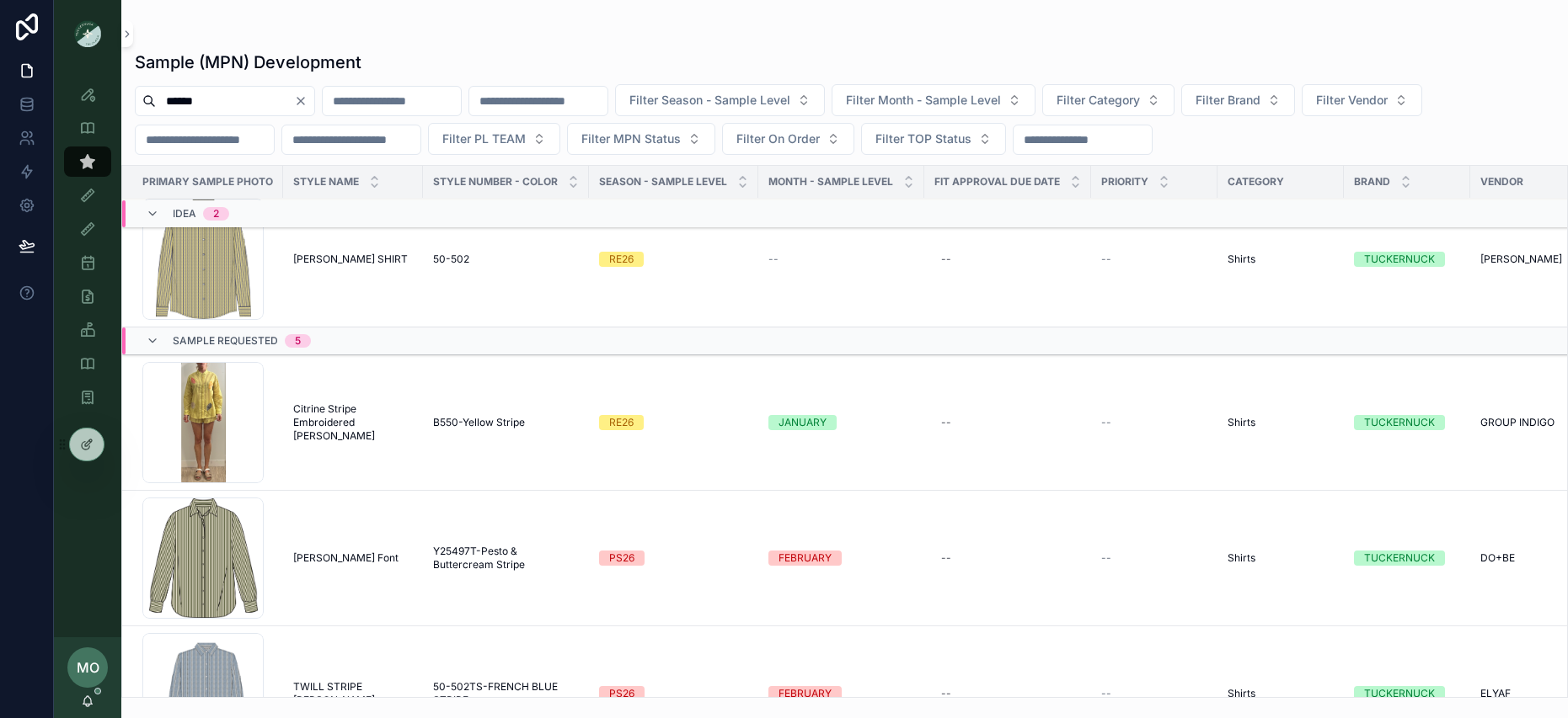
scroll to position [247, 0]
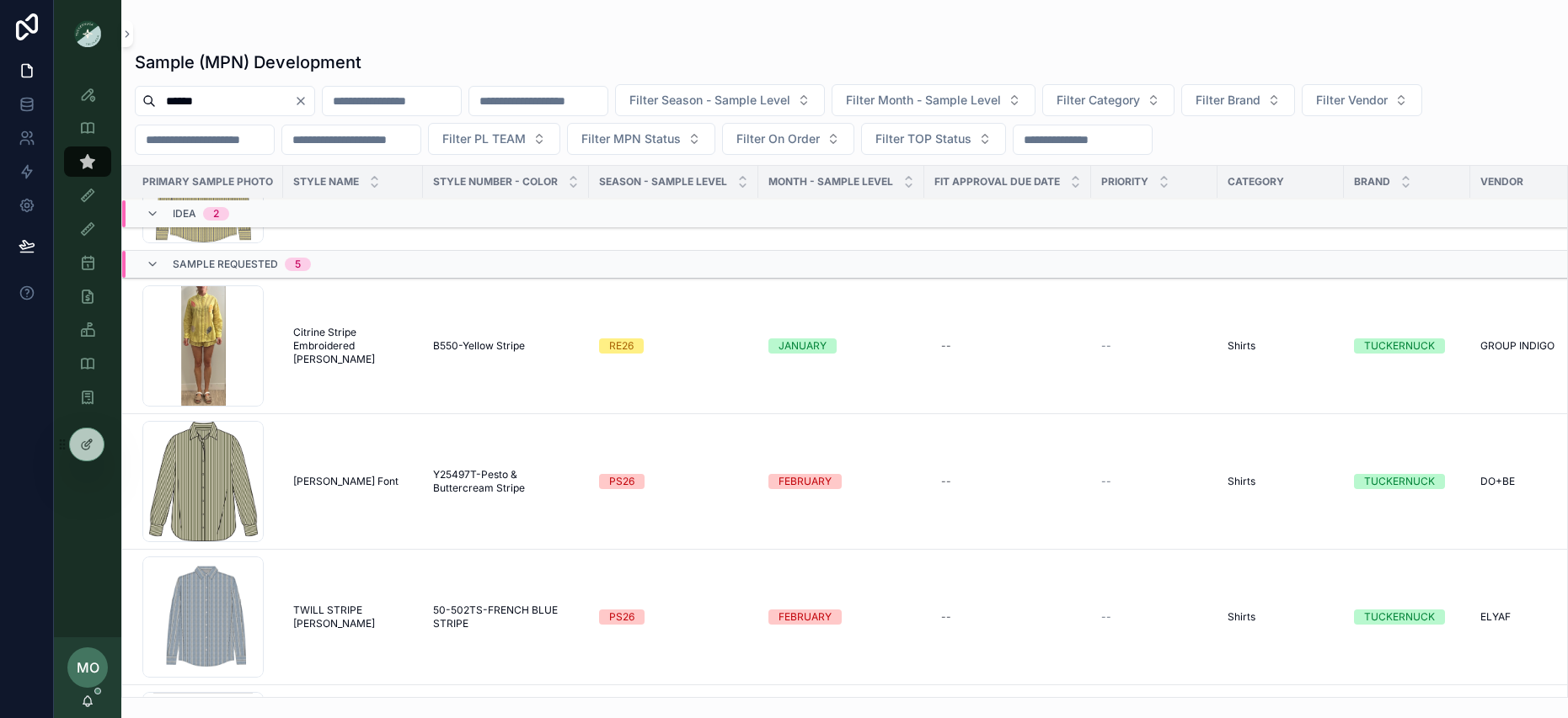
click at [356, 484] on span "[PERSON_NAME] Font" at bounding box center [345, 481] width 105 height 13
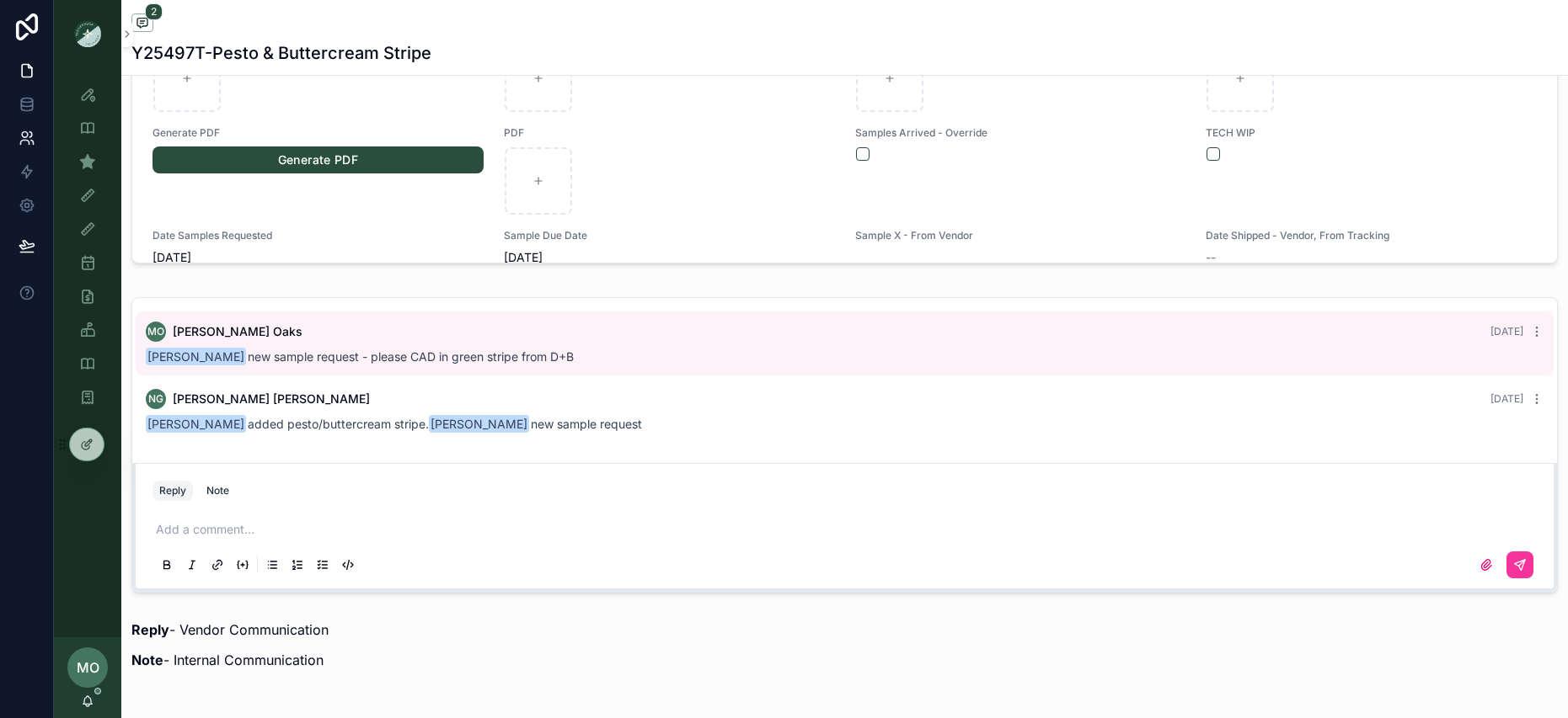
scroll to position [1313, 0]
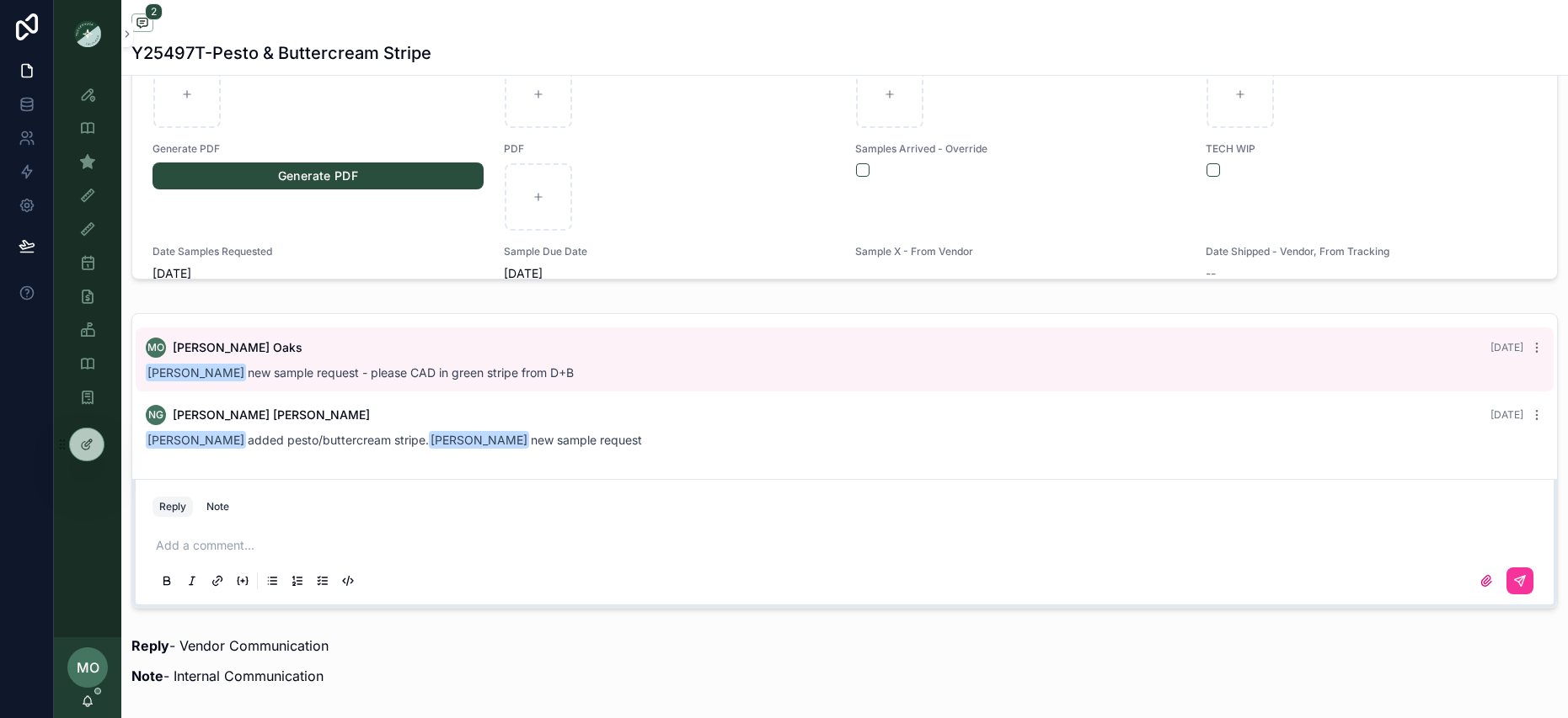
click at [191, 552] on p "scrollable content" at bounding box center [848, 545] width 1385 height 17
click at [1516, 582] on icon "scrollable content" at bounding box center [1519, 581] width 13 height 13
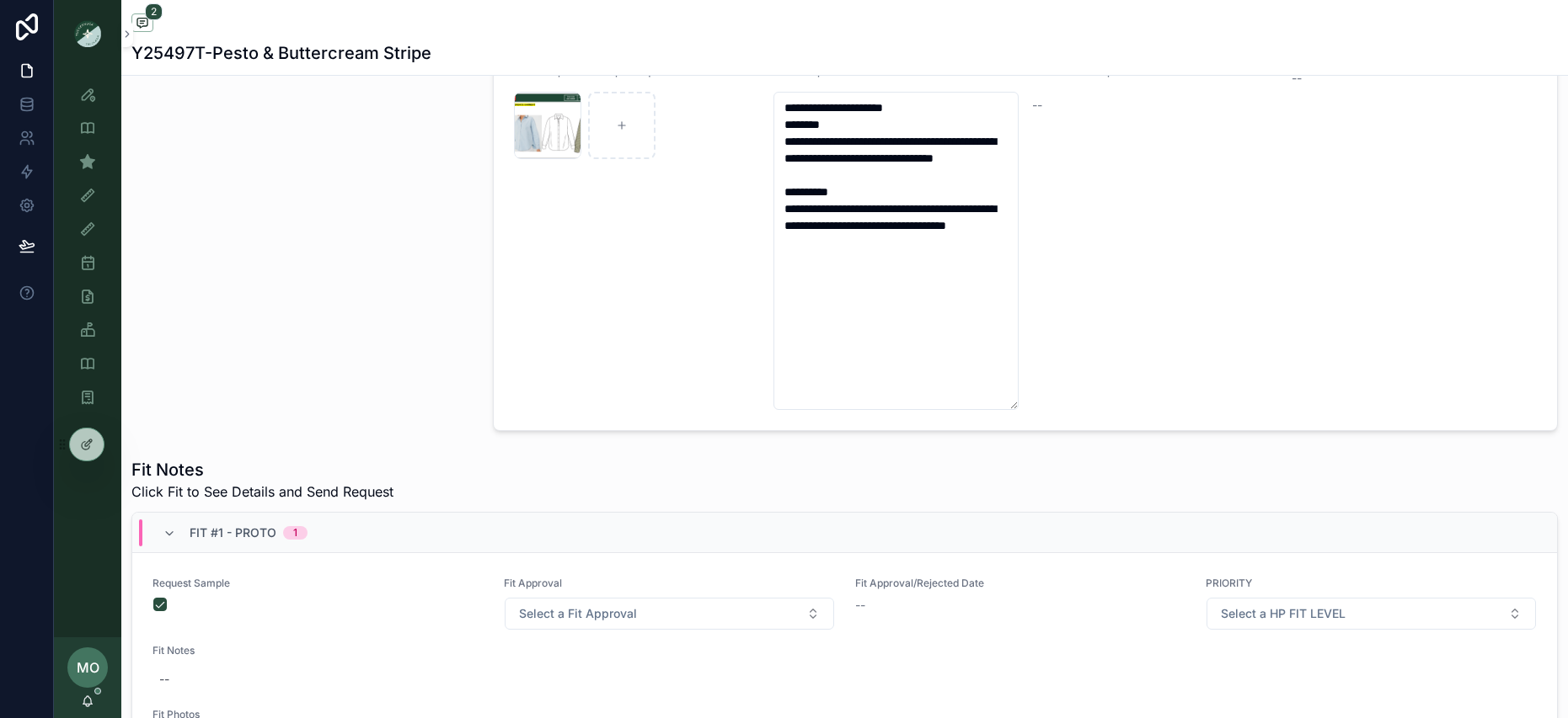
scroll to position [0, 0]
